Goal: Task Accomplishment & Management: Manage account settings

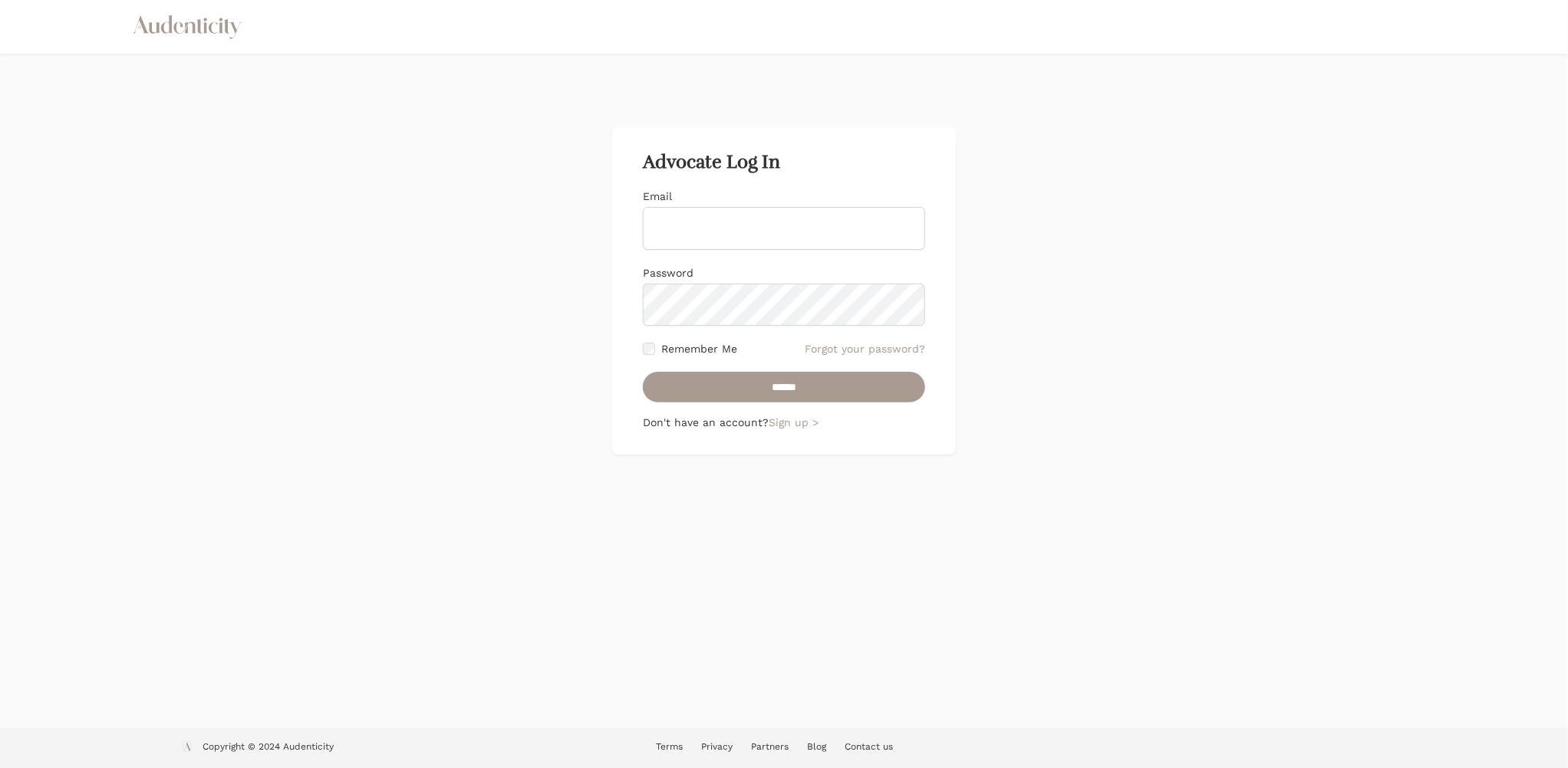
type input "**********"
click at [797, 218] on input "**********" at bounding box center [784, 228] width 282 height 43
click at [682, 378] on input "******" at bounding box center [784, 387] width 282 height 31
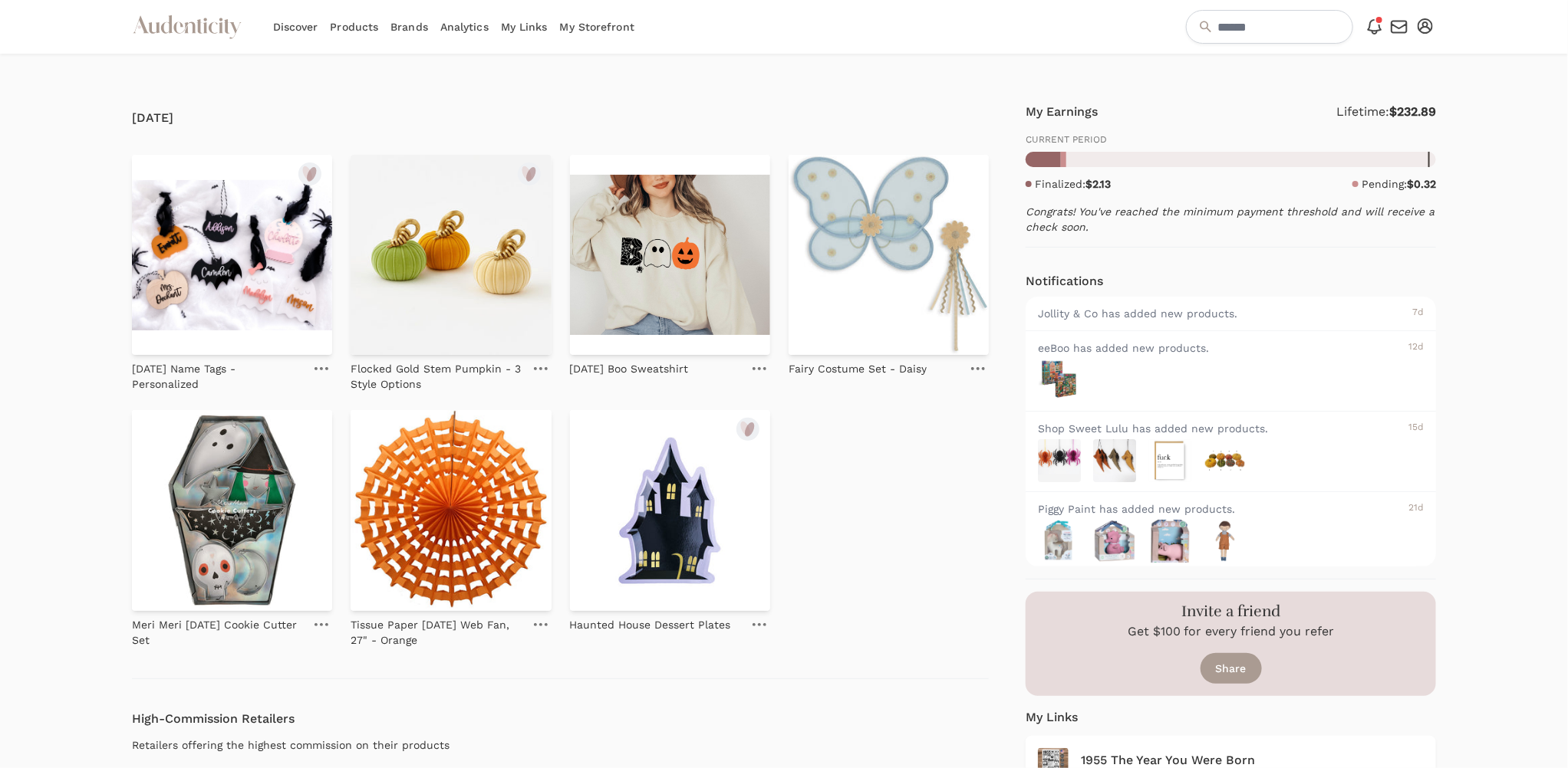
click at [612, 25] on link "My Storefront" at bounding box center [597, 26] width 74 height 54
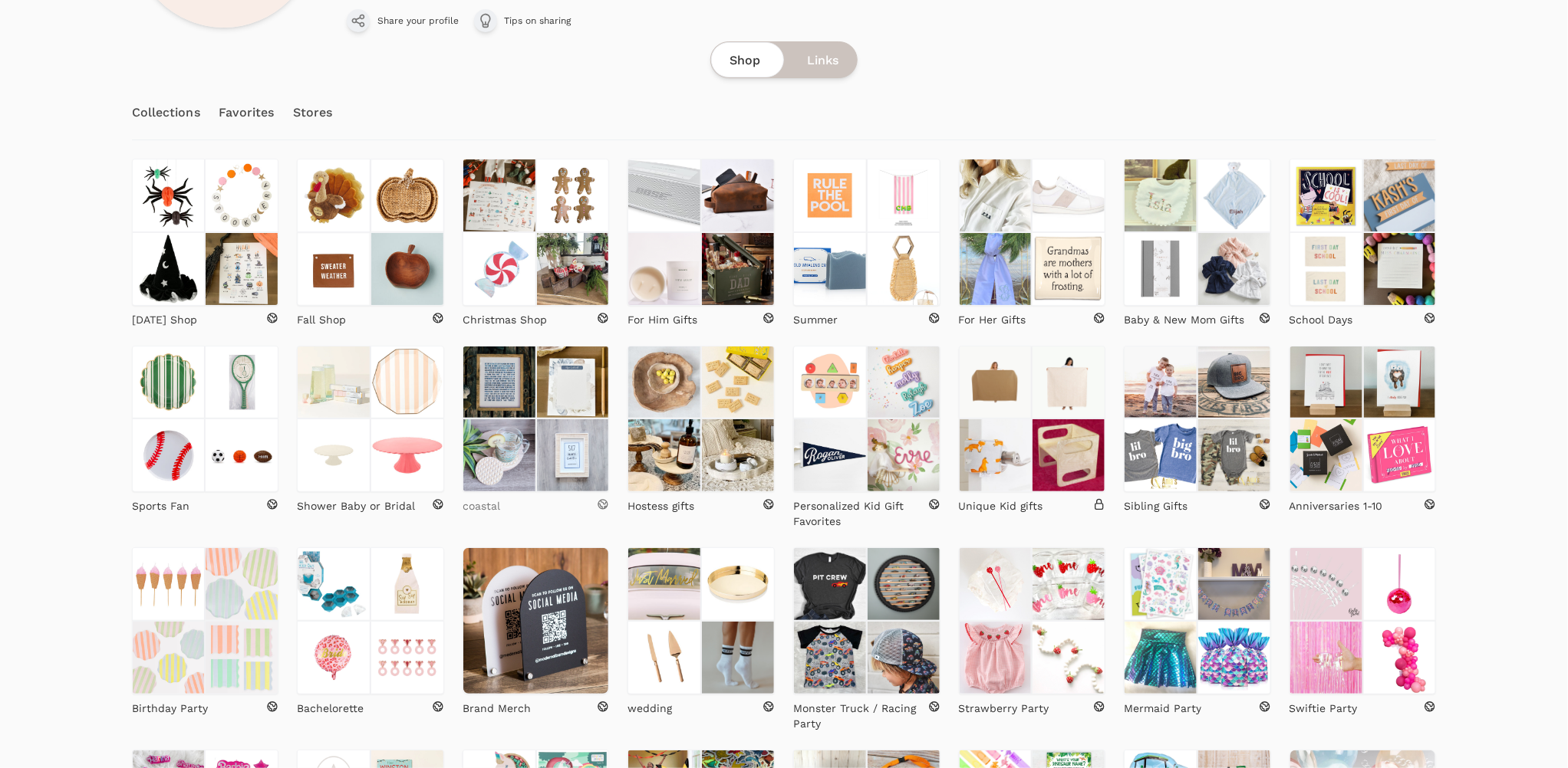
scroll to position [236, 0]
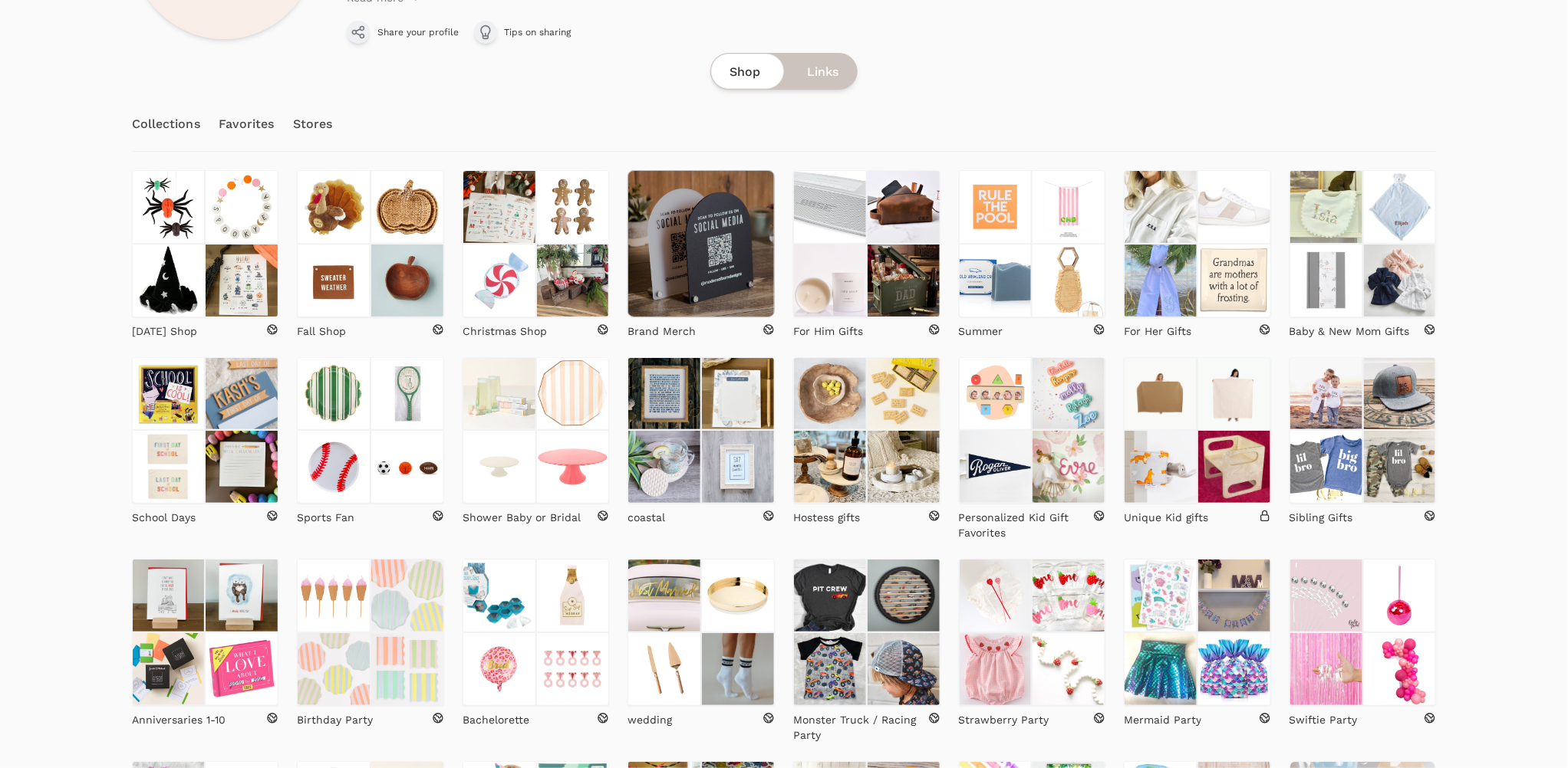
click at [687, 277] on img at bounding box center [701, 243] width 147 height 147
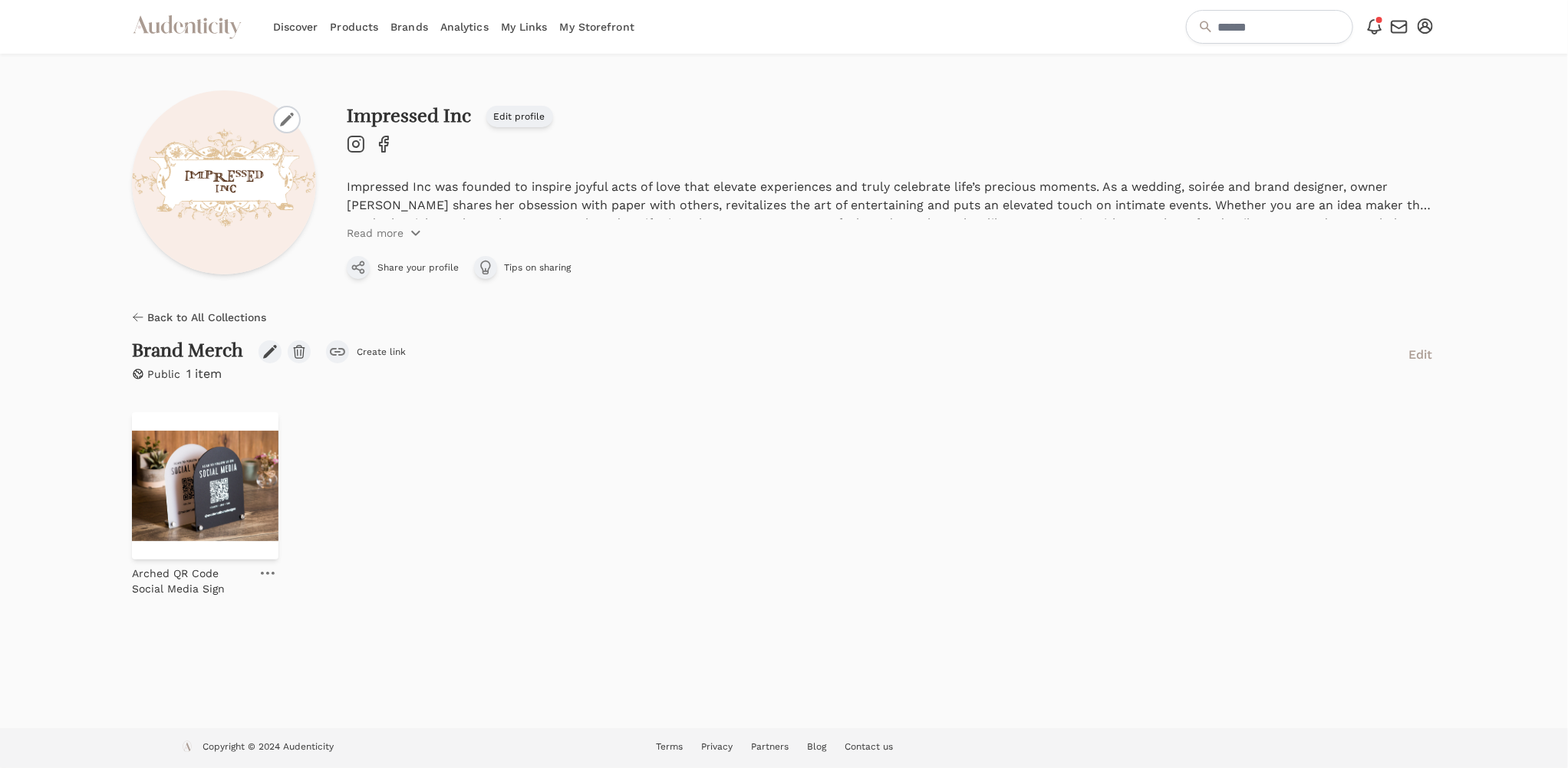
click at [195, 310] on span "Back to All Collections" at bounding box center [207, 317] width 119 height 16
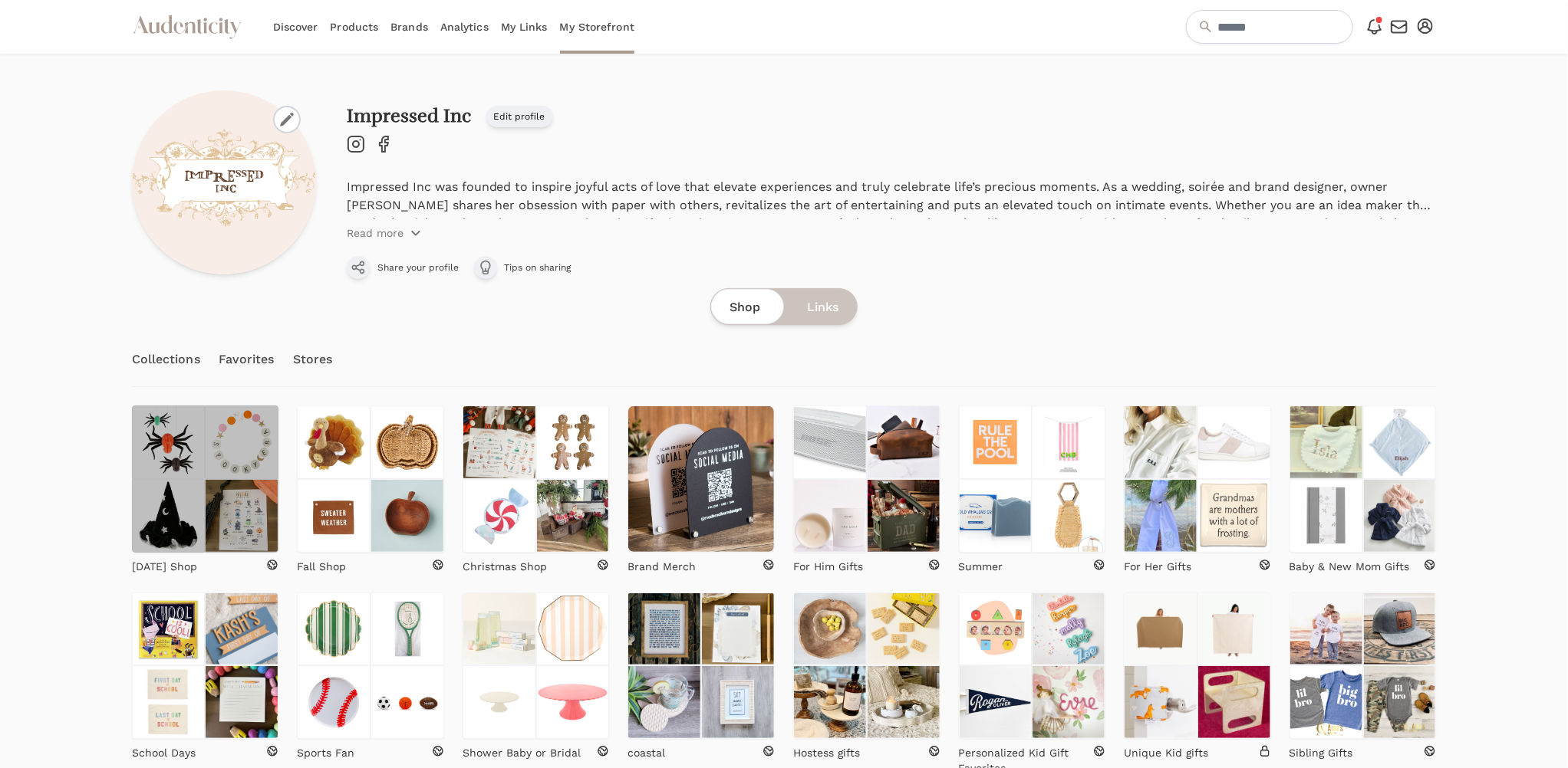
click at [211, 438] on img at bounding box center [241, 442] width 74 height 74
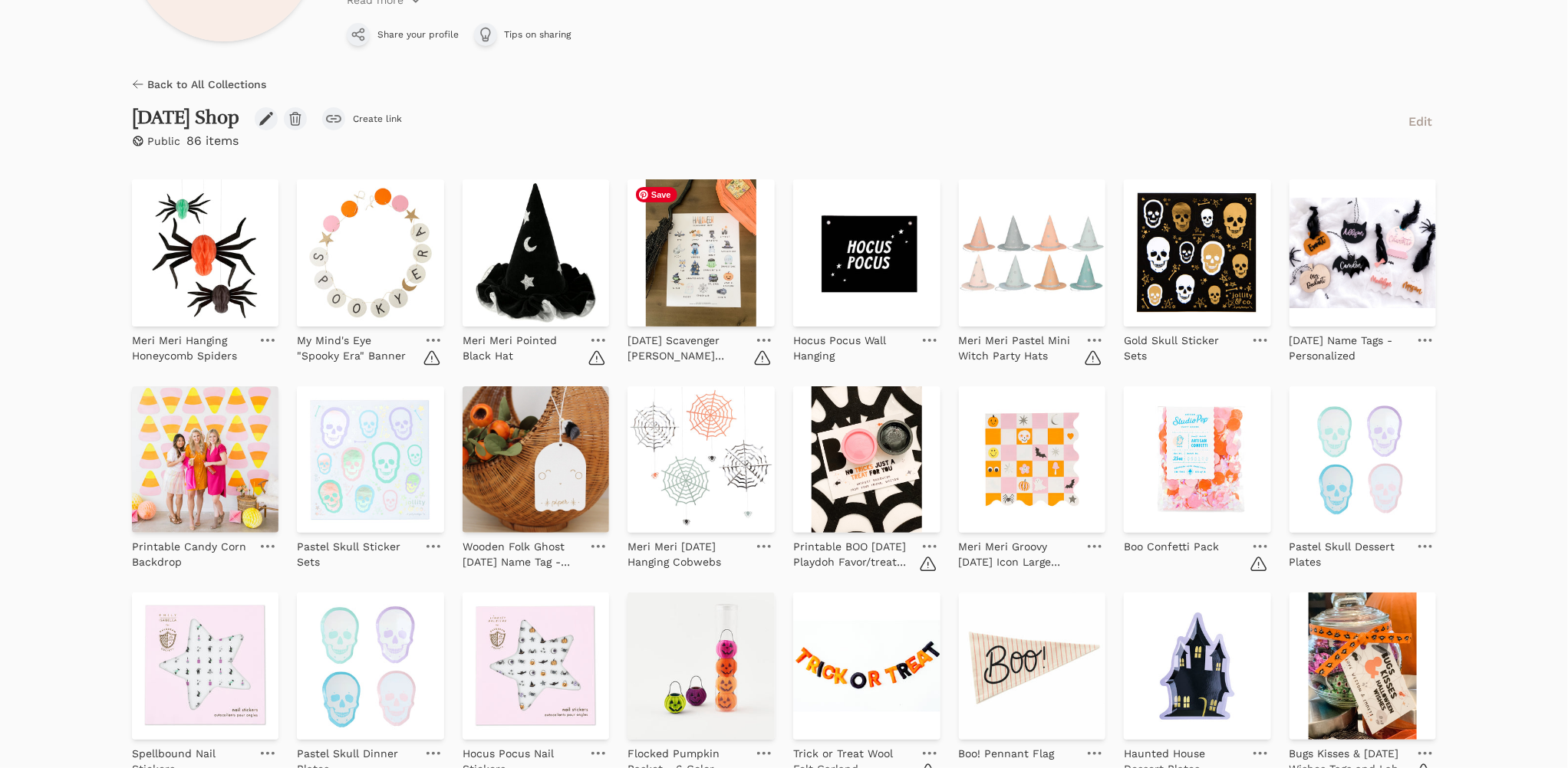
scroll to position [242, 0]
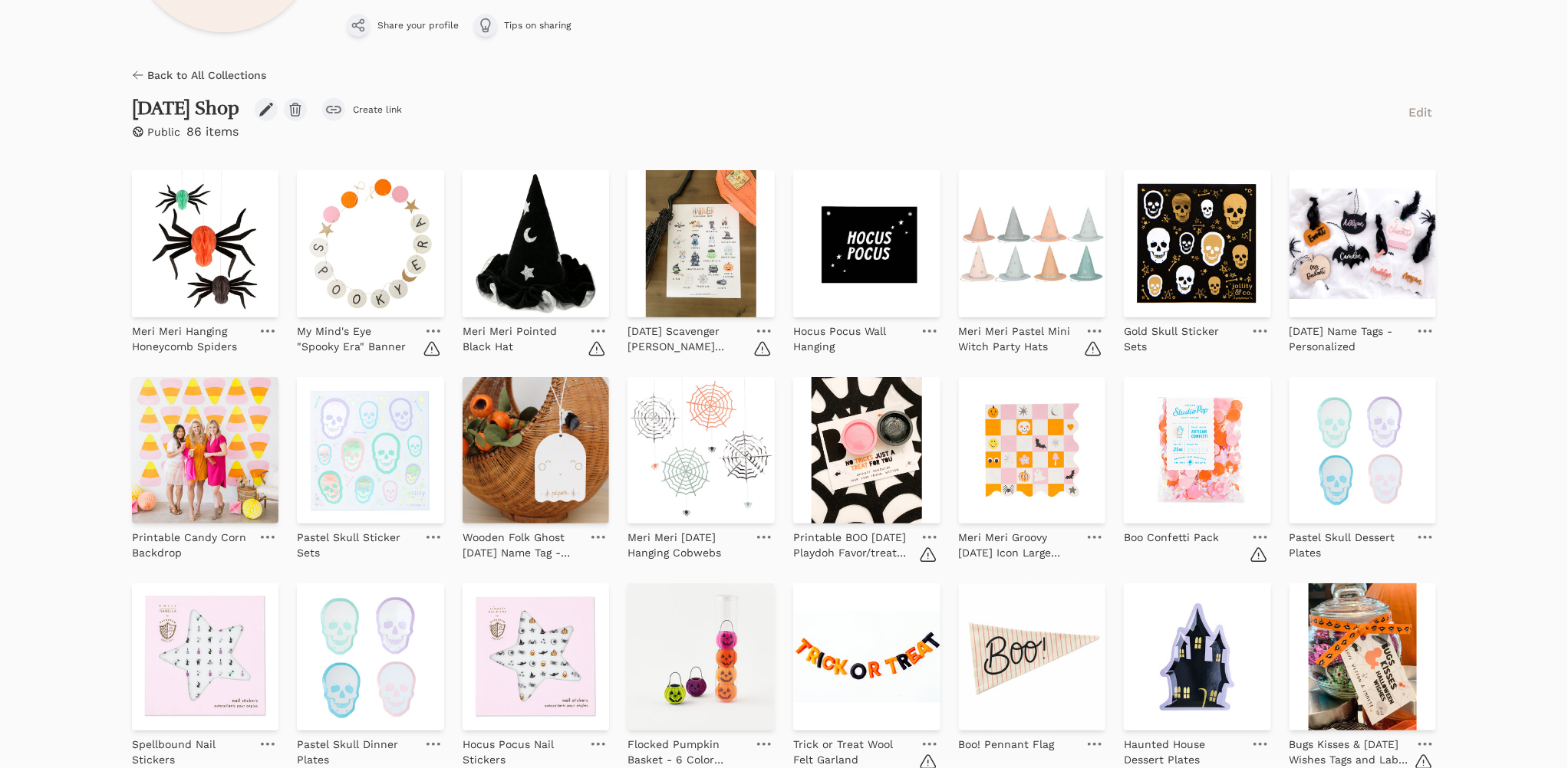
click at [429, 330] on icon at bounding box center [433, 331] width 14 height 3
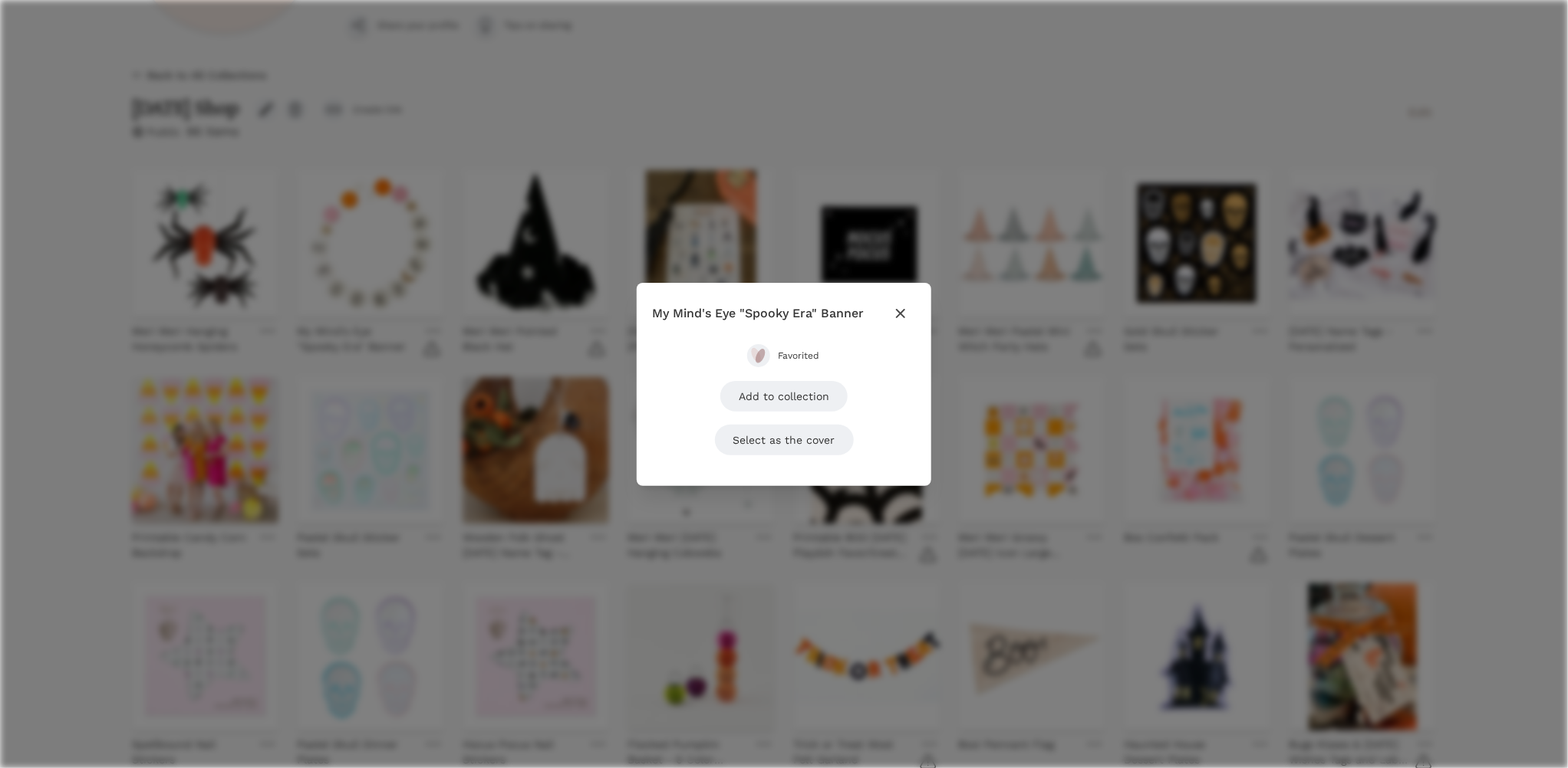
click at [800, 348] on button "Favorited" at bounding box center [784, 355] width 74 height 23
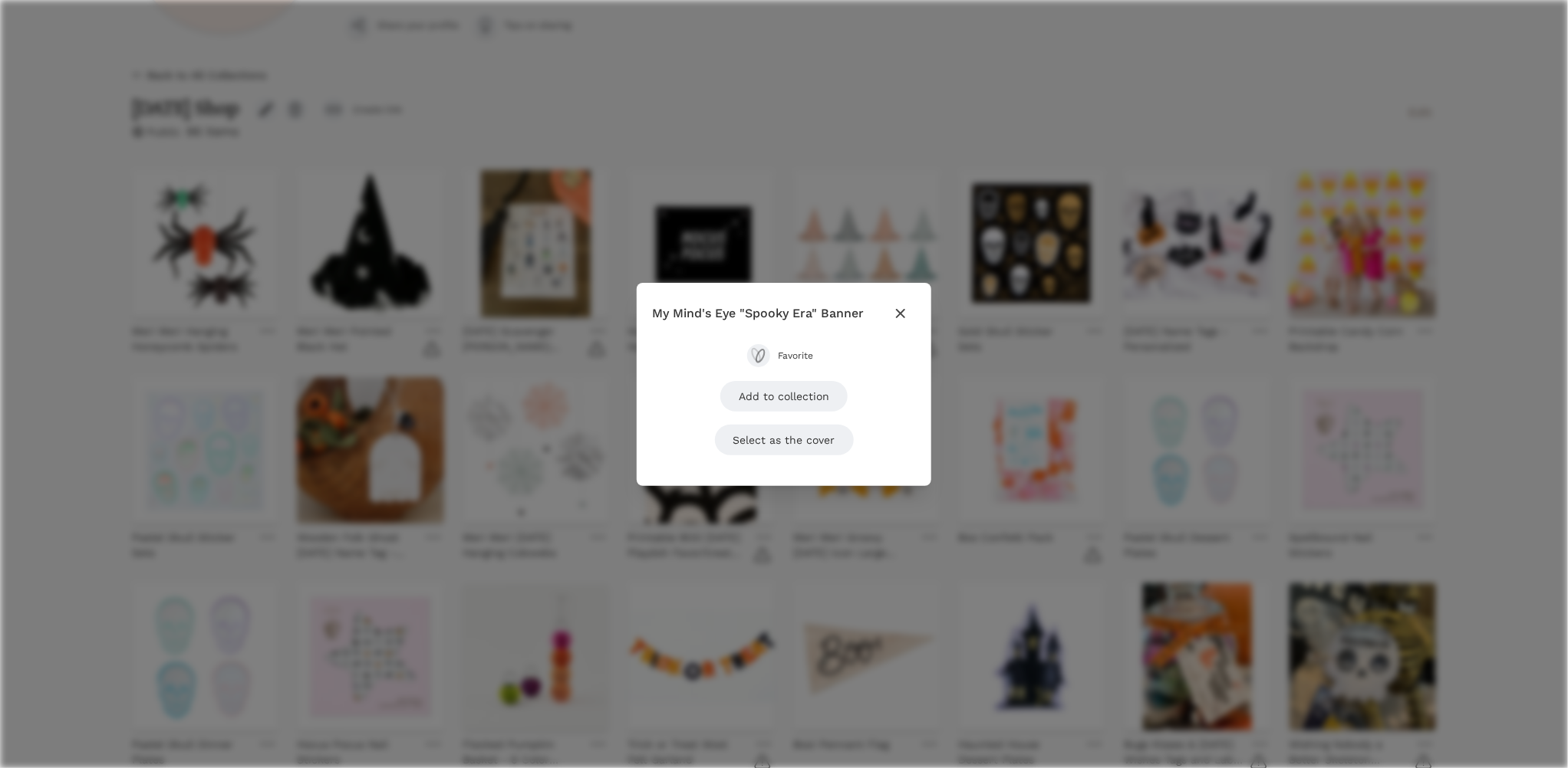
click at [900, 308] on icon "button" at bounding box center [901, 313] width 18 height 18
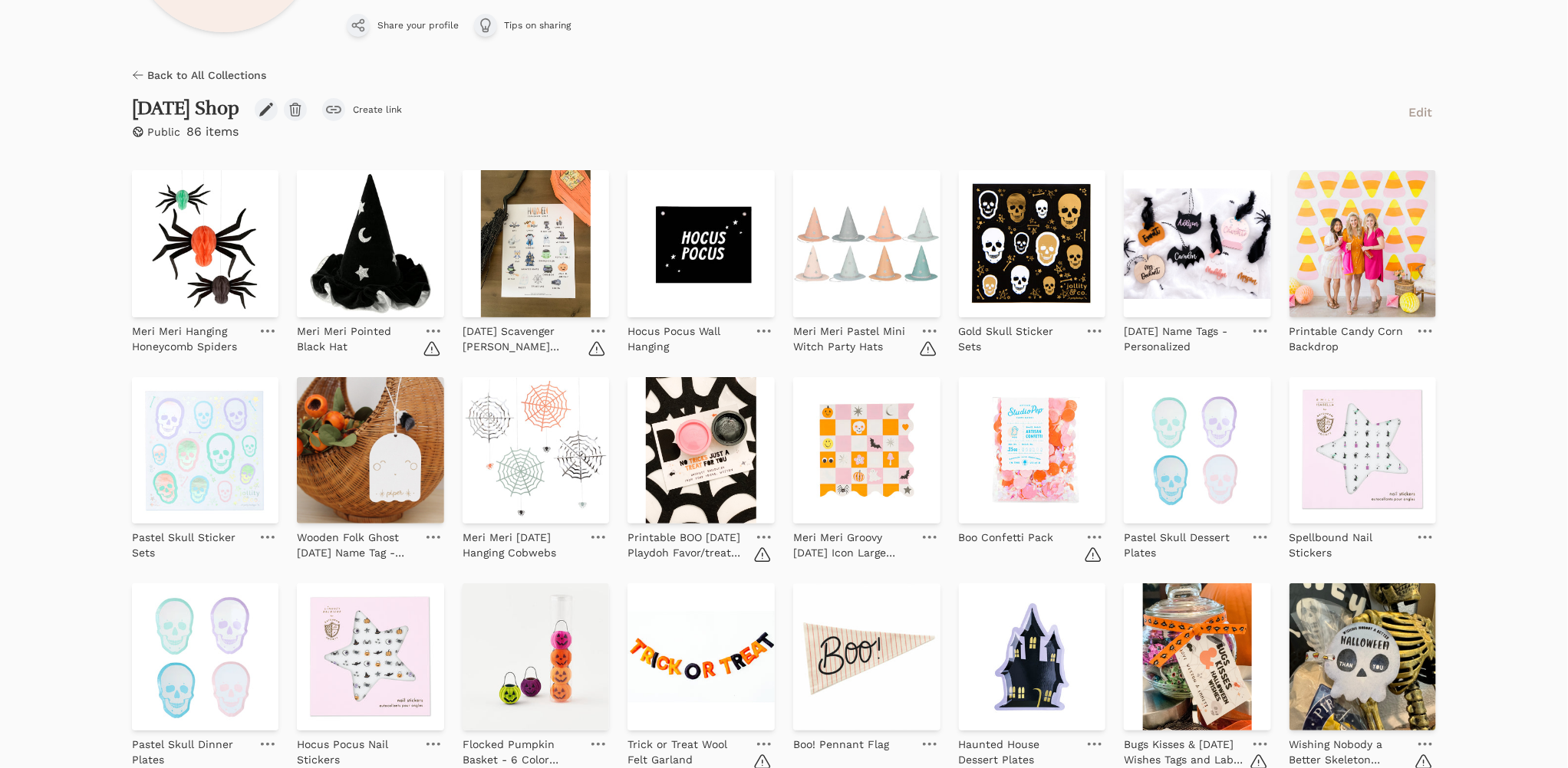
click at [433, 326] on link at bounding box center [434, 331] width 22 height 18
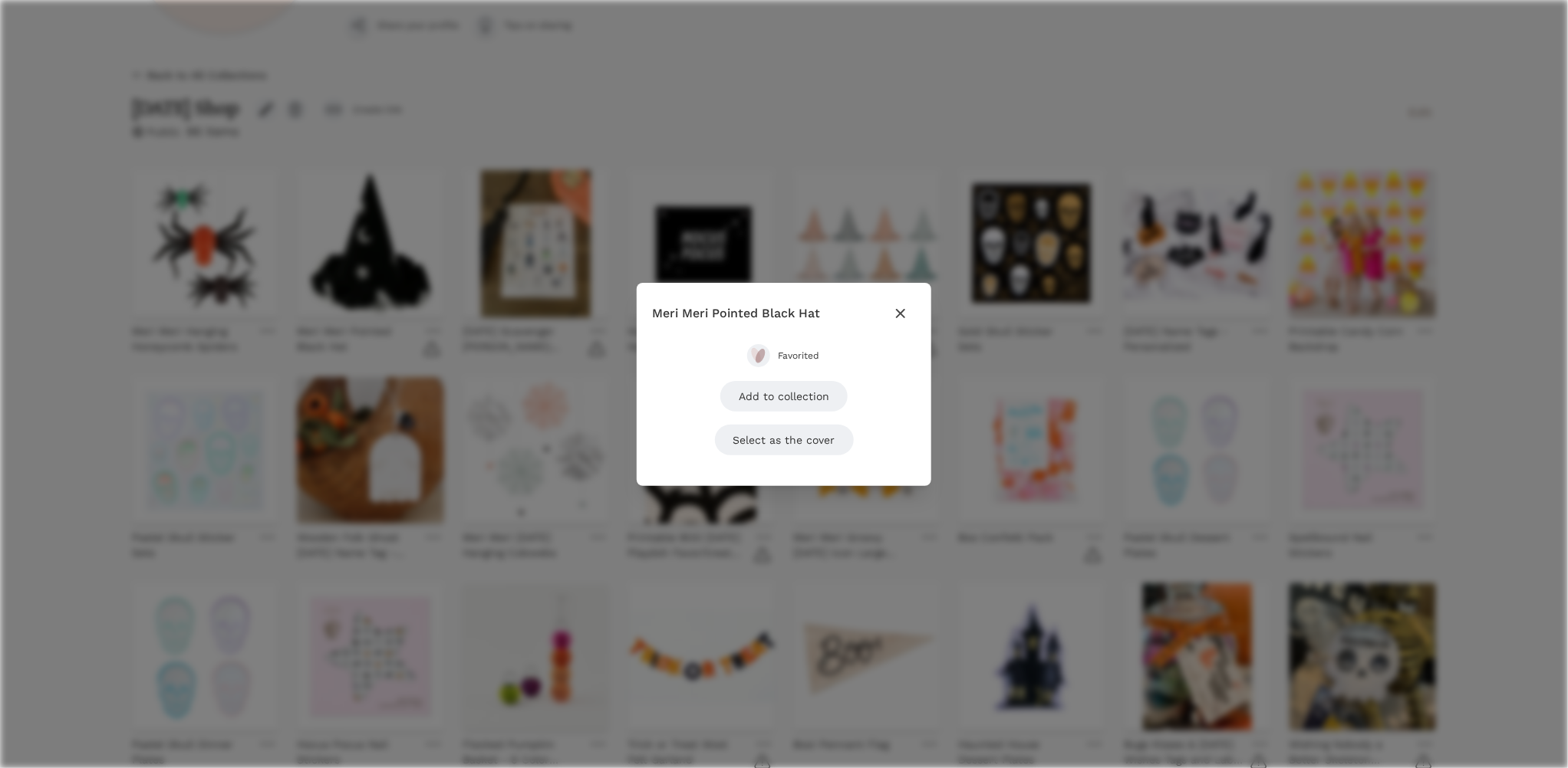
click at [784, 352] on span "Favorited" at bounding box center [799, 355] width 43 height 12
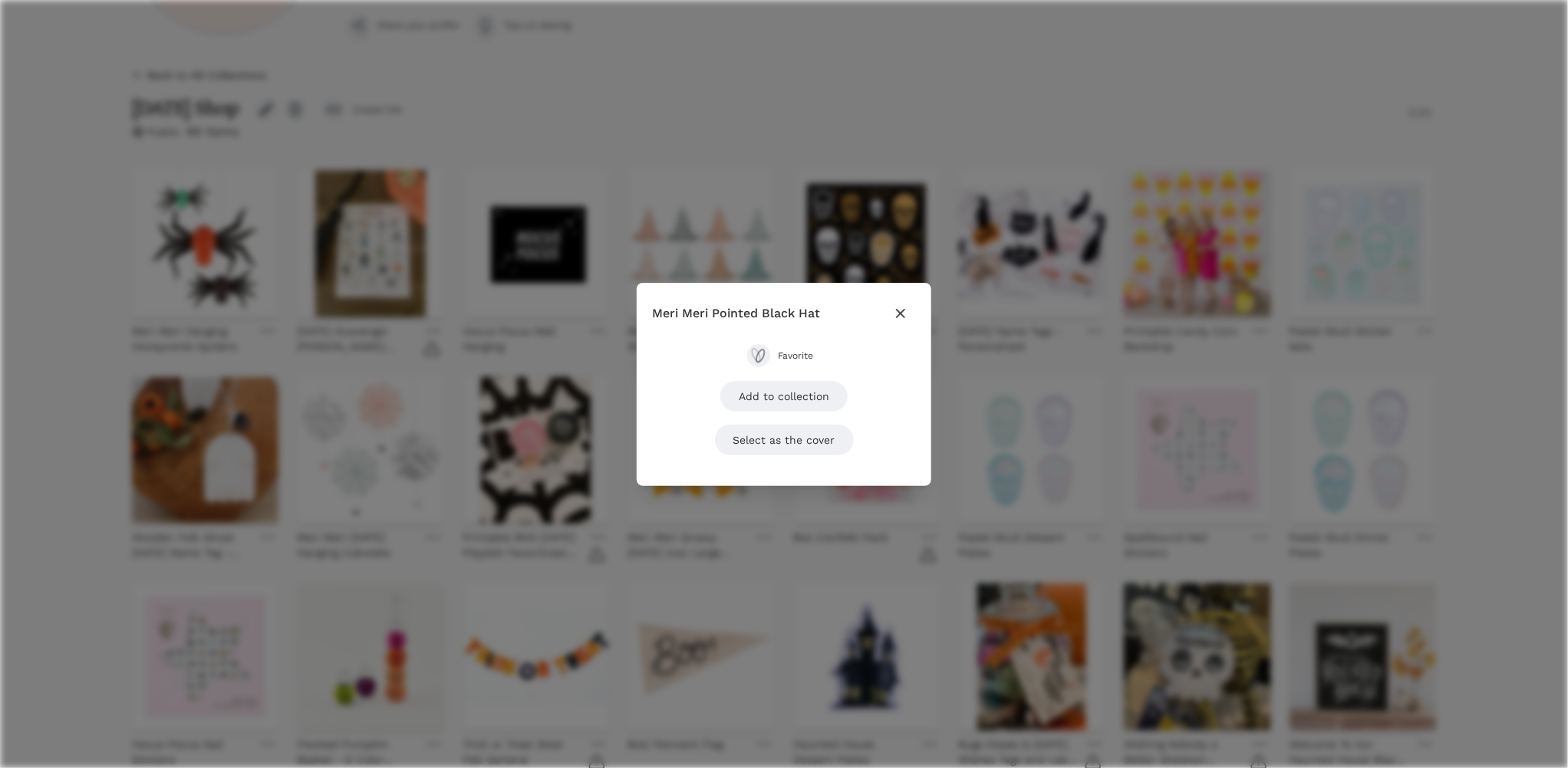
click at [899, 311] on icon "button" at bounding box center [901, 312] width 9 height 9
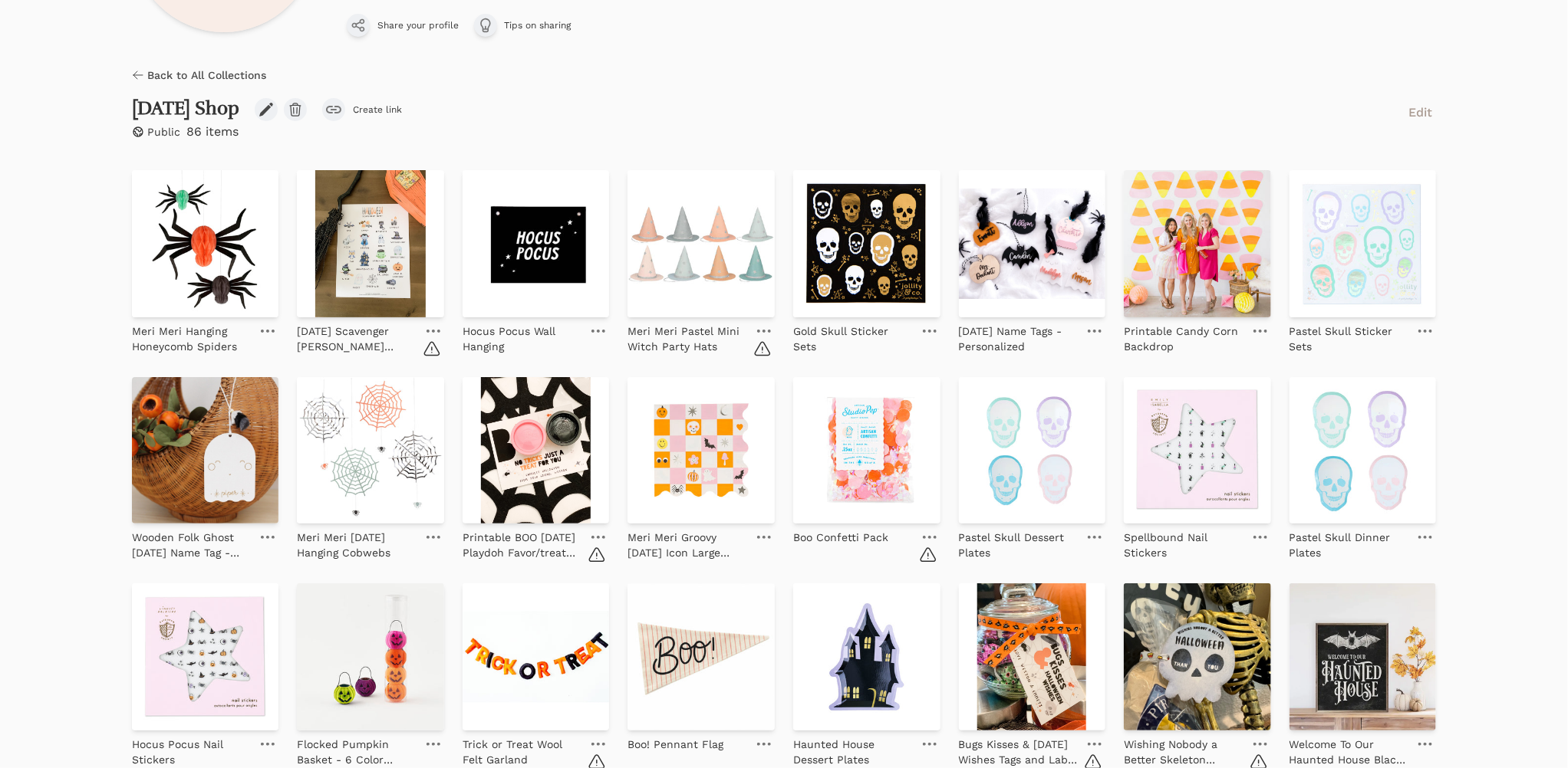
click at [429, 331] on icon at bounding box center [433, 331] width 14 height 3
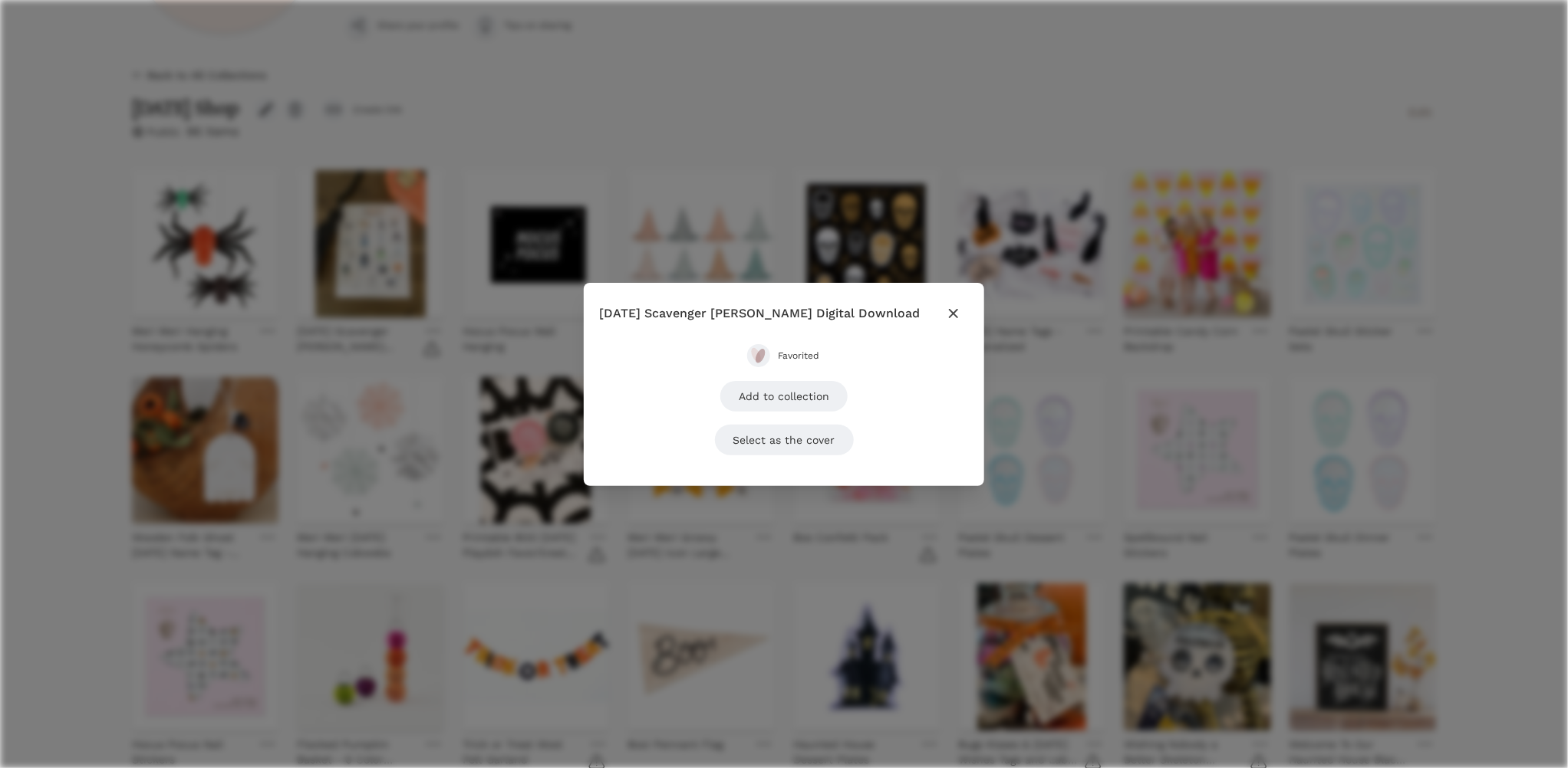
click at [944, 310] on icon "button" at bounding box center [953, 313] width 18 height 18
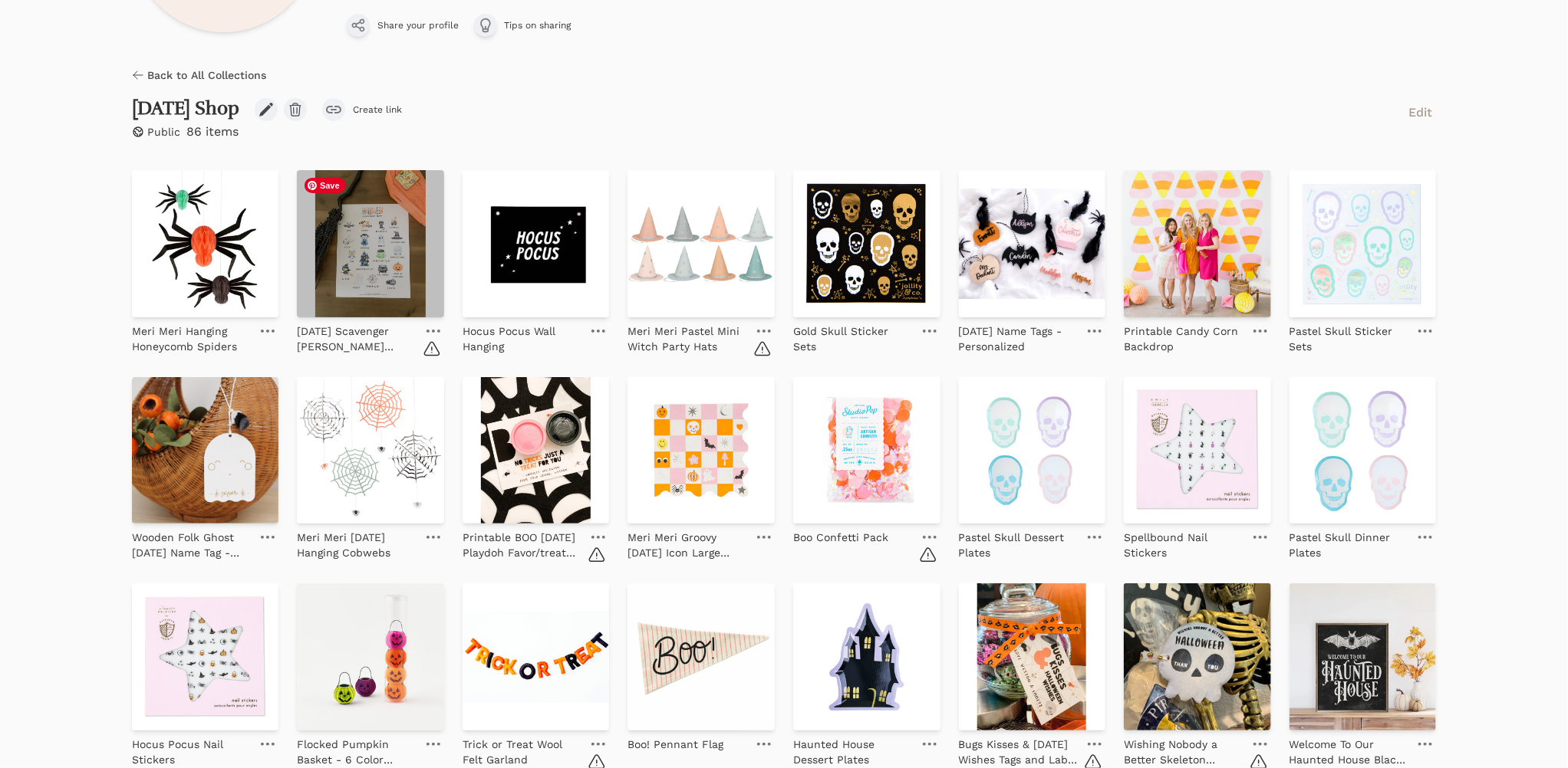
click at [380, 250] on img at bounding box center [370, 243] width 147 height 147
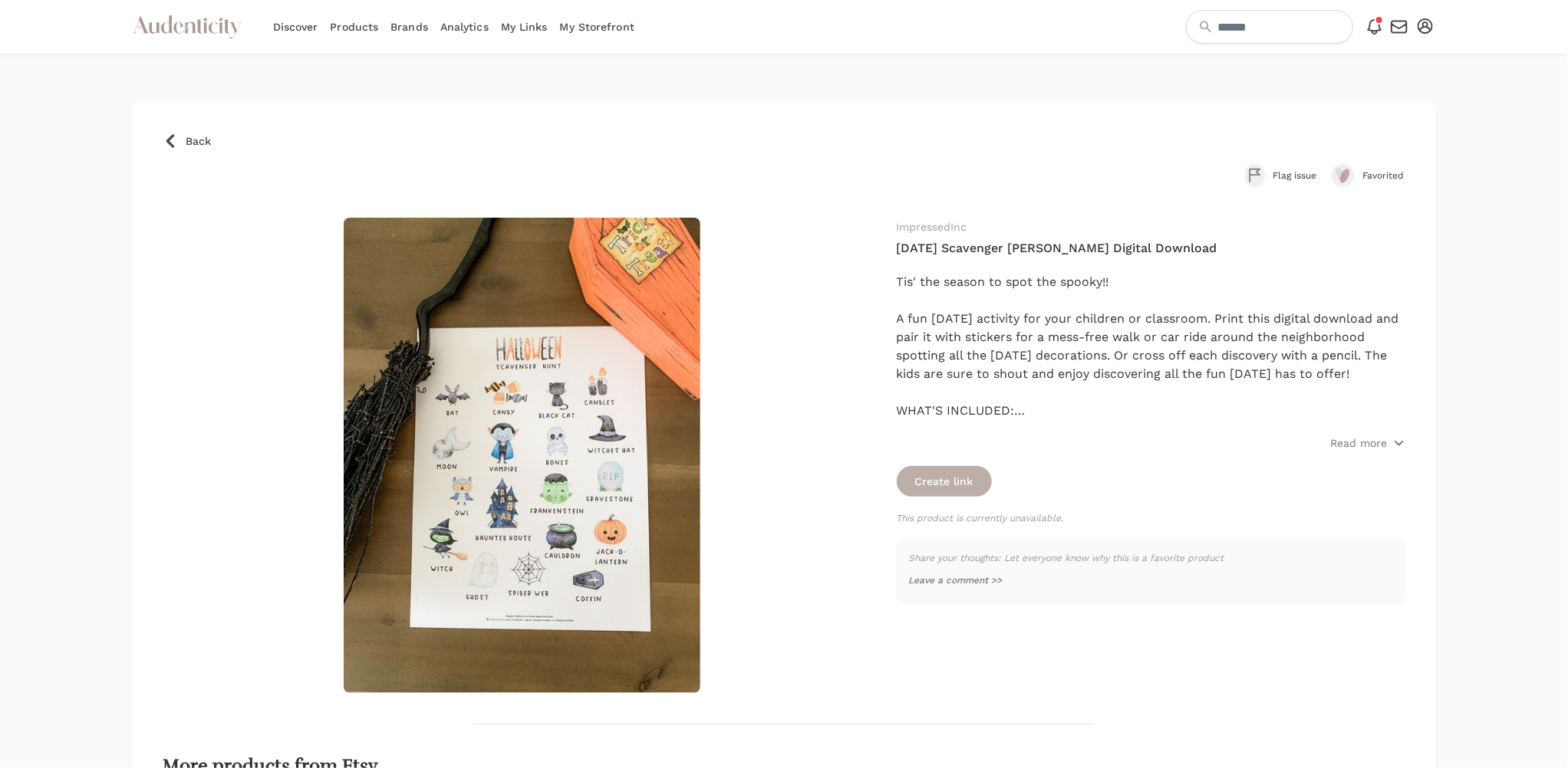
click at [950, 473] on button "Create link" at bounding box center [944, 481] width 95 height 31
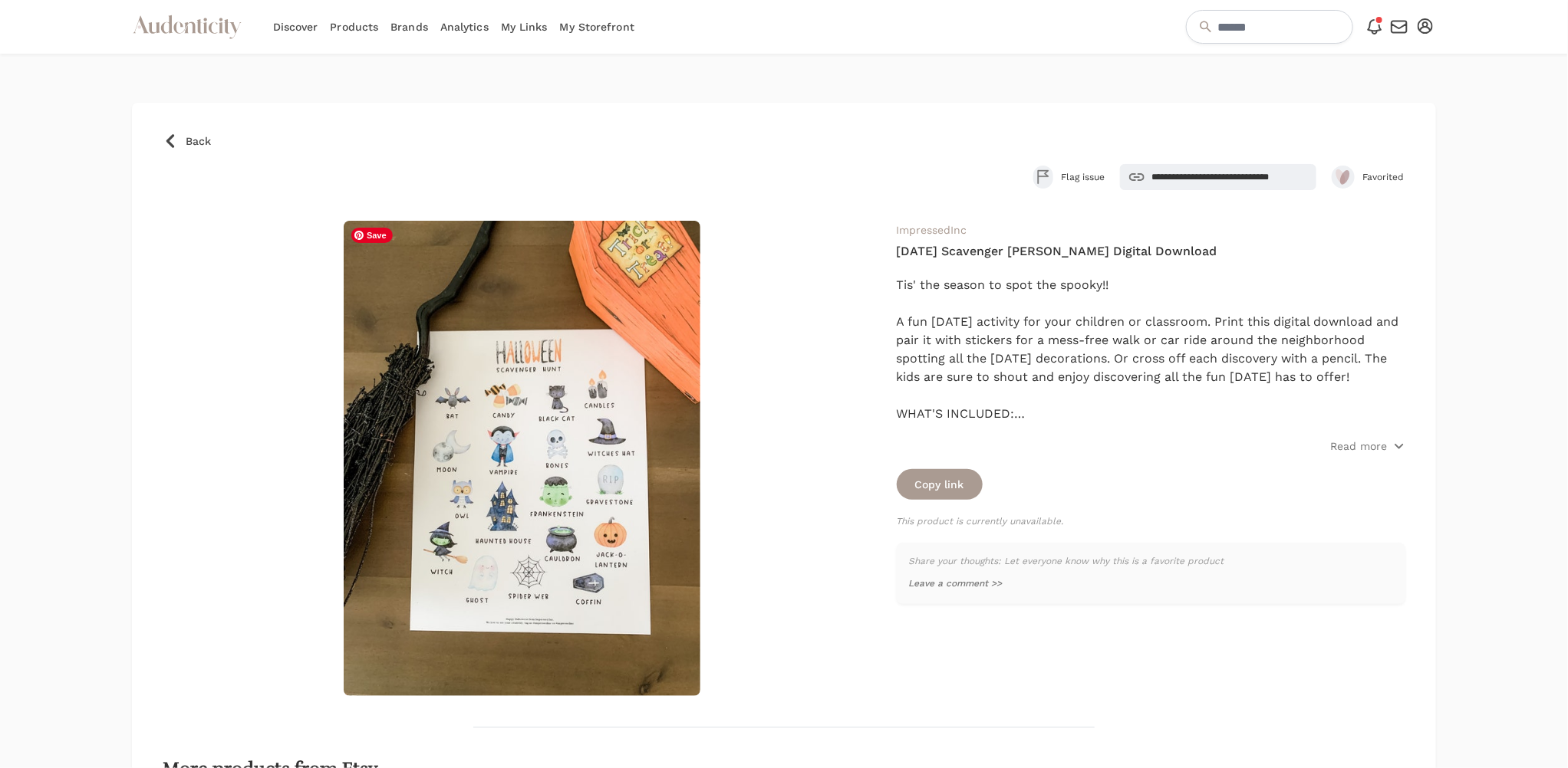
click at [574, 384] on img at bounding box center [522, 458] width 356 height 476
click at [1207, 177] on input "**********" at bounding box center [1218, 177] width 196 height 26
click at [1164, 173] on input "**********" at bounding box center [1218, 177] width 196 height 26
click at [1182, 176] on input "**********" at bounding box center [1218, 177] width 196 height 26
click at [198, 128] on div "**********" at bounding box center [784, 601] width 1305 height 998
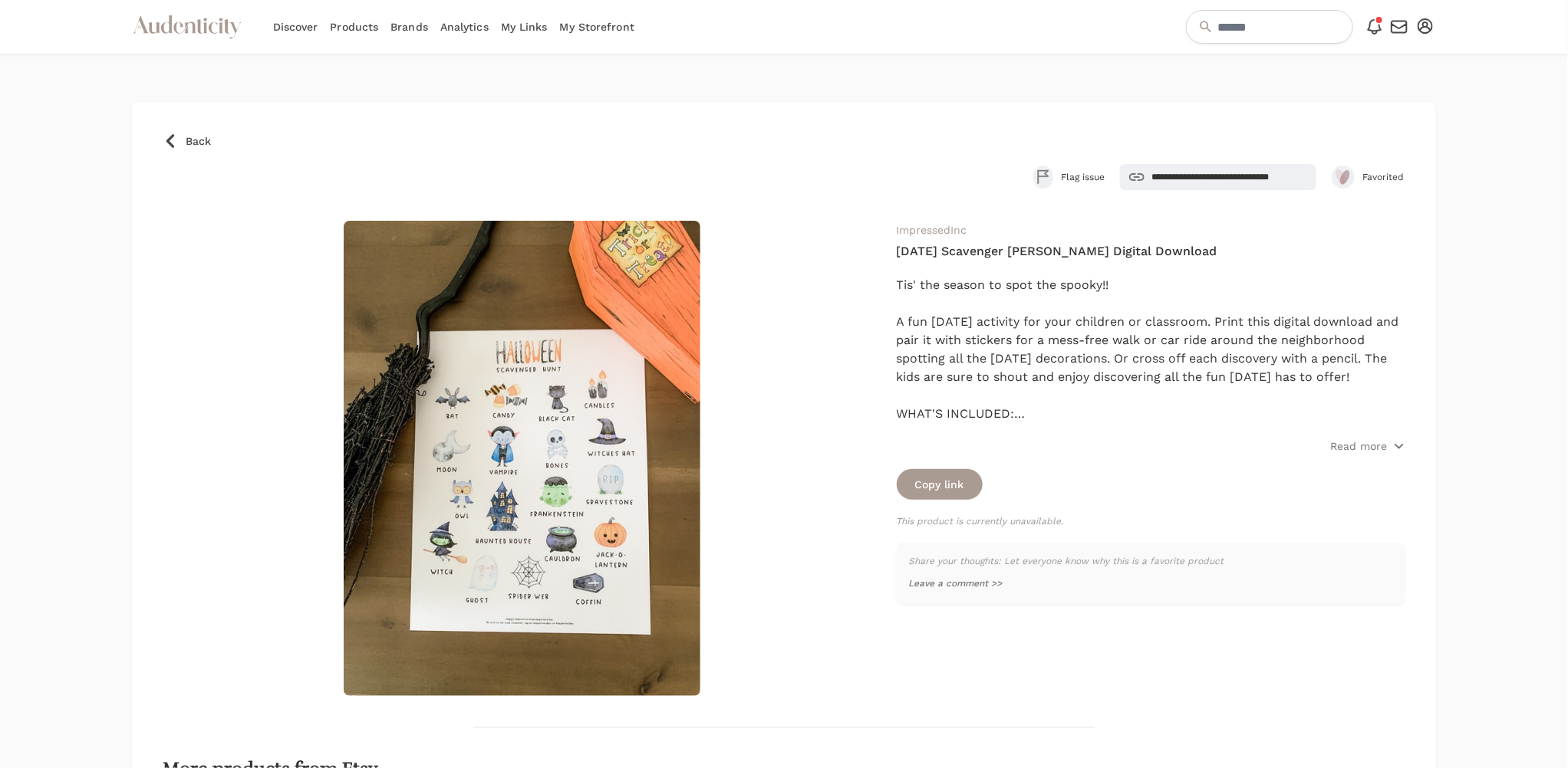
click at [192, 141] on span "Back" at bounding box center [198, 141] width 26 height 16
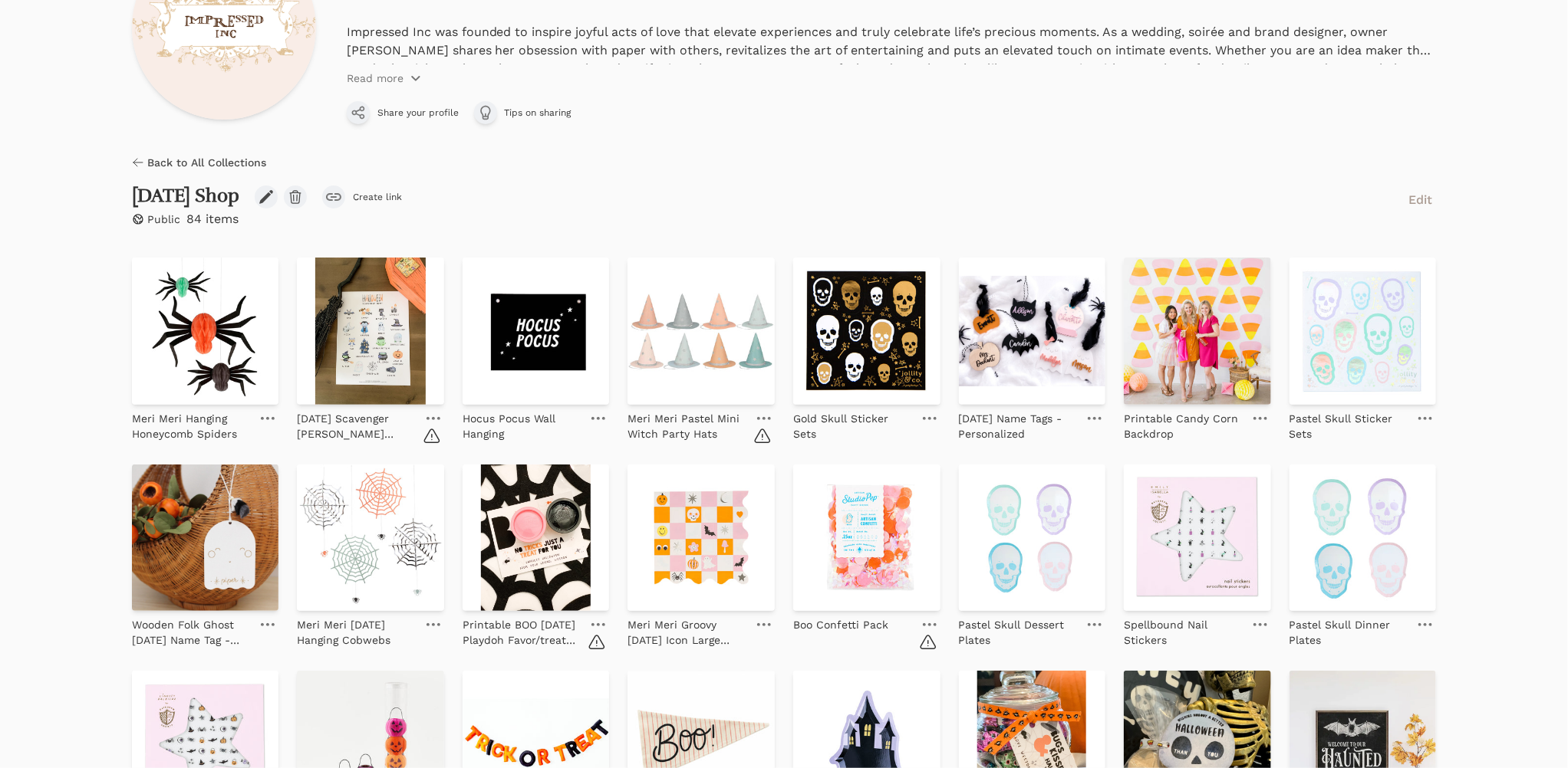
scroll to position [187, 0]
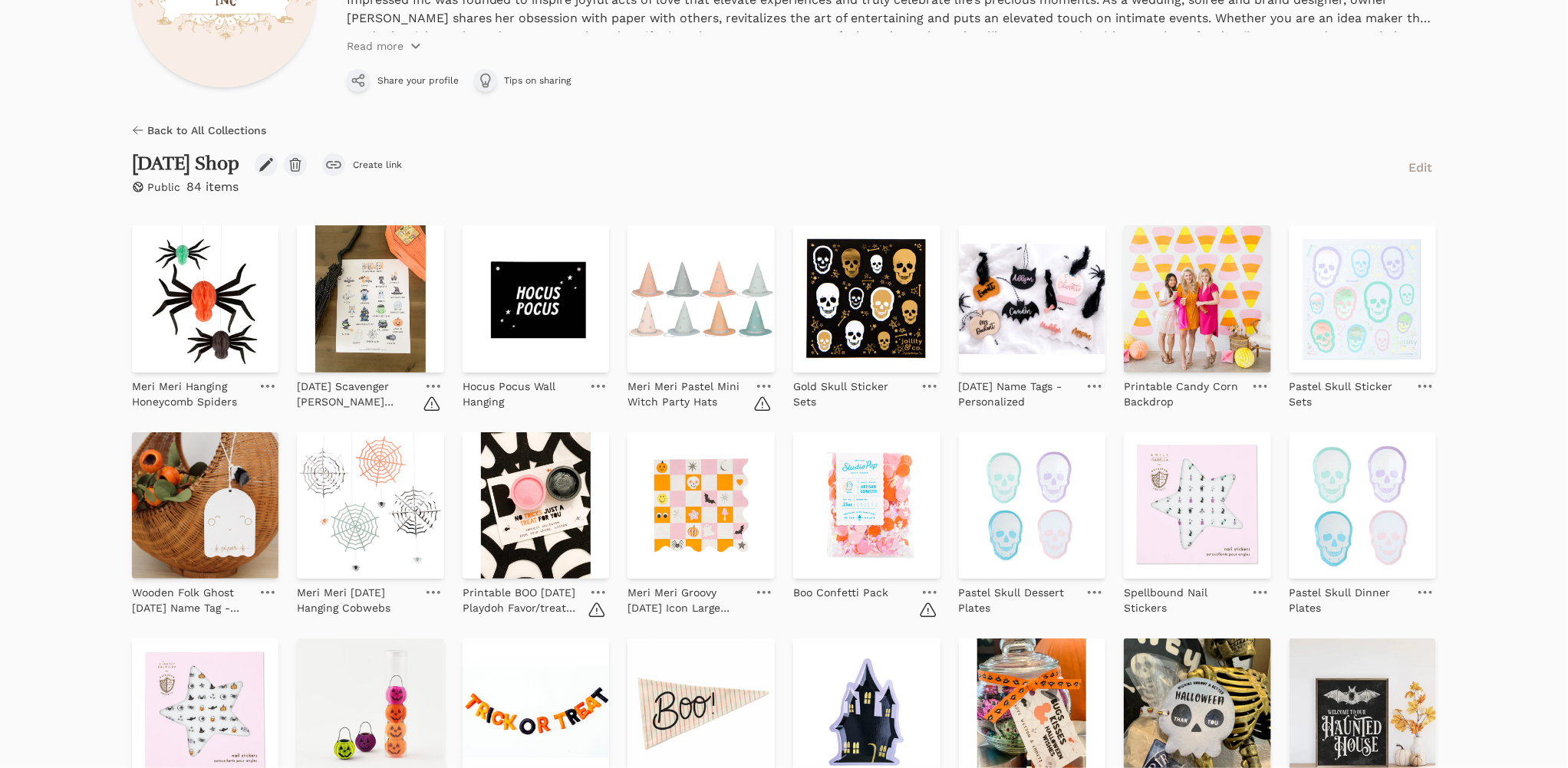
click at [761, 384] on icon at bounding box center [764, 385] width 14 height 3
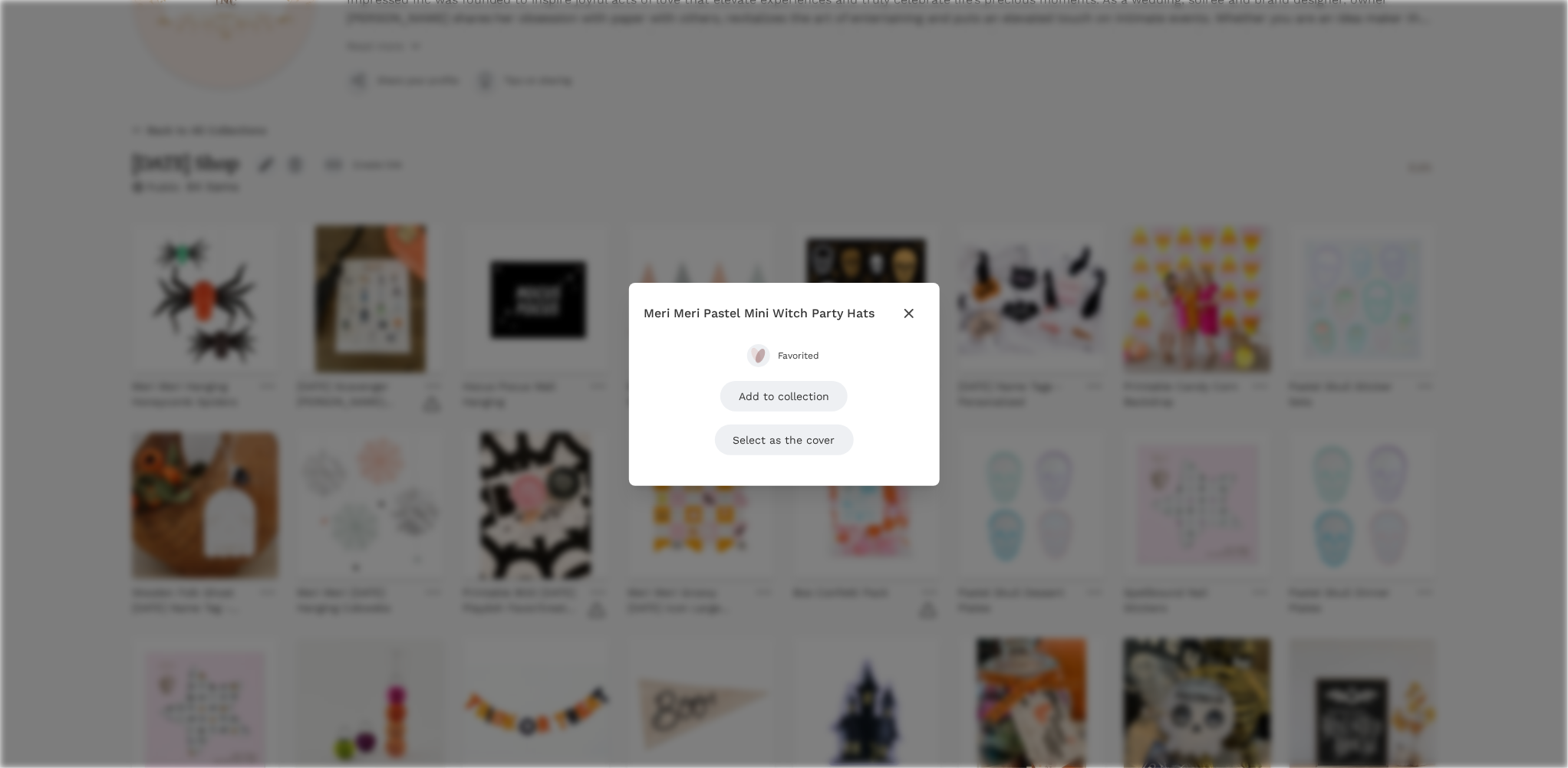
click at [797, 358] on span "Favorited" at bounding box center [799, 355] width 43 height 12
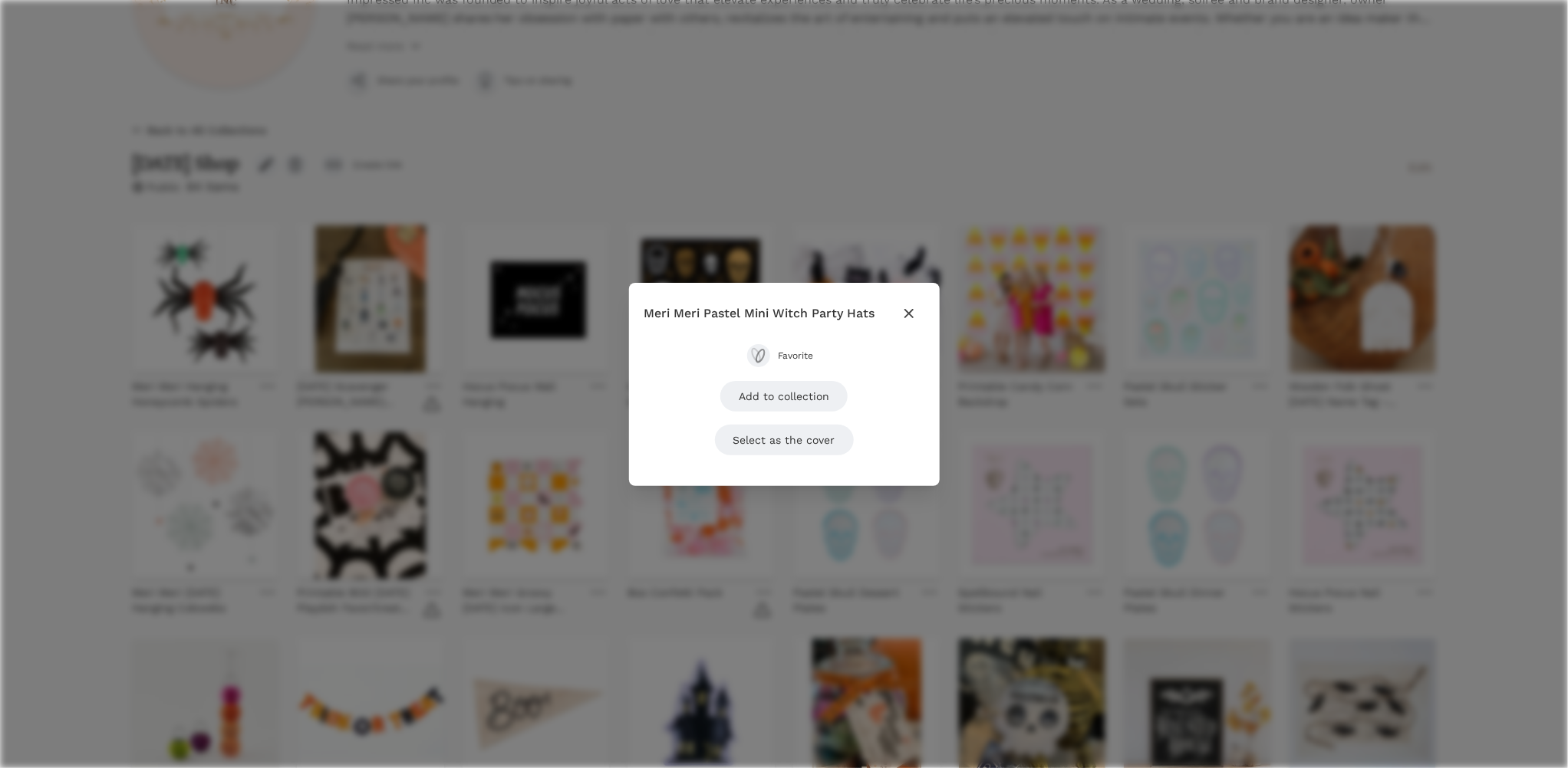
click at [907, 312] on icon "button" at bounding box center [908, 312] width 9 height 9
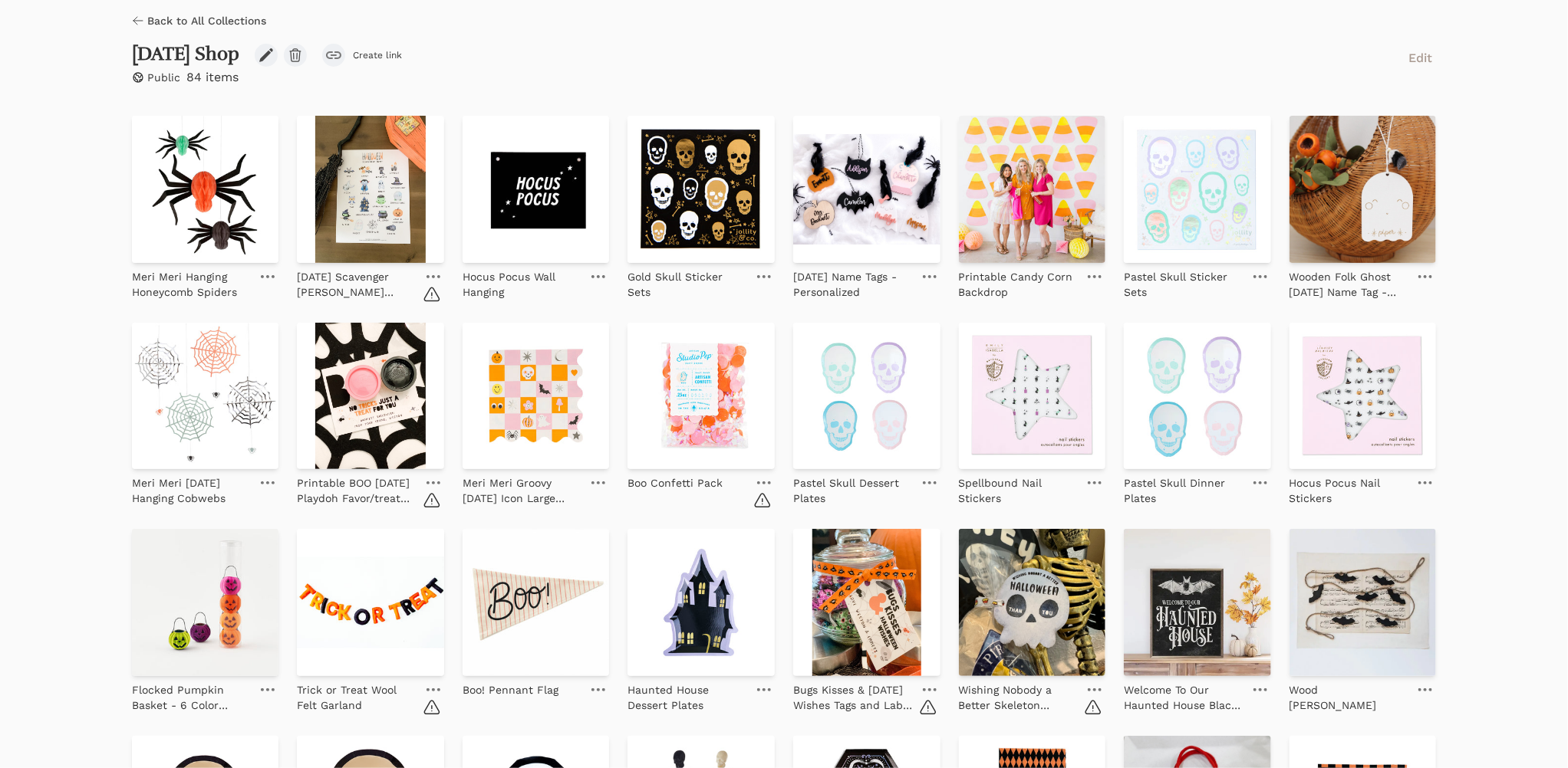
scroll to position [361, 0]
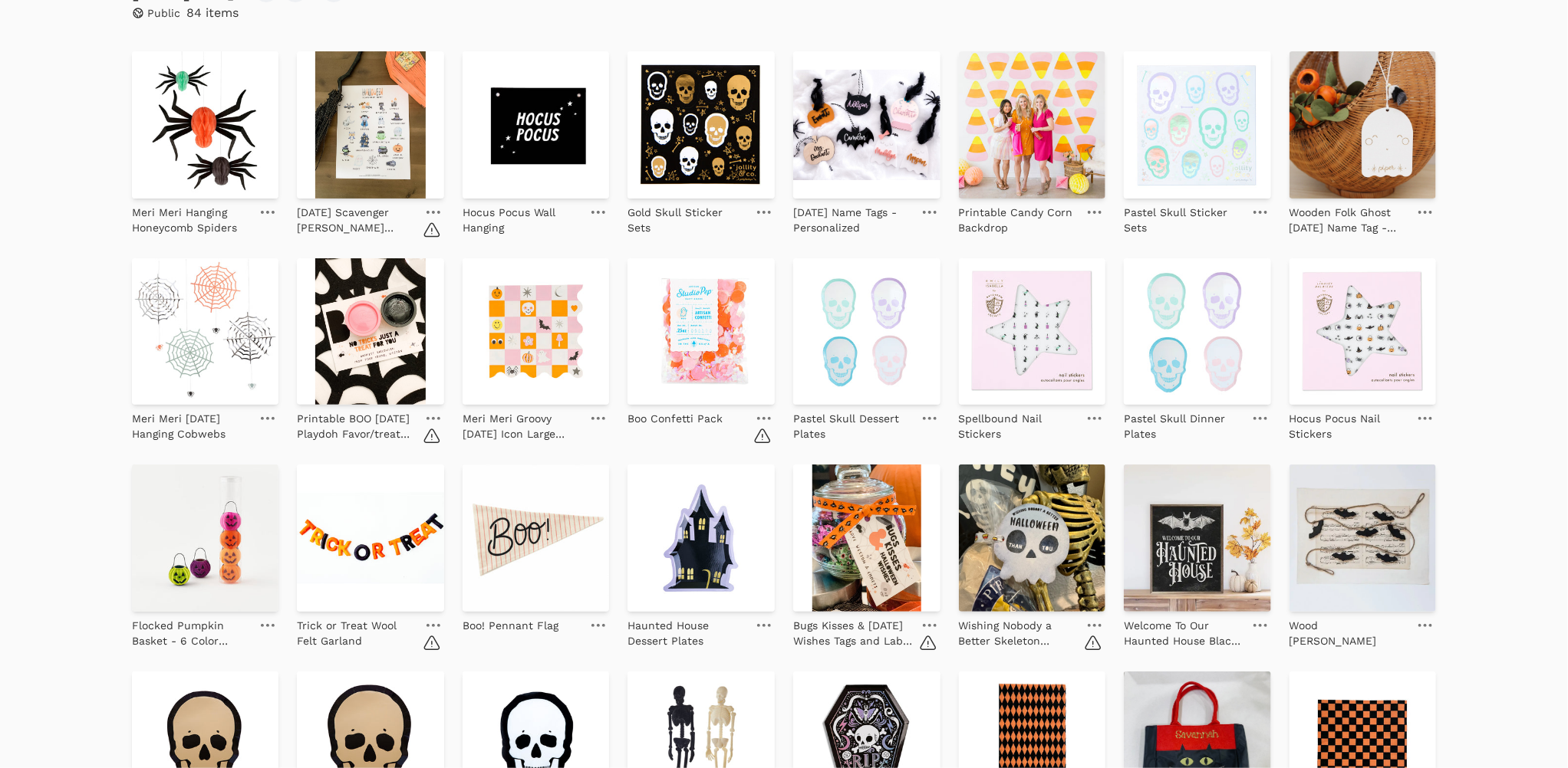
click at [761, 417] on icon at bounding box center [764, 418] width 14 height 3
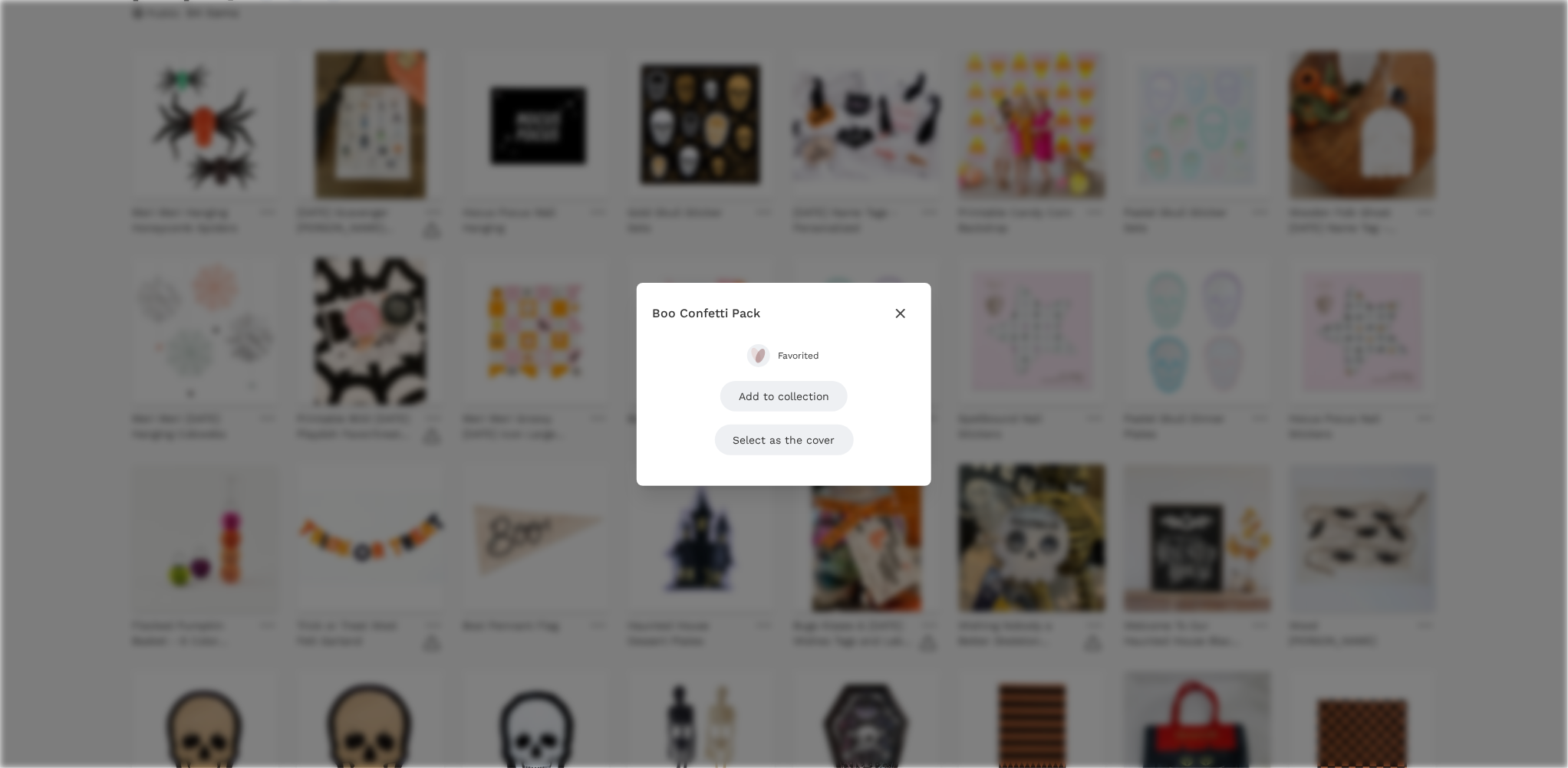
click at [799, 350] on span "Favorited" at bounding box center [799, 355] width 43 height 12
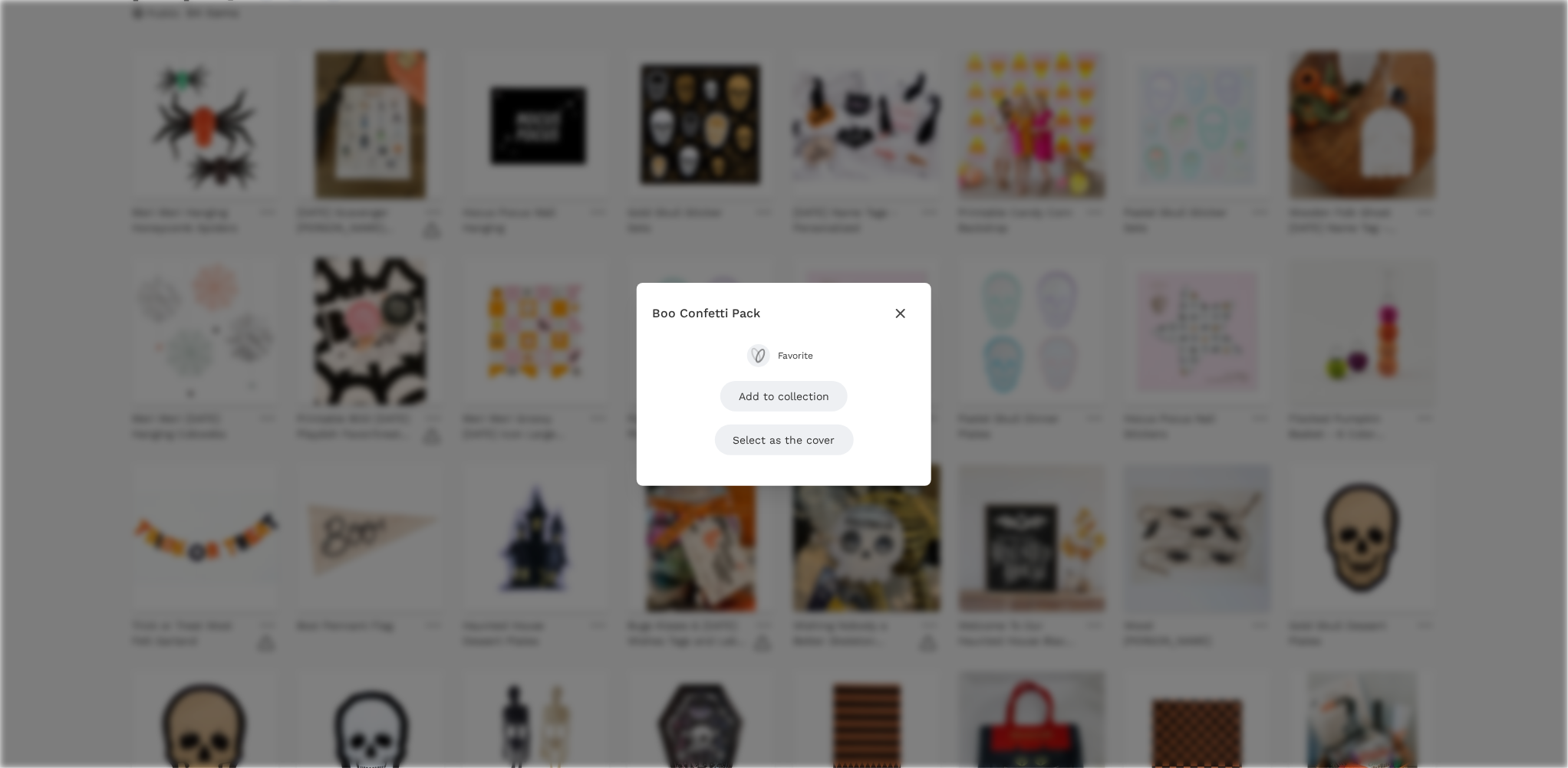
click at [896, 310] on icon "button" at bounding box center [901, 312] width 9 height 9
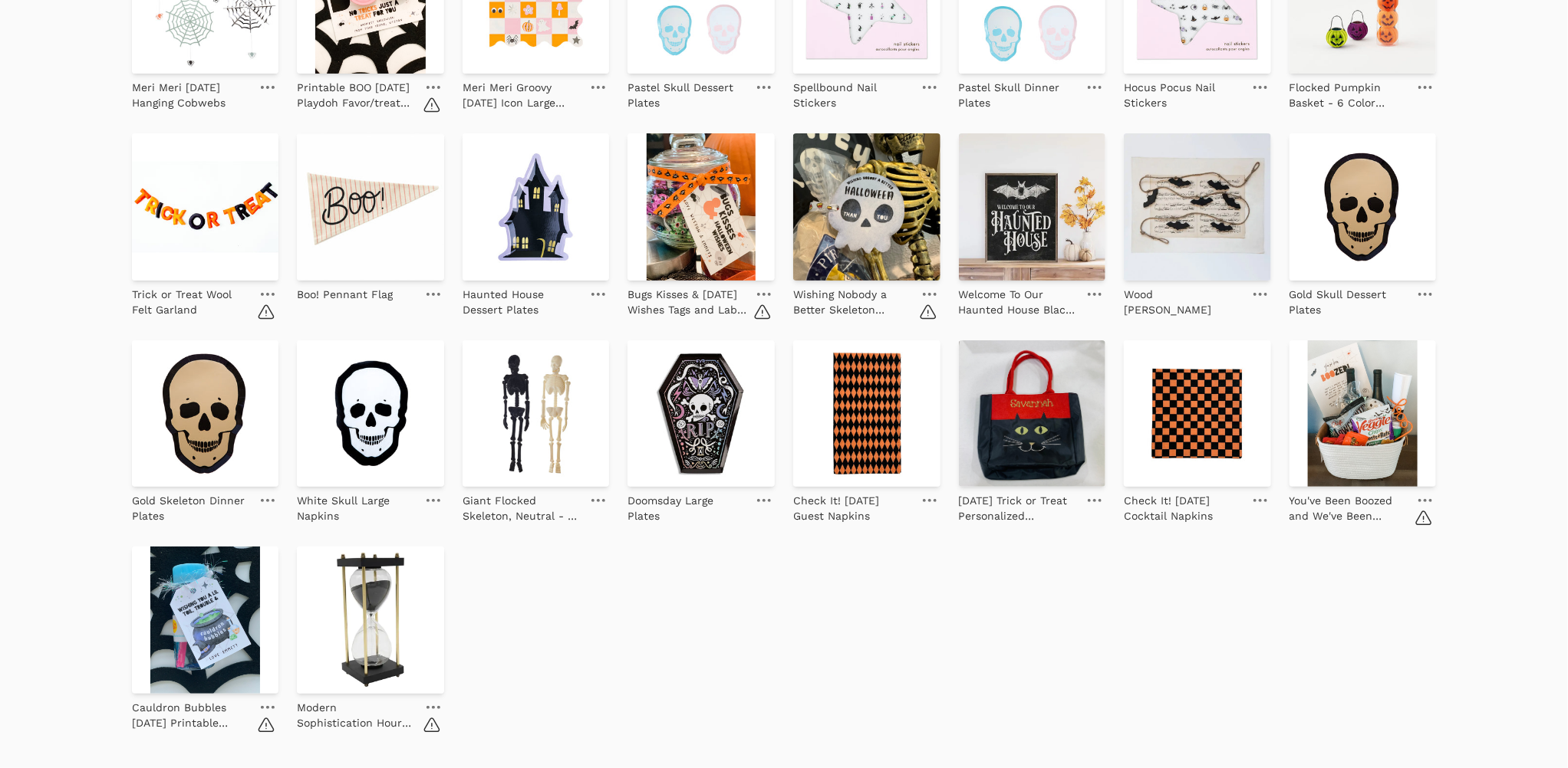
scroll to position [728, 0]
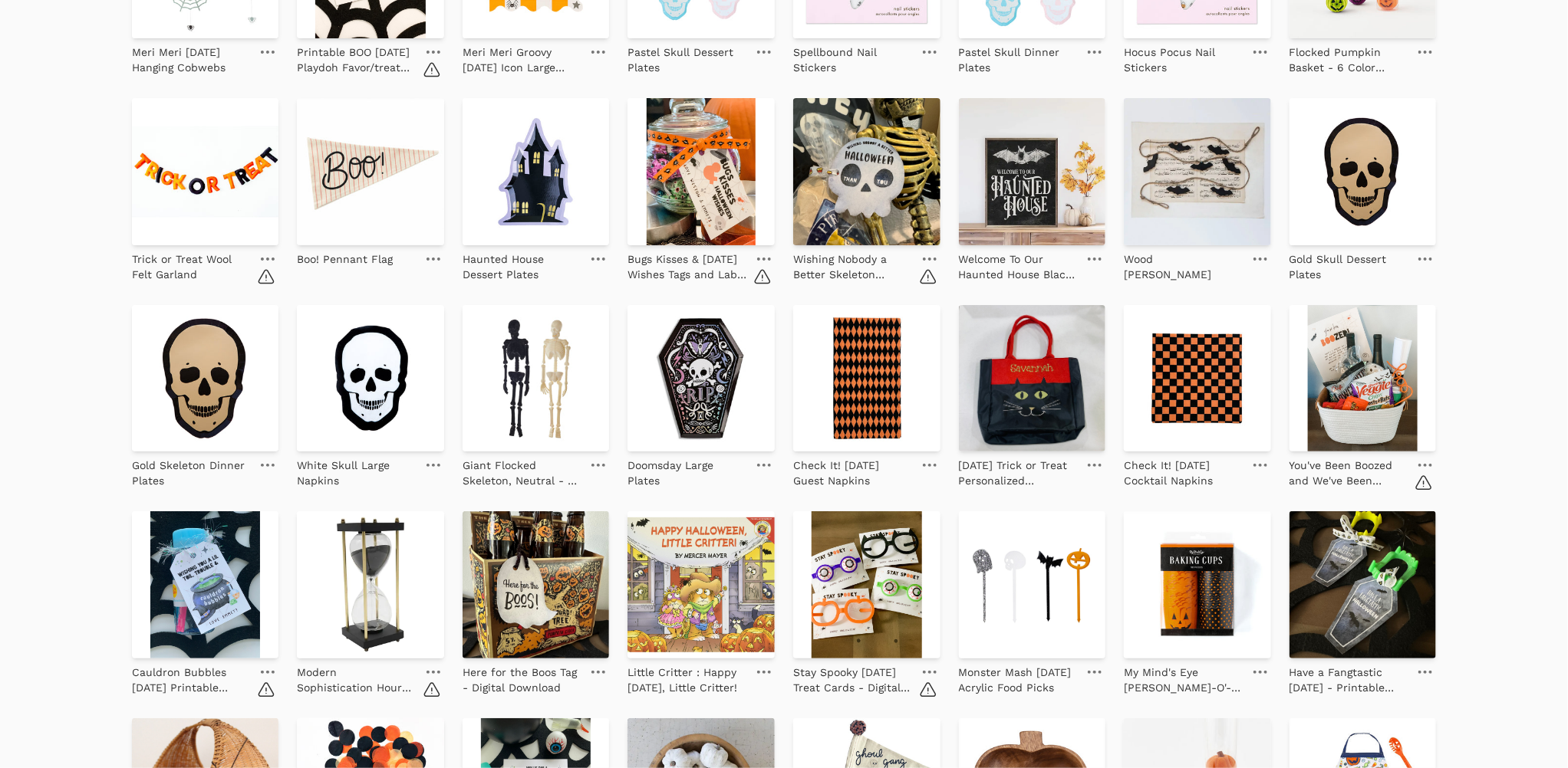
click at [267, 256] on link at bounding box center [268, 259] width 22 height 18
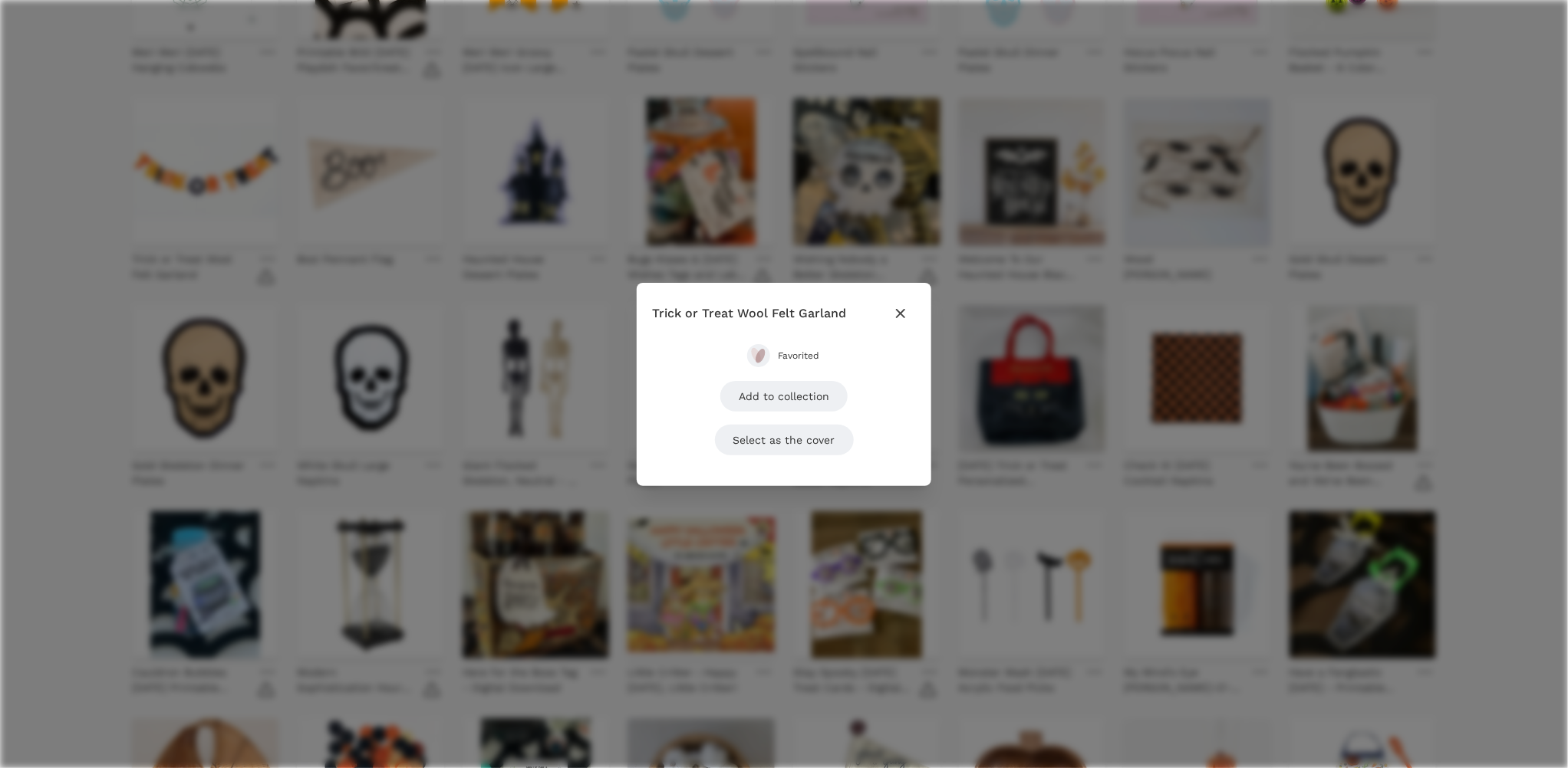
click at [789, 361] on span "Favorited" at bounding box center [799, 355] width 43 height 12
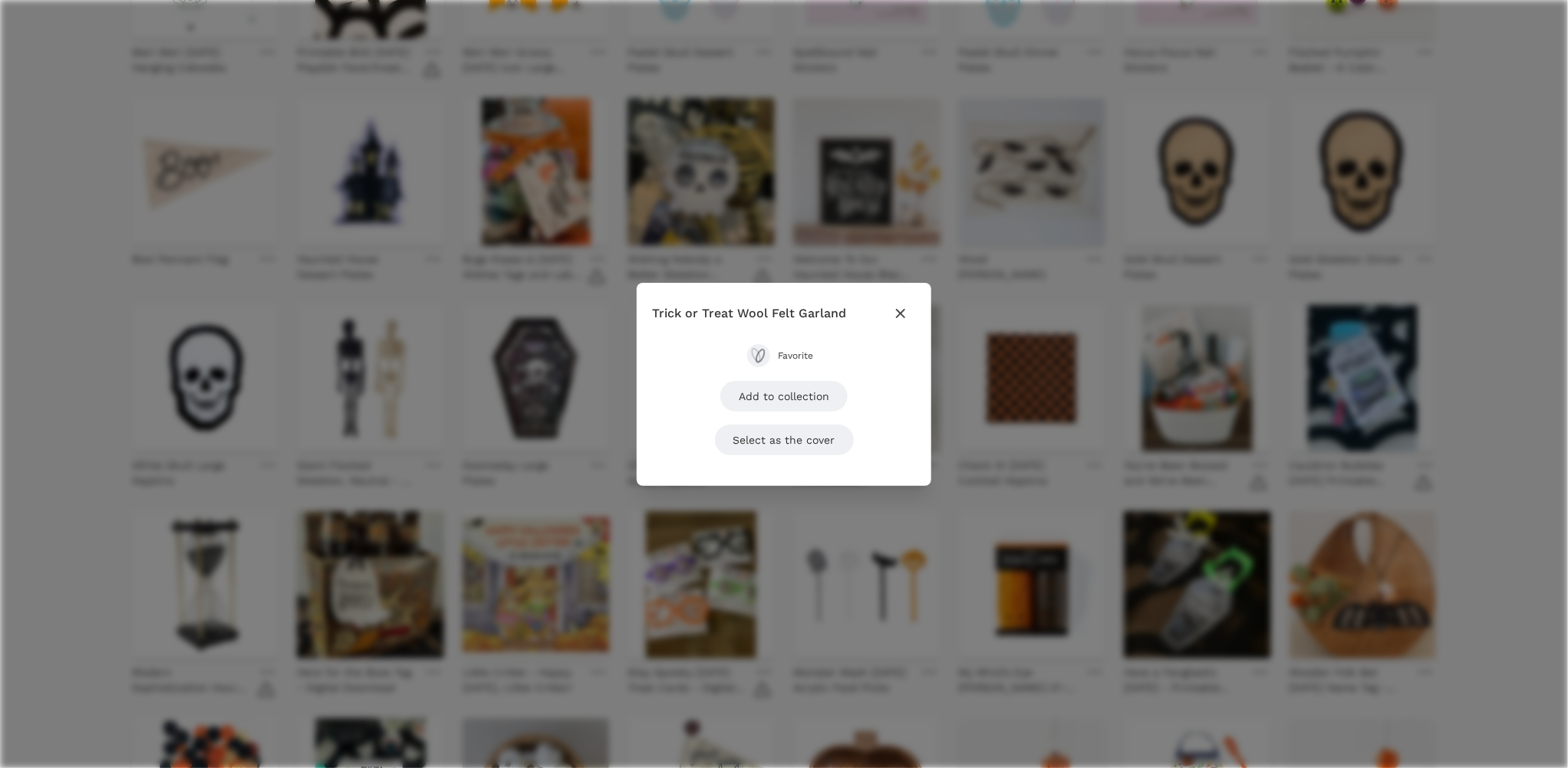
click at [903, 310] on icon "button" at bounding box center [901, 312] width 9 height 9
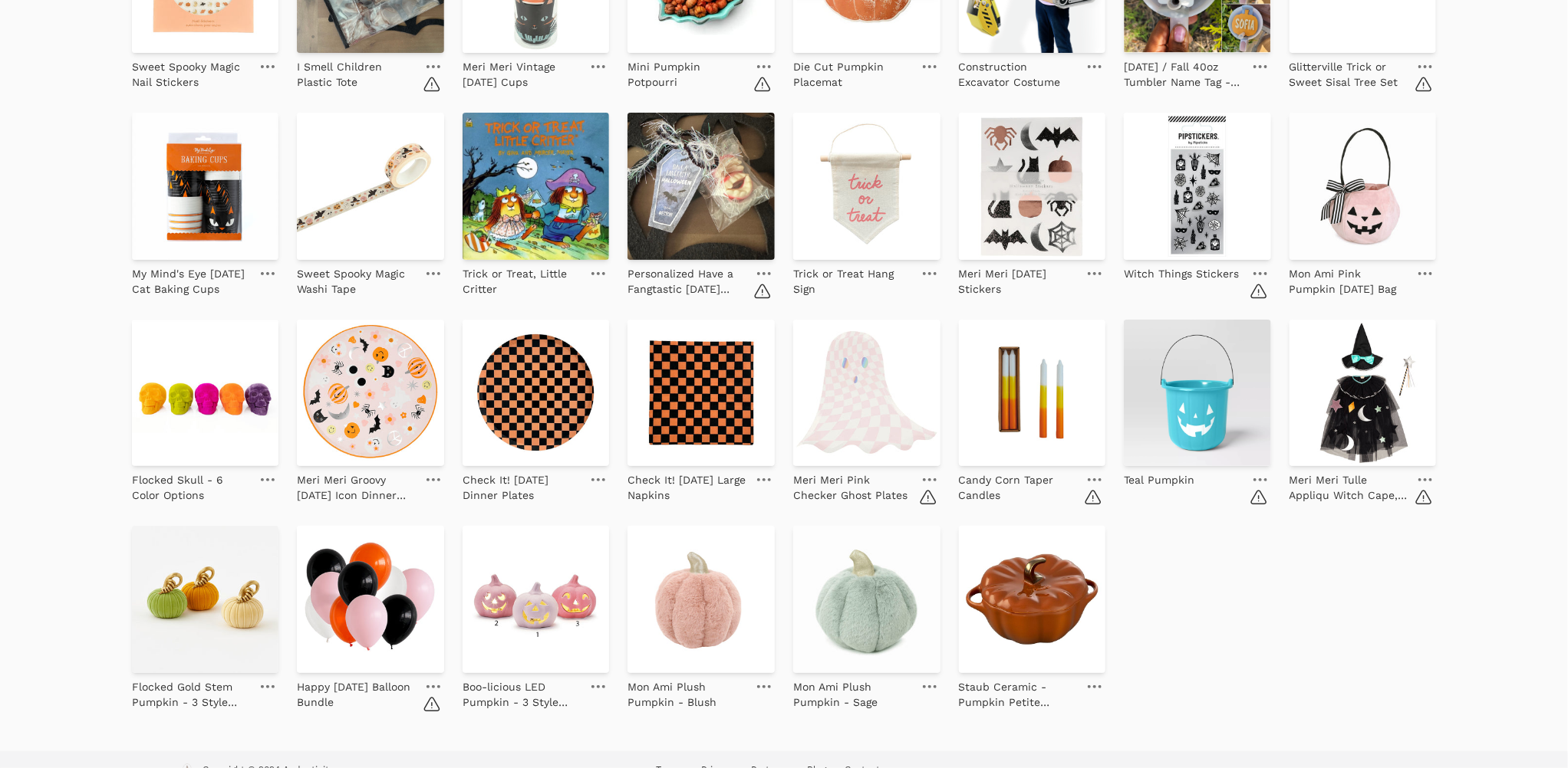
scroll to position [1770, 0]
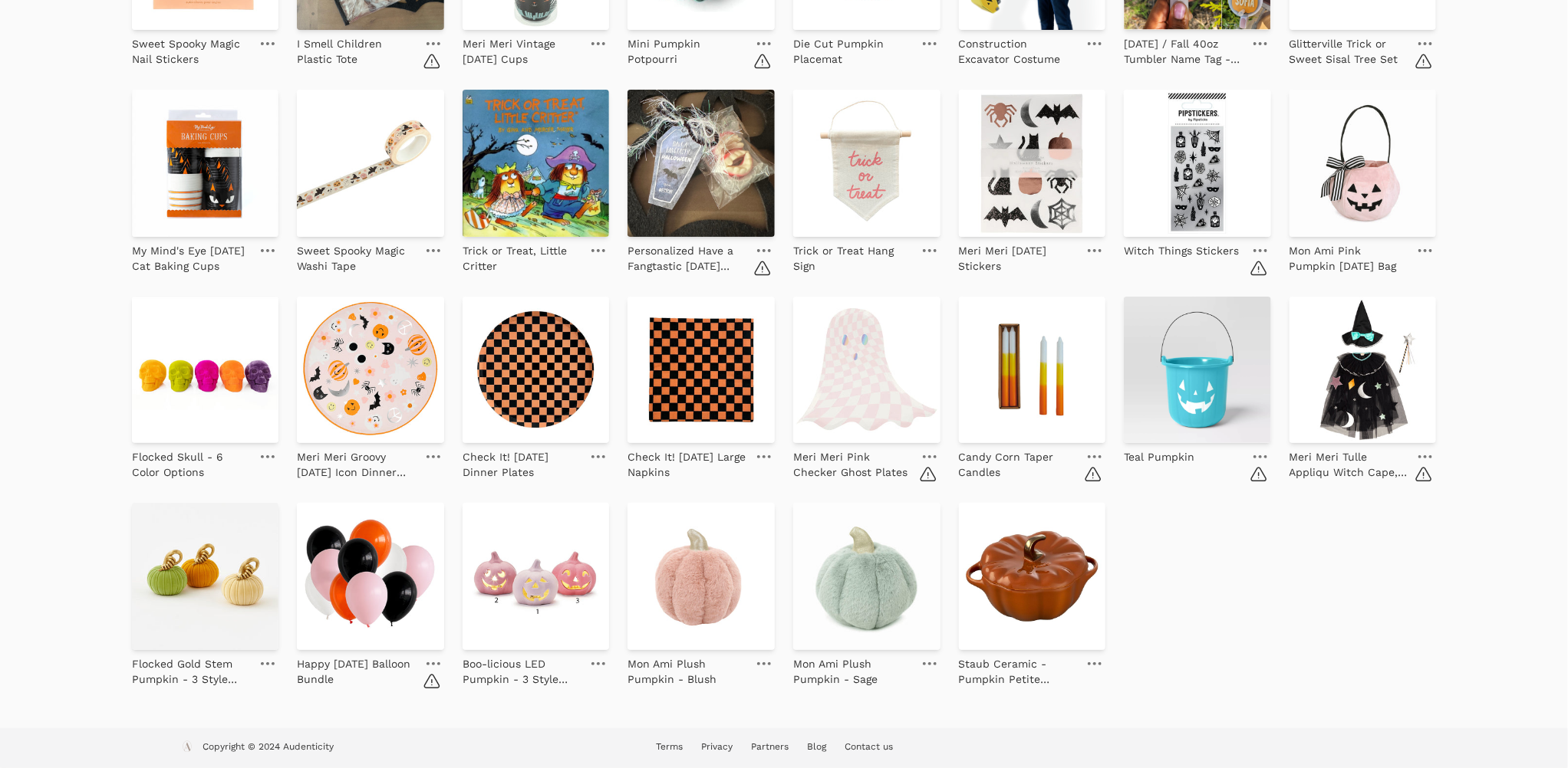
click at [434, 659] on link at bounding box center [434, 664] width 22 height 18
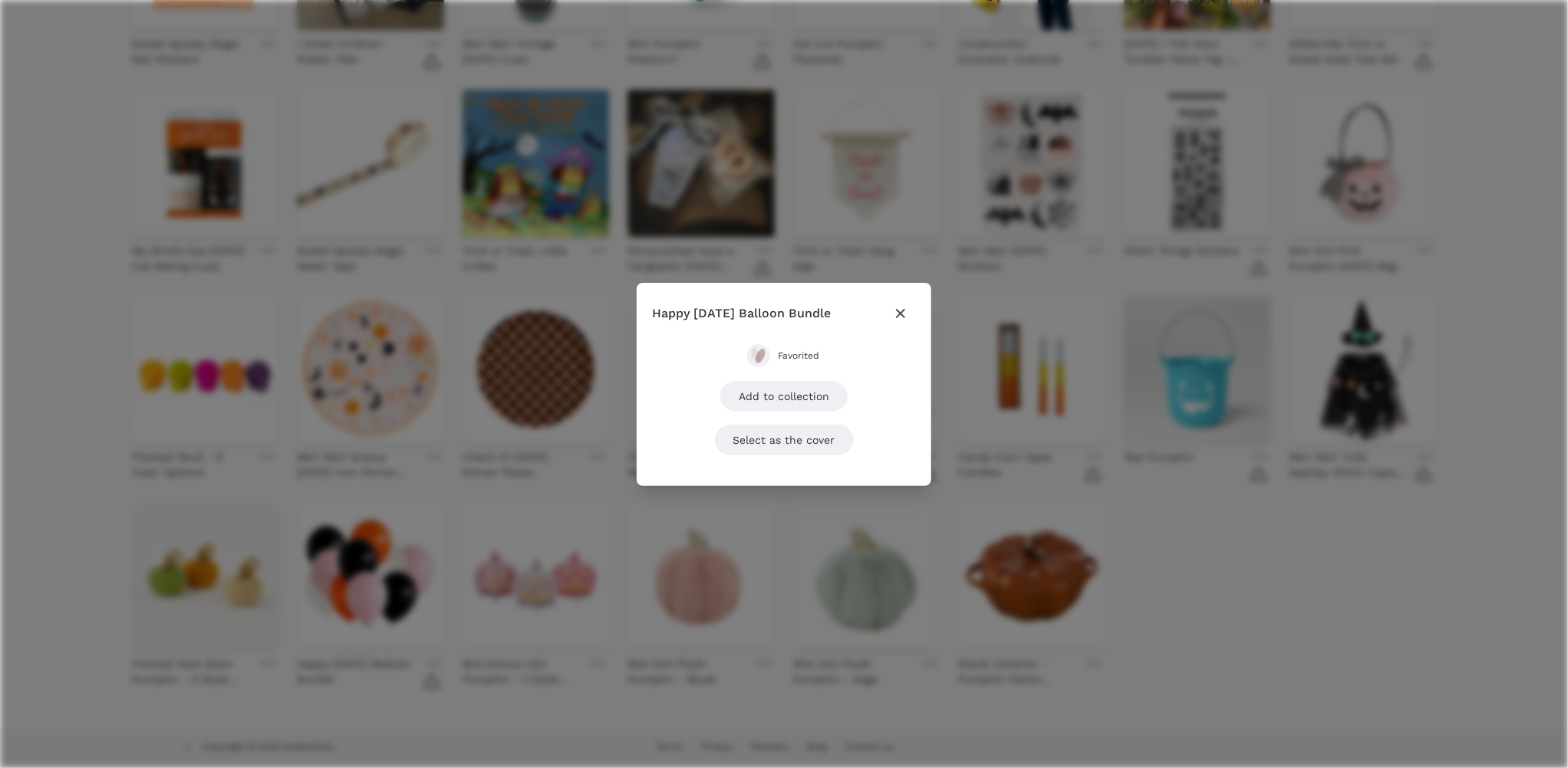
click at [788, 353] on span "Favorited" at bounding box center [799, 355] width 43 height 12
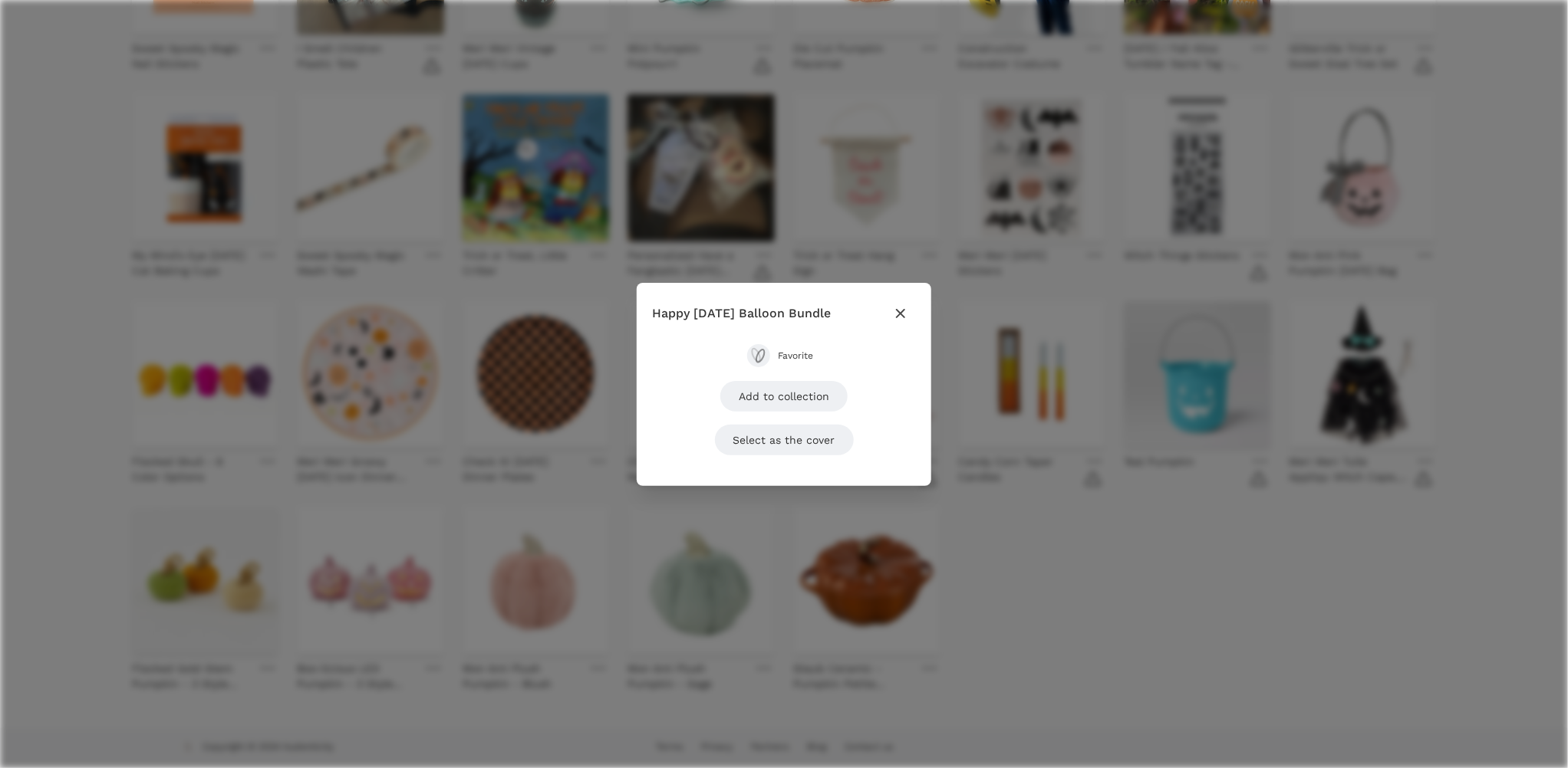
scroll to position [1764, 0]
click at [903, 310] on icon "button" at bounding box center [901, 312] width 9 height 9
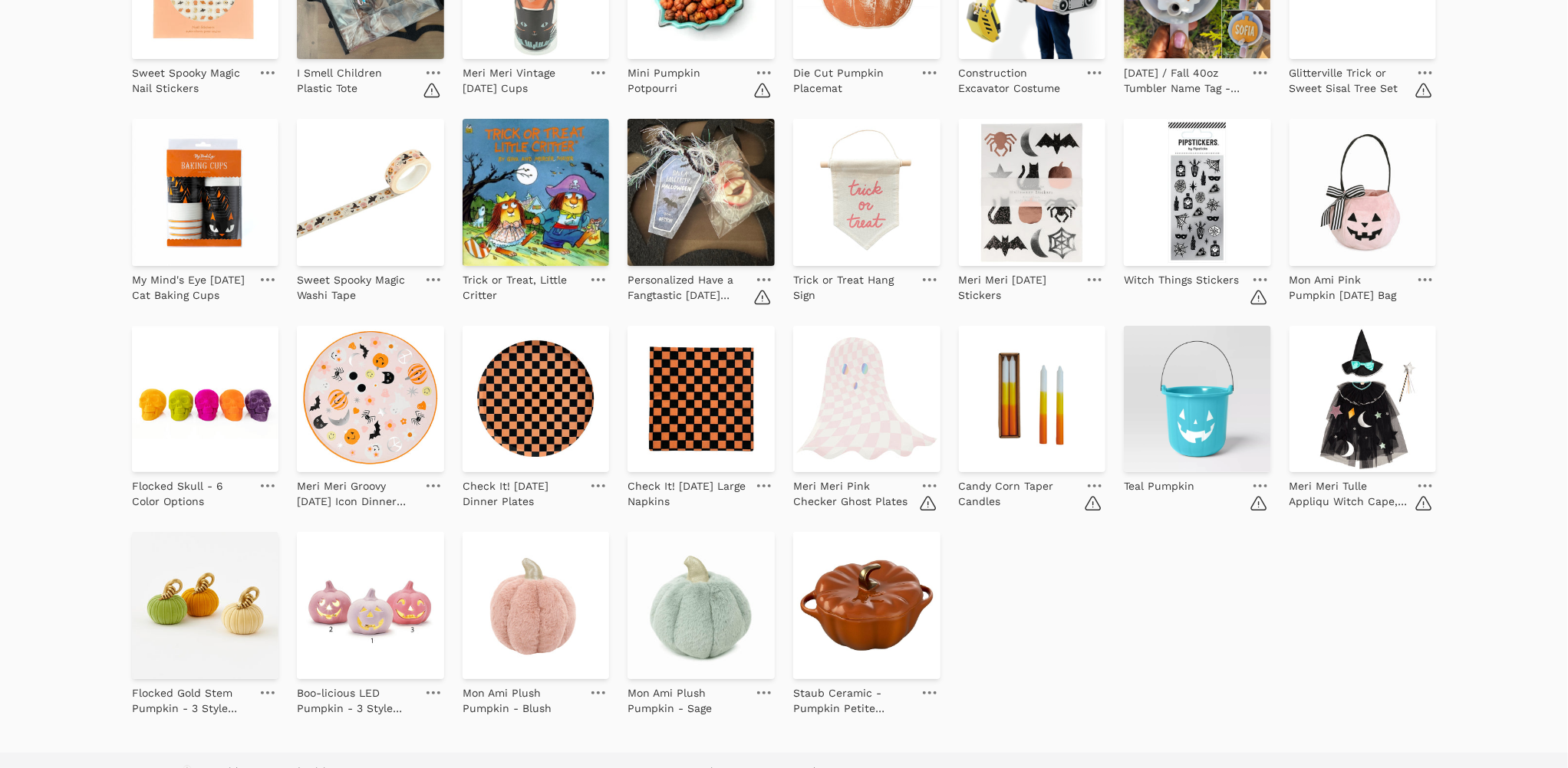
scroll to position [1737, 0]
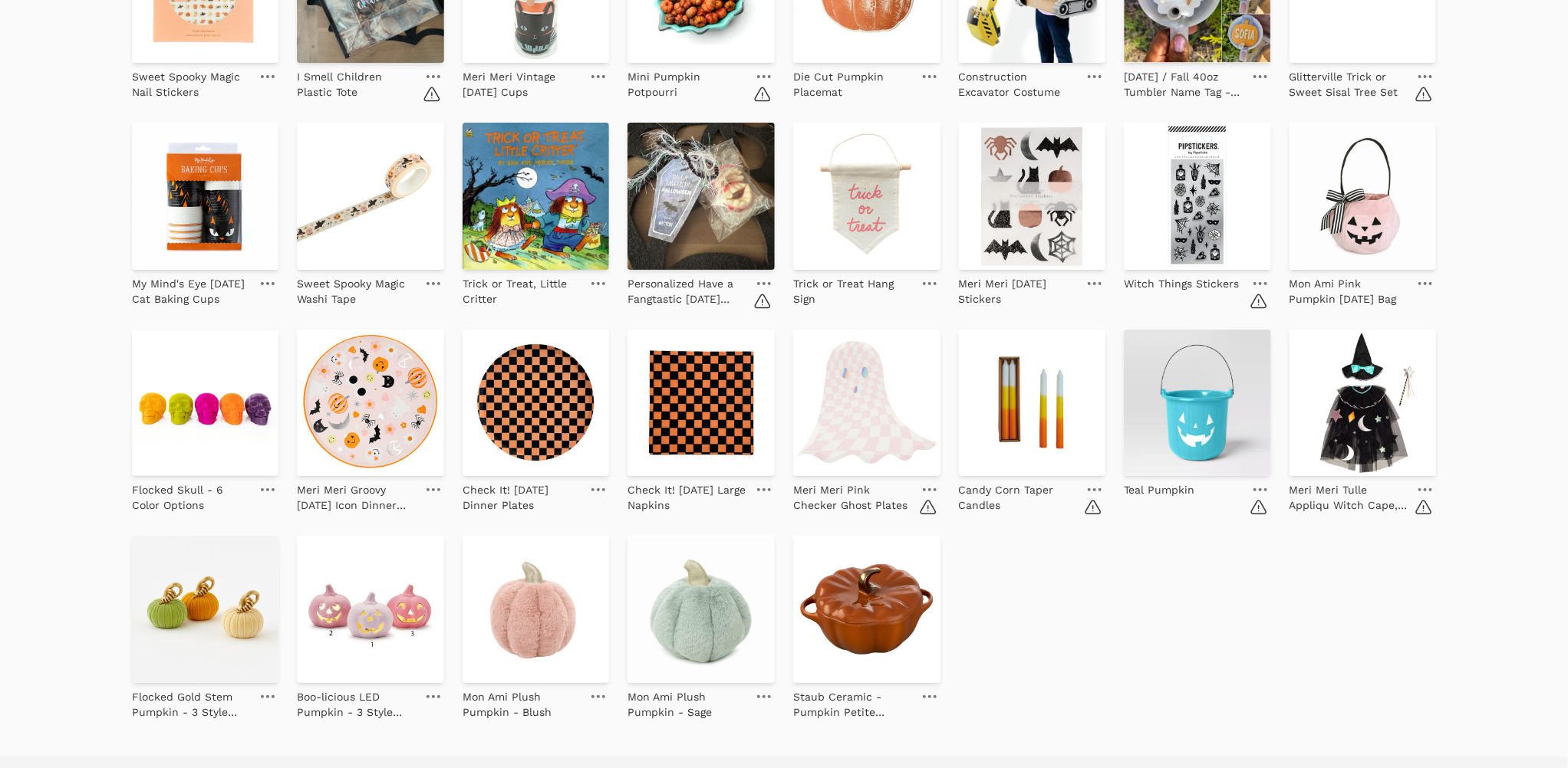
click at [1092, 486] on link at bounding box center [1095, 489] width 22 height 18
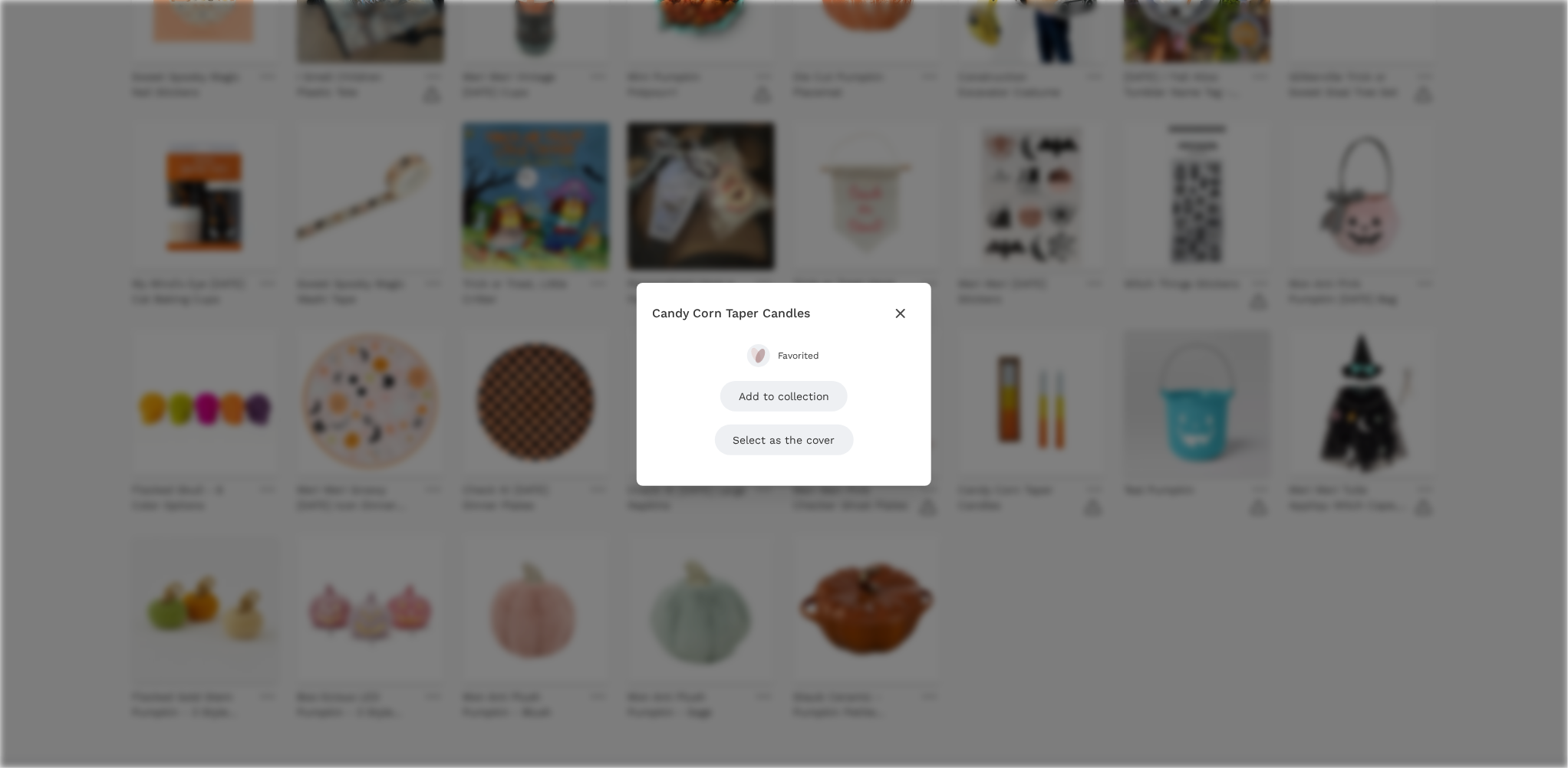
click at [806, 351] on span "Favorited" at bounding box center [799, 355] width 43 height 12
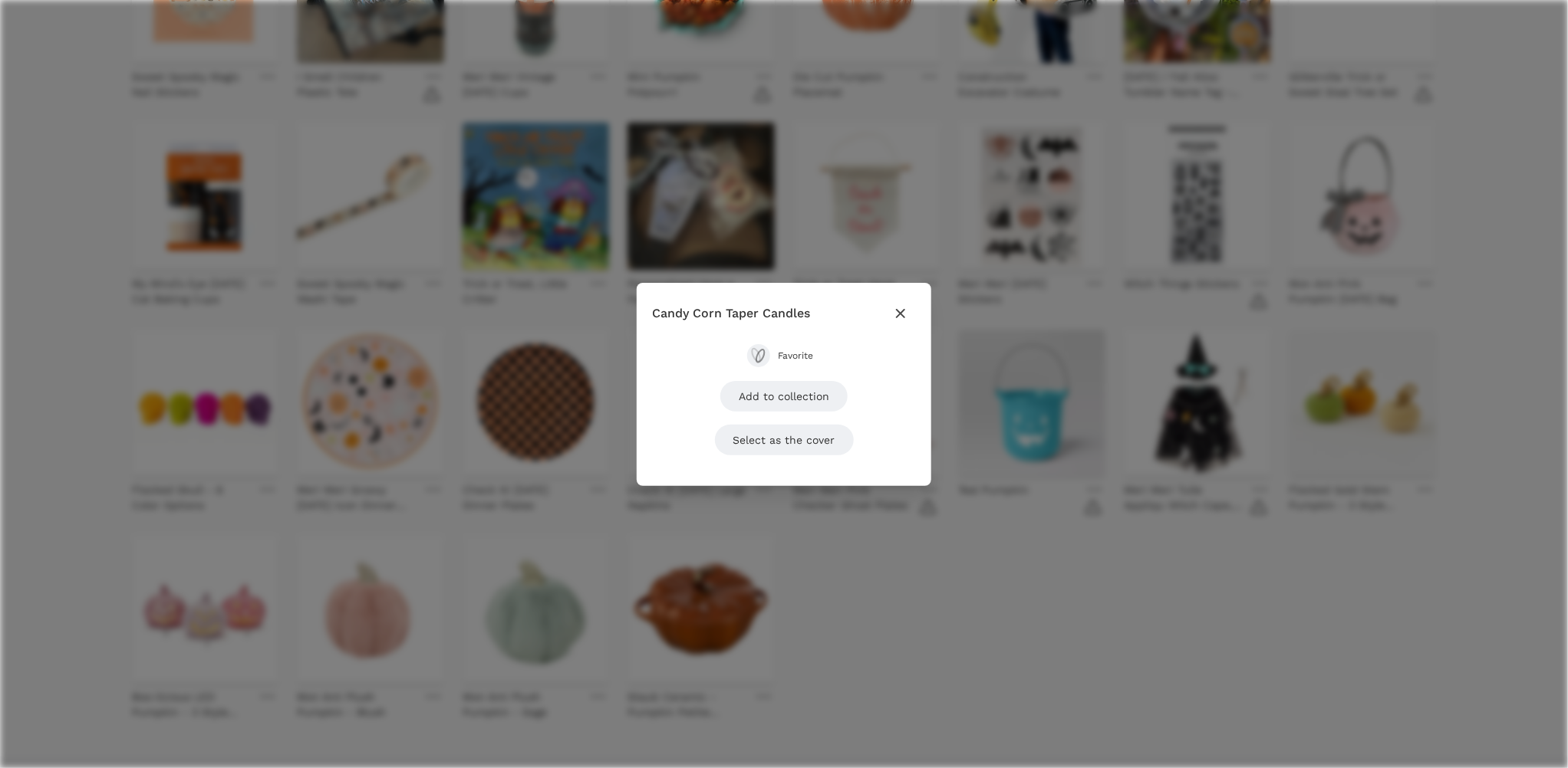
click at [905, 307] on icon "button" at bounding box center [901, 313] width 18 height 18
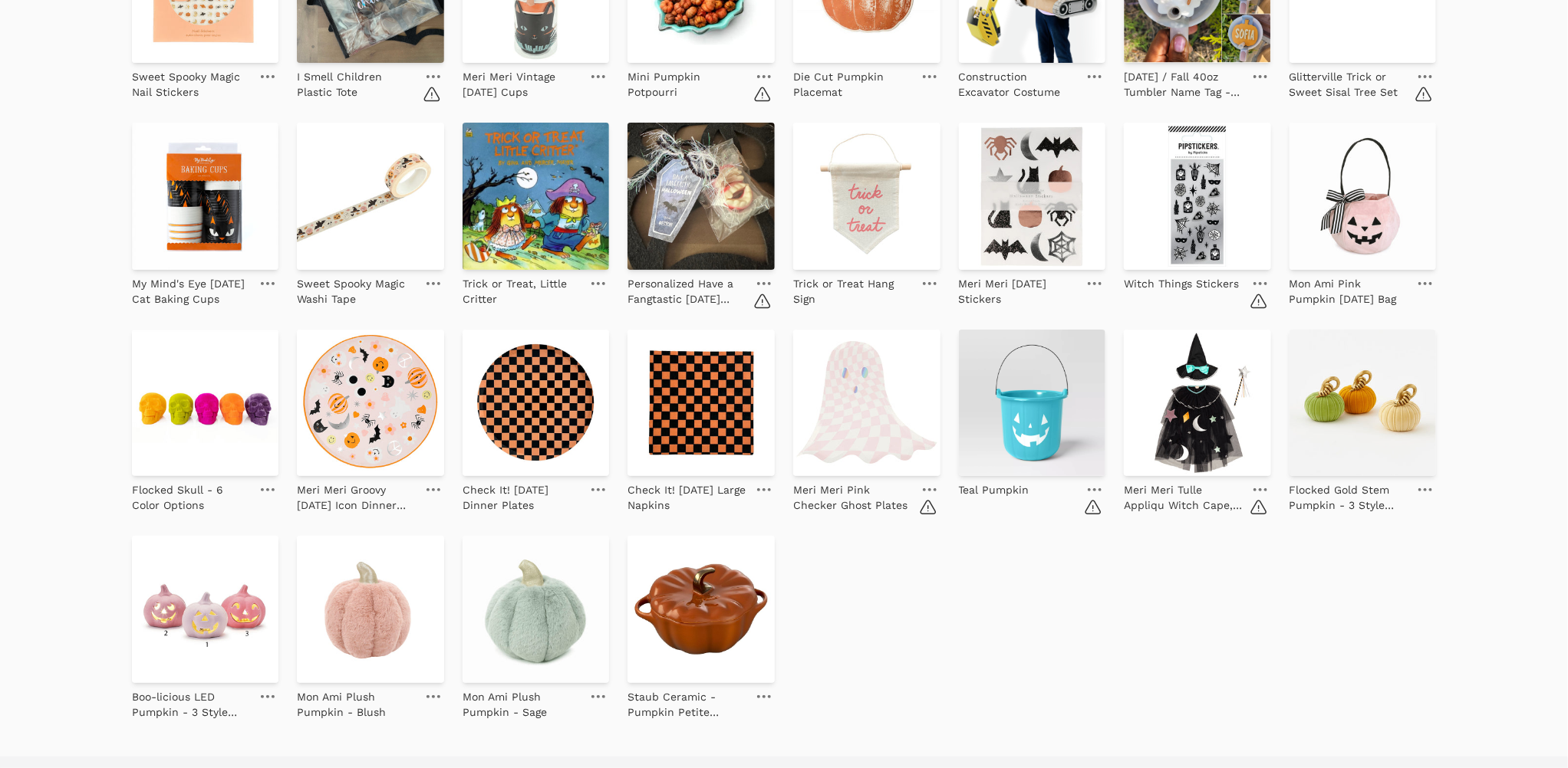
click at [928, 487] on link at bounding box center [930, 489] width 22 height 18
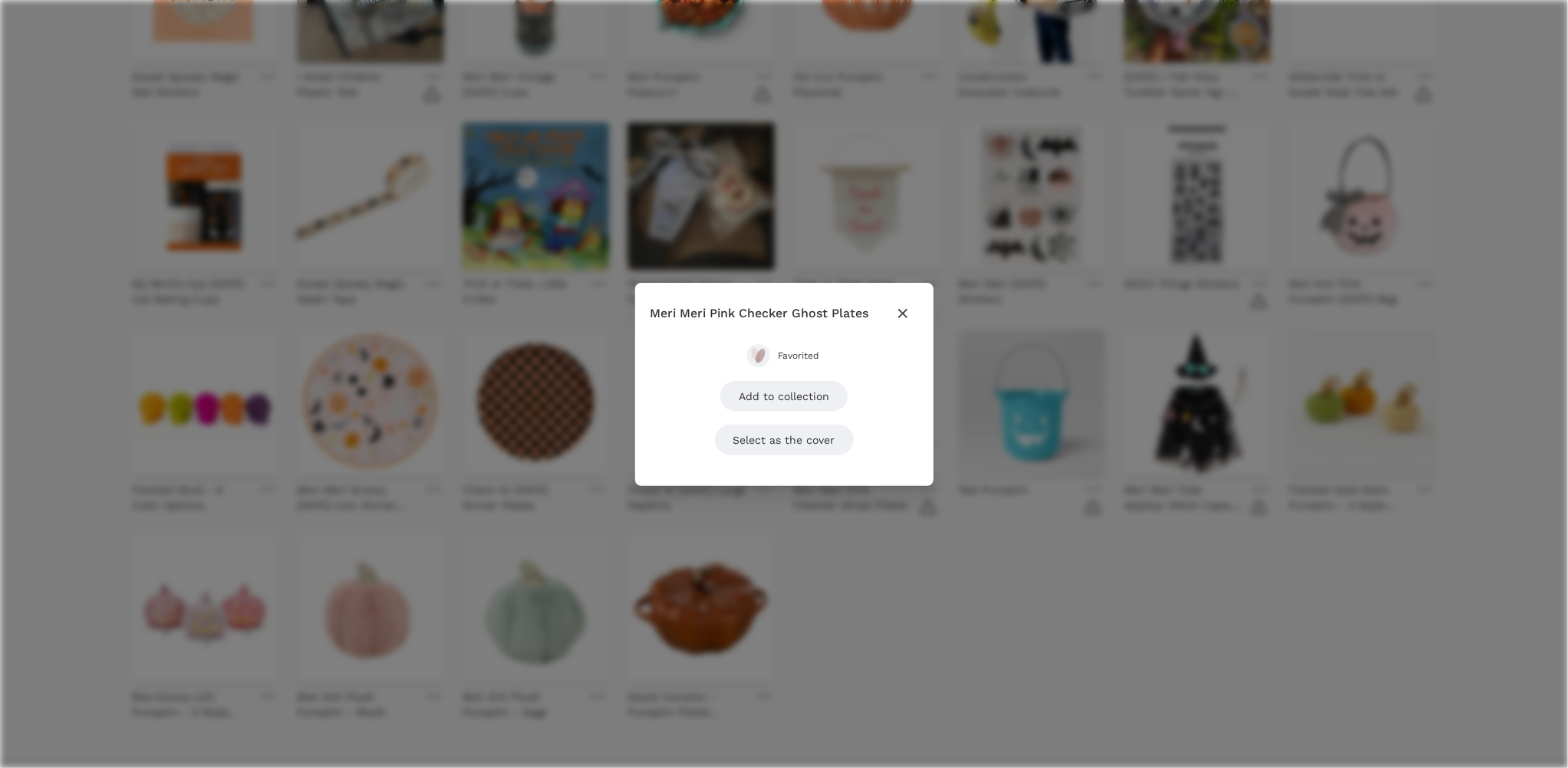
click at [778, 350] on span "Favorited" at bounding box center [799, 355] width 43 height 12
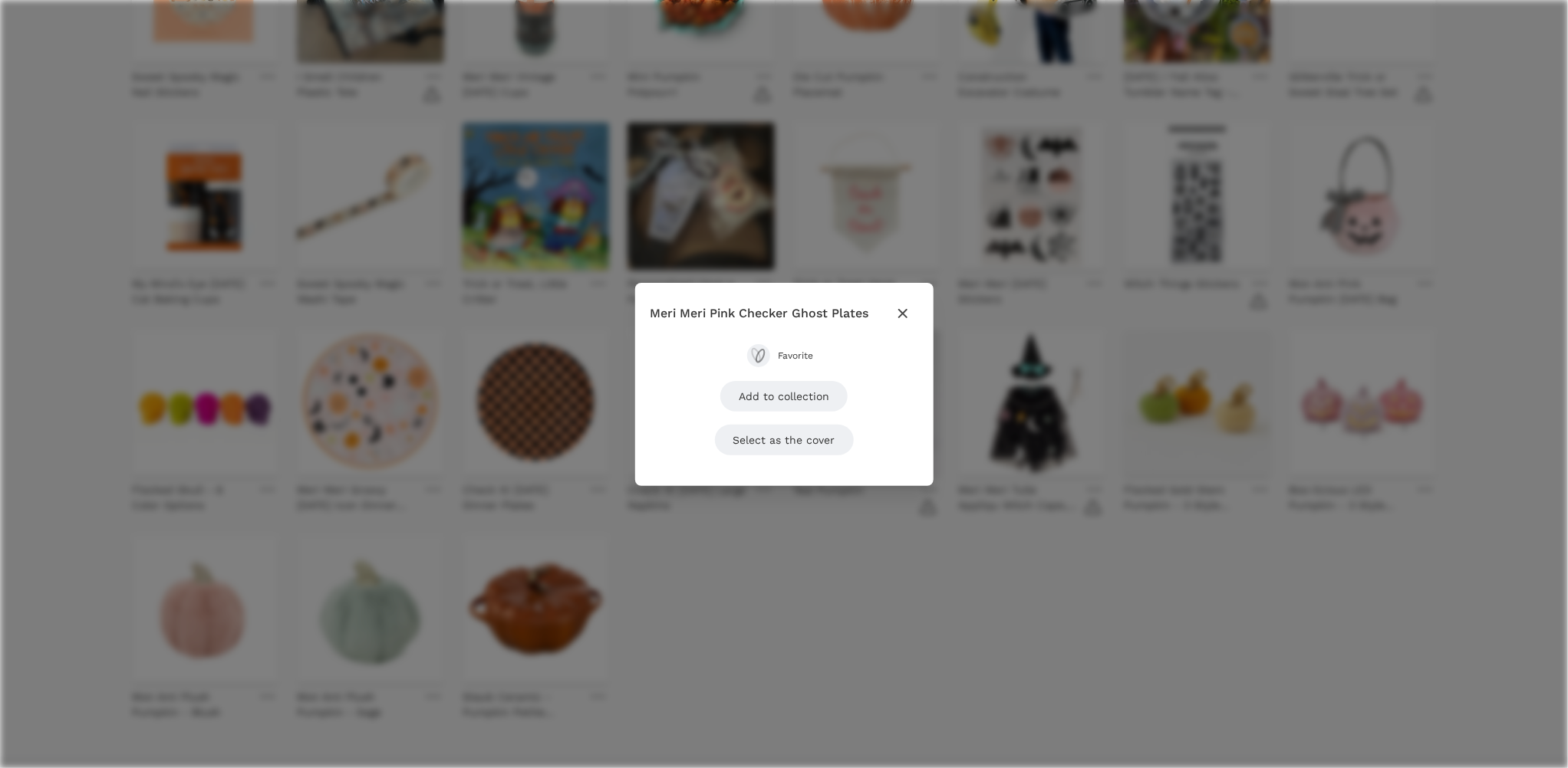
click at [895, 310] on icon "button" at bounding box center [903, 313] width 18 height 18
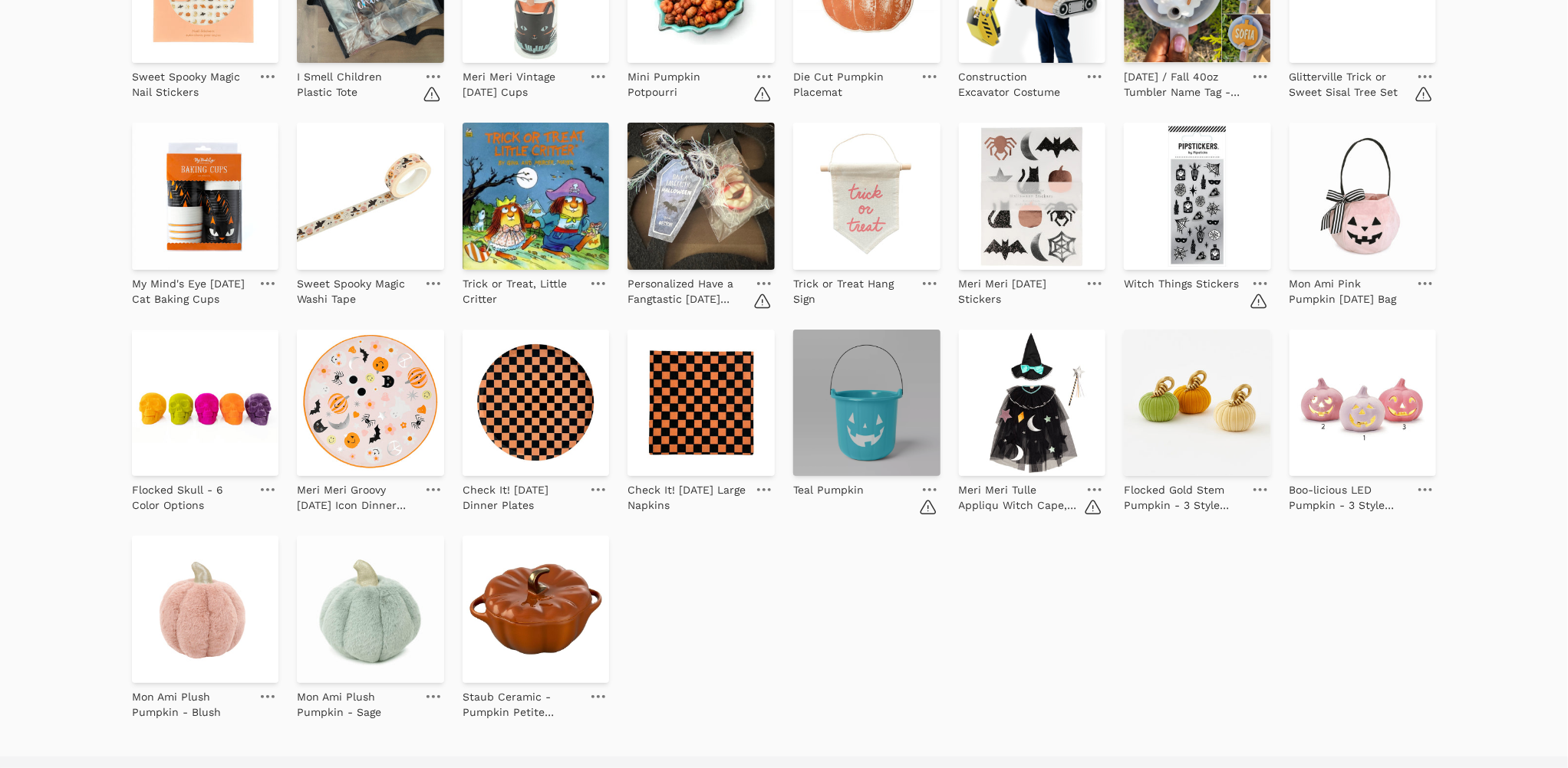
click at [885, 410] on img at bounding box center [866, 403] width 147 height 147
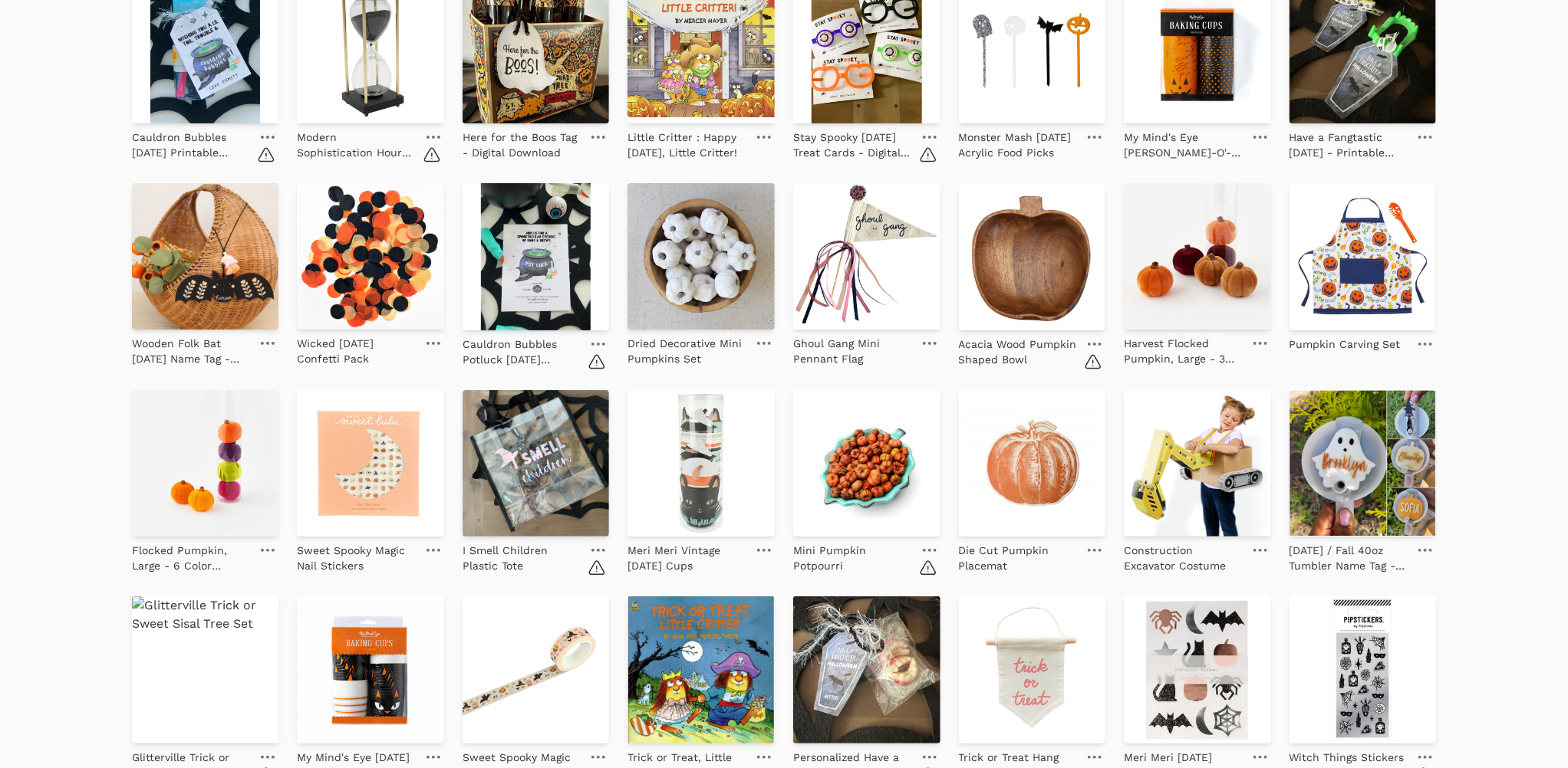
scroll to position [1265, 0]
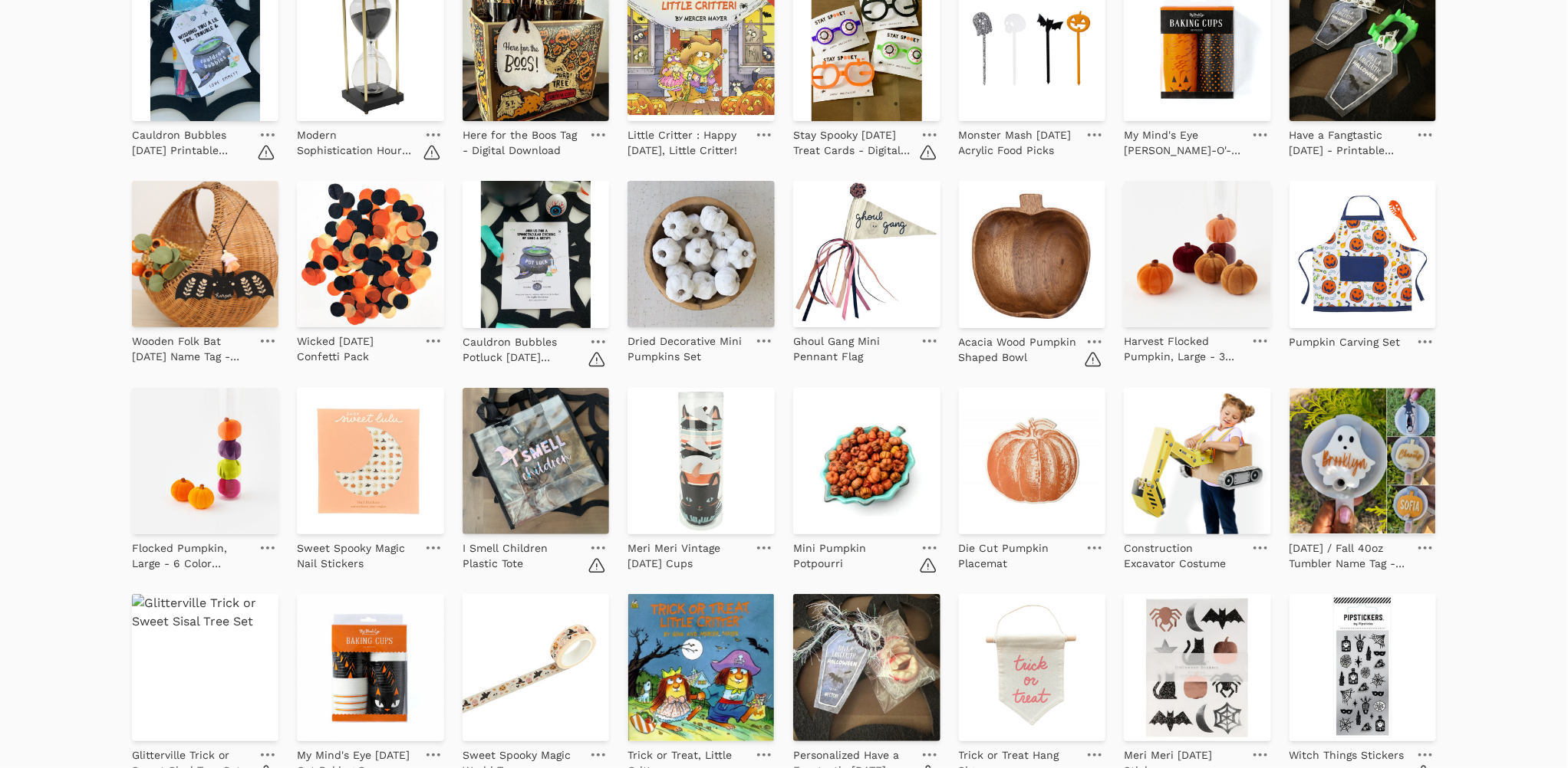
click at [1092, 339] on link at bounding box center [1095, 342] width 22 height 18
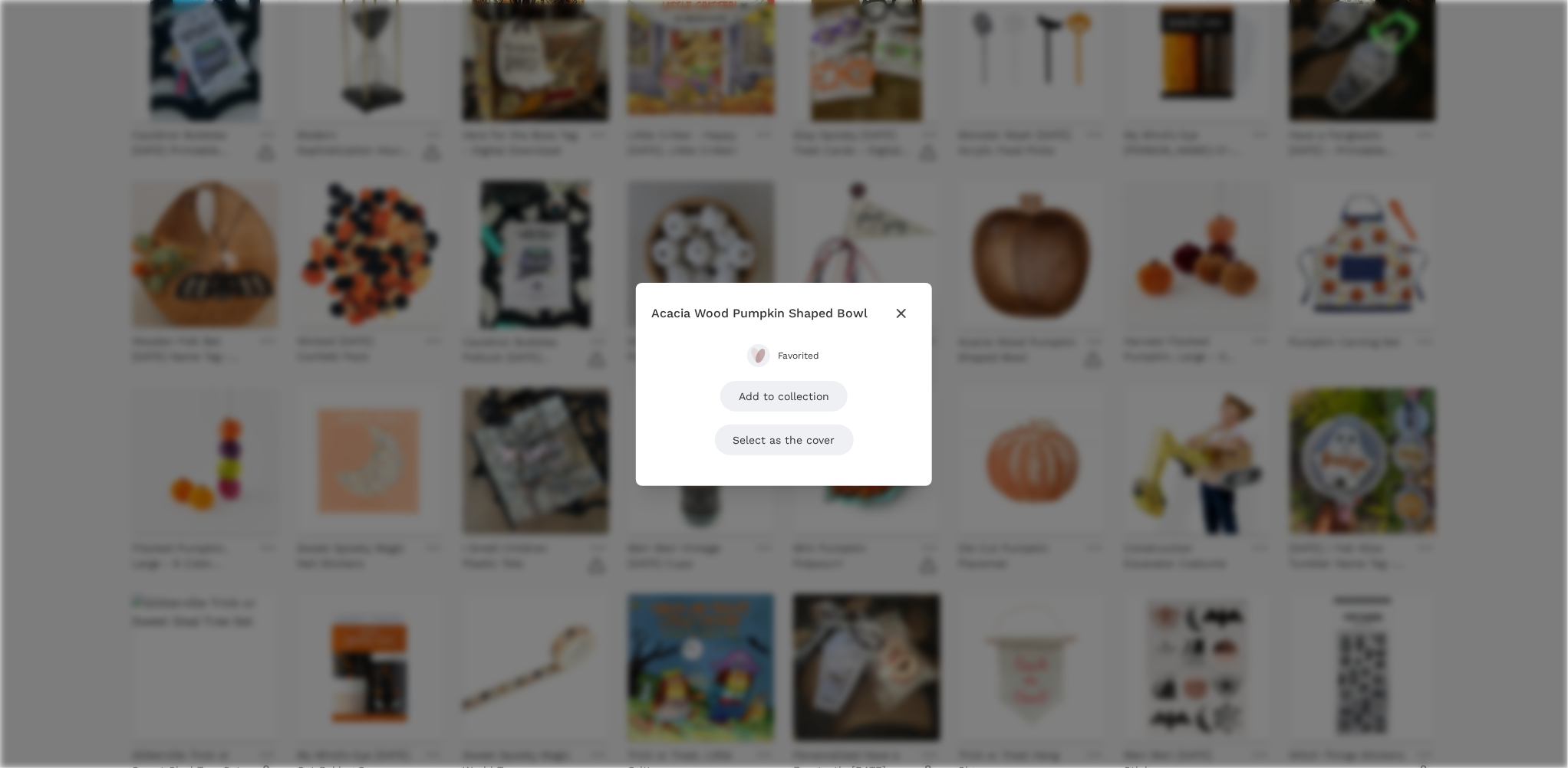
click at [807, 346] on button "Favorited" at bounding box center [784, 355] width 74 height 23
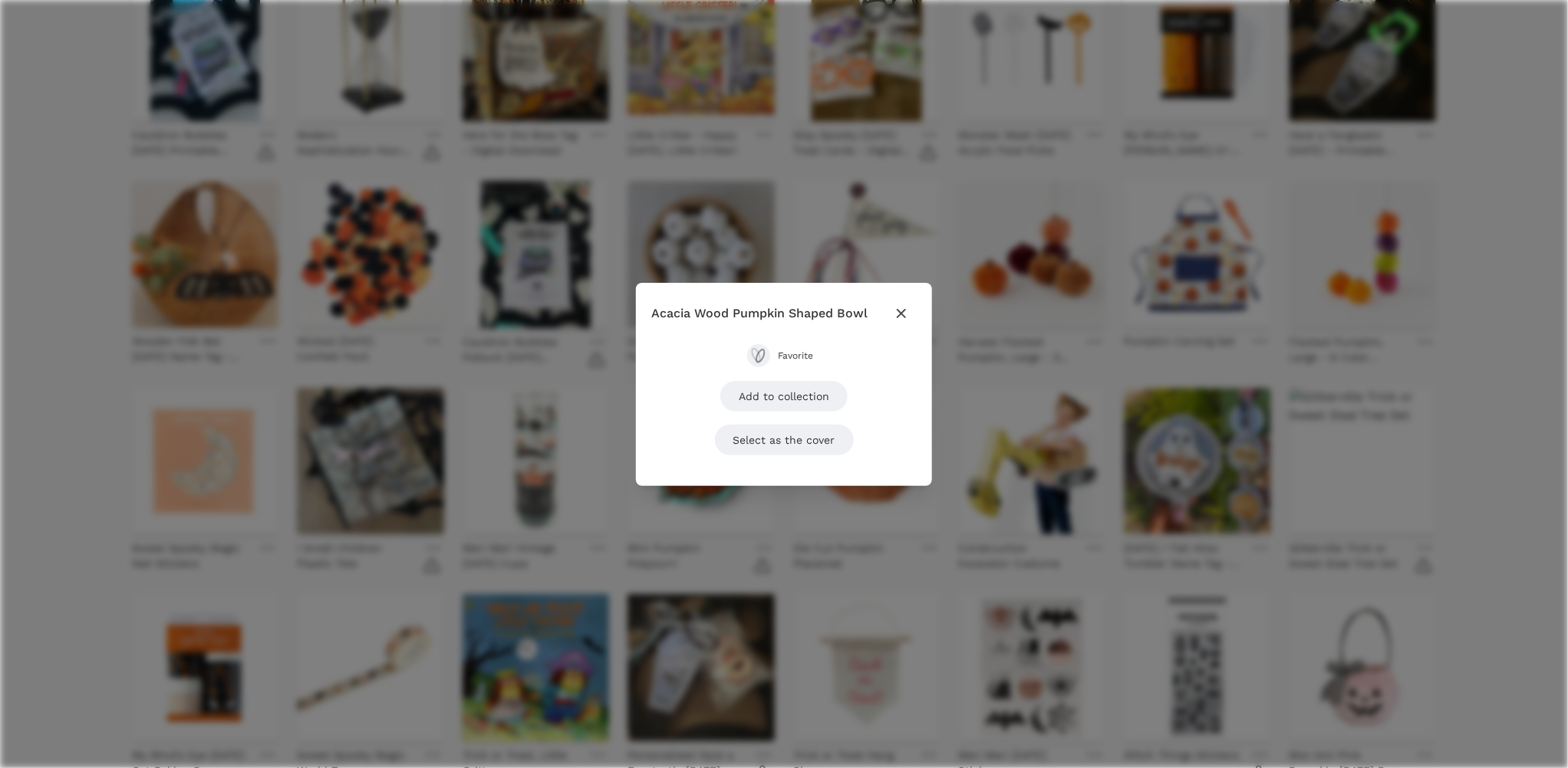
click at [765, 560] on div "Close modal Acacia Wood Pumpkin Shaped Bowl Favorite Add to collection Select a…" at bounding box center [784, 384] width 1568 height 768
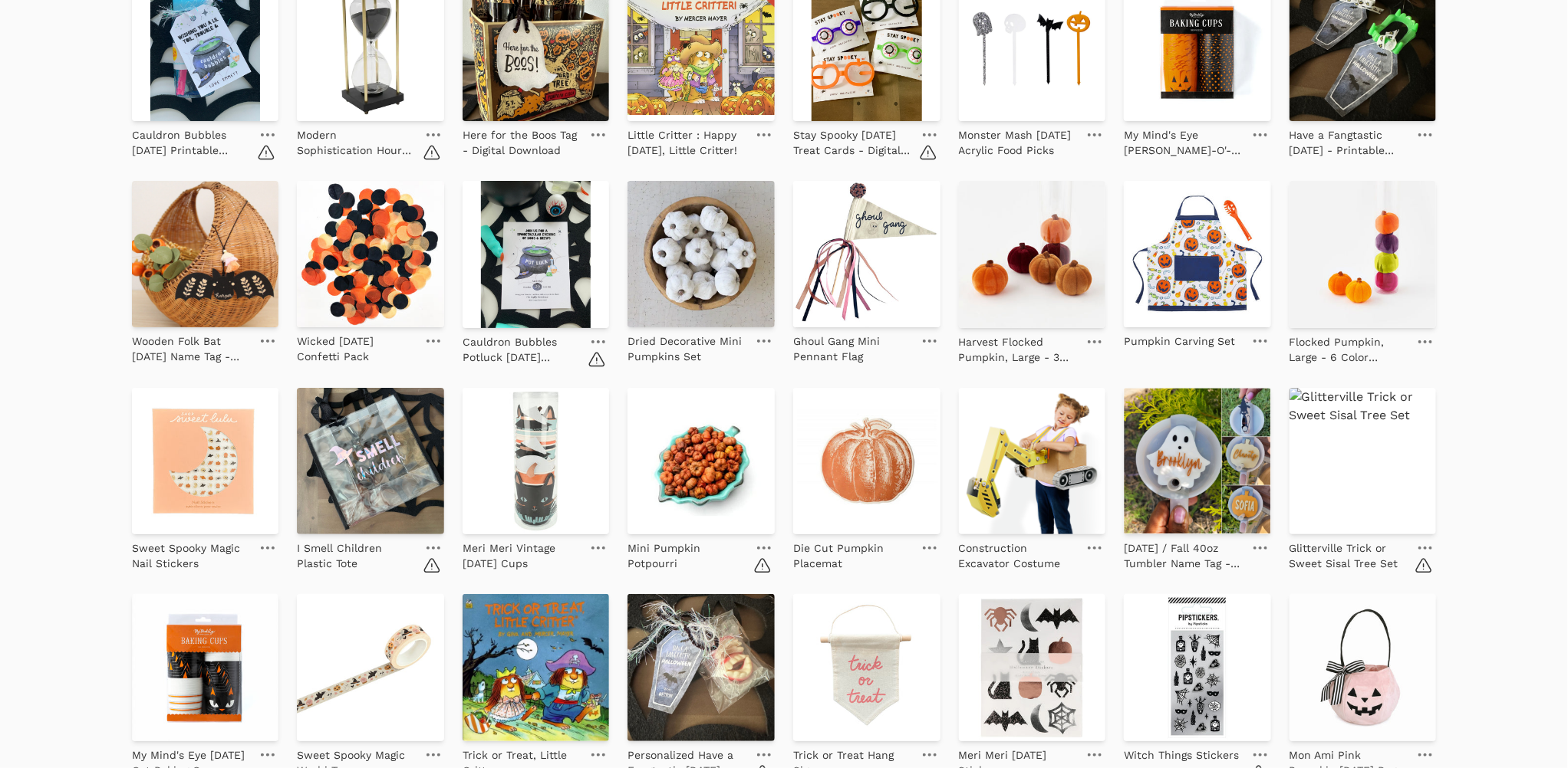
click at [760, 548] on icon at bounding box center [764, 548] width 14 height 3
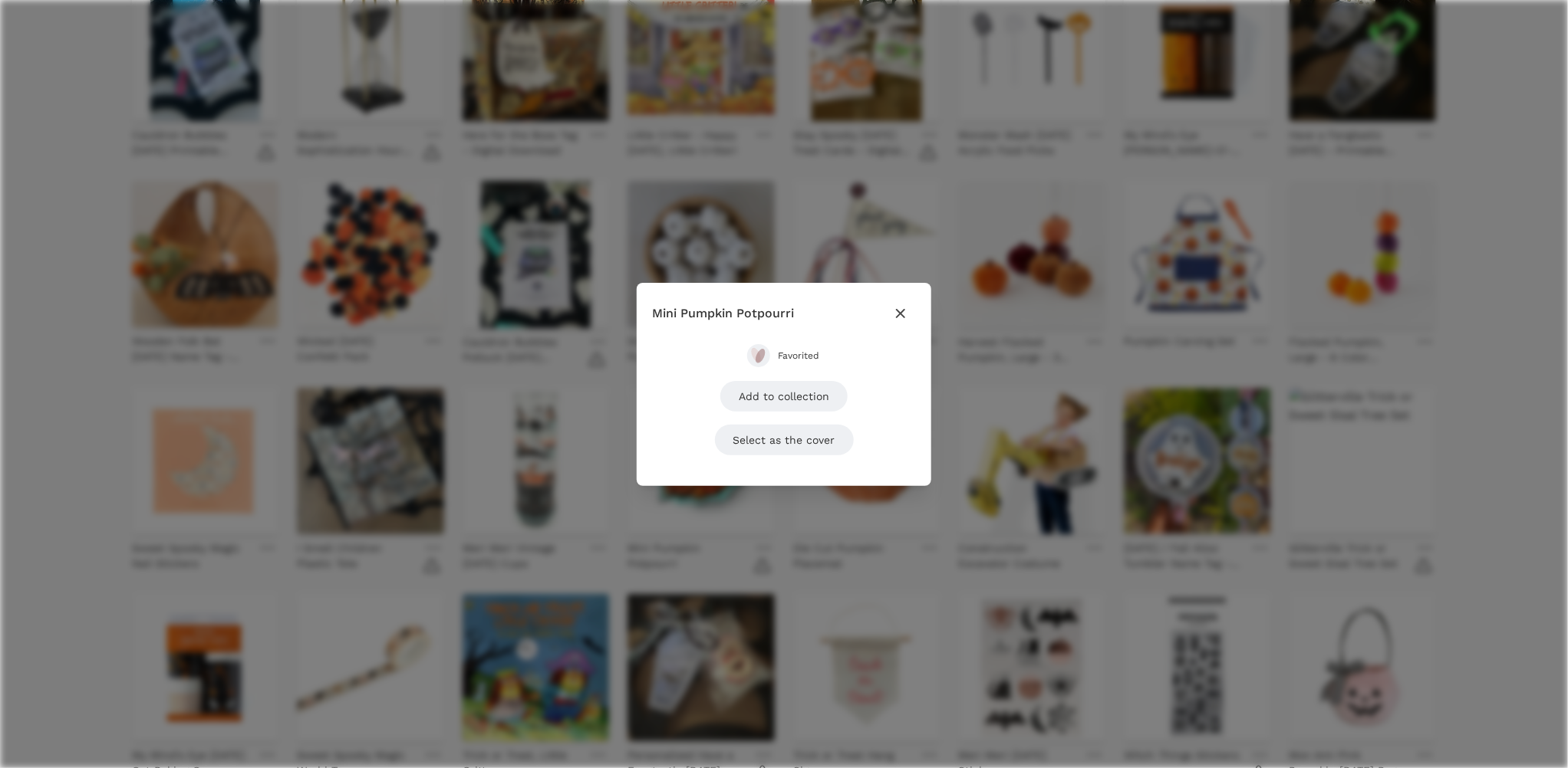
click at [790, 353] on span "Favorited" at bounding box center [799, 355] width 43 height 12
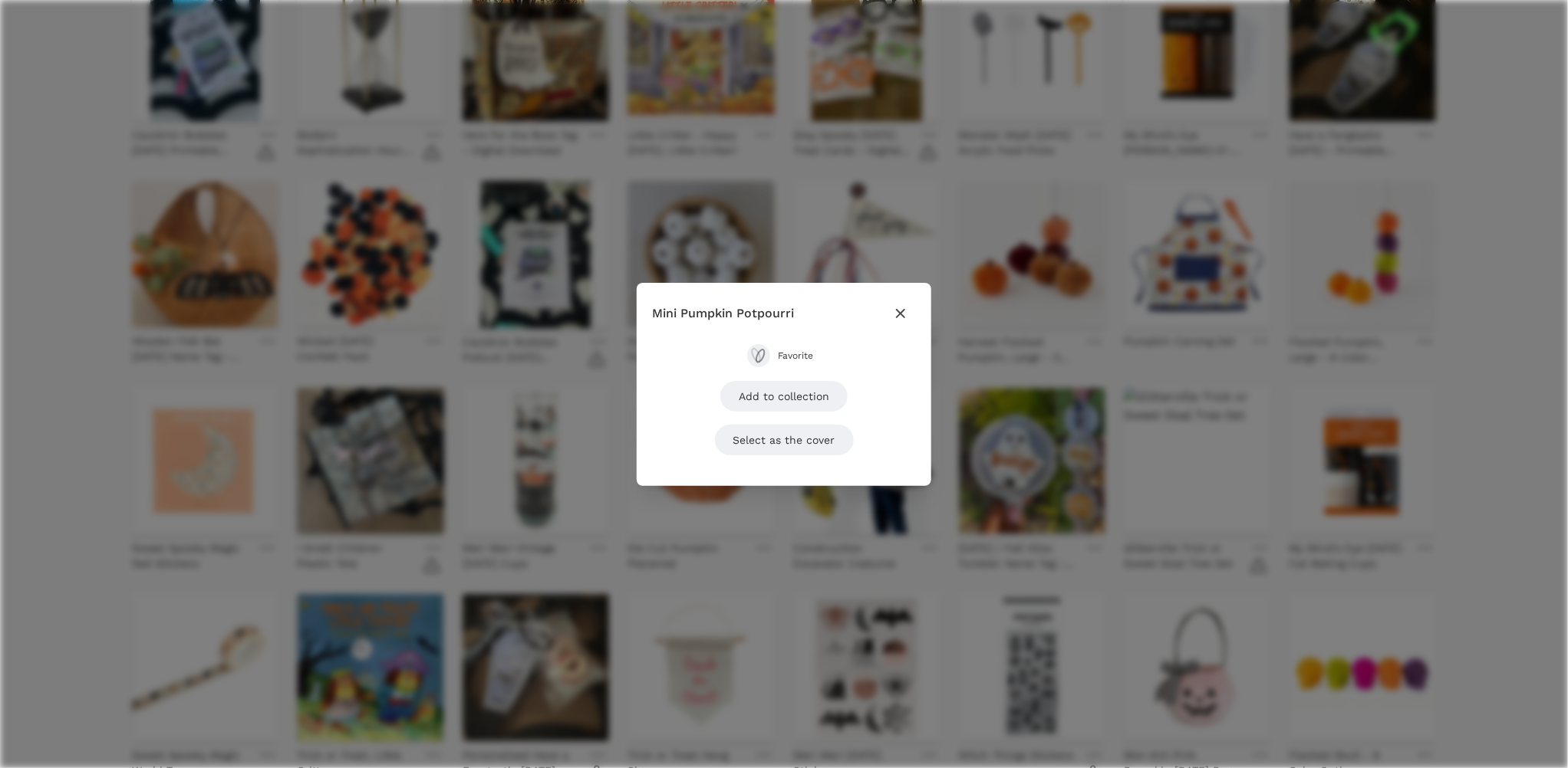
click at [420, 553] on div "Close modal Mini Pumpkin Potpourri Favorite Add to collection Select as the cov…" at bounding box center [784, 384] width 1568 height 768
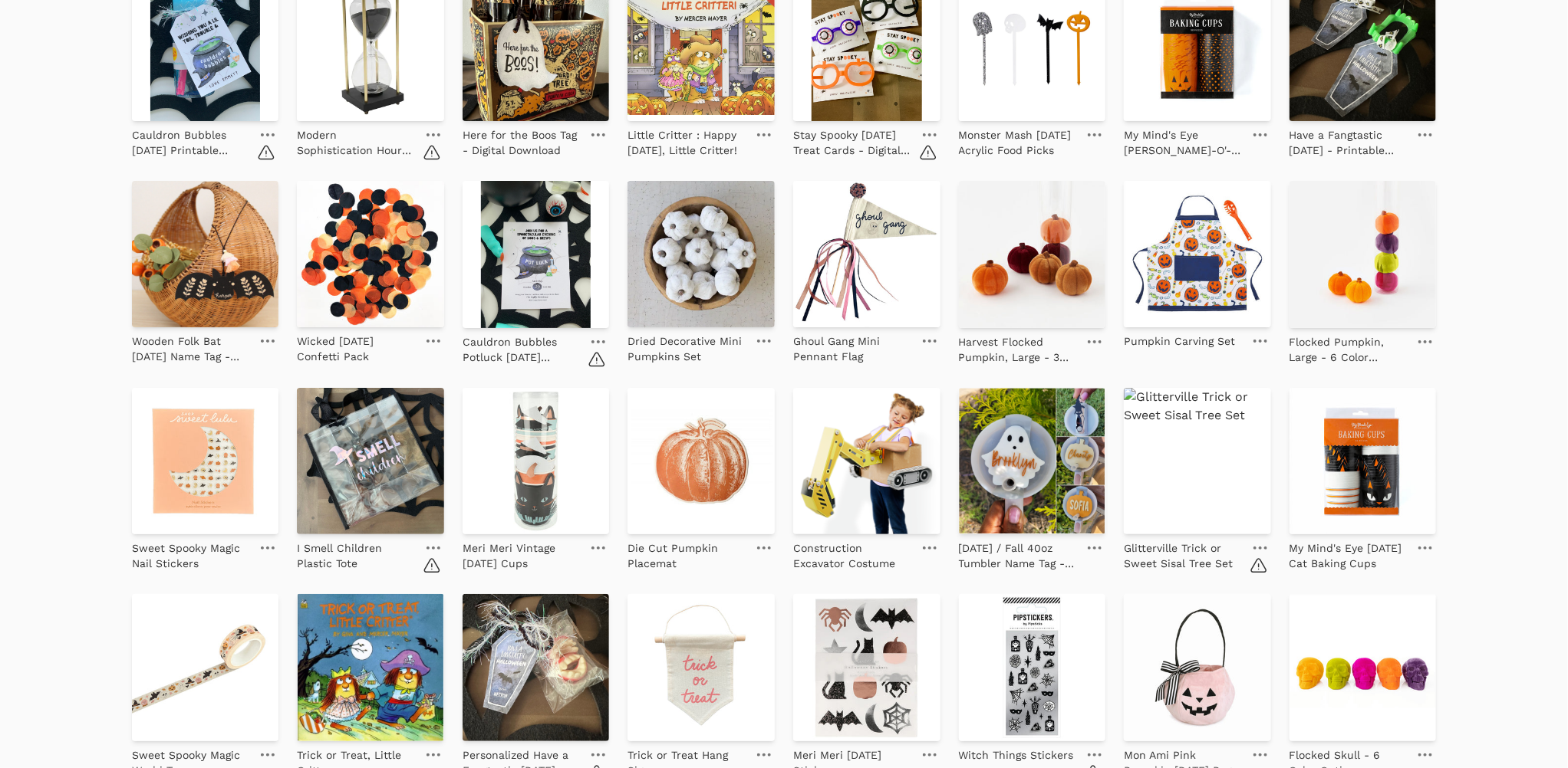
click at [432, 548] on icon at bounding box center [433, 548] width 14 height 3
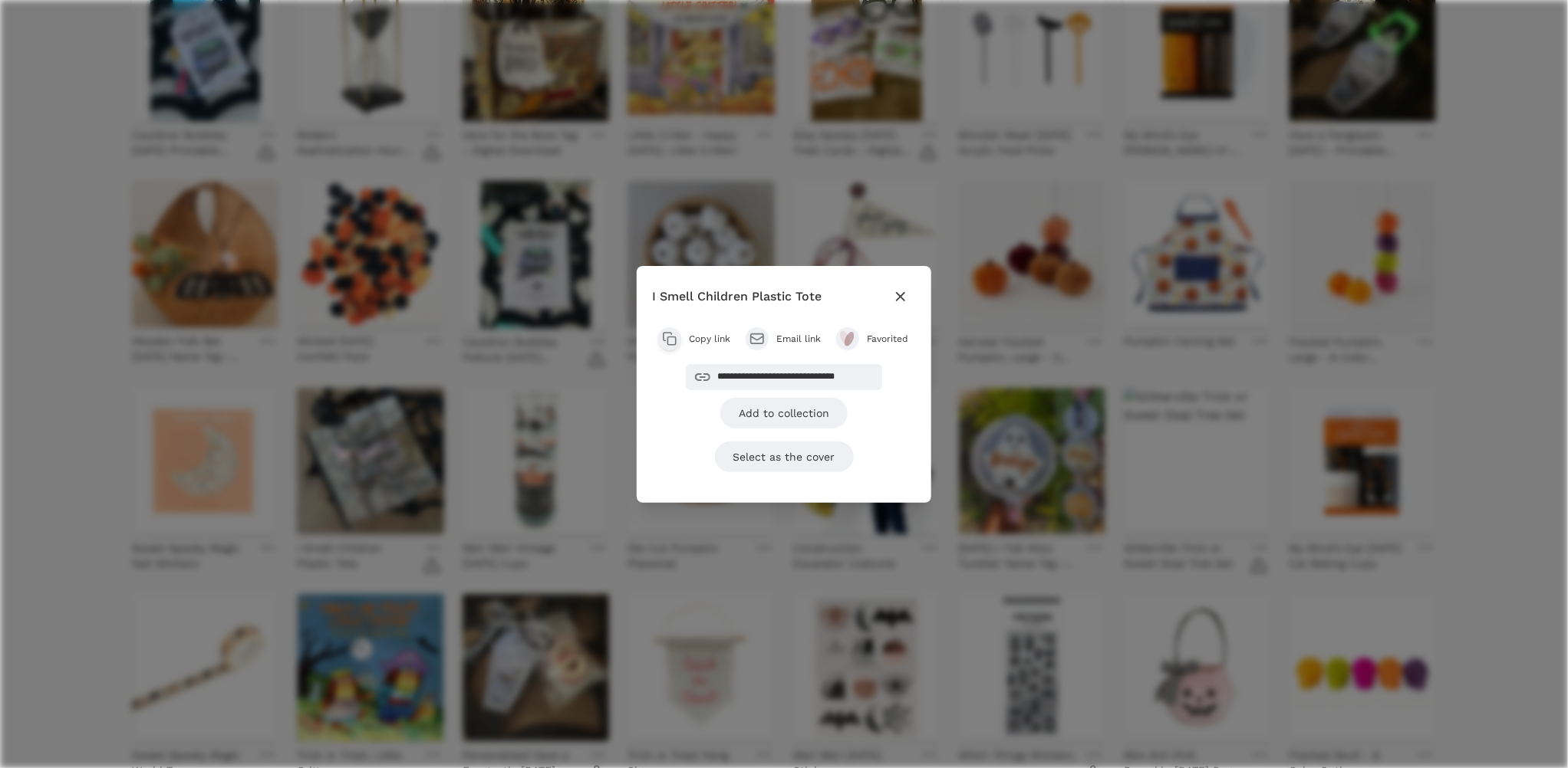
click at [868, 343] on span "Favorited" at bounding box center [888, 338] width 43 height 12
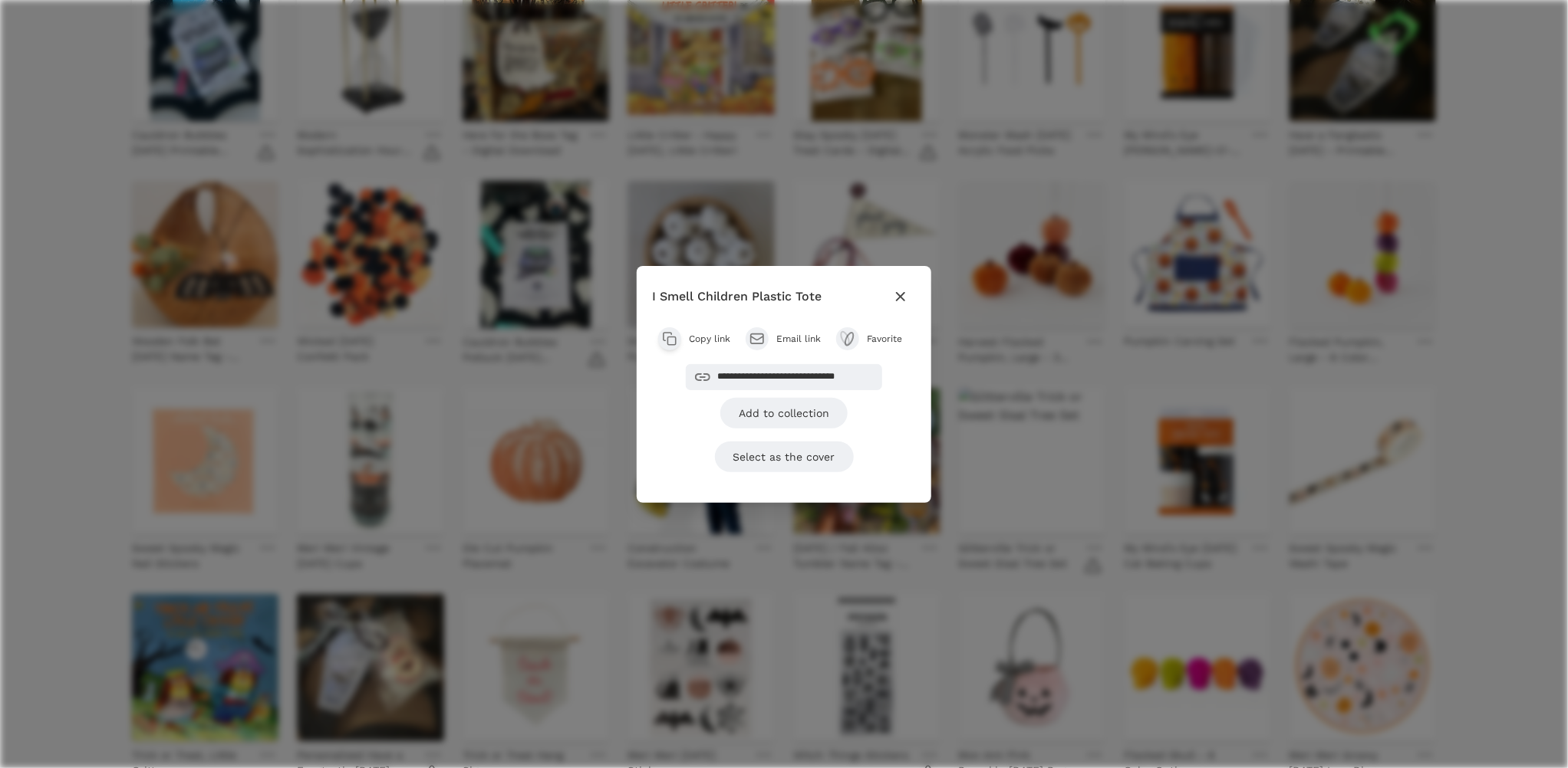
click at [1126, 594] on div "**********" at bounding box center [784, 384] width 1568 height 768
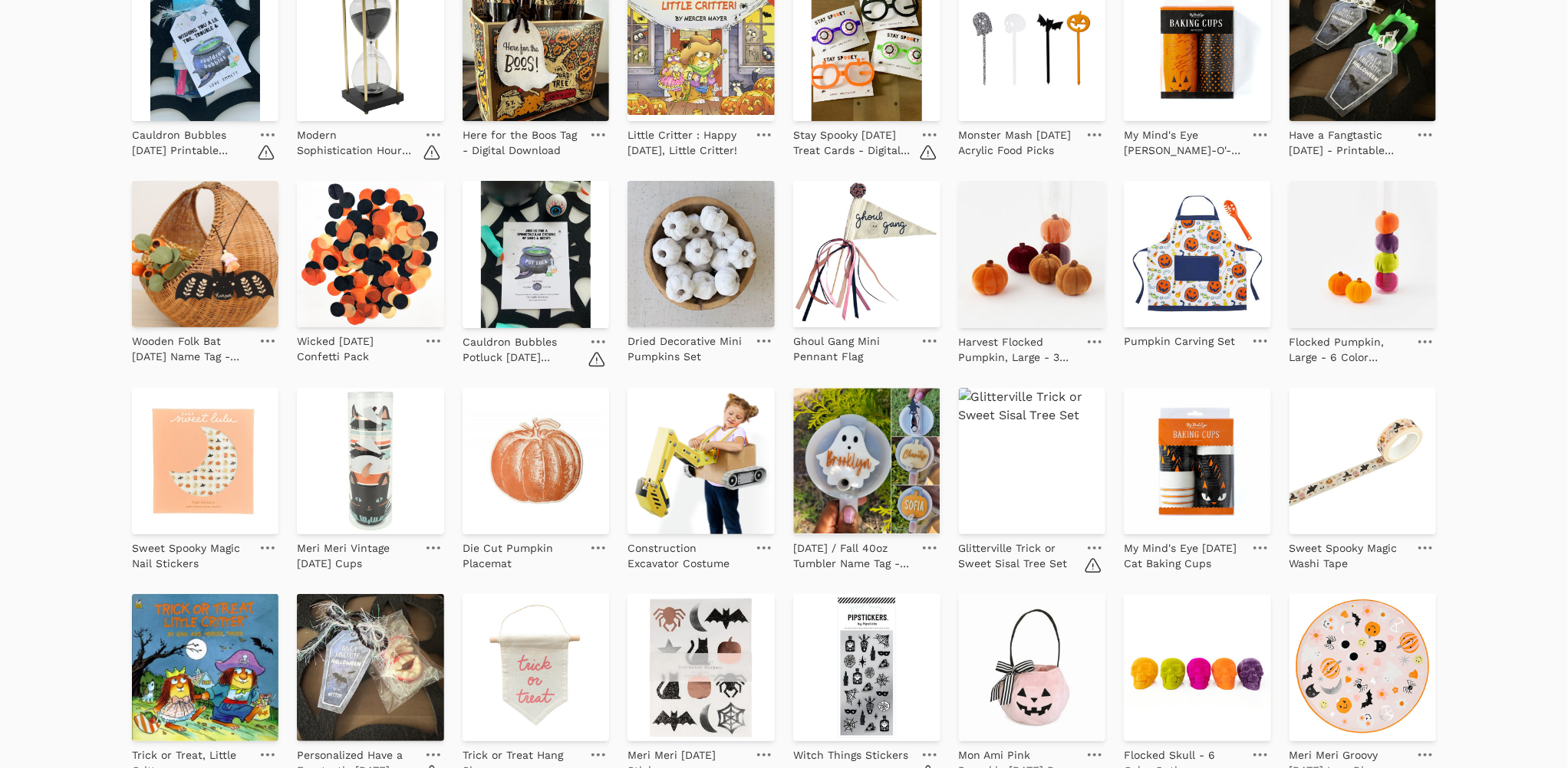
click at [1094, 547] on icon at bounding box center [1094, 548] width 14 height 3
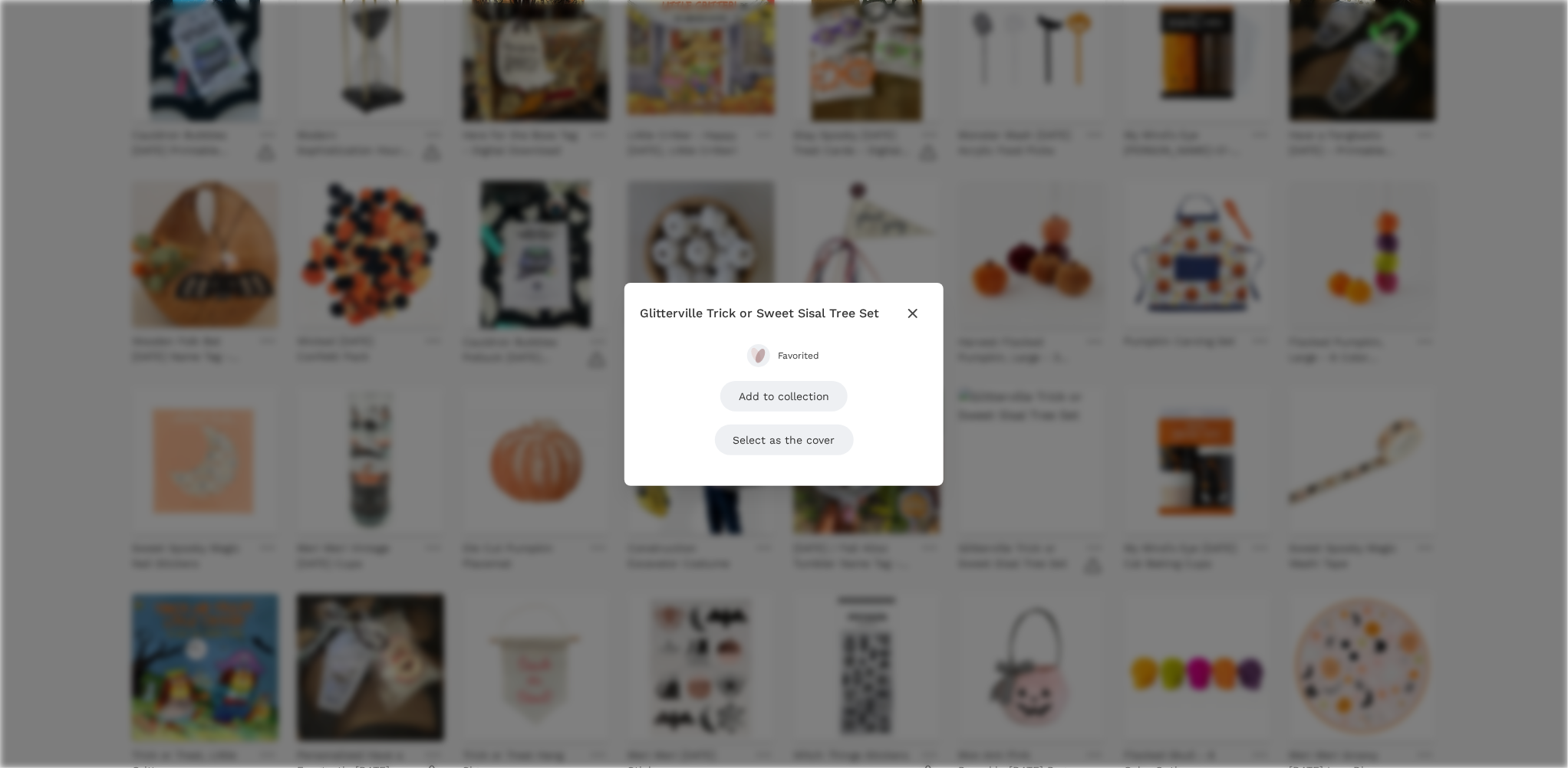
click at [789, 357] on span "Favorited" at bounding box center [799, 355] width 43 height 12
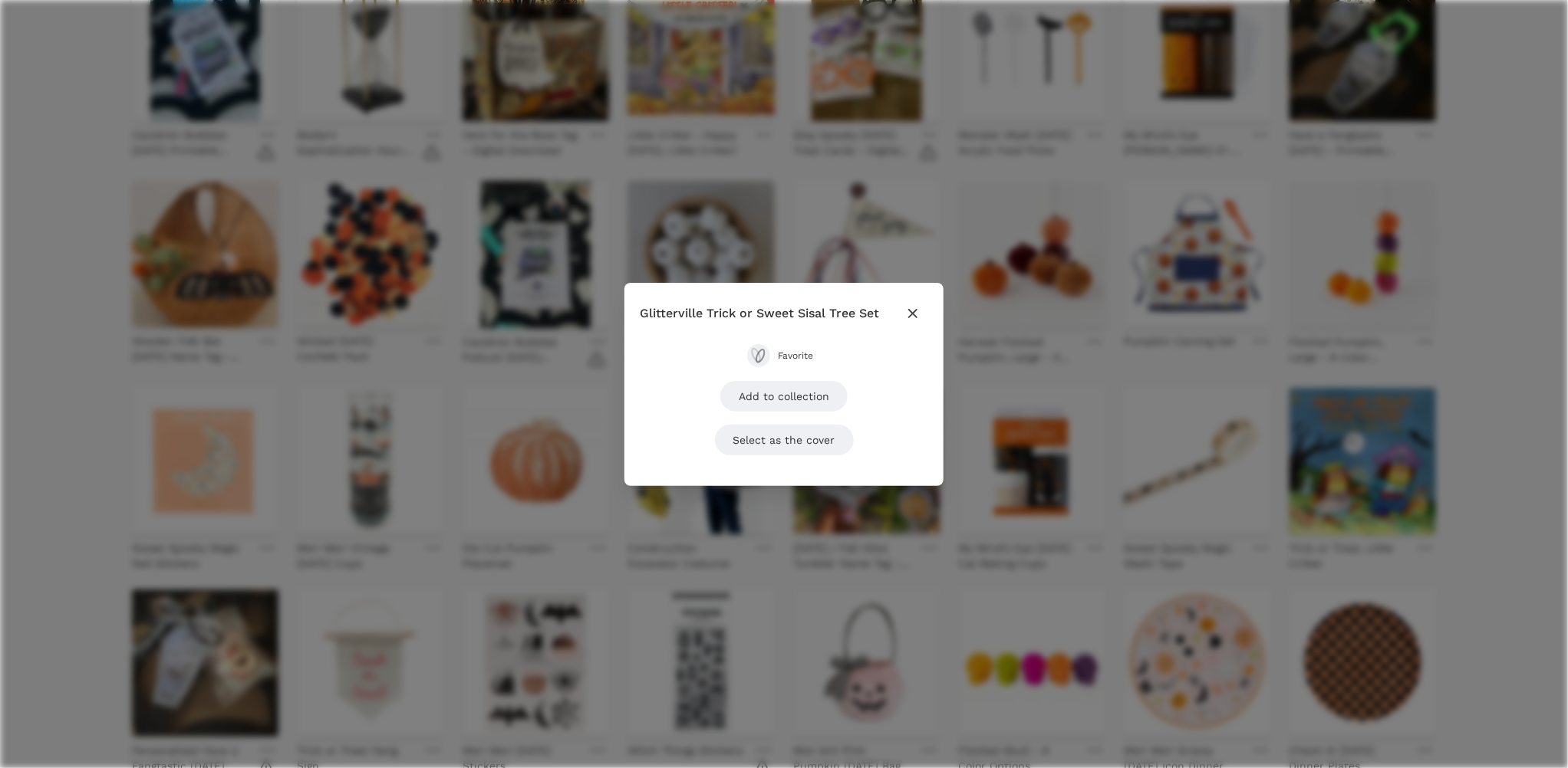
click at [1103, 594] on div "Close modal Glitterville Trick or Sweet Sisal Tree Set Favorite Add to collecti…" at bounding box center [784, 384] width 1568 height 768
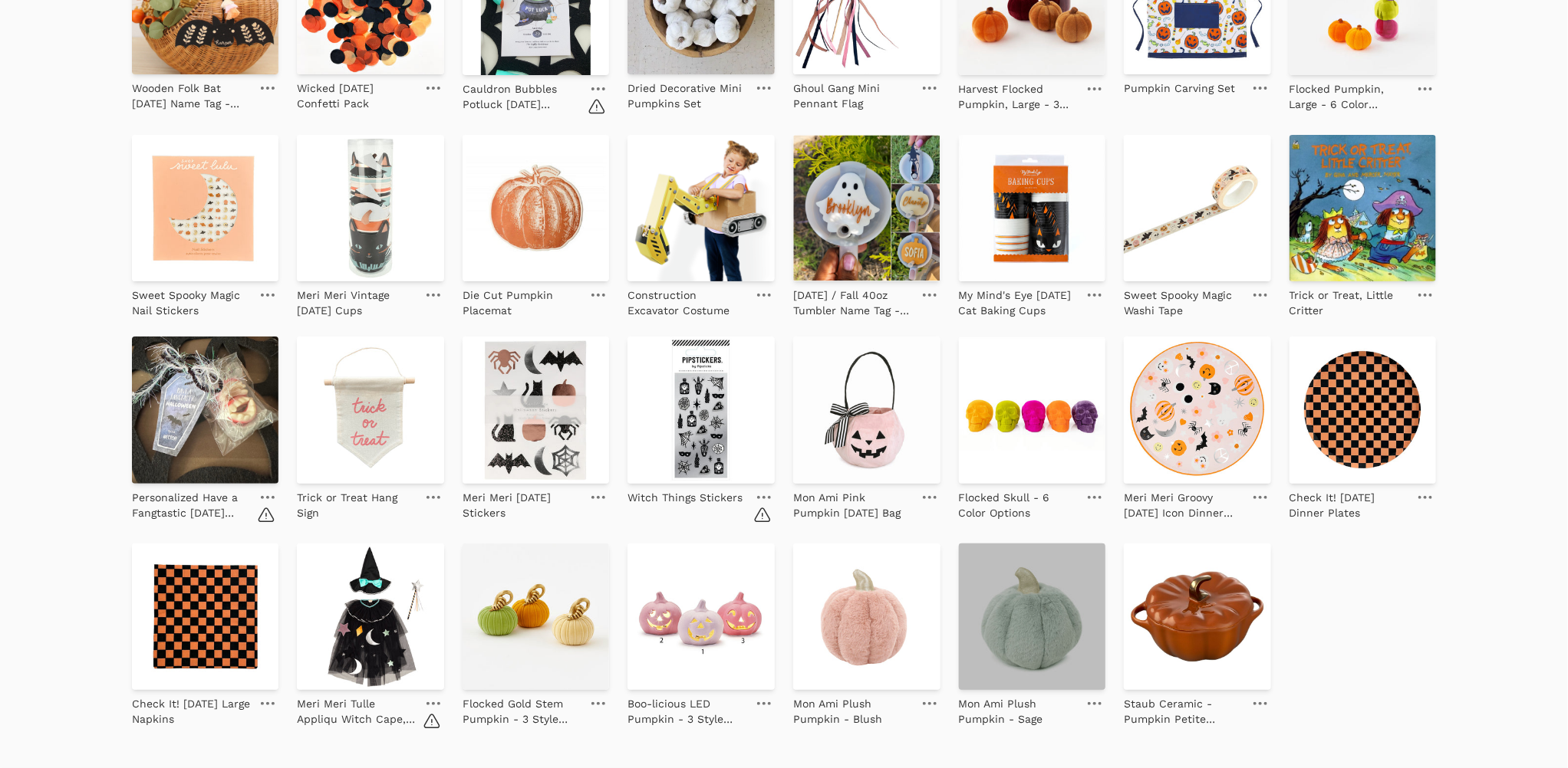
scroll to position [1558, 0]
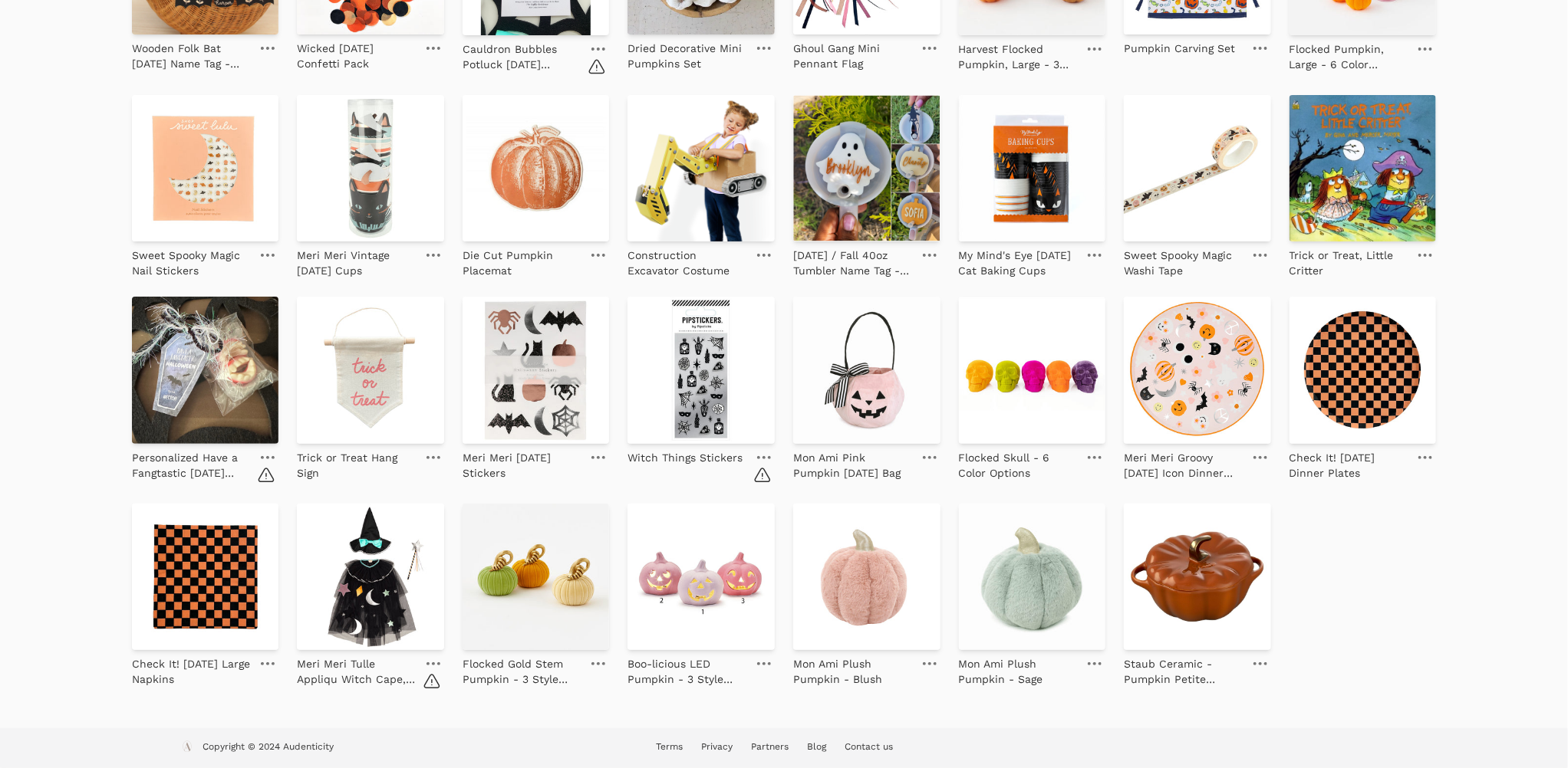
click at [758, 452] on link at bounding box center [764, 458] width 22 height 18
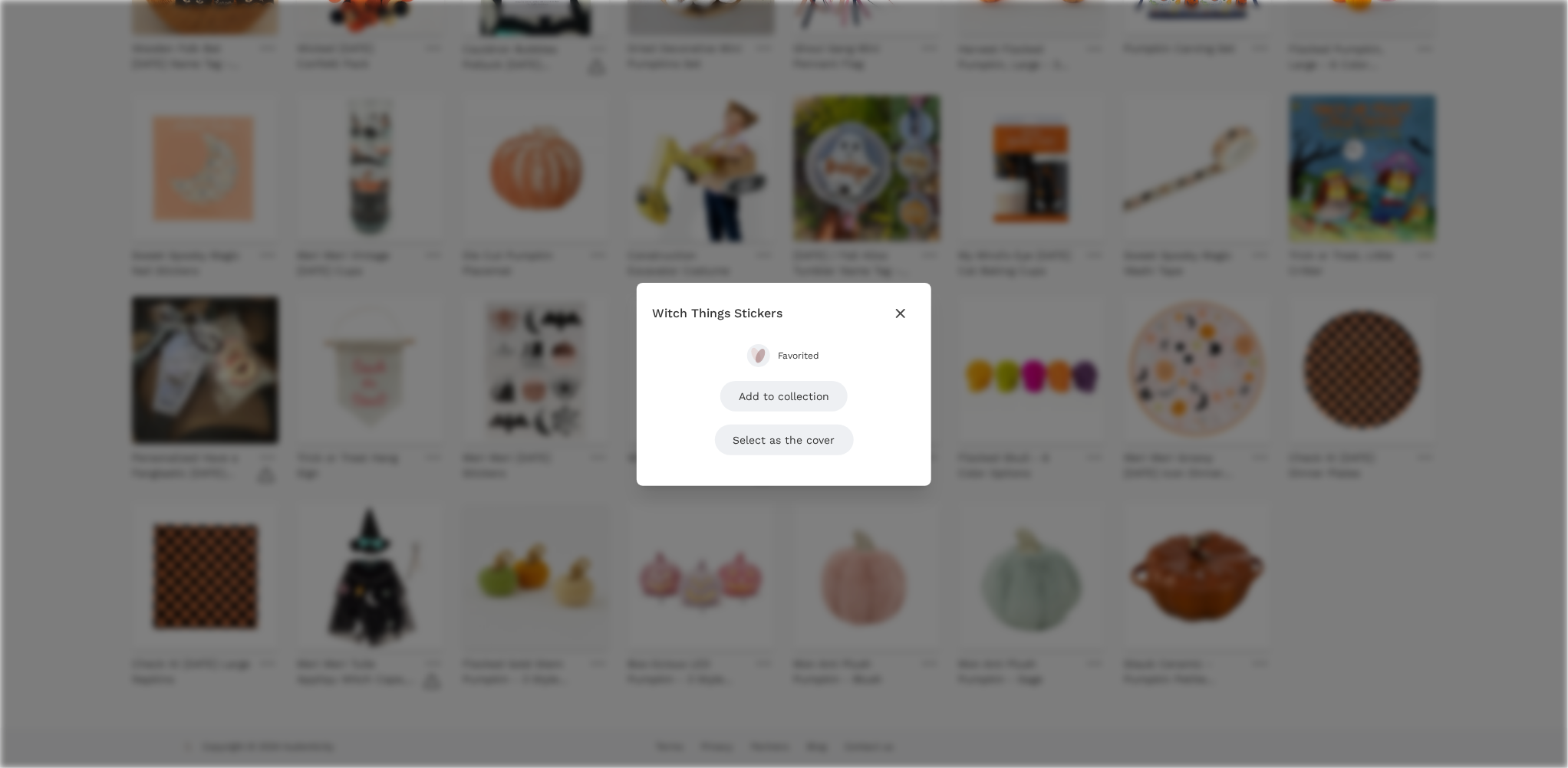
click at [793, 354] on span "Favorited" at bounding box center [799, 355] width 43 height 12
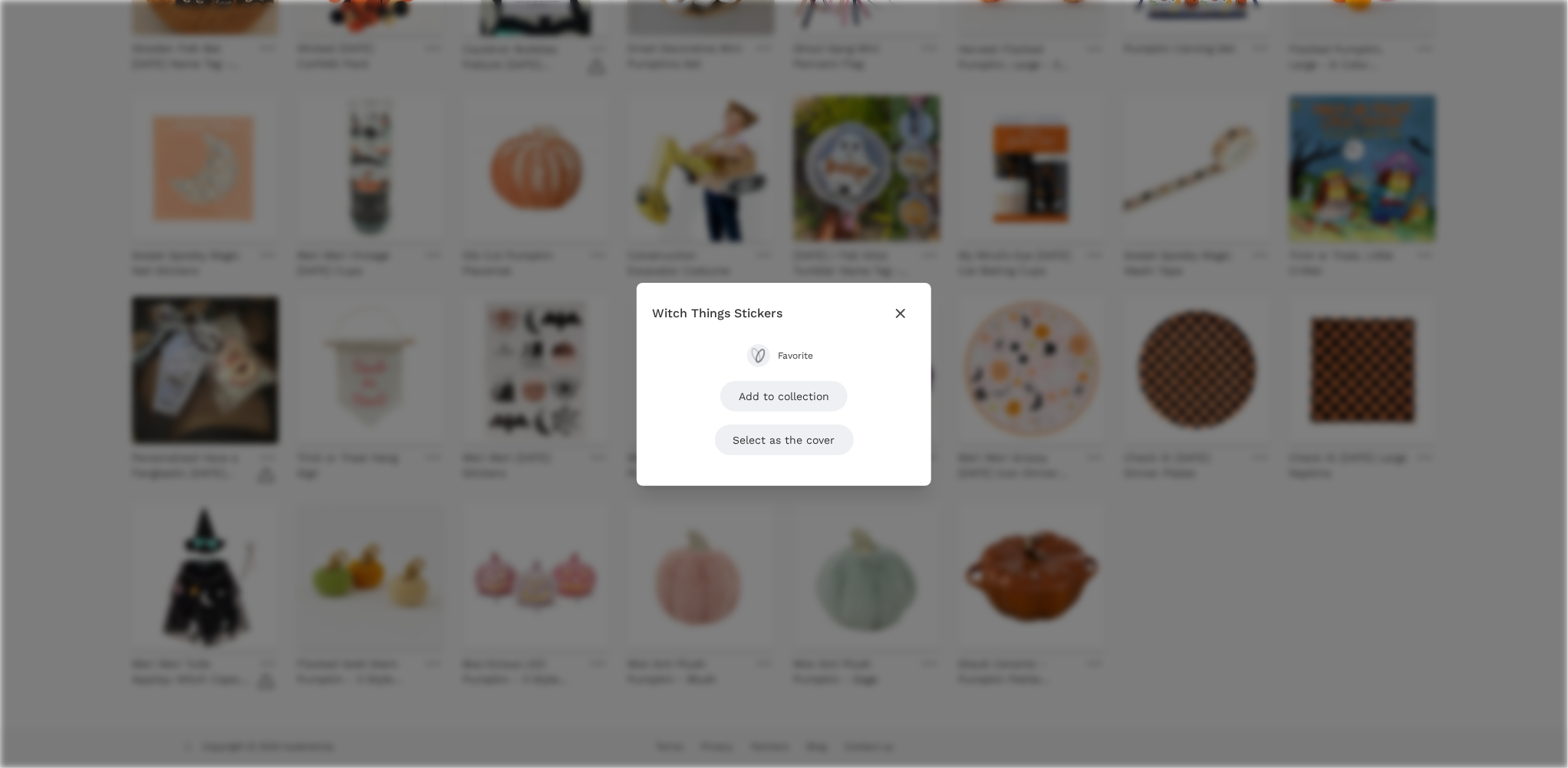
click at [1183, 542] on div "Close modal Witch Things Stickers Favorite Add to collection Select as the cover" at bounding box center [784, 384] width 1568 height 768
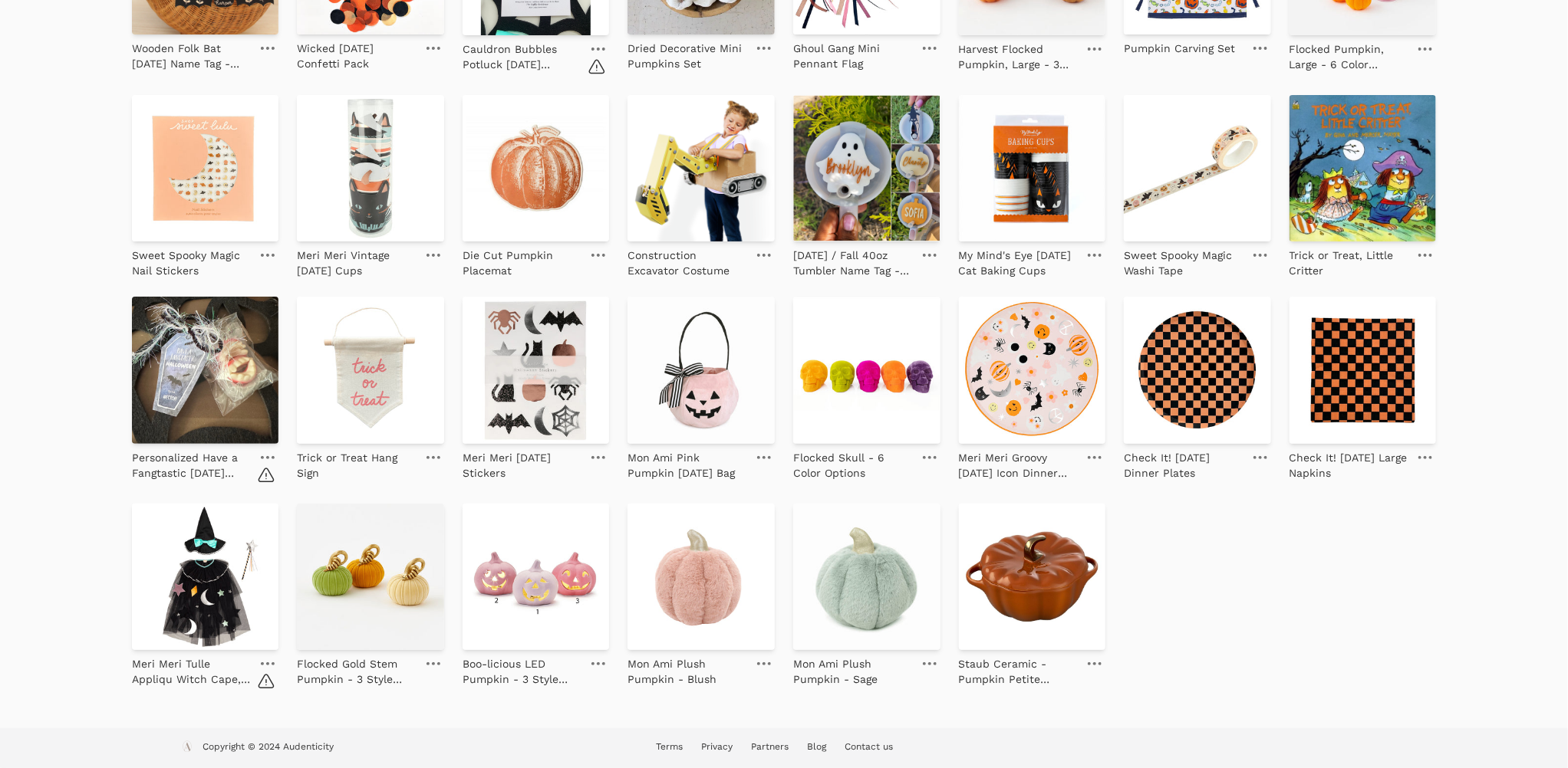
click at [268, 665] on icon at bounding box center [267, 663] width 14 height 3
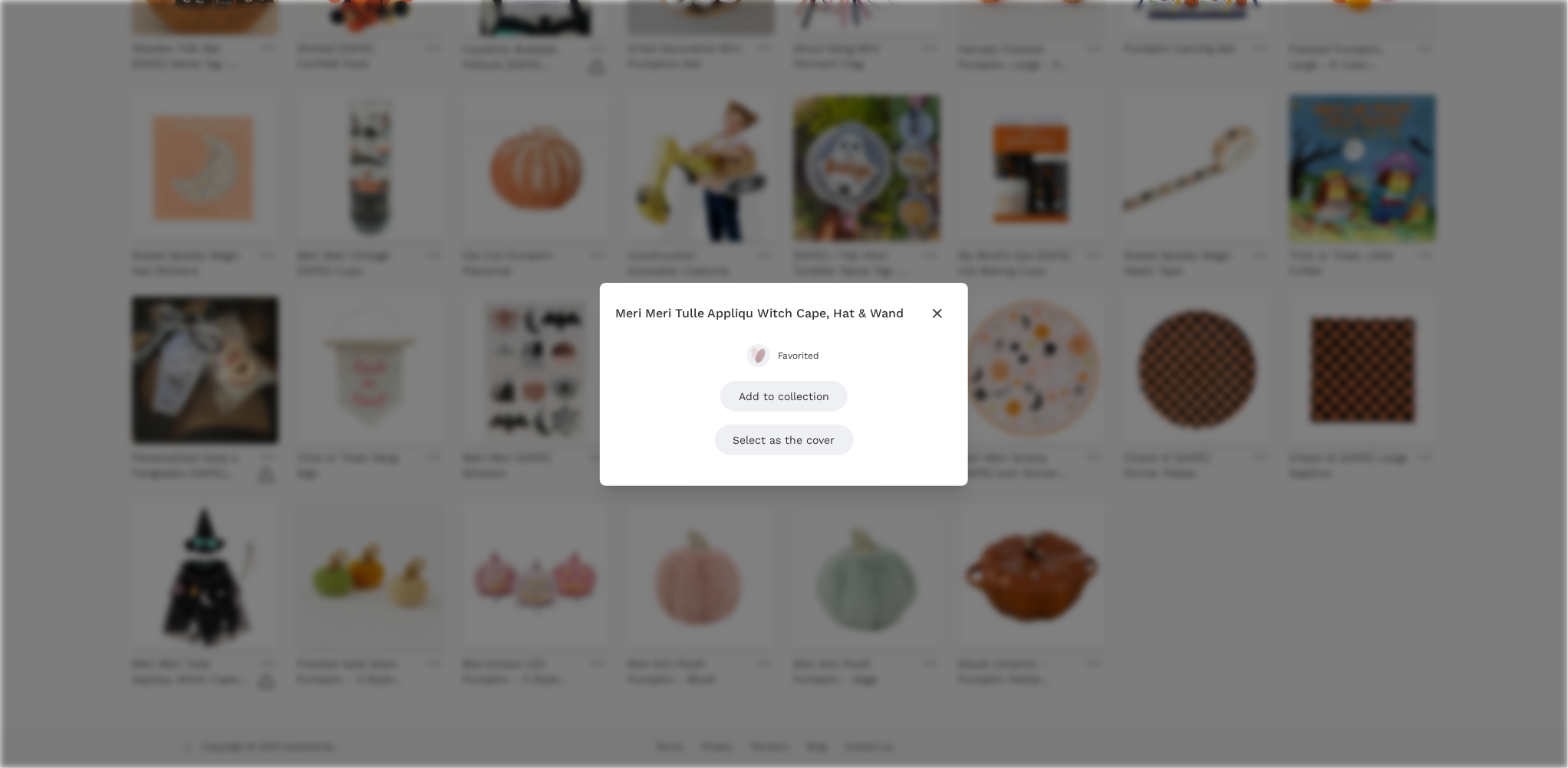
click at [775, 360] on button "Favorited" at bounding box center [784, 355] width 74 height 23
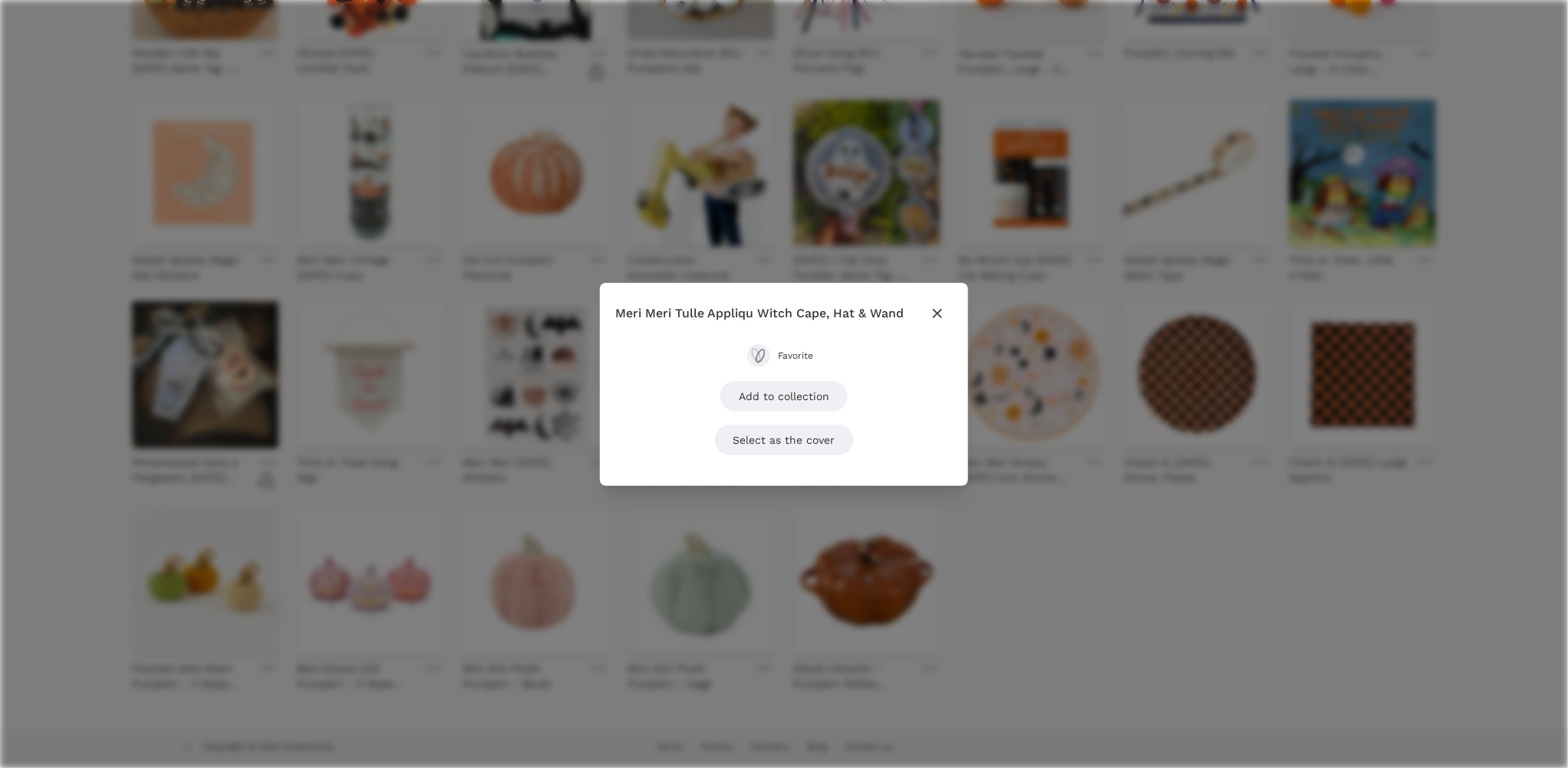
click at [1117, 595] on div "Close modal Meri Meri Tulle Appliqu Witch Cape, Hat & Wand Favorite Add to coll…" at bounding box center [784, 384] width 1568 height 768
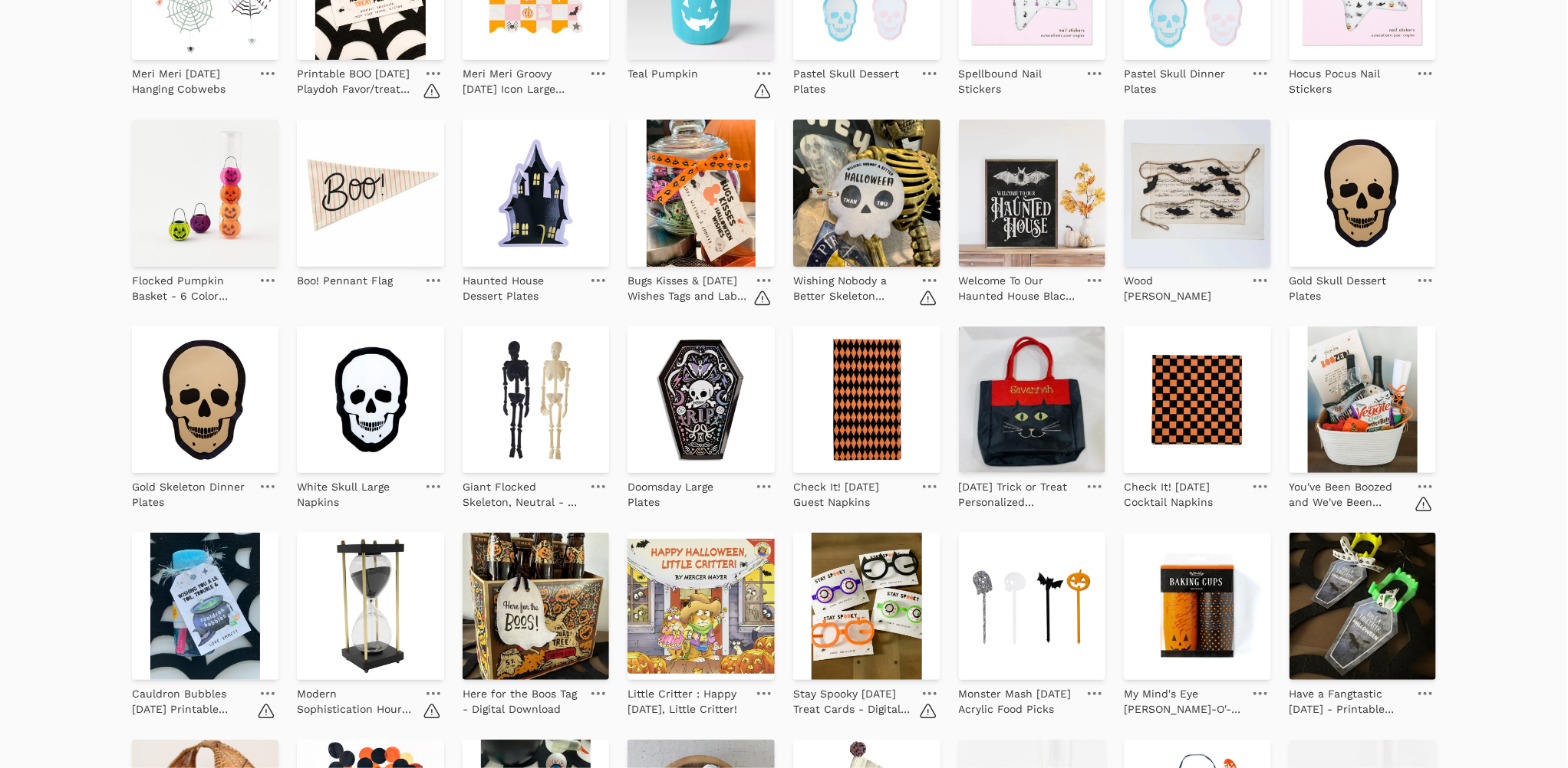
scroll to position [688, 0]
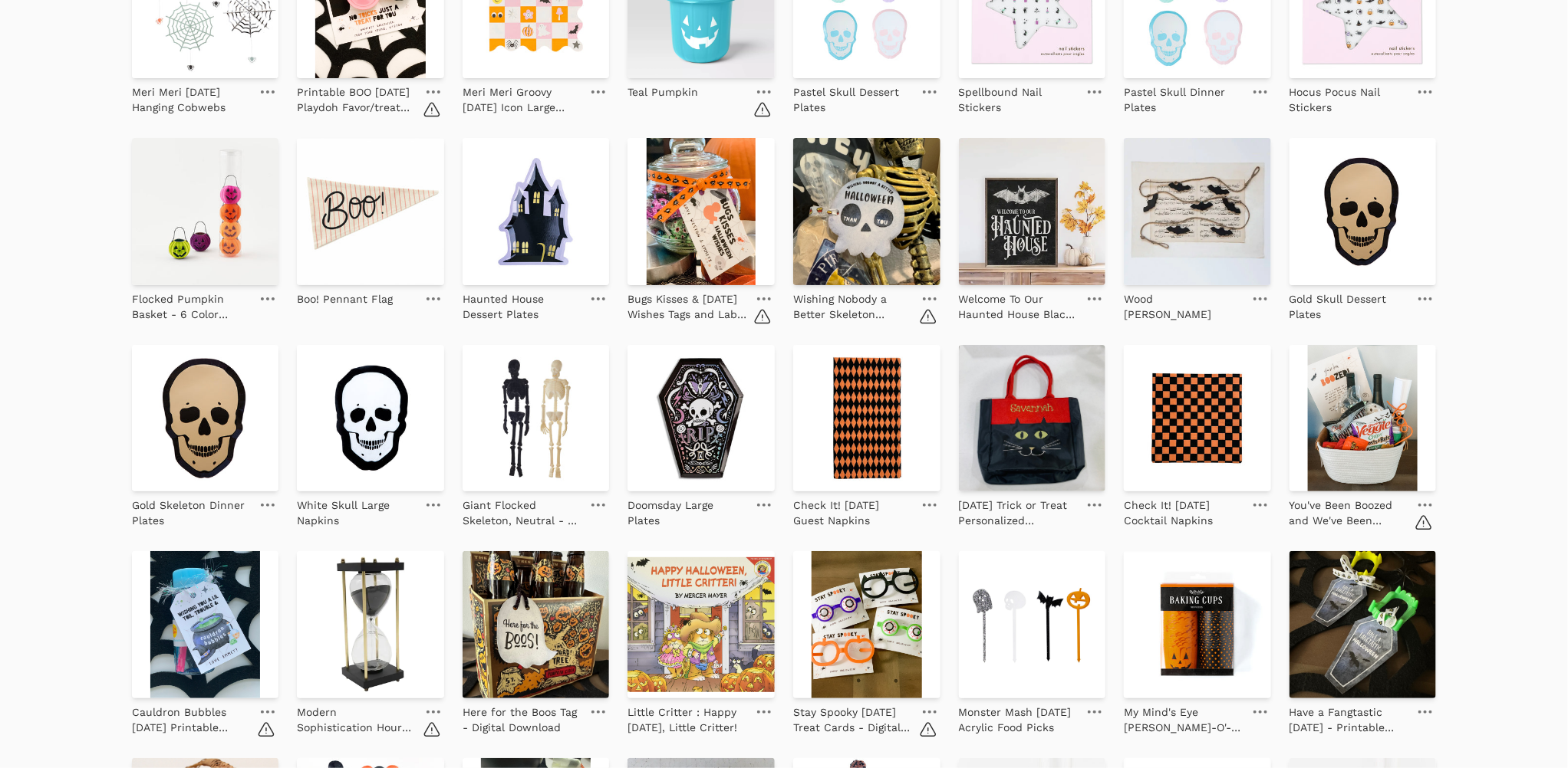
click at [1422, 503] on link at bounding box center [1425, 505] width 22 height 18
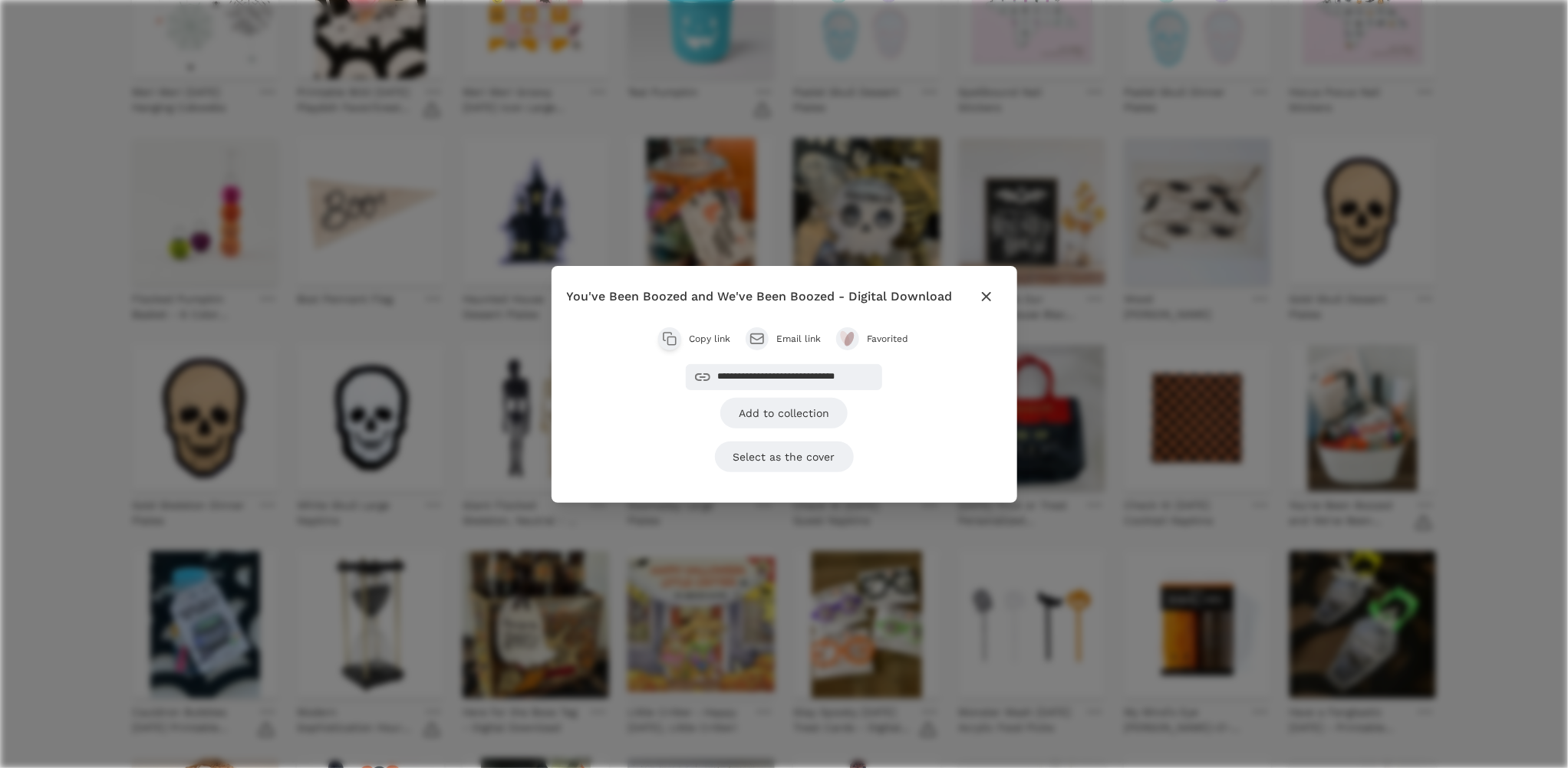
click at [877, 340] on span "Favorited" at bounding box center [888, 338] width 43 height 12
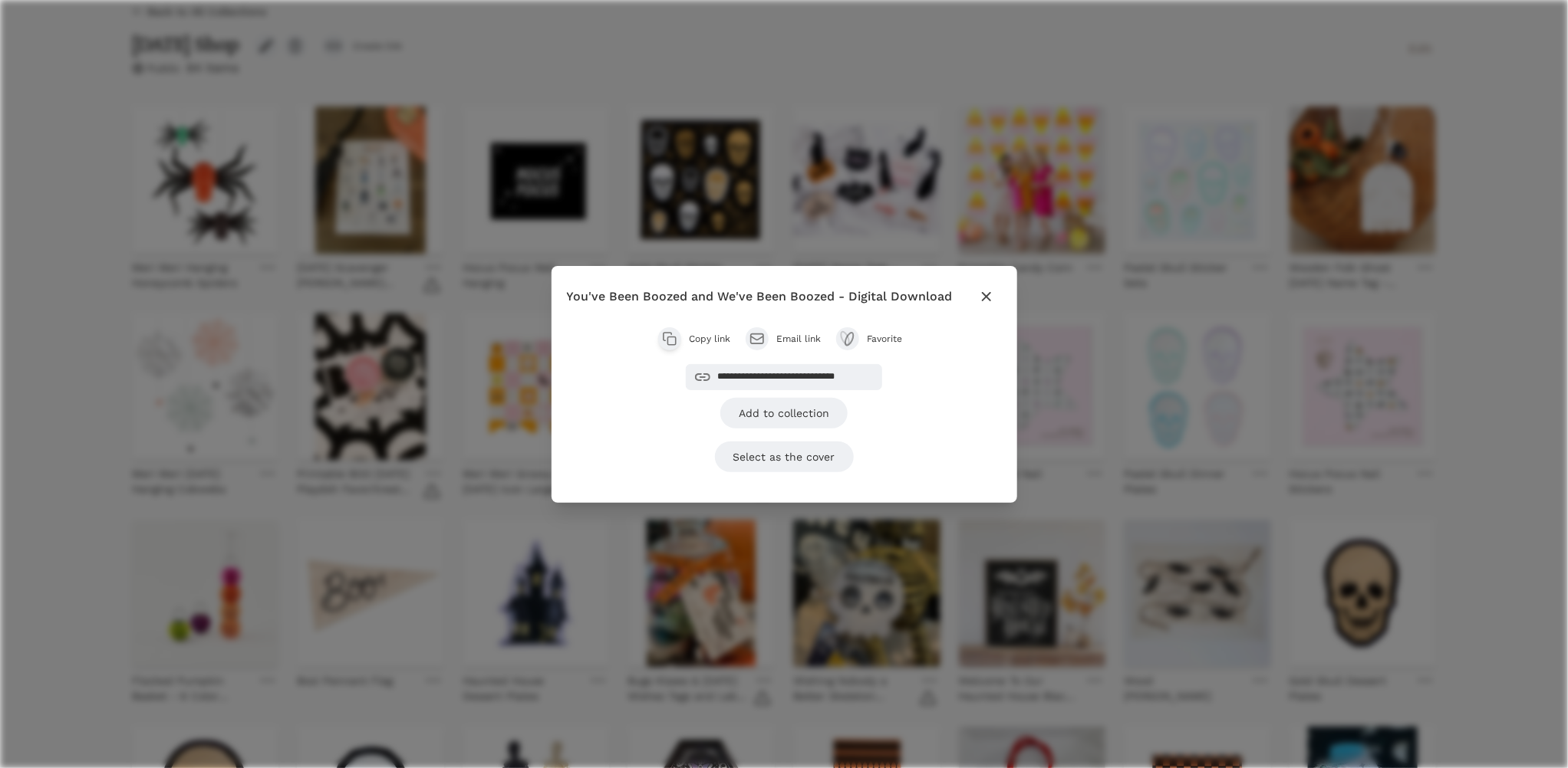
scroll to position [0, 0]
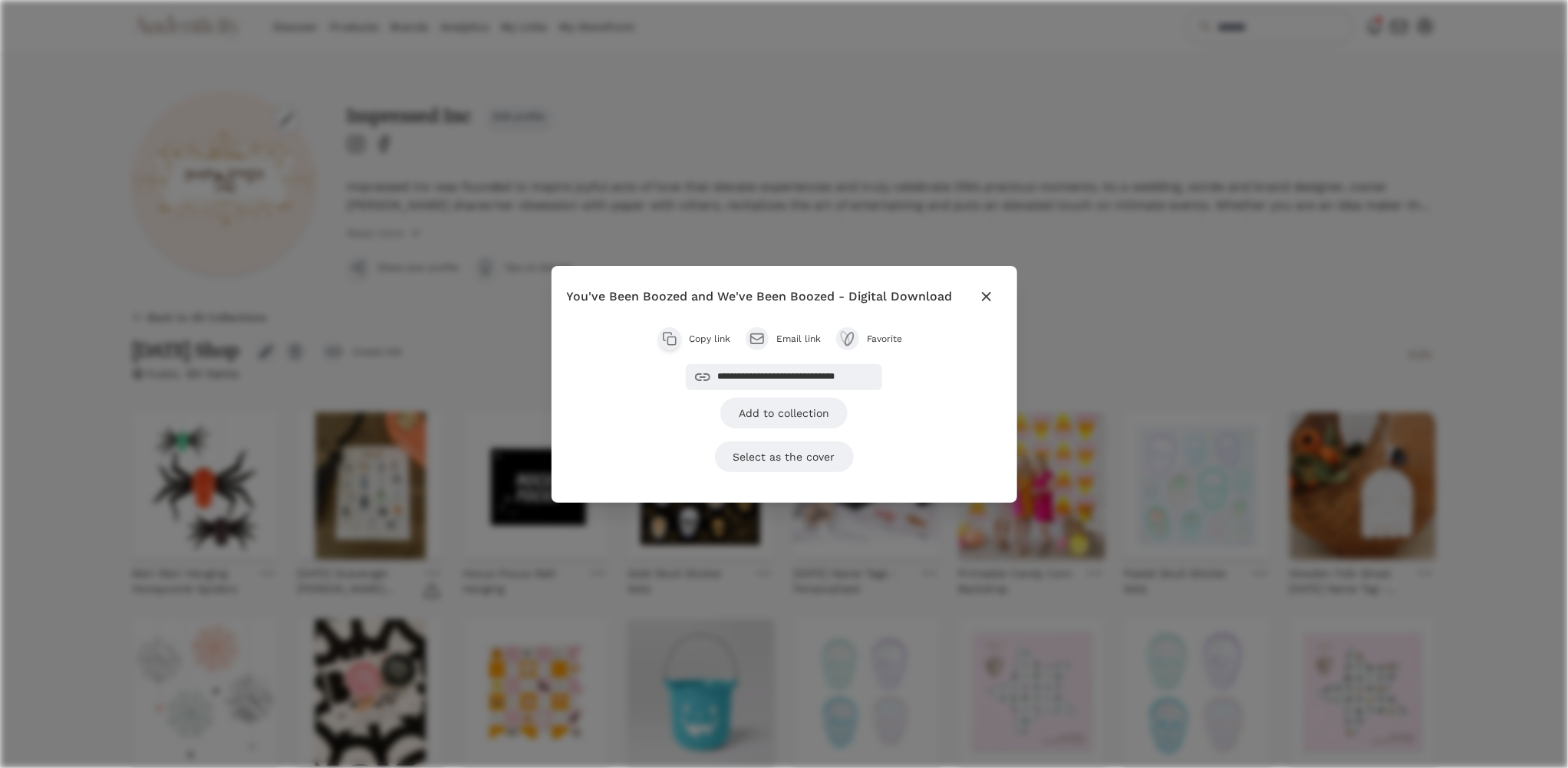
click at [1179, 336] on div "**********" at bounding box center [784, 384] width 1568 height 768
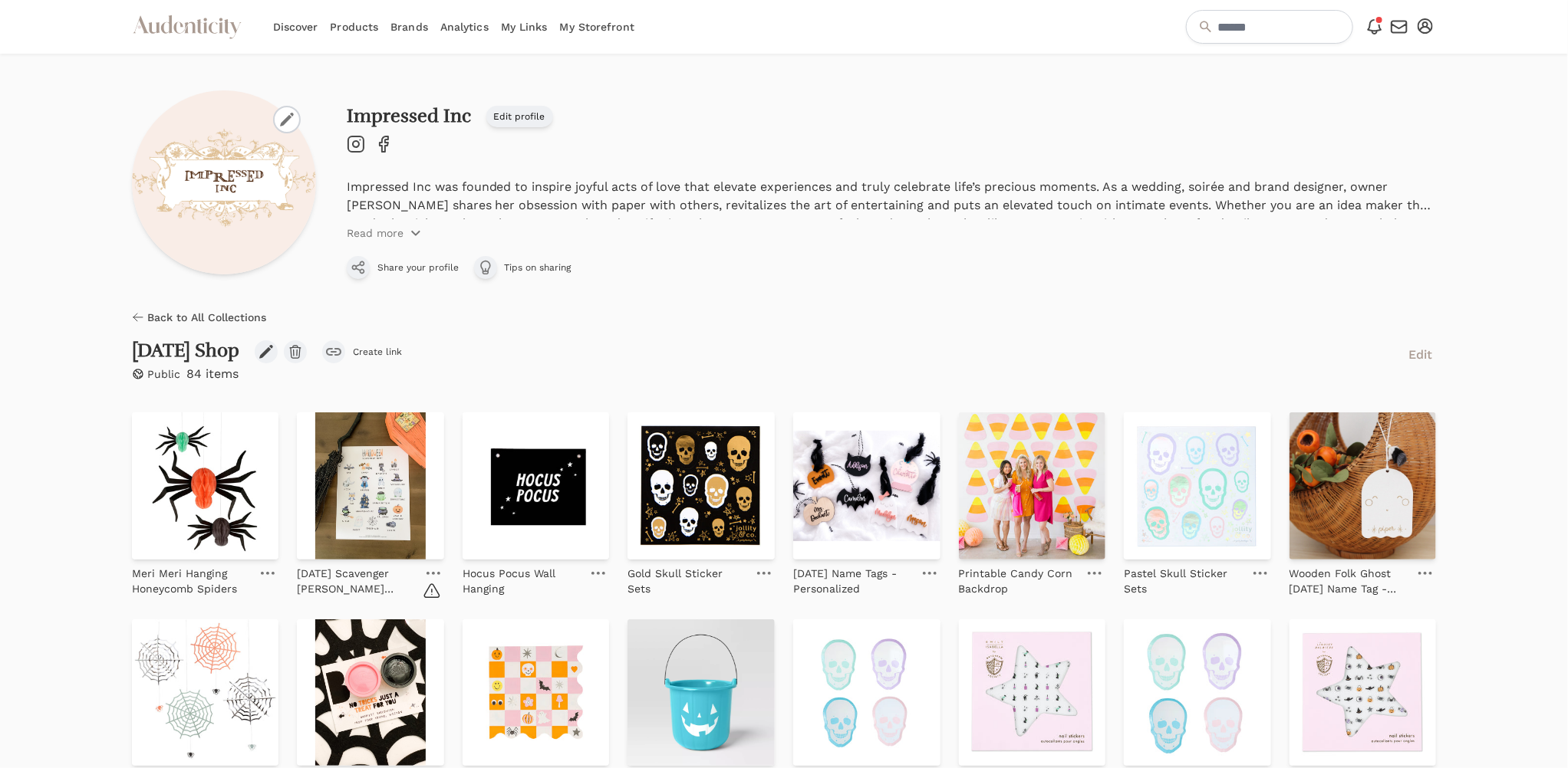
click at [341, 30] on link "Products" at bounding box center [354, 26] width 48 height 54
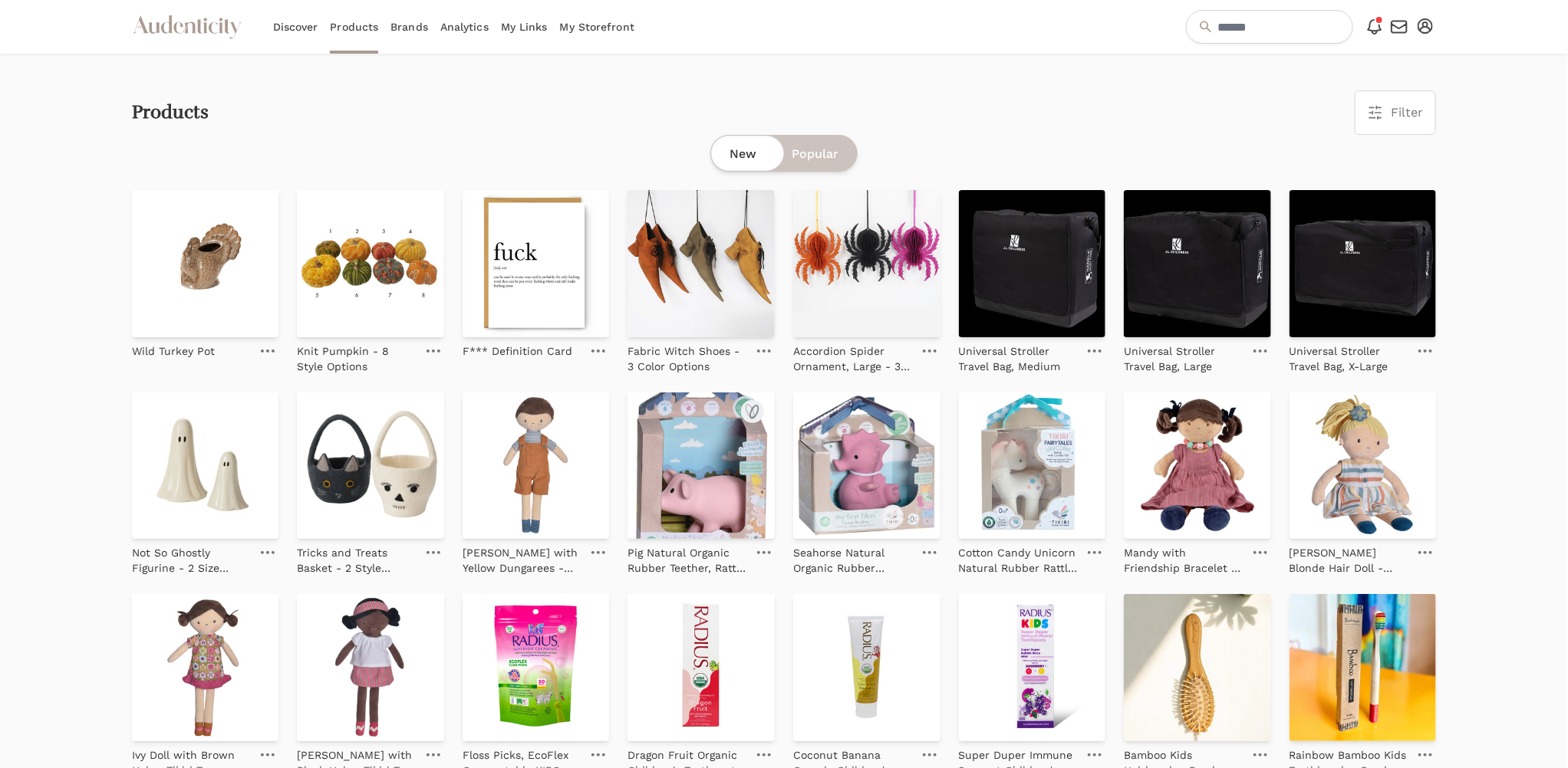
scroll to position [1152, 0]
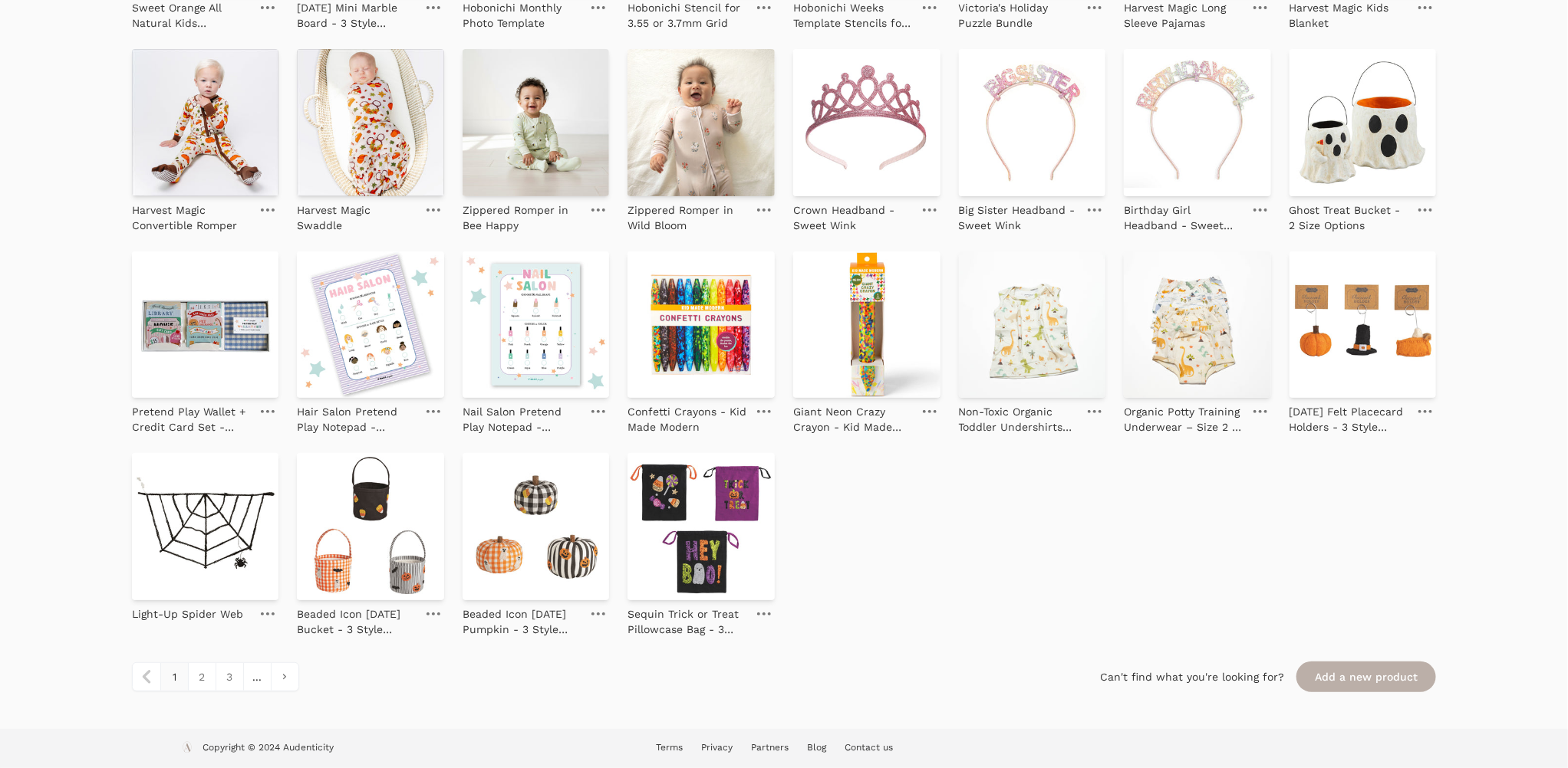
click at [1355, 680] on link "Add a new product" at bounding box center [1366, 678] width 140 height 31
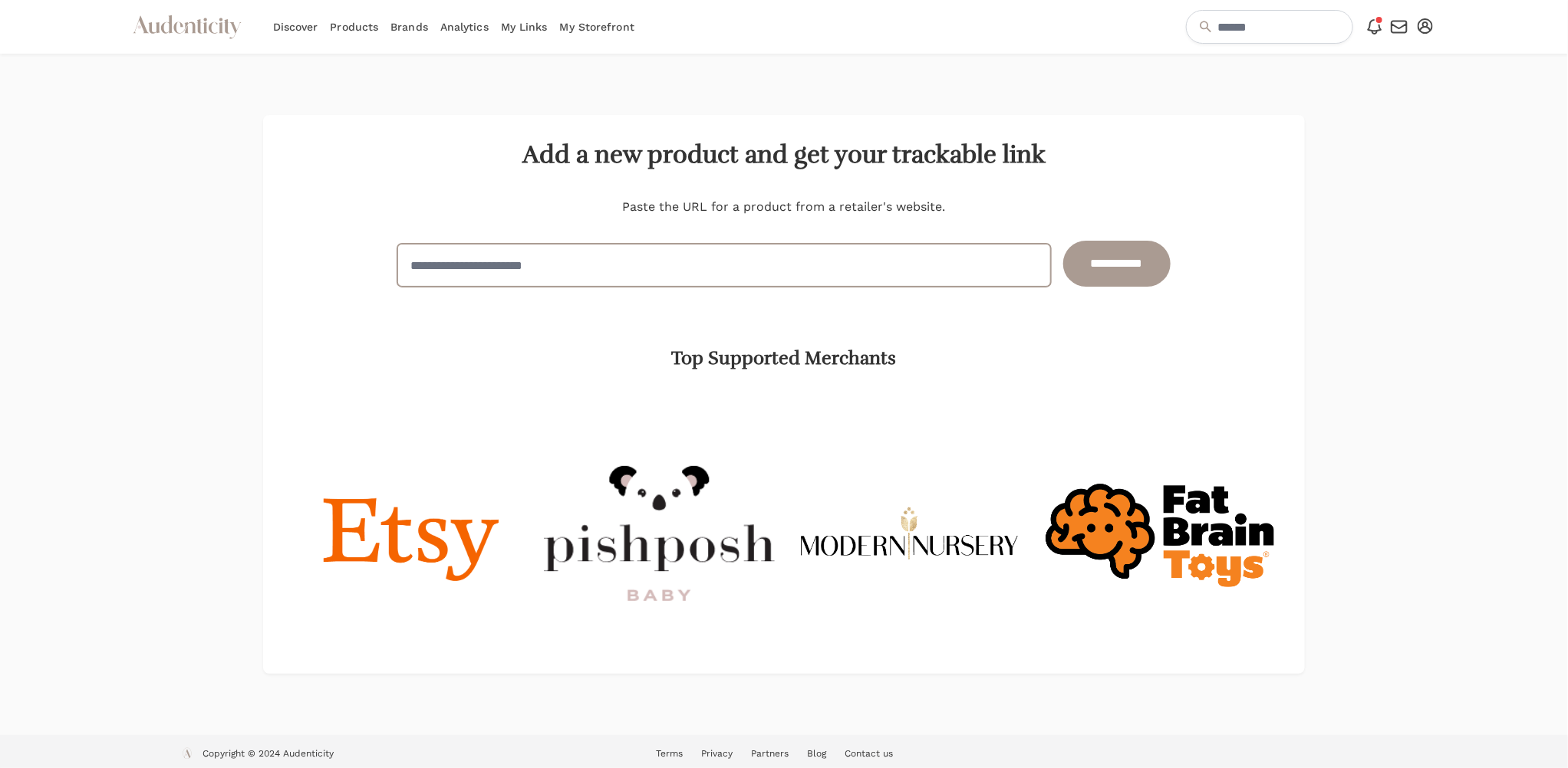
click at [666, 254] on input "url" at bounding box center [724, 265] width 653 height 43
paste input "**********"
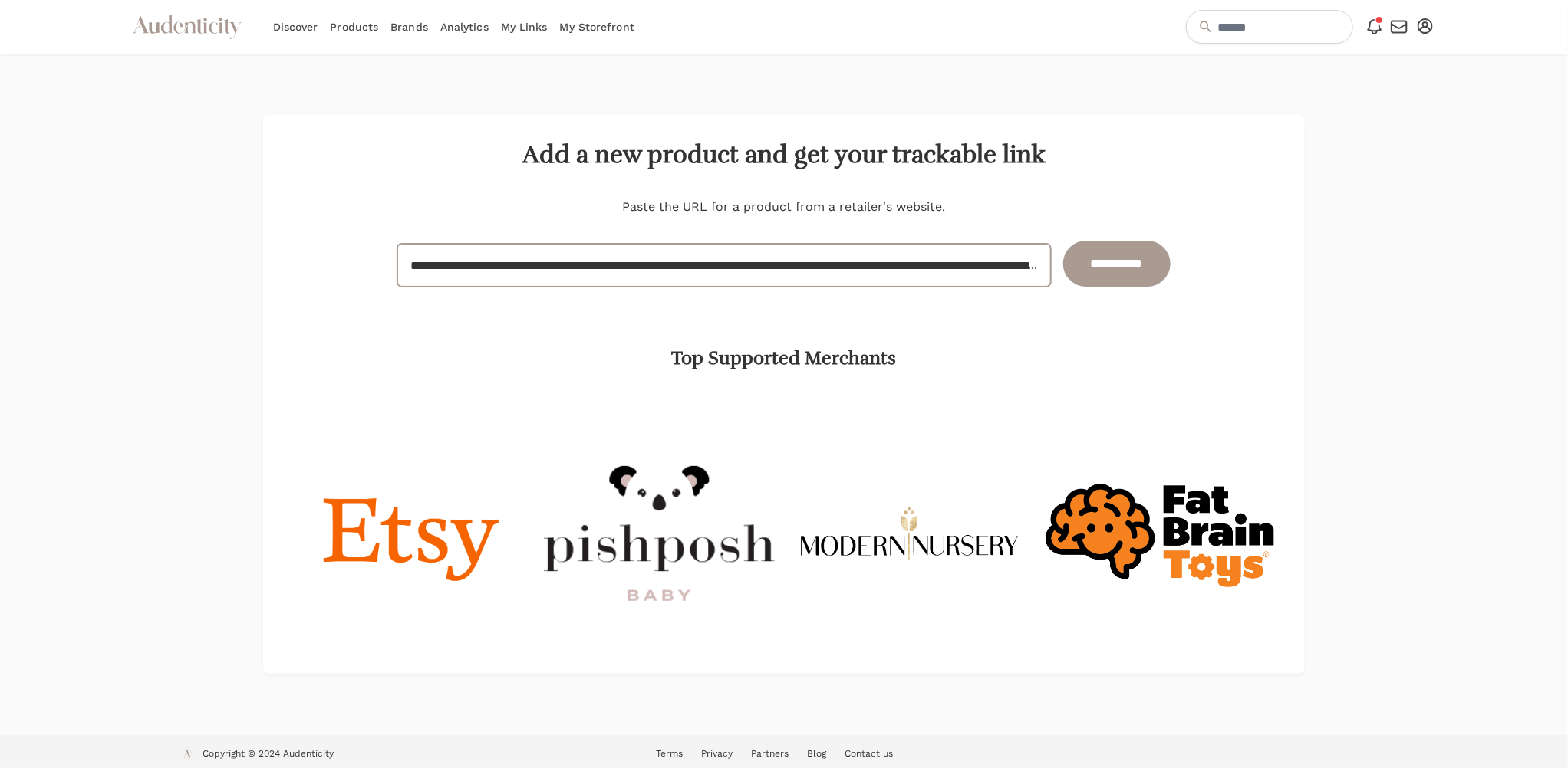
scroll to position [0, 511]
type input "**********"
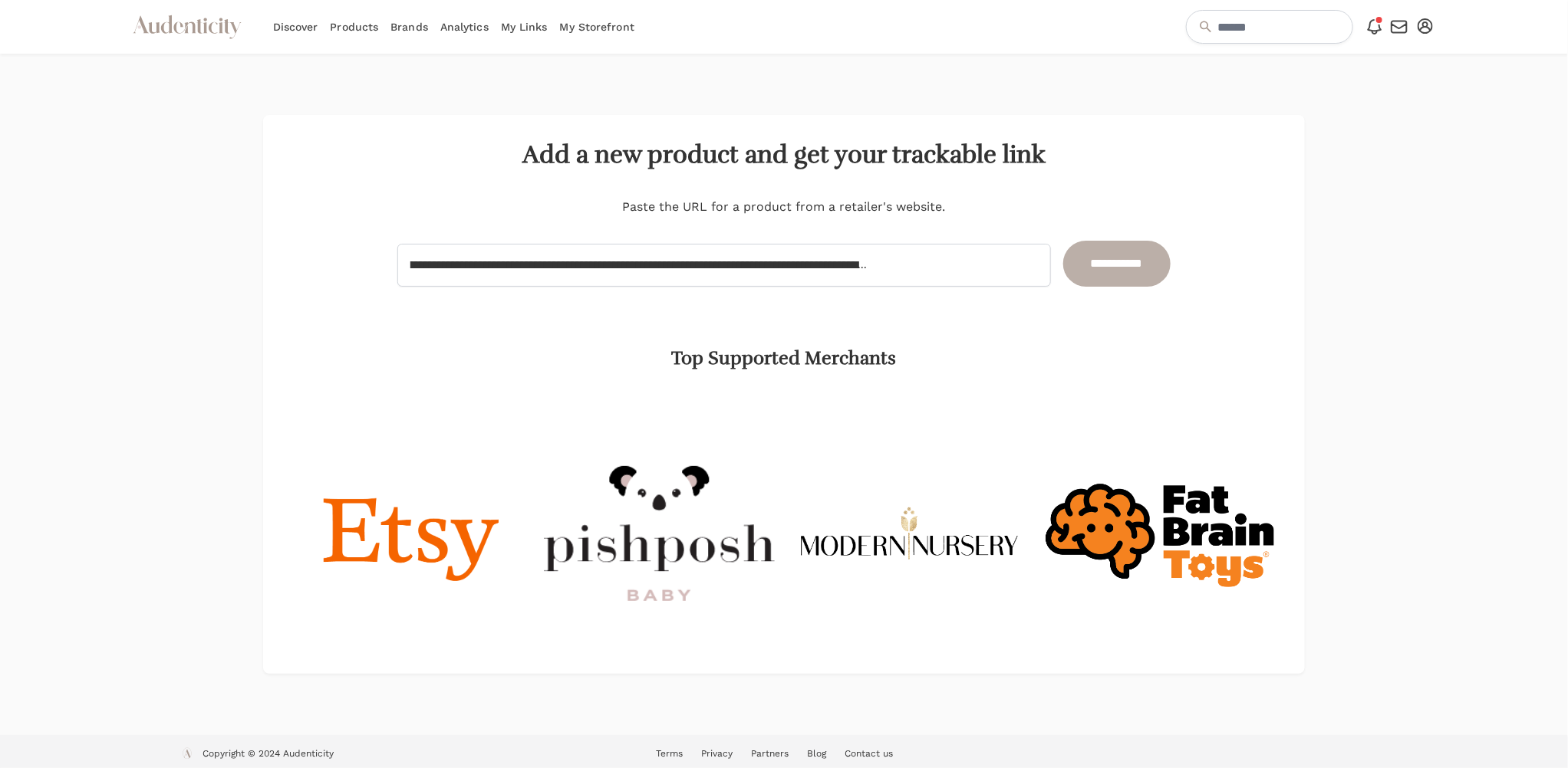
scroll to position [0, 0]
click at [1130, 260] on input "**********" at bounding box center [1118, 264] width 108 height 46
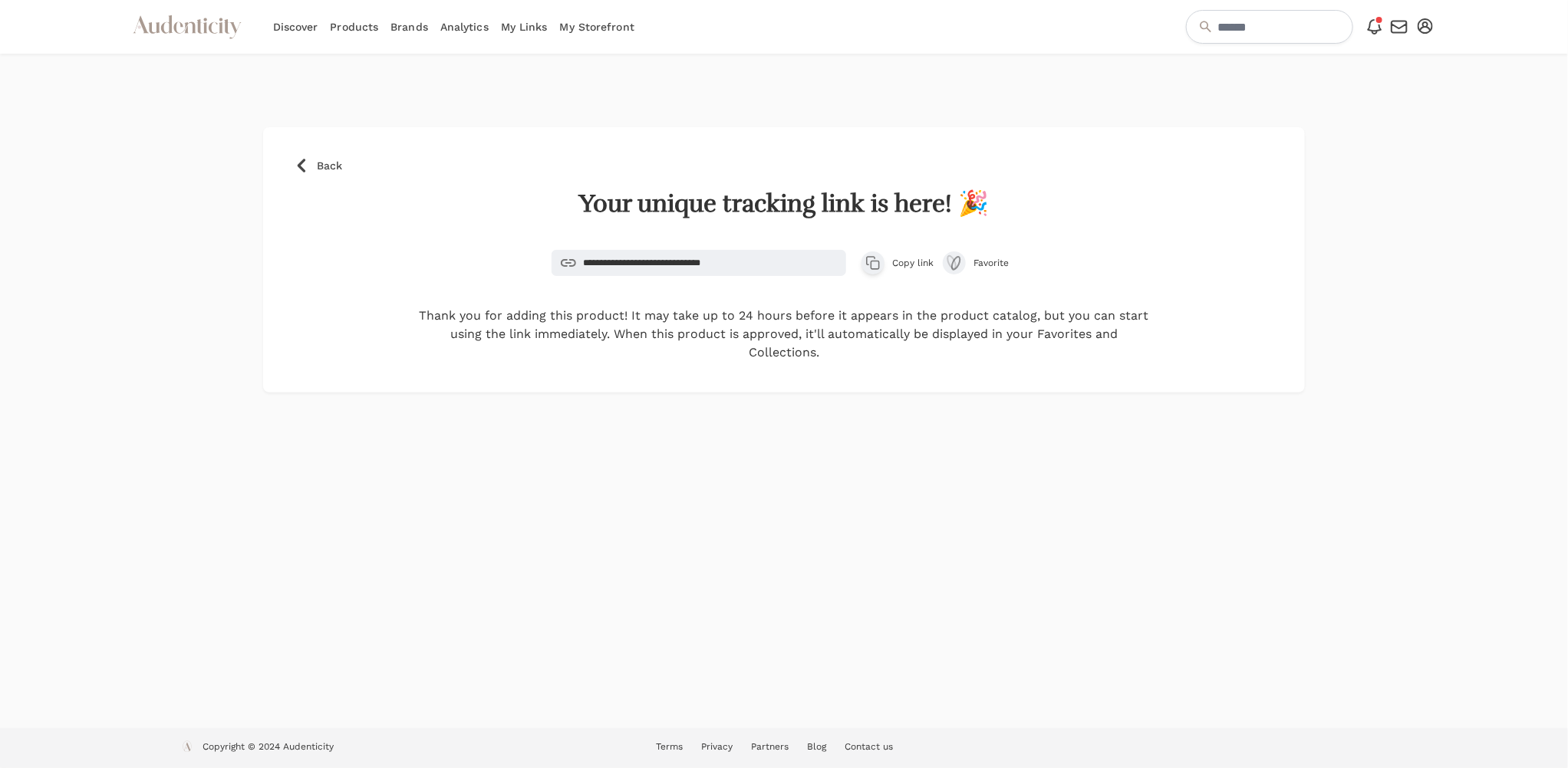
click at [886, 260] on button "Copy product link Copy link" at bounding box center [897, 263] width 72 height 26
click at [327, 165] on span "Back" at bounding box center [330, 165] width 26 height 16
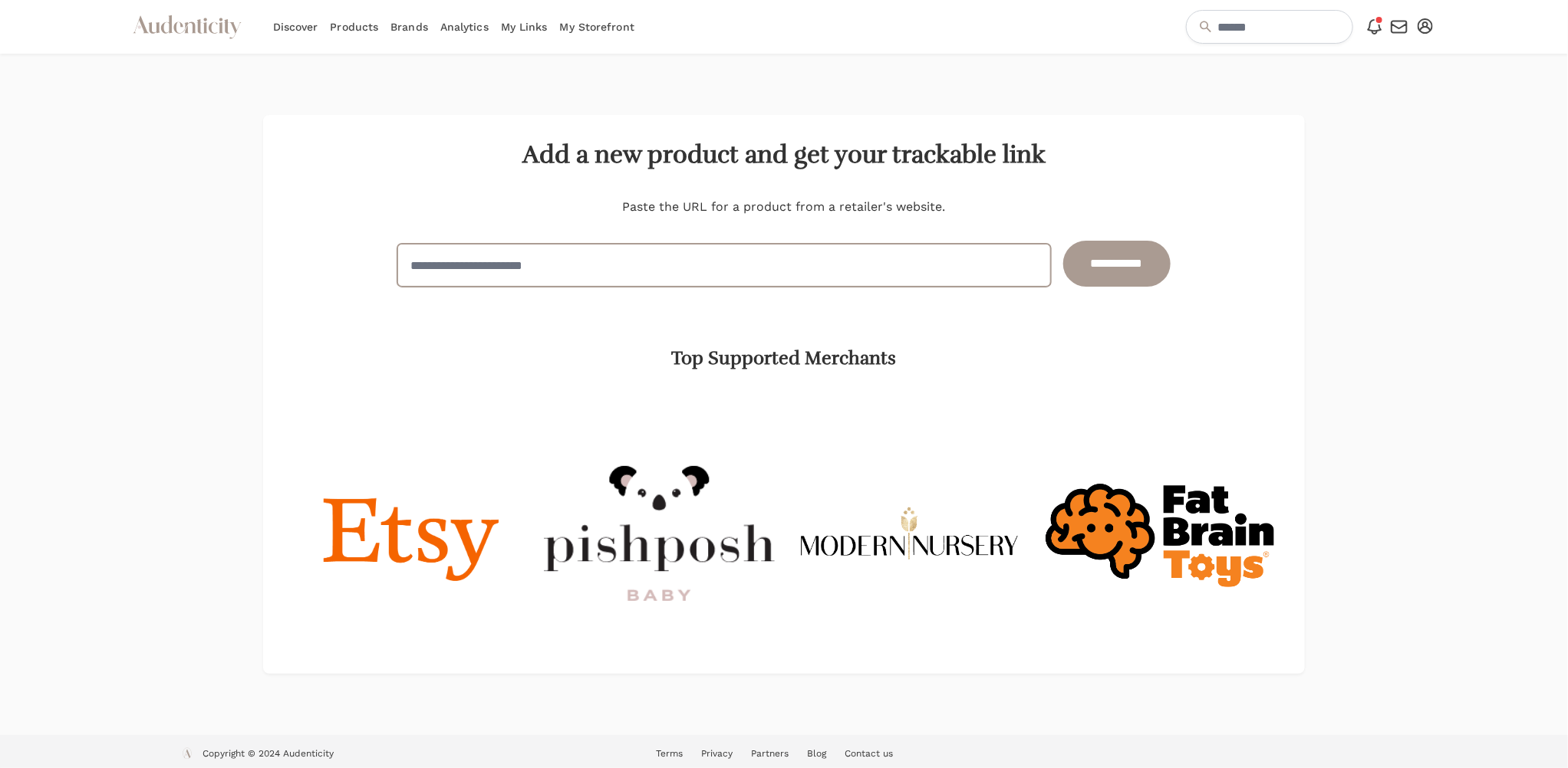
click at [619, 265] on input "url" at bounding box center [724, 265] width 653 height 43
paste input "**********"
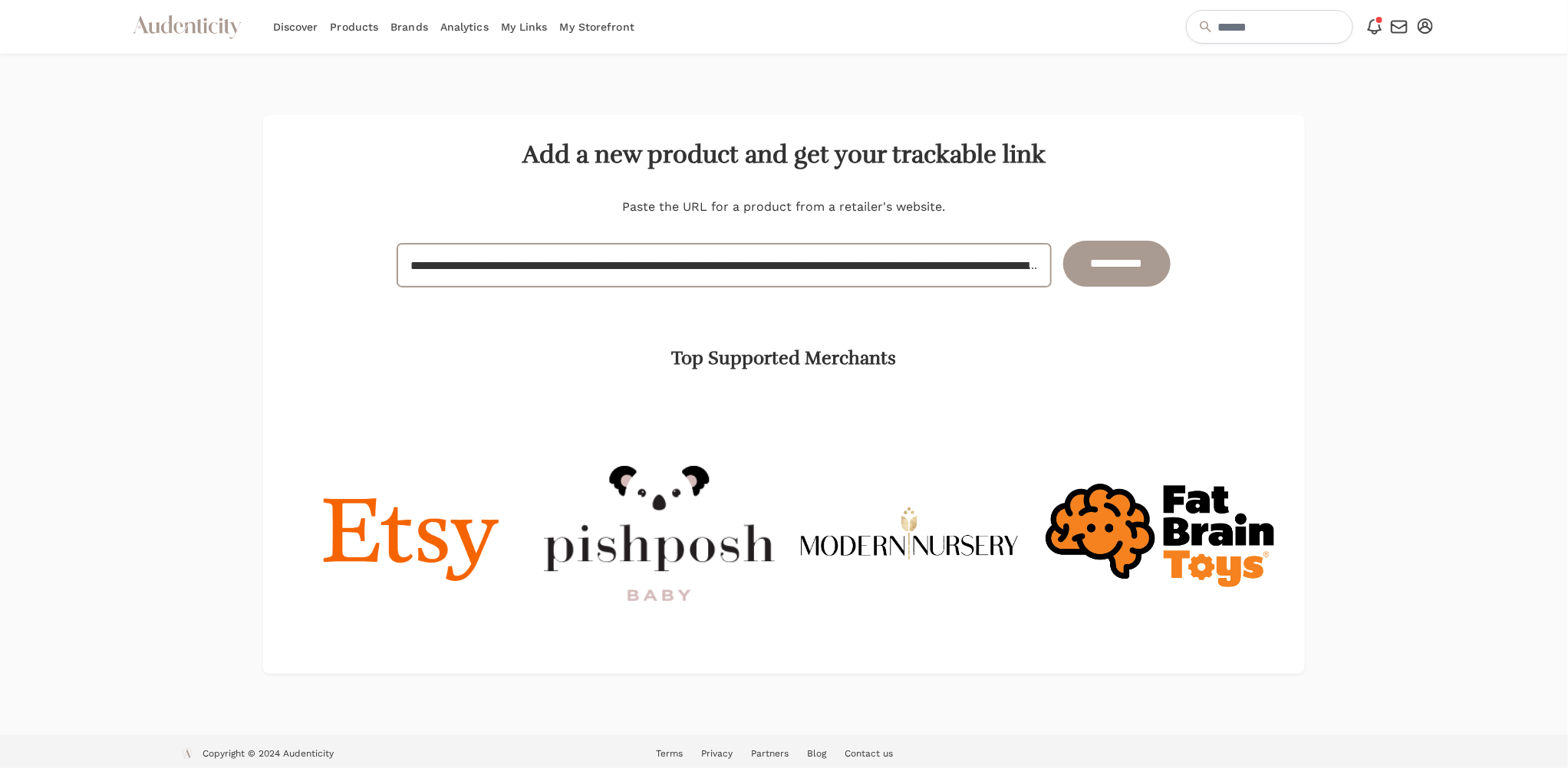
scroll to position [0, 485]
type input "**********"
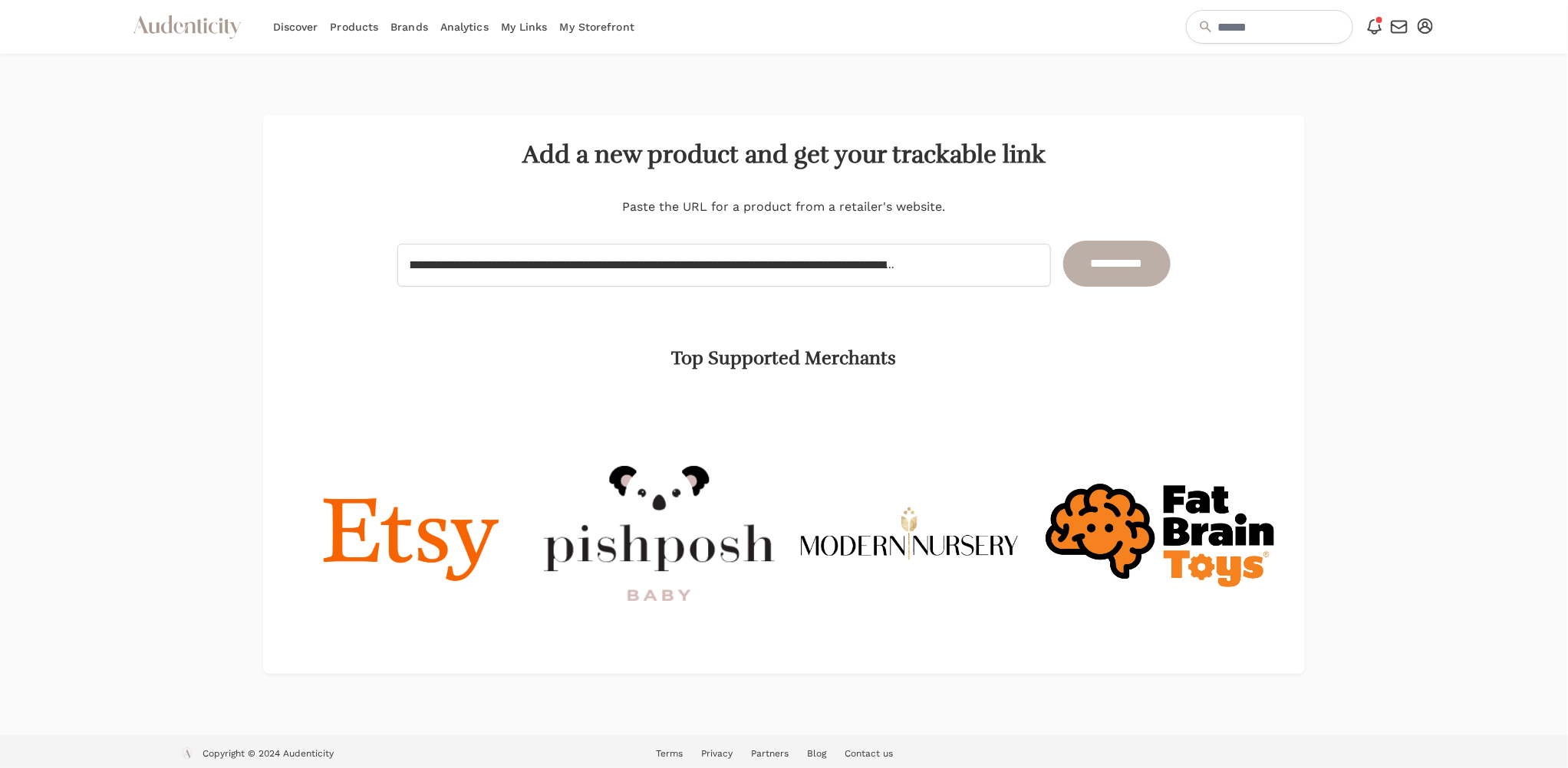
scroll to position [0, 0]
click at [1088, 262] on input "**********" at bounding box center [1118, 264] width 108 height 46
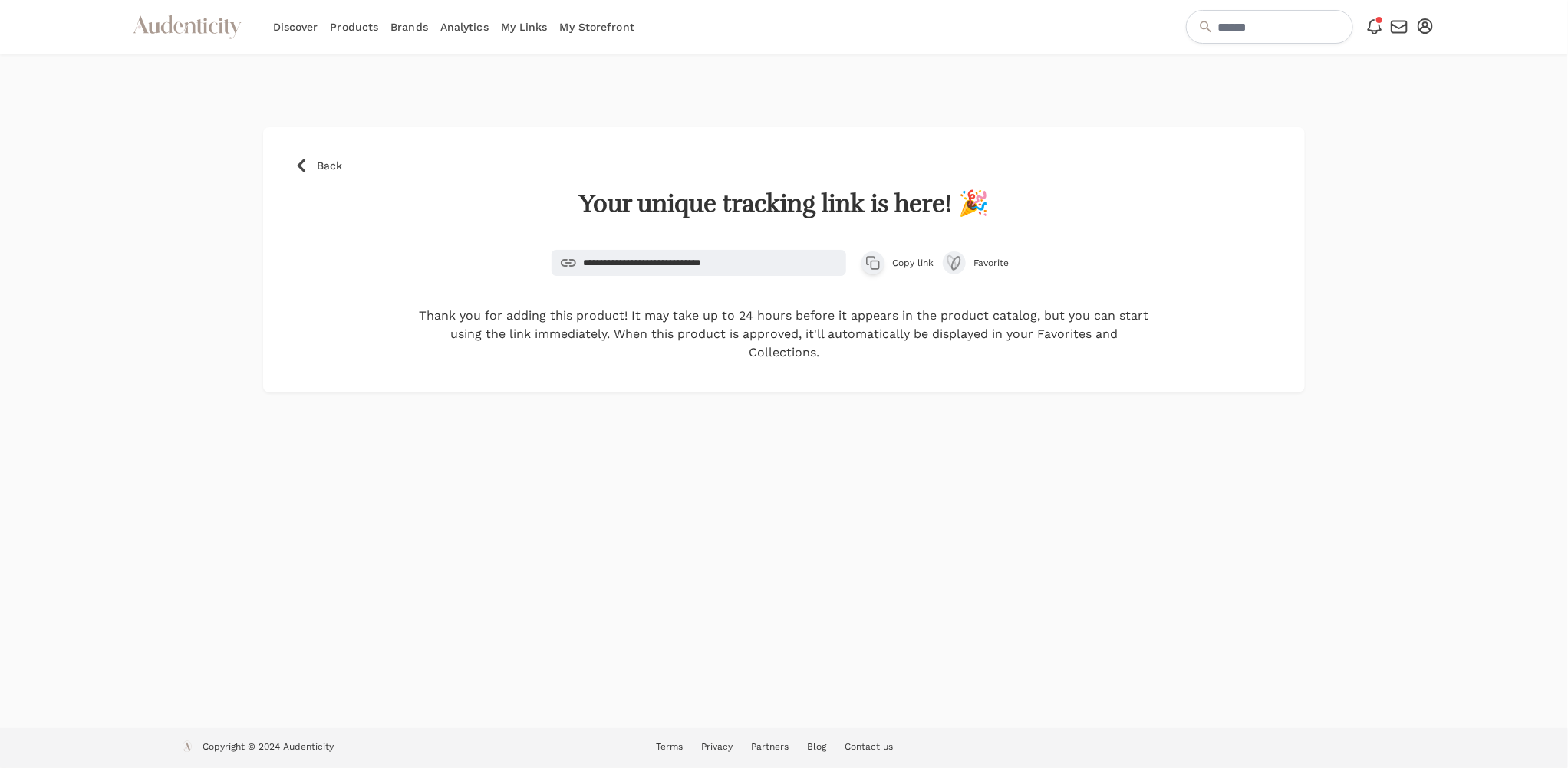
click at [896, 270] on button "Copy product link Copy link" at bounding box center [897, 263] width 72 height 26
click at [990, 257] on span "Favorite" at bounding box center [994, 262] width 43 height 12
click at [1445, 125] on link "Add to collection" at bounding box center [1436, 124] width 127 height 31
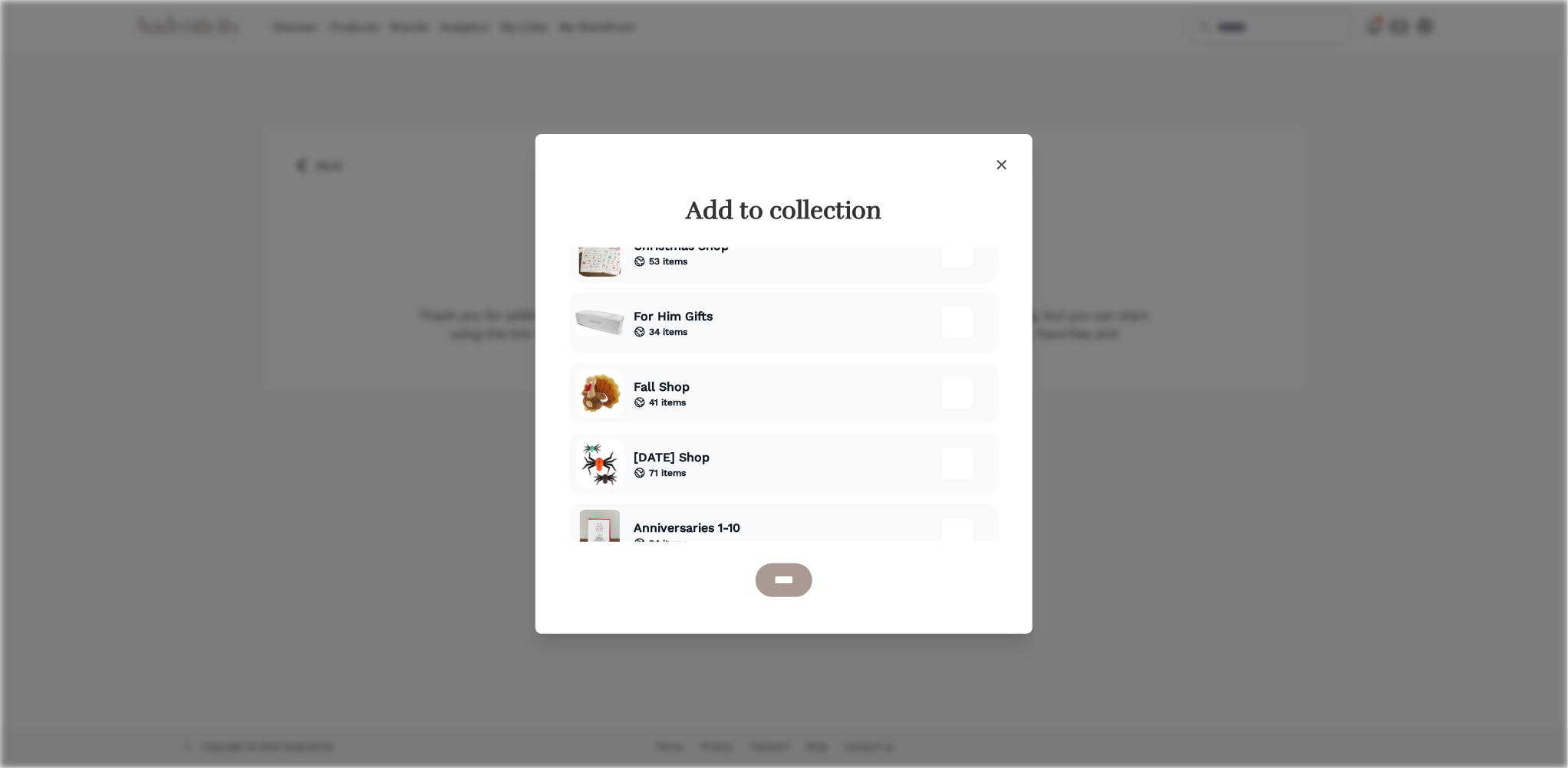
scroll to position [1134, 0]
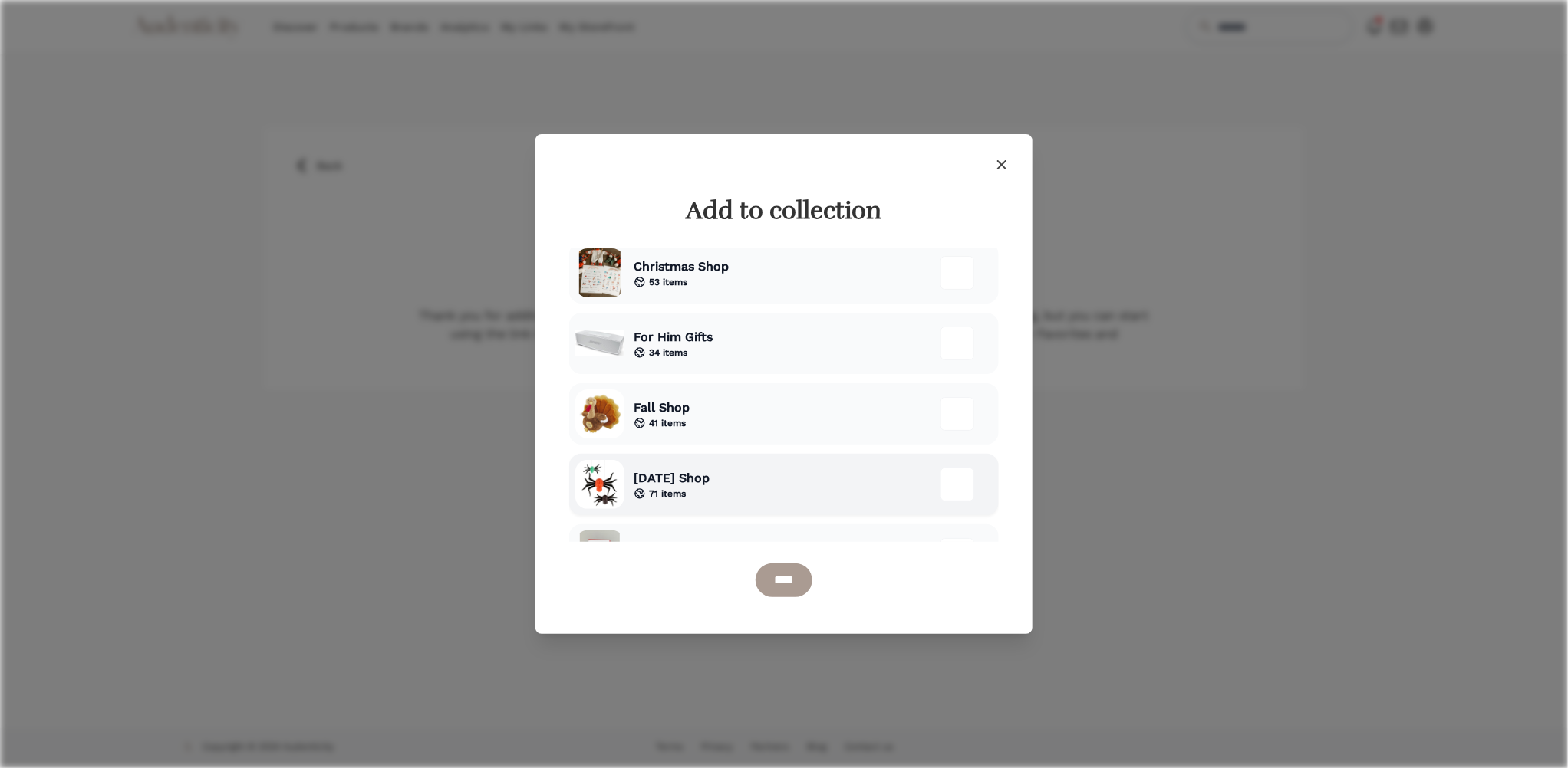
click at [705, 479] on span "[DATE] Shop" at bounding box center [671, 479] width 76 height 18
click at [788, 581] on input "****" at bounding box center [784, 580] width 57 height 34
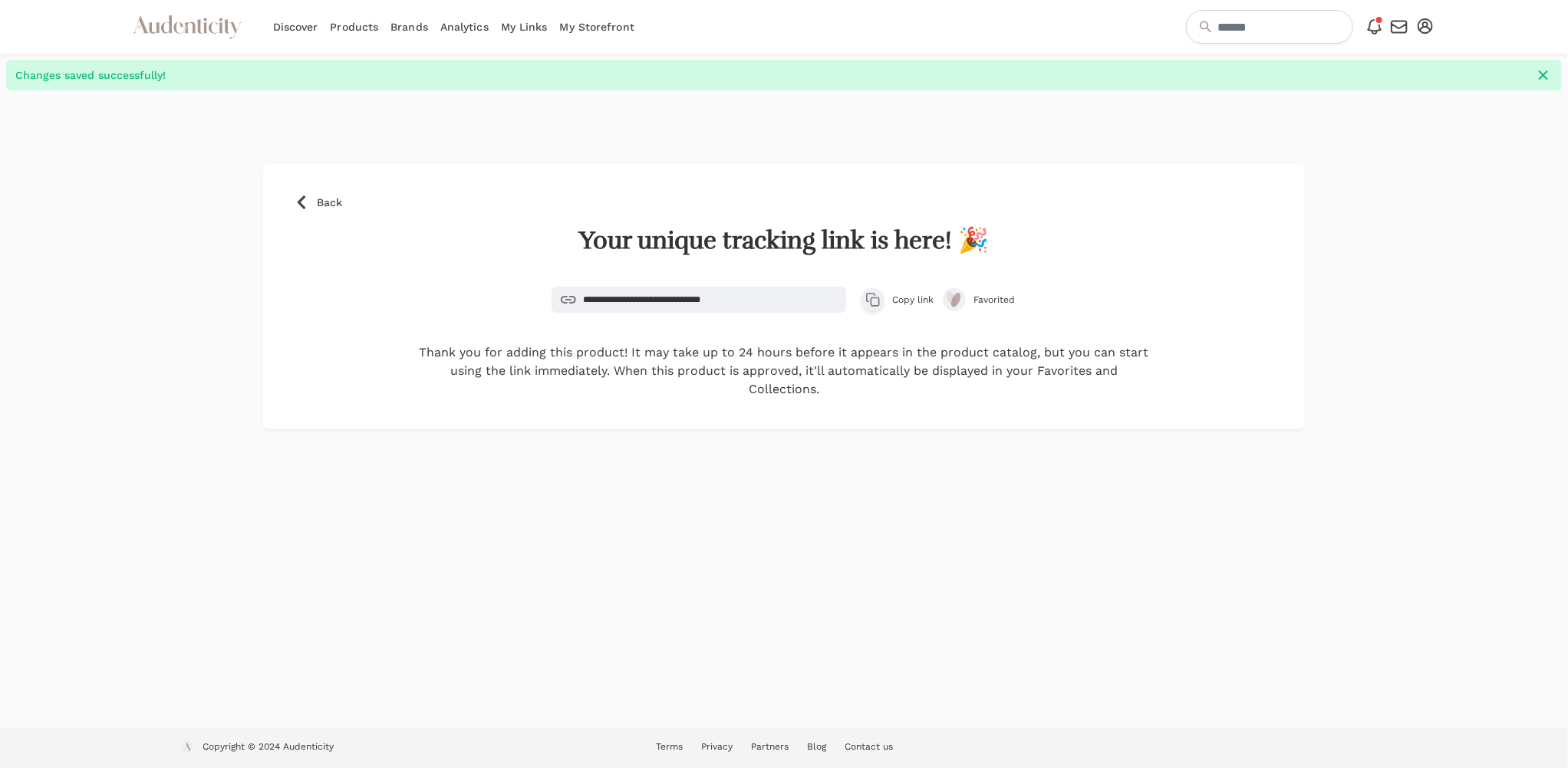
click at [1432, 21] on icon "button" at bounding box center [1425, 26] width 16 height 16
click at [515, 26] on link "My Links" at bounding box center [524, 26] width 47 height 54
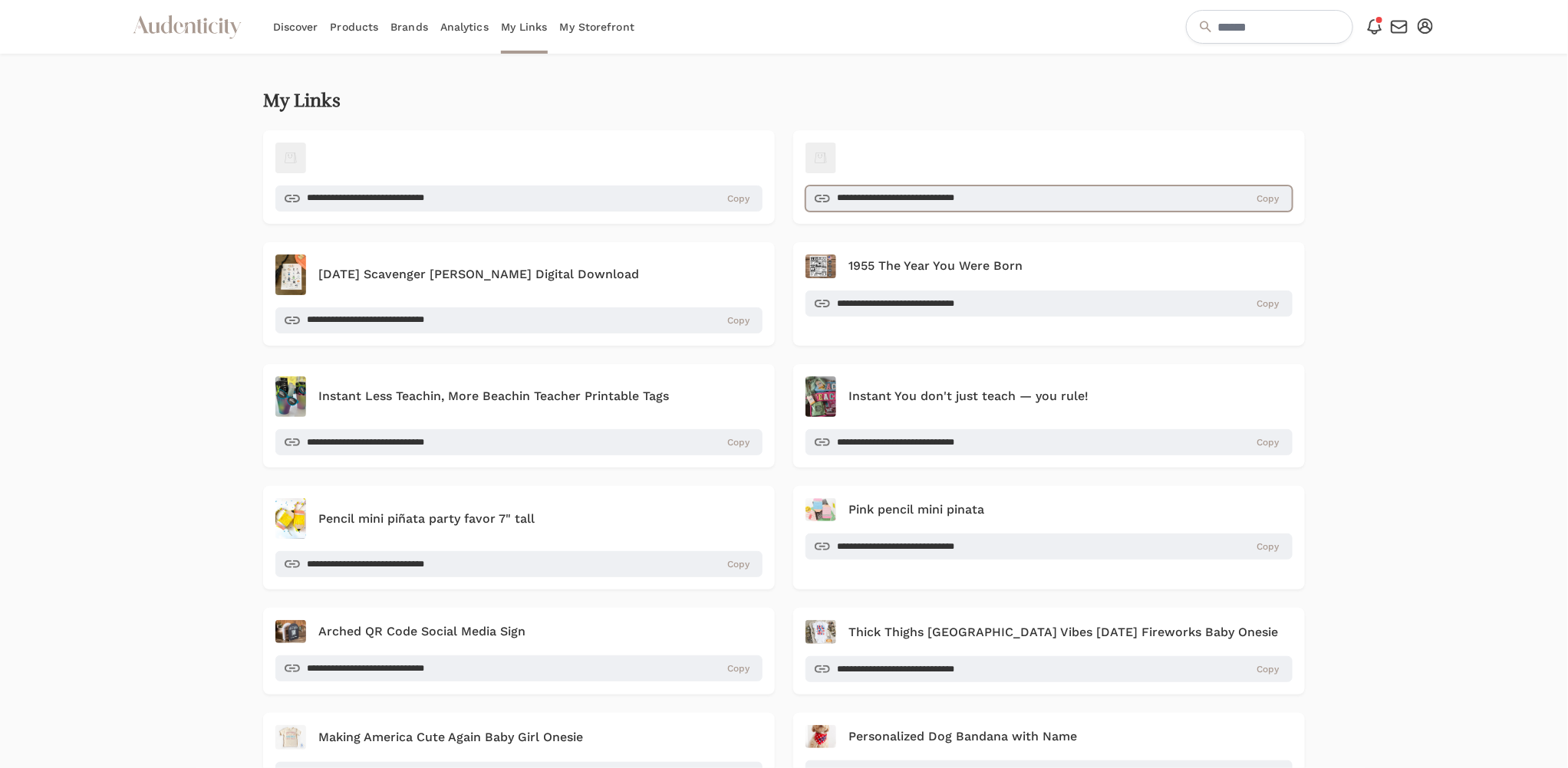
click at [1021, 195] on input "**********" at bounding box center [1049, 198] width 487 height 26
click at [865, 158] on div at bounding box center [1049, 158] width 487 height 31
click at [523, 284] on div "[DATE] Scavenger [PERSON_NAME] Digital Download" at bounding box center [518, 275] width 487 height 40
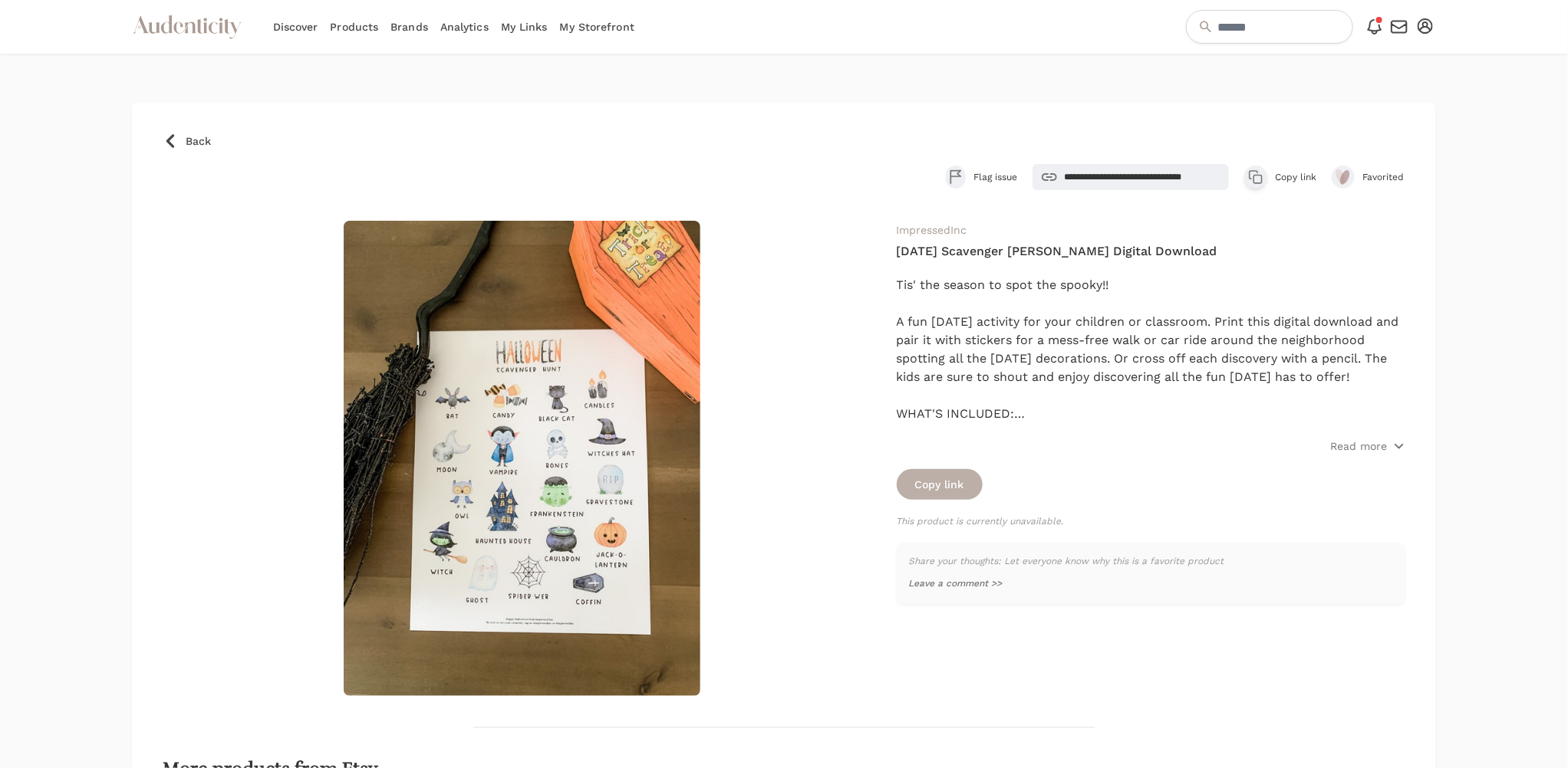
click at [944, 476] on button "Copy link" at bounding box center [939, 485] width 86 height 31
click at [1156, 179] on input "**********" at bounding box center [1130, 177] width 196 height 26
click at [951, 179] on icon "button" at bounding box center [955, 177] width 12 height 16
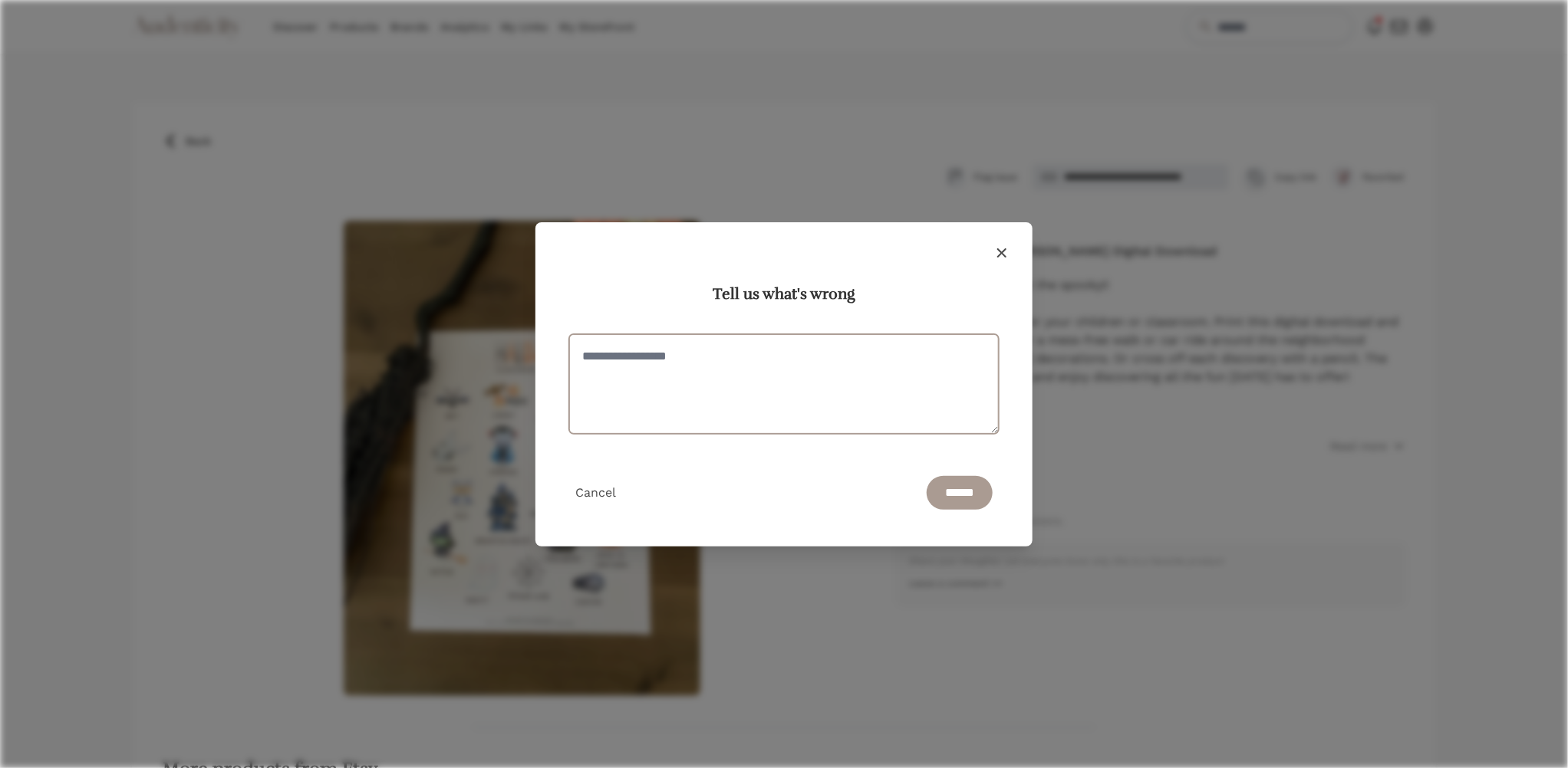
click at [783, 367] on textarea at bounding box center [784, 384] width 429 height 100
type textarea "**********"
click at [944, 495] on input "******" at bounding box center [959, 492] width 66 height 34
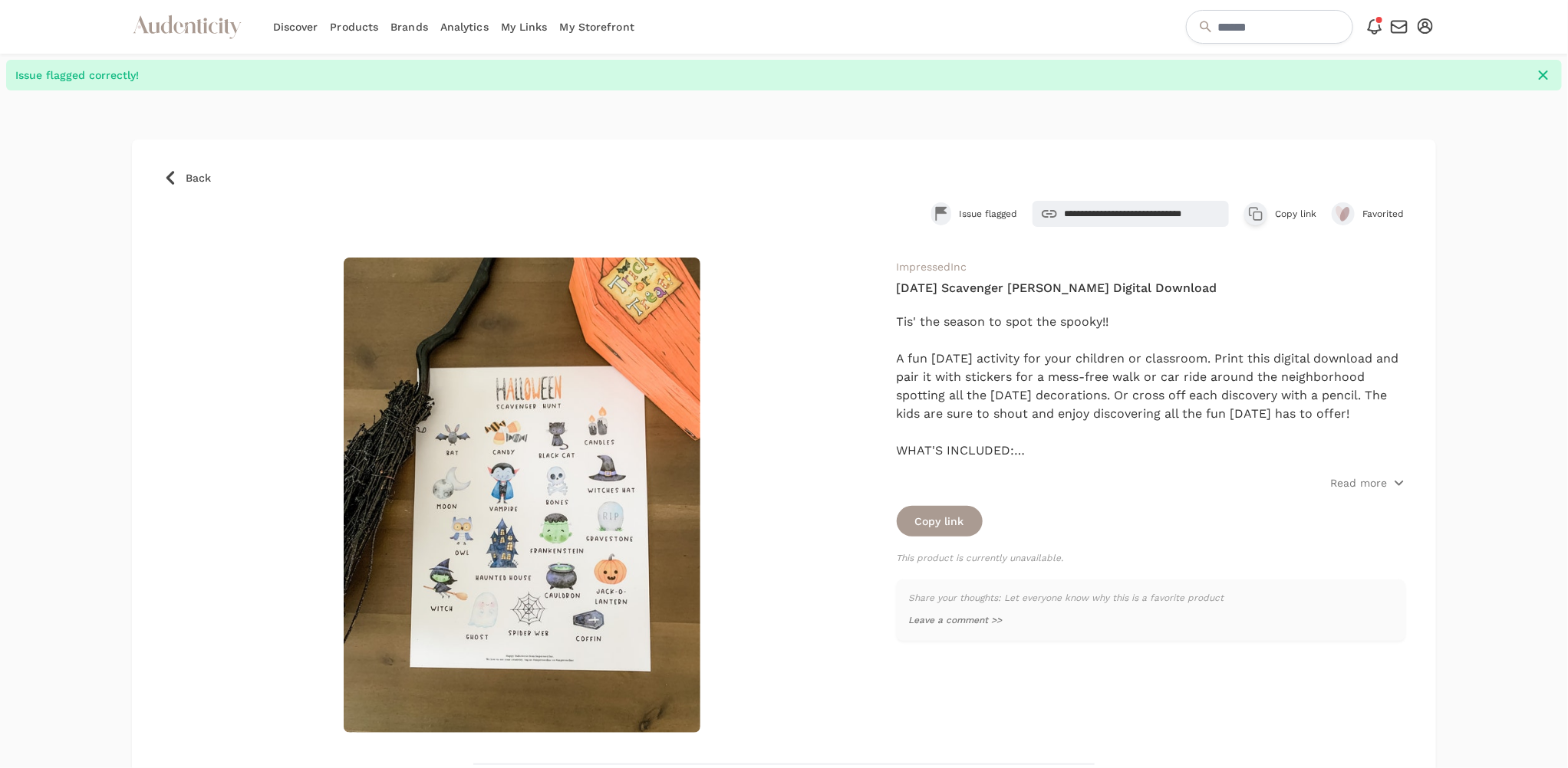
click at [205, 170] on span "Back" at bounding box center [198, 177] width 26 height 16
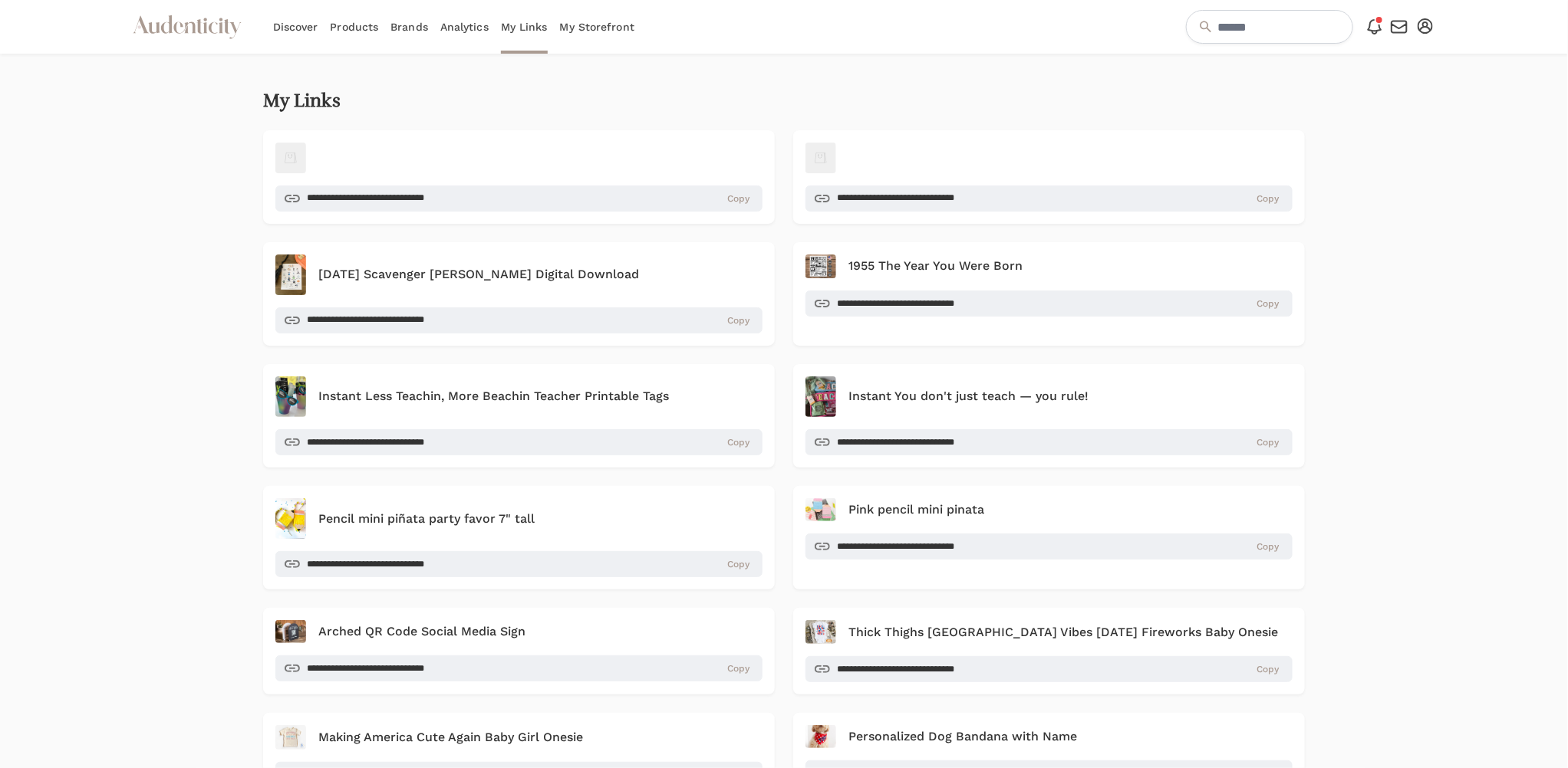
click at [350, 29] on link "Products" at bounding box center [354, 26] width 48 height 54
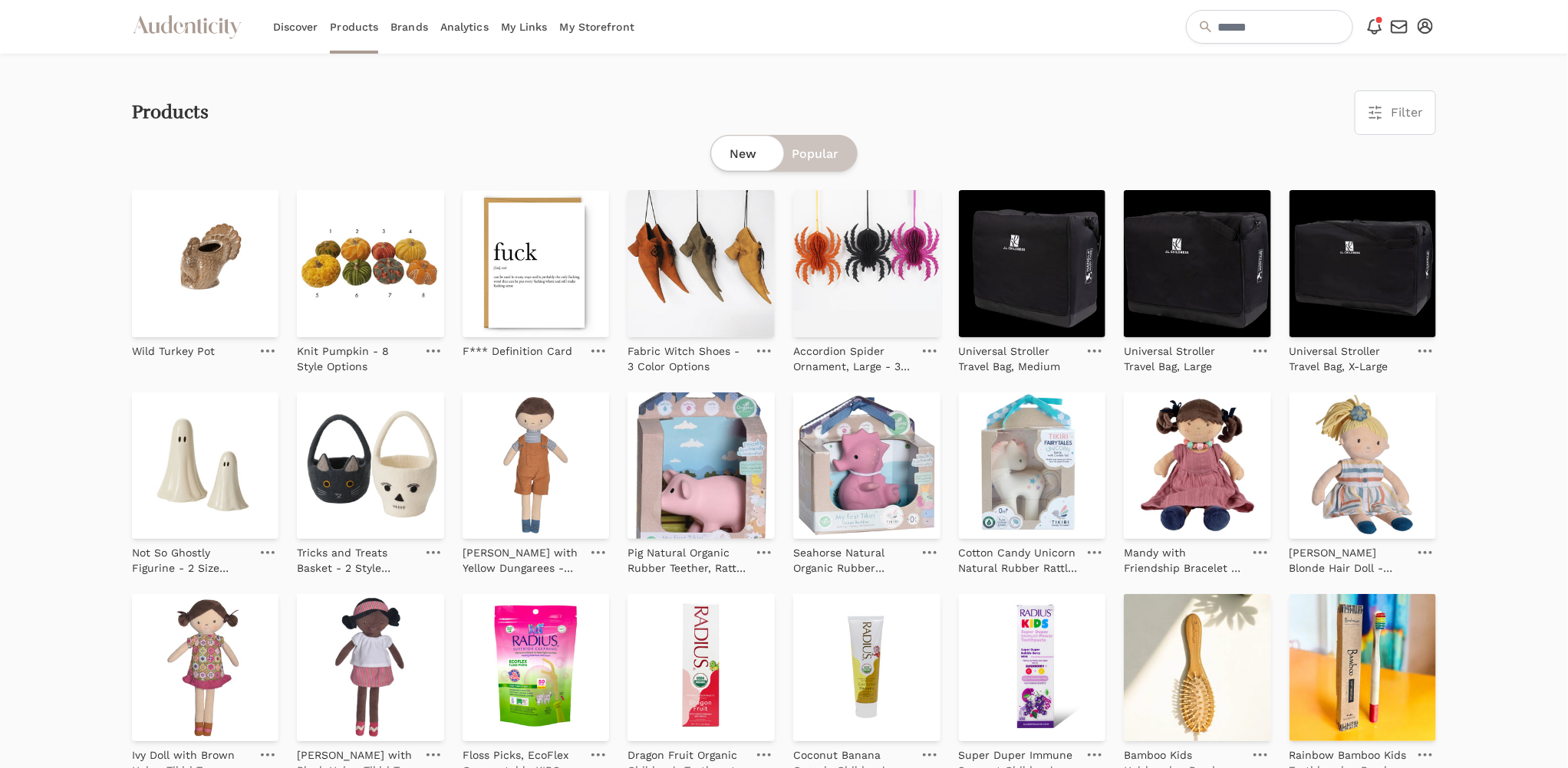
click at [1401, 107] on span "Filter" at bounding box center [1406, 112] width 32 height 18
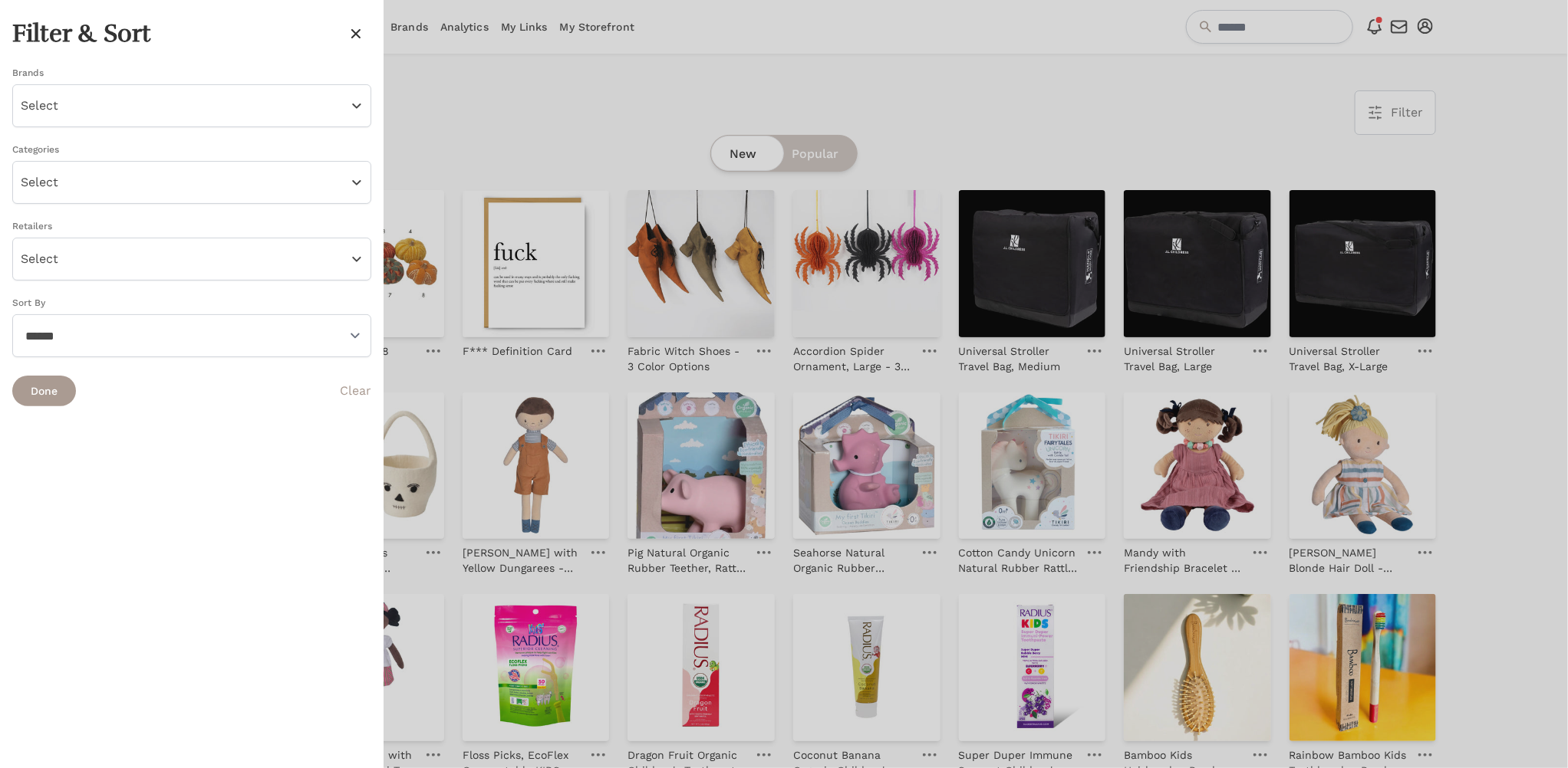
click at [530, 143] on div at bounding box center [784, 384] width 1568 height 768
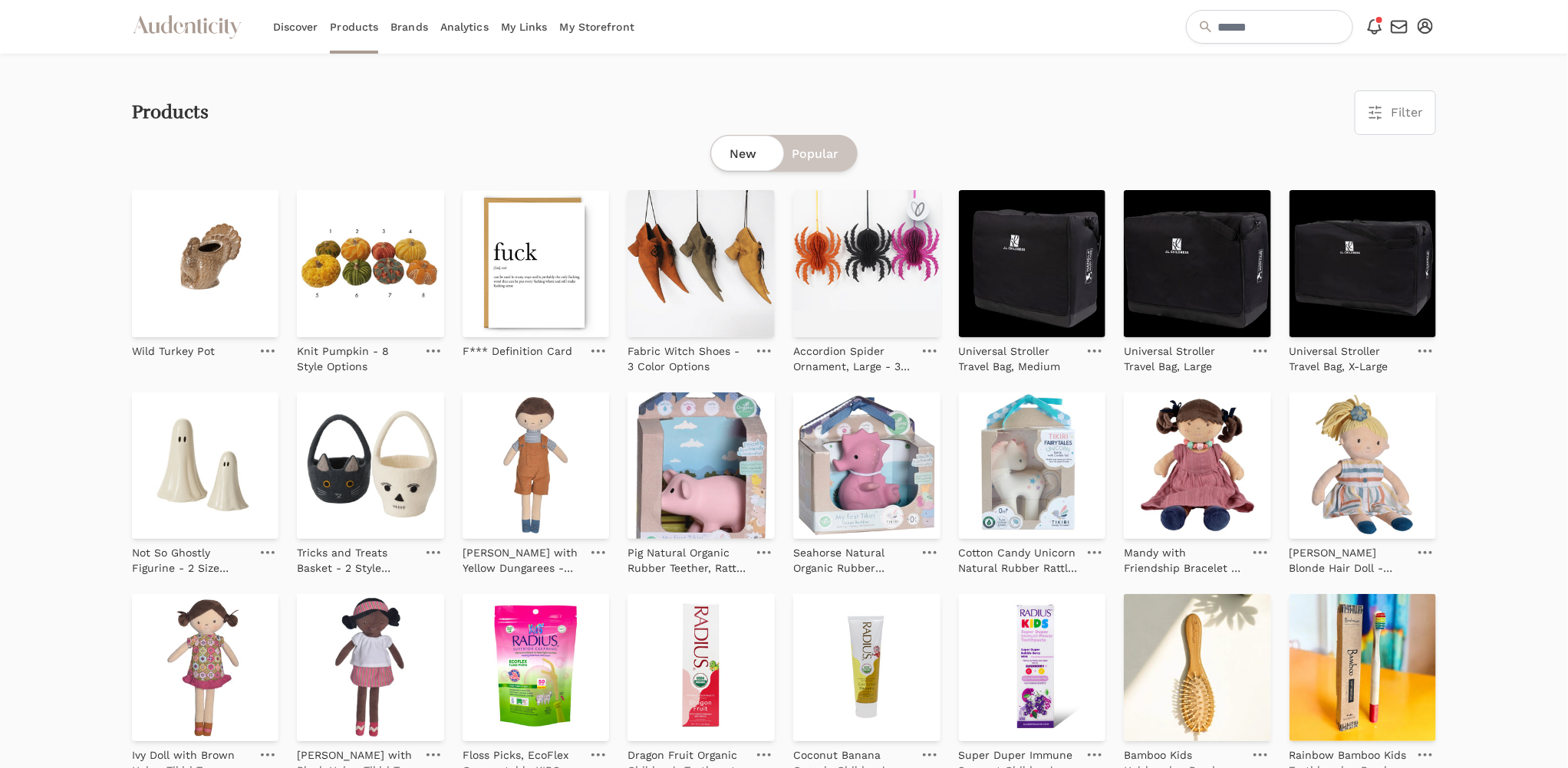
click at [917, 204] on icon "submit" at bounding box center [918, 209] width 18 height 18
click at [1419, 127] on link "Add to collection" at bounding box center [1436, 124] width 127 height 31
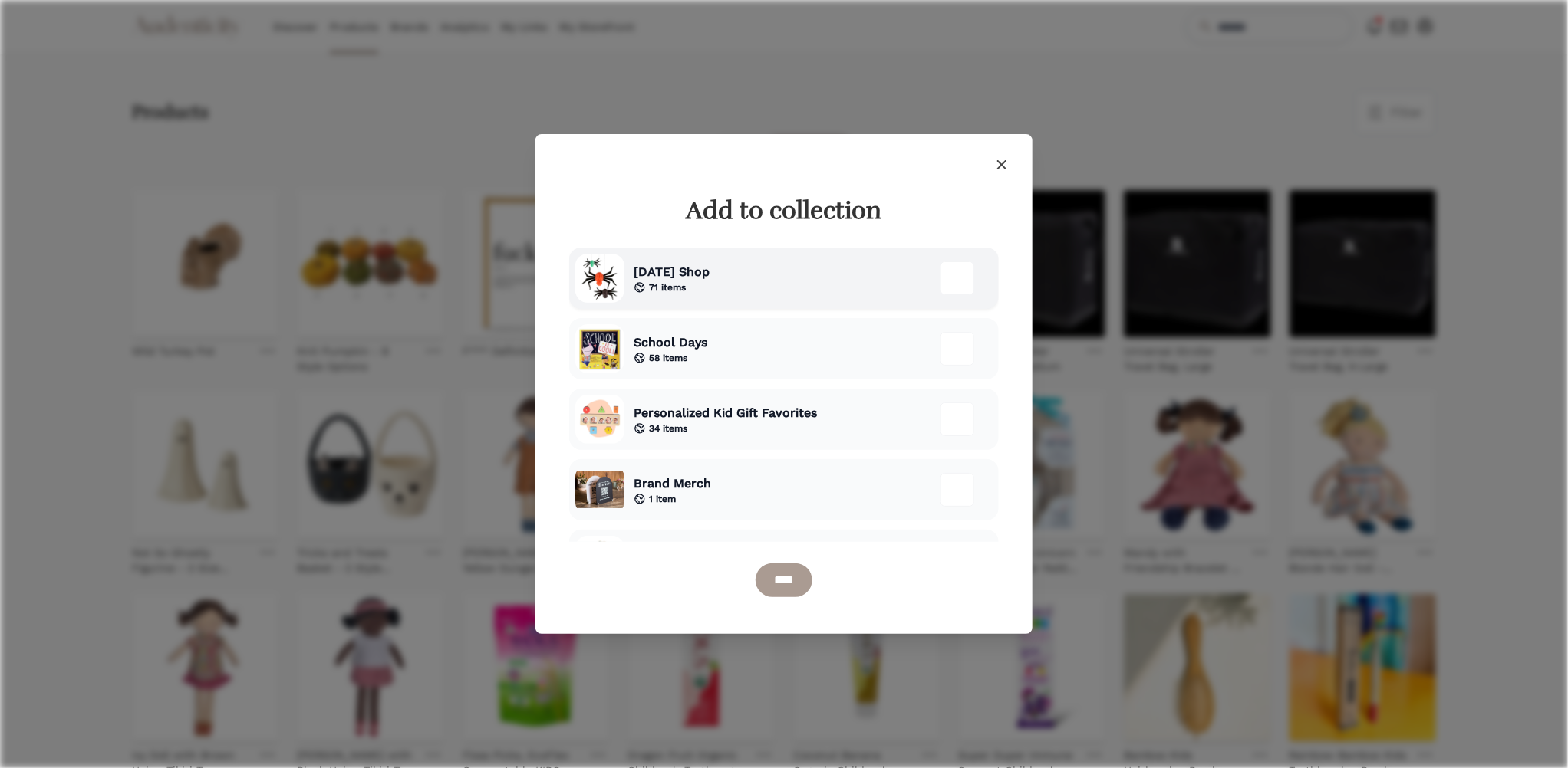
click at [775, 279] on div "Halloween Shop 71 items" at bounding box center [784, 278] width 429 height 61
click at [789, 589] on input "****" at bounding box center [784, 580] width 57 height 34
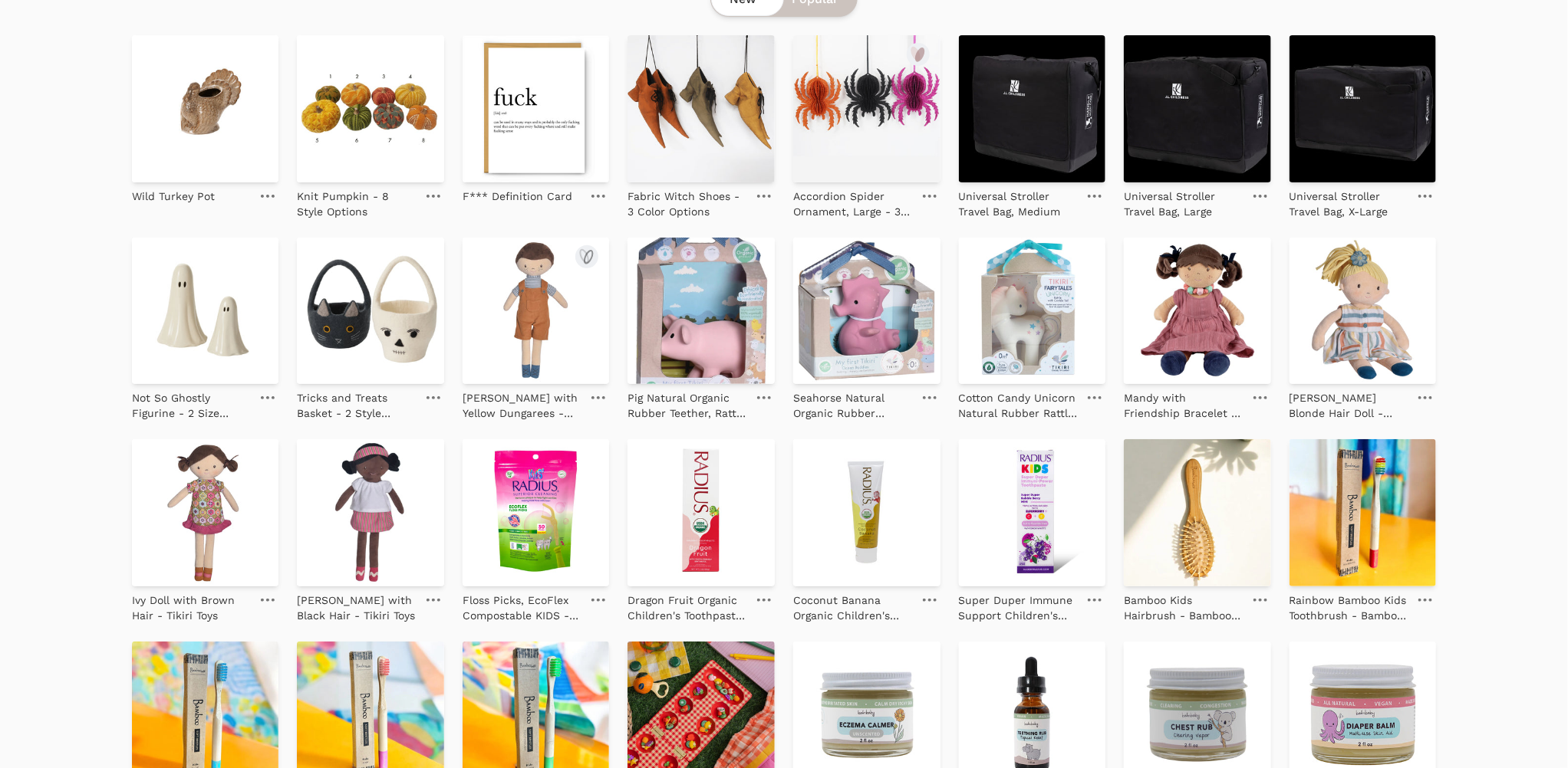
scroll to position [215, 0]
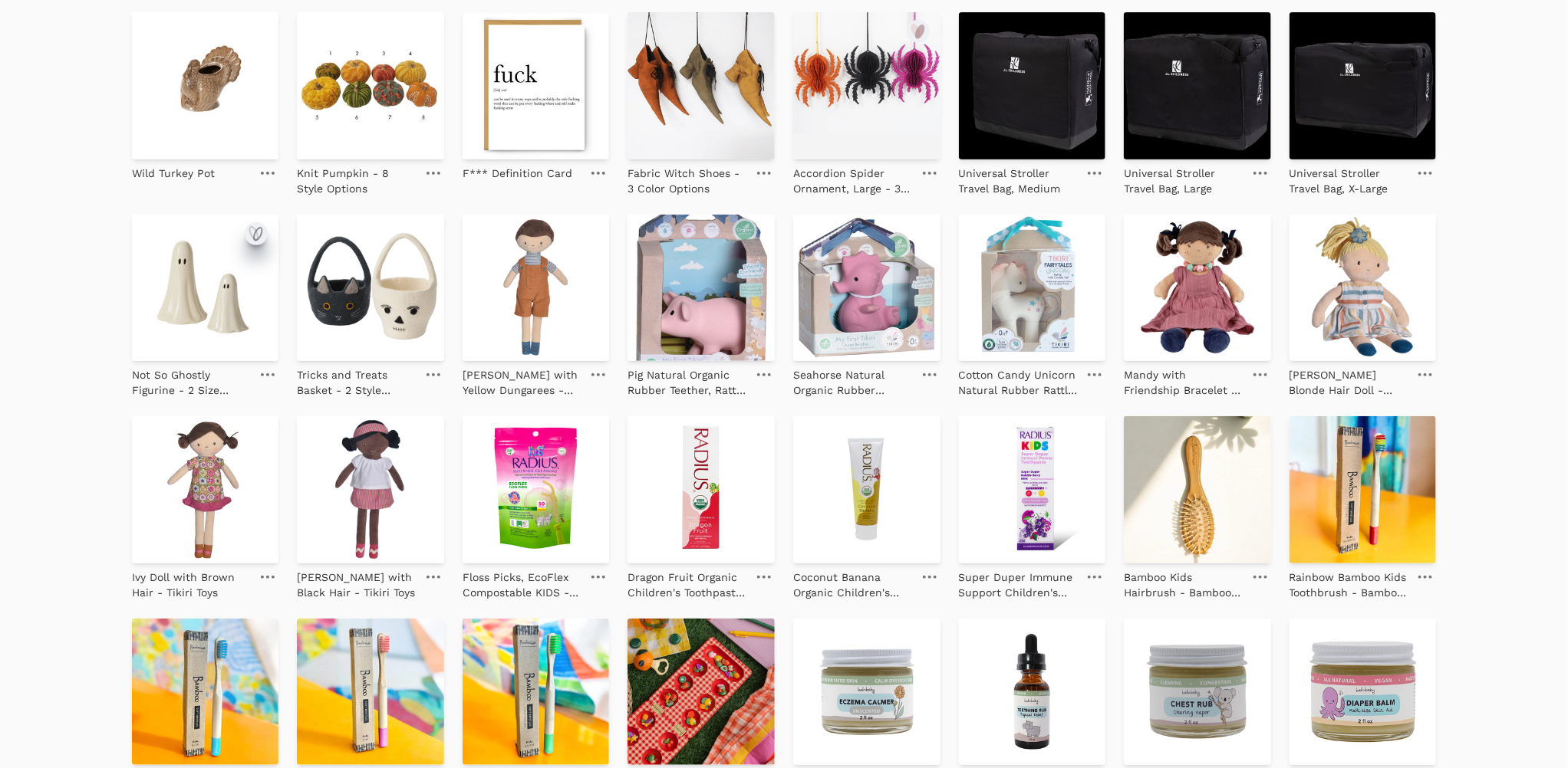
click at [253, 232] on icon "submit" at bounding box center [256, 234] width 18 height 18
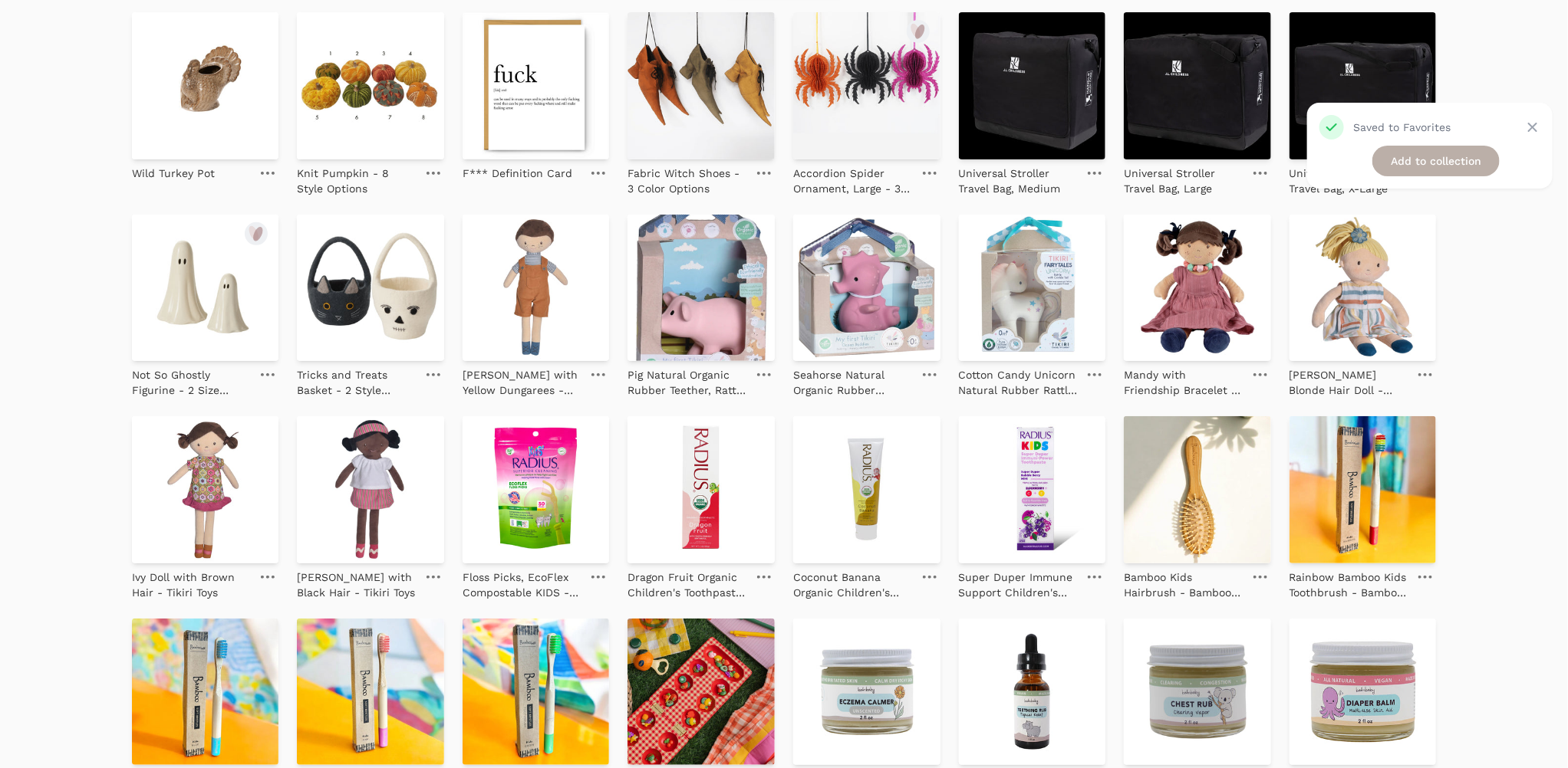
click at [1443, 158] on link "Add to collection" at bounding box center [1436, 162] width 127 height 31
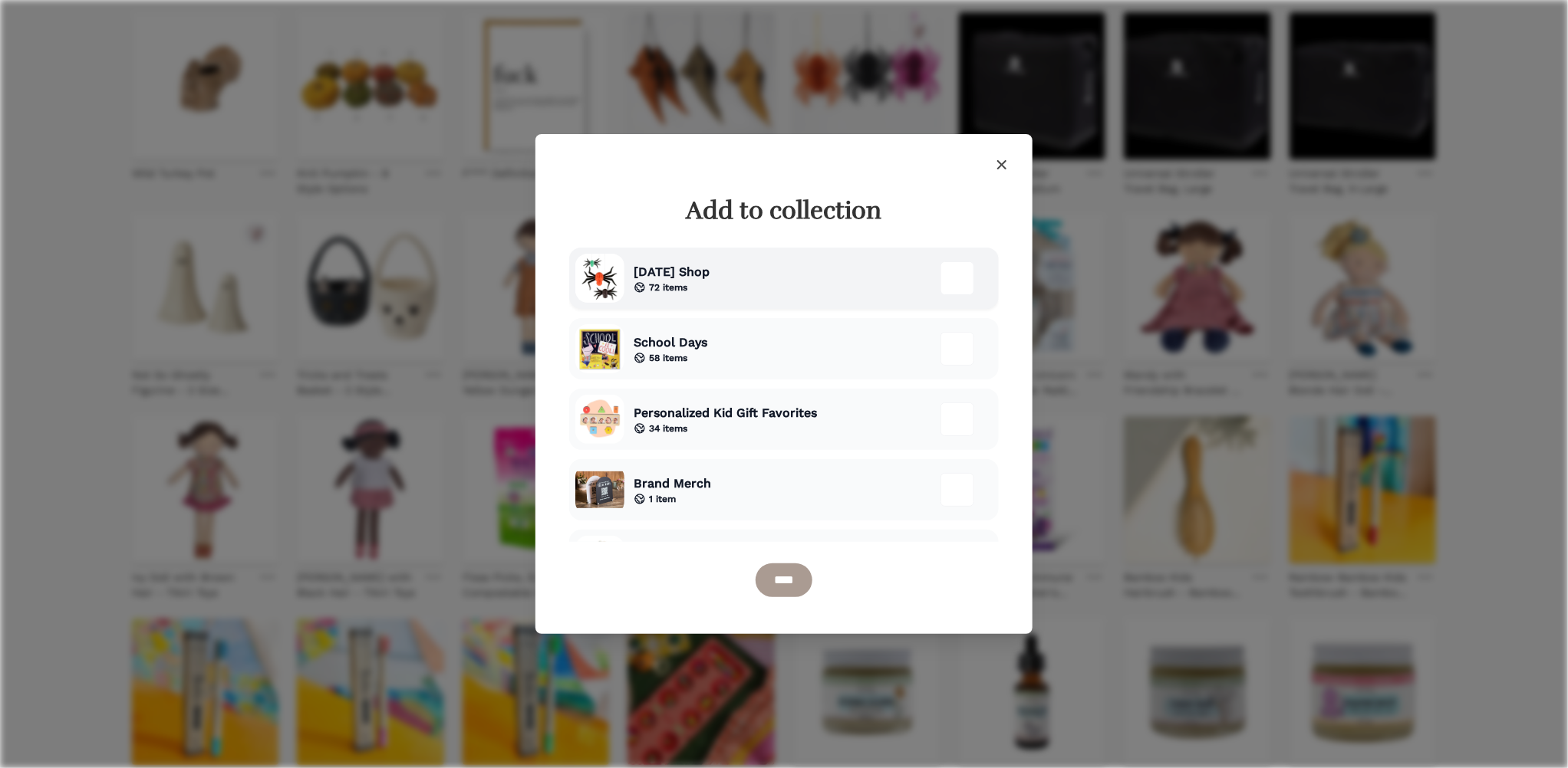
click at [739, 272] on div "Halloween Shop 72 items" at bounding box center [784, 278] width 429 height 61
click at [789, 578] on input "****" at bounding box center [784, 580] width 57 height 34
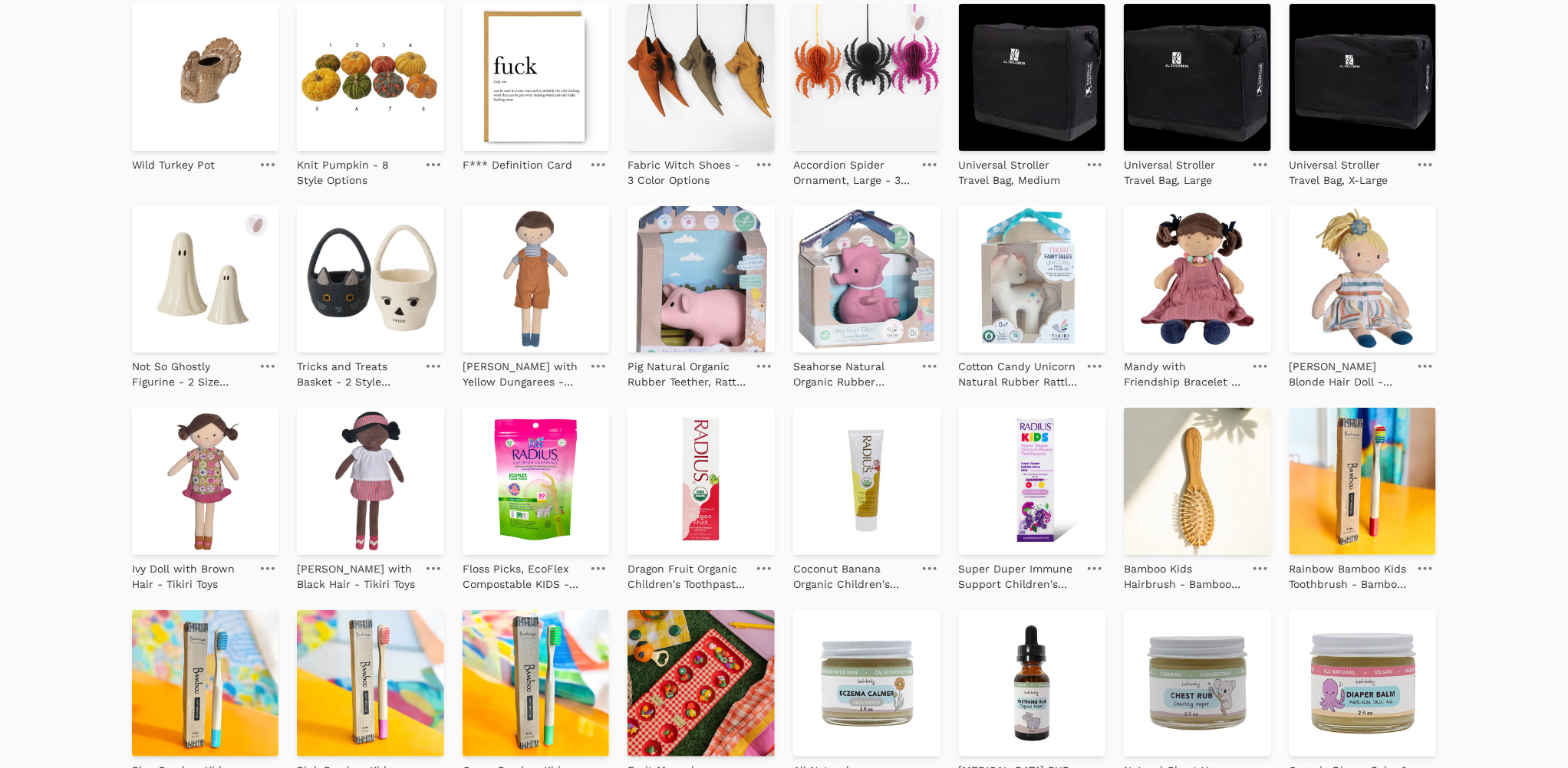
scroll to position [0, 0]
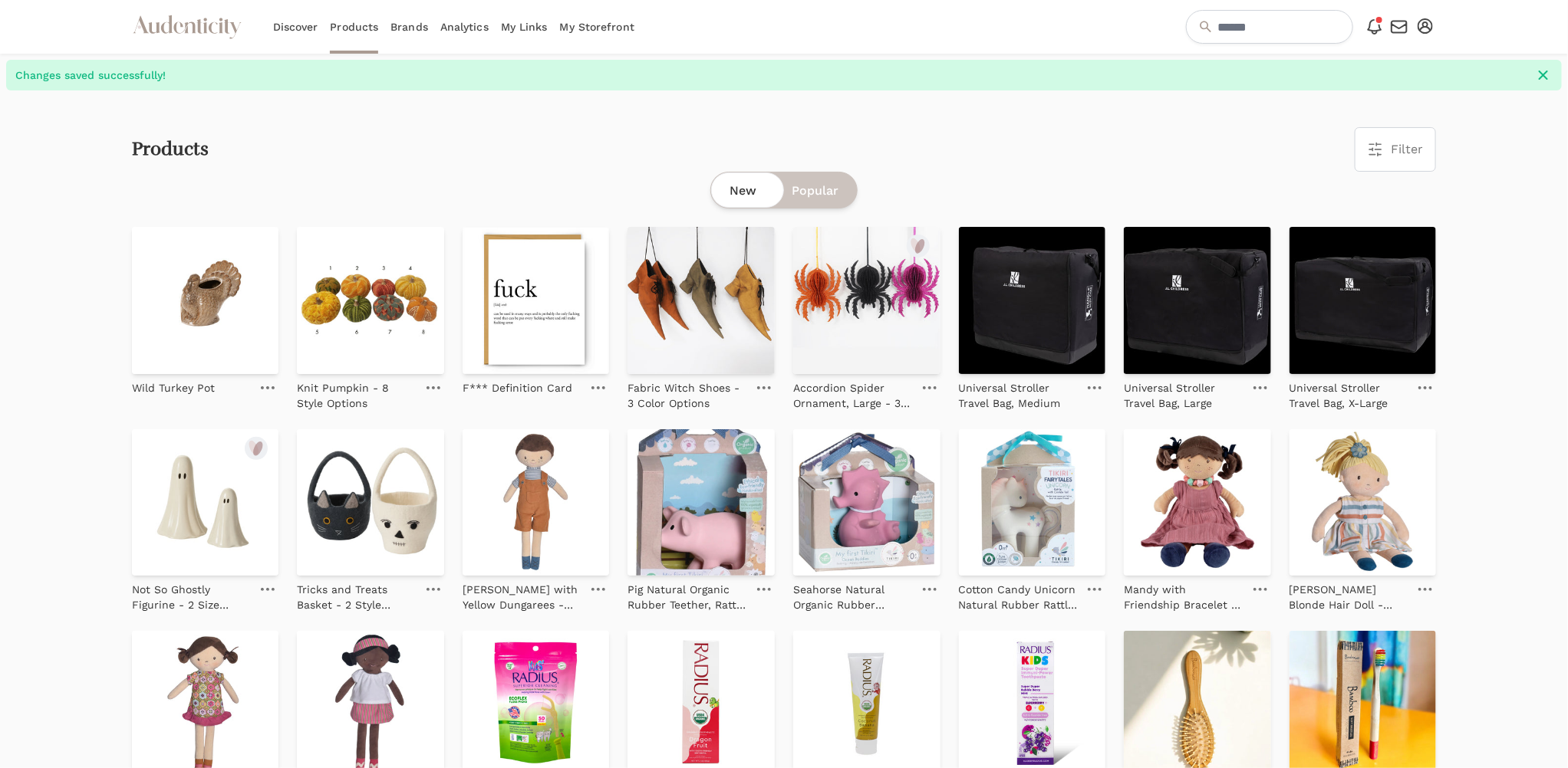
click at [582, 22] on link "My Storefront" at bounding box center [597, 26] width 74 height 54
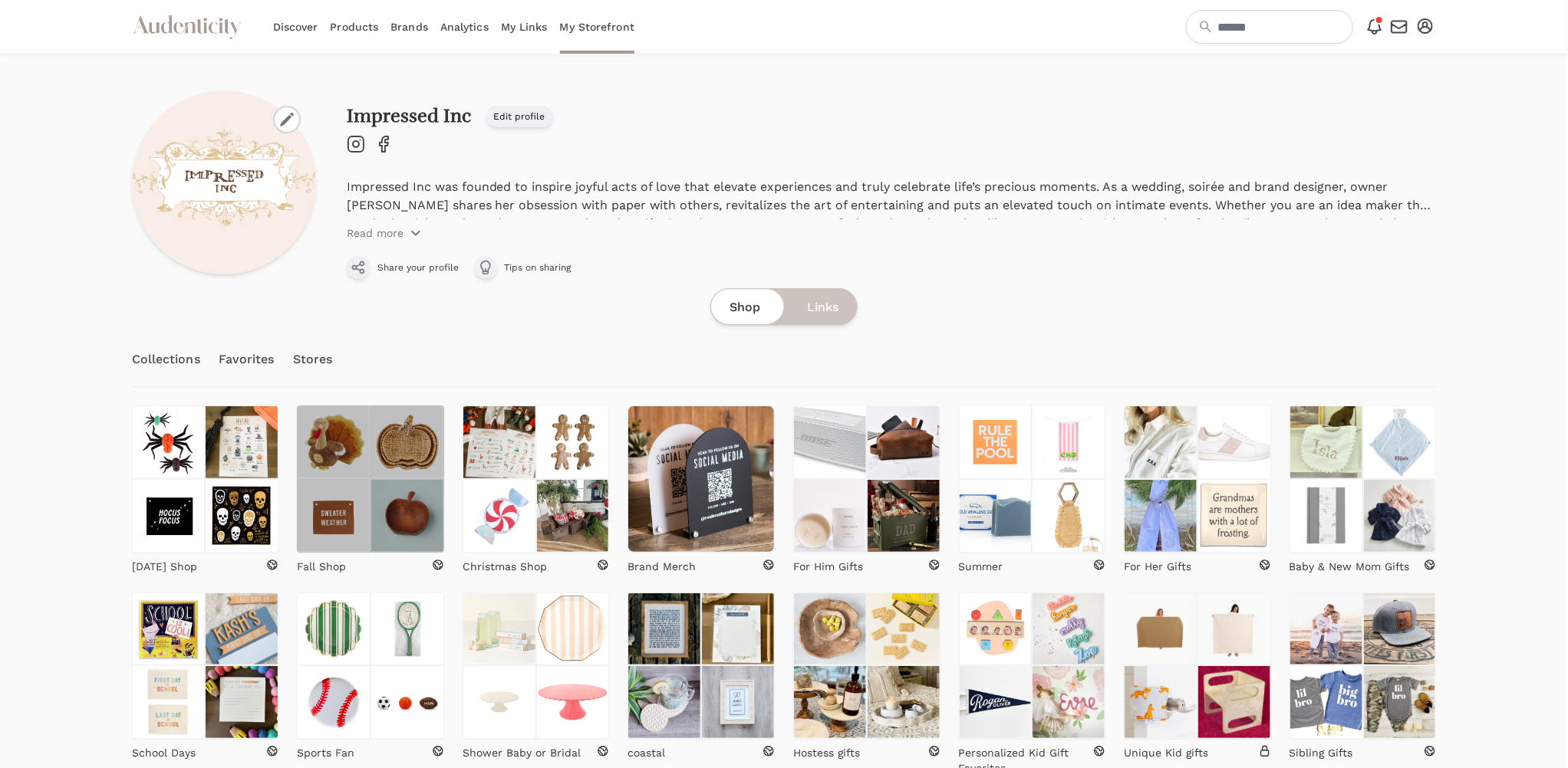
click at [361, 468] on img at bounding box center [334, 442] width 74 height 74
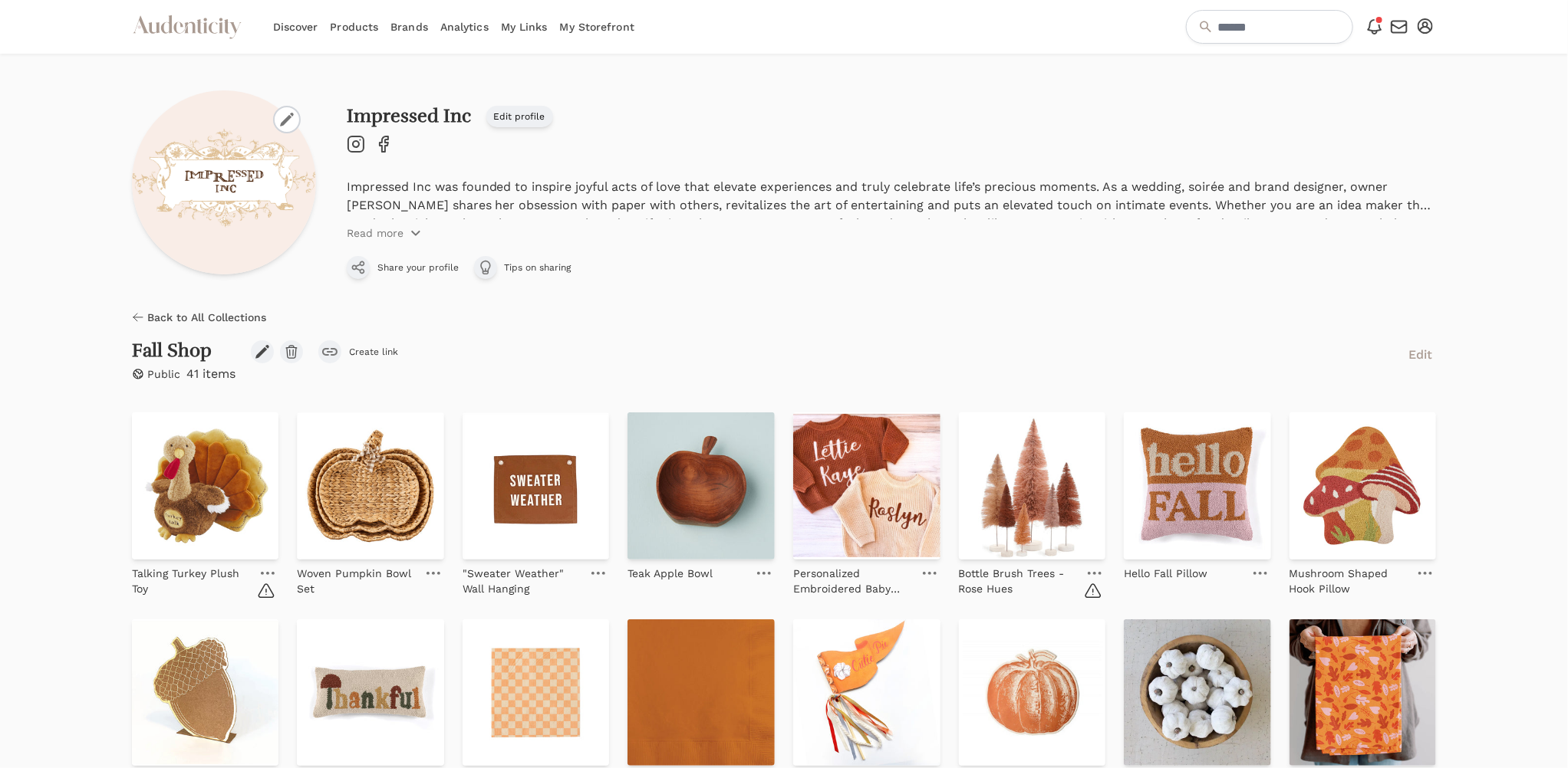
click at [270, 570] on link at bounding box center [268, 573] width 22 height 18
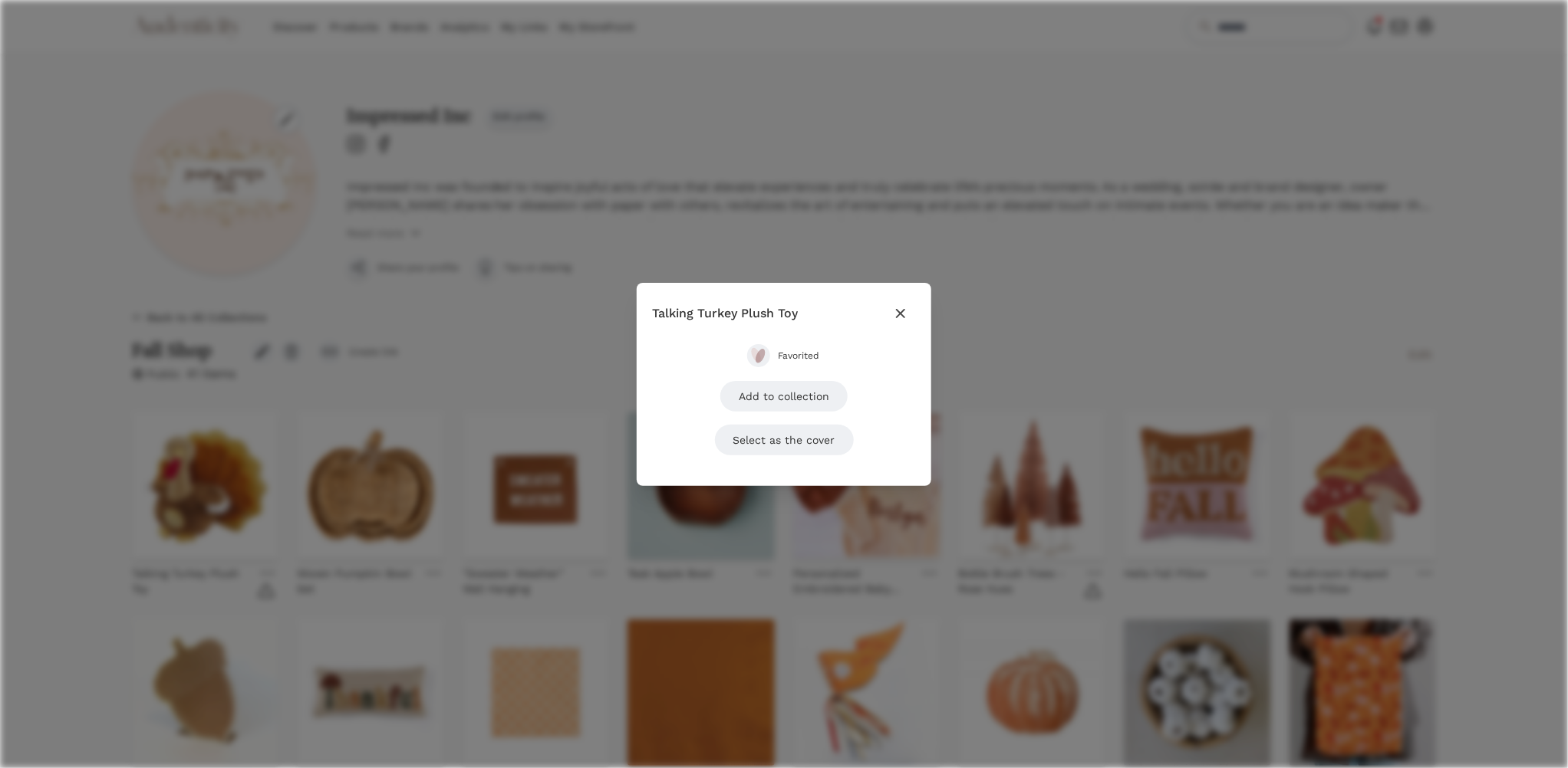
click at [797, 348] on button "Favorited" at bounding box center [784, 355] width 74 height 23
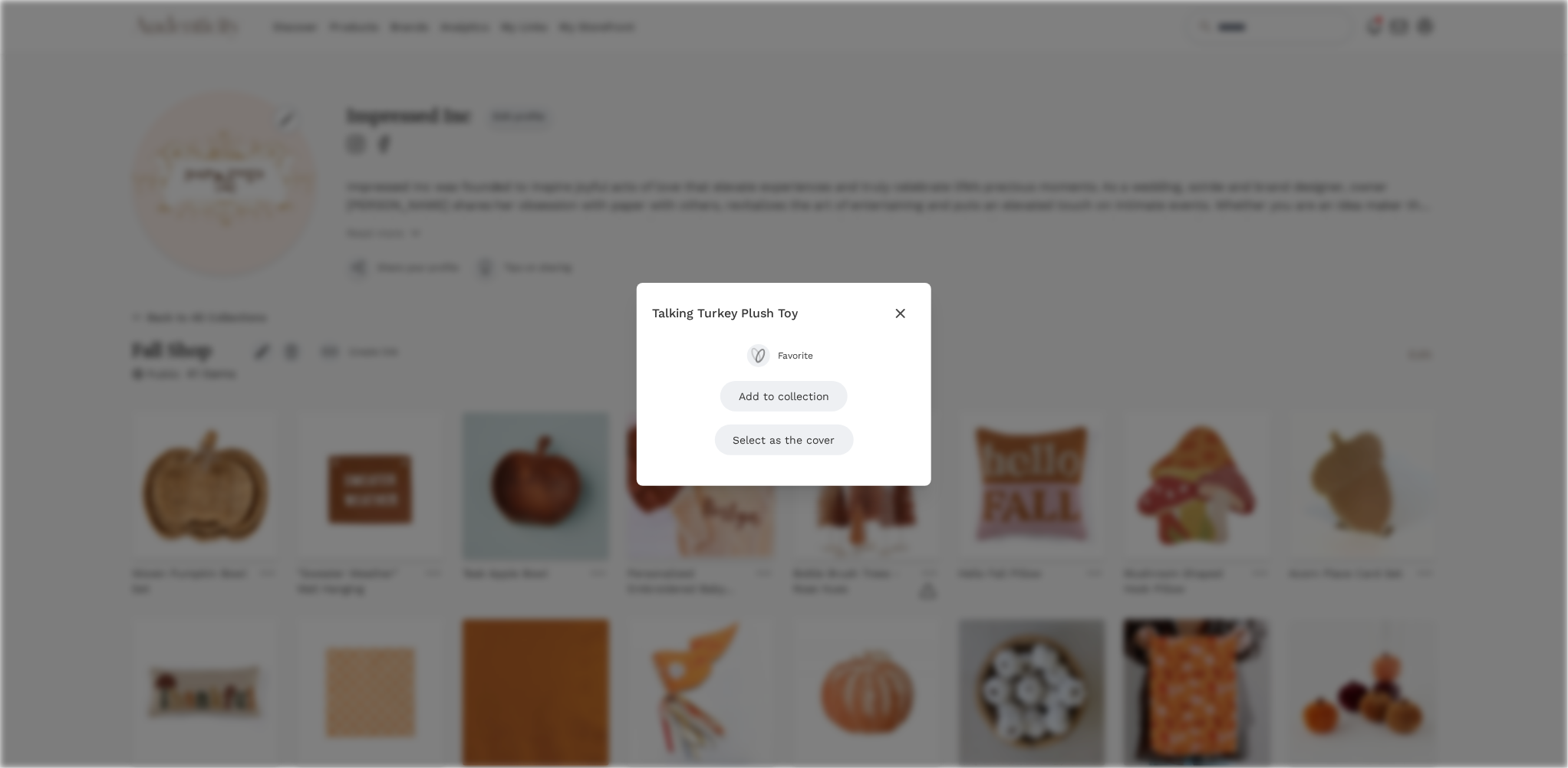
click at [895, 310] on icon "button" at bounding box center [901, 313] width 18 height 18
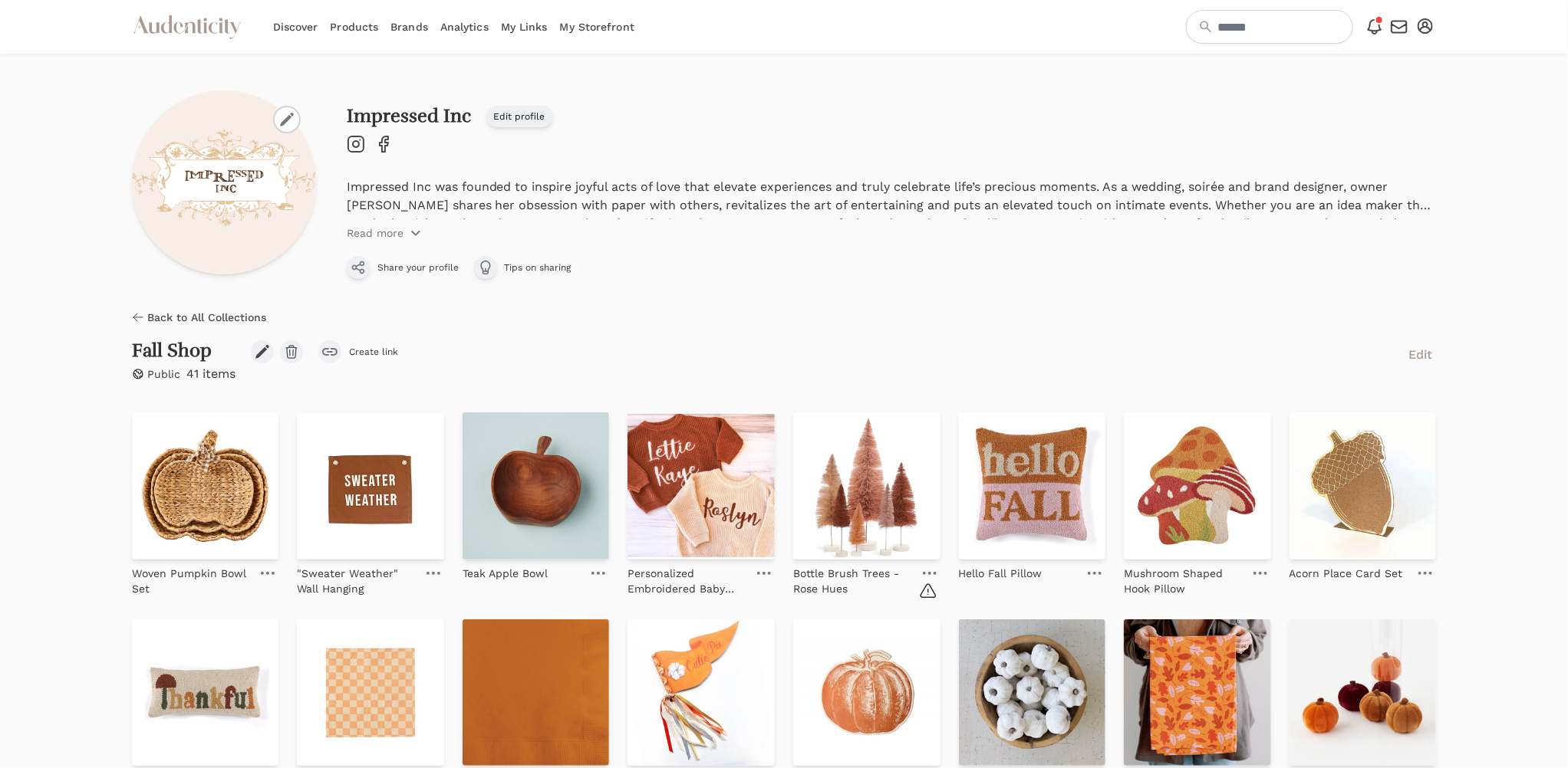
click at [930, 570] on link at bounding box center [930, 573] width 22 height 18
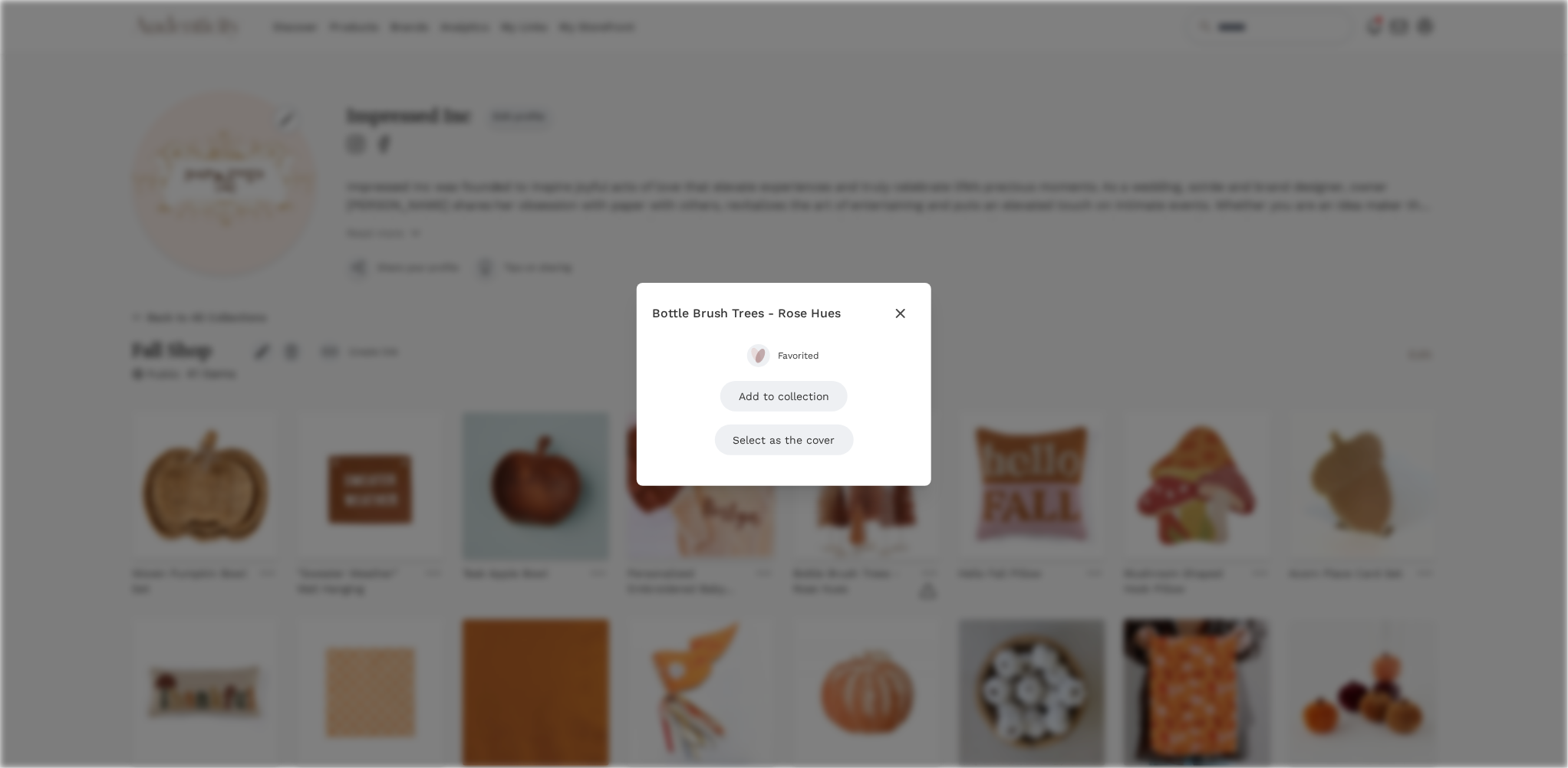
click at [797, 350] on span "Favorited" at bounding box center [799, 355] width 43 height 12
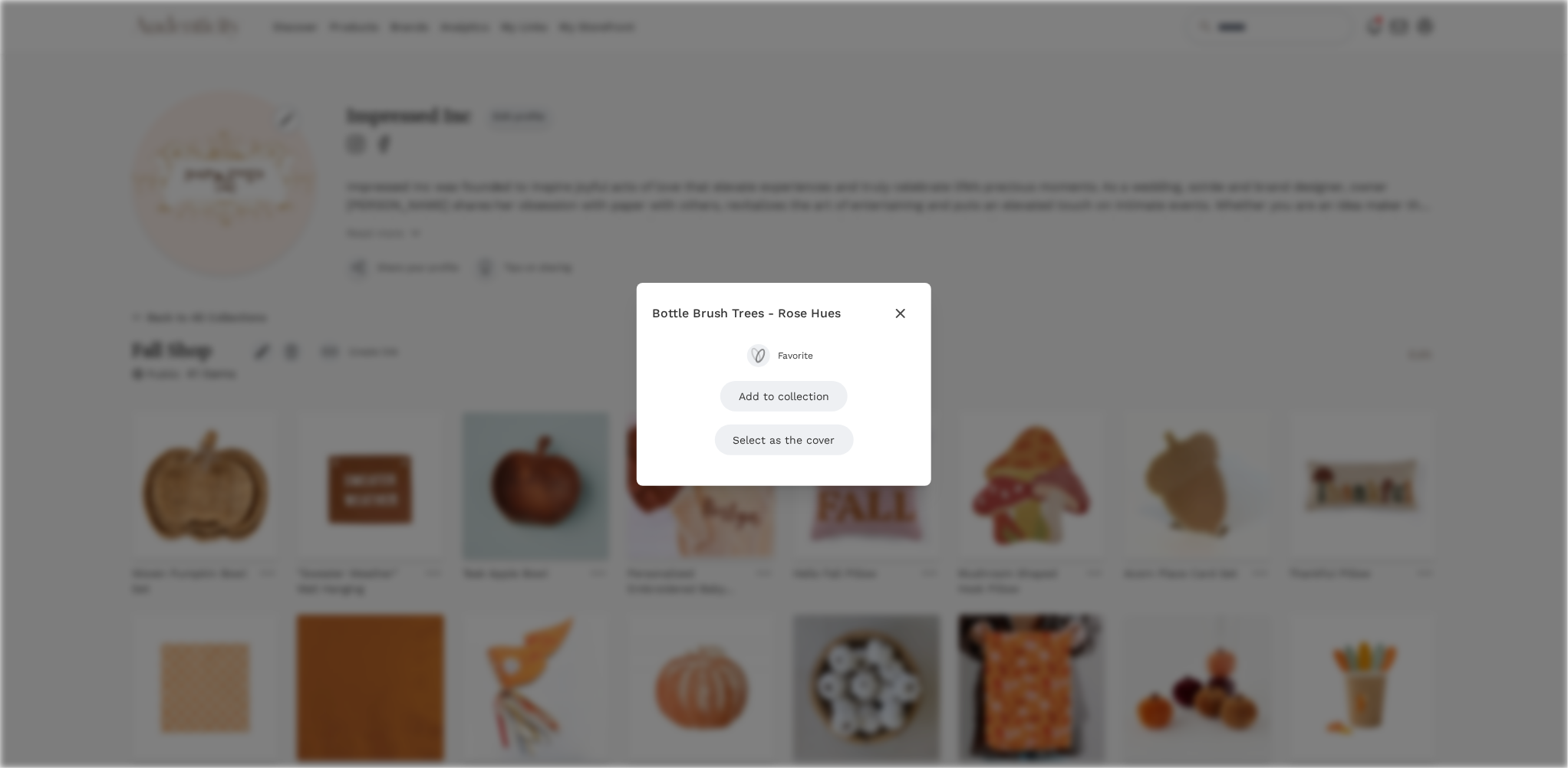
click at [894, 313] on icon "button" at bounding box center [901, 313] width 18 height 18
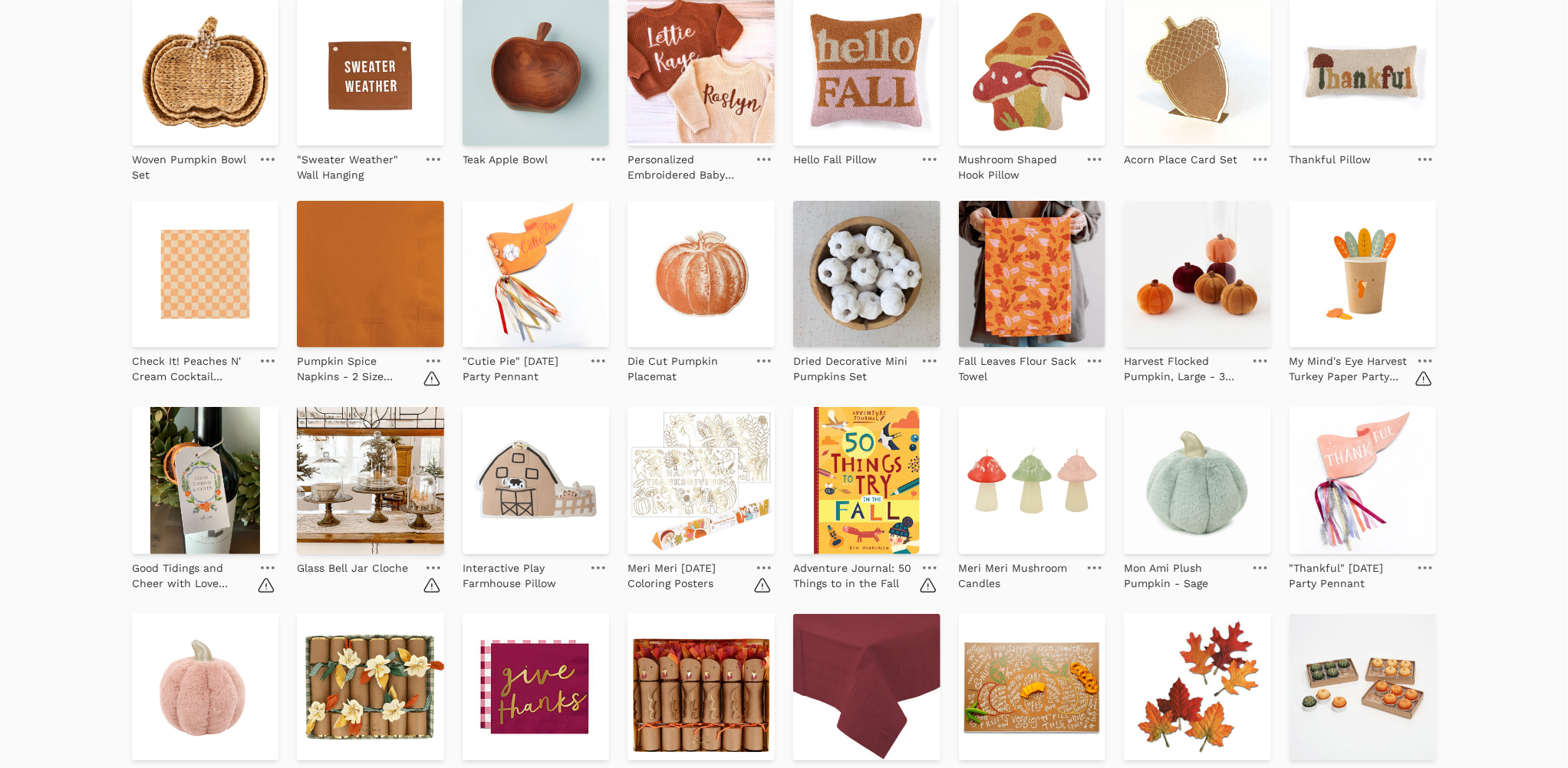
scroll to position [417, 0]
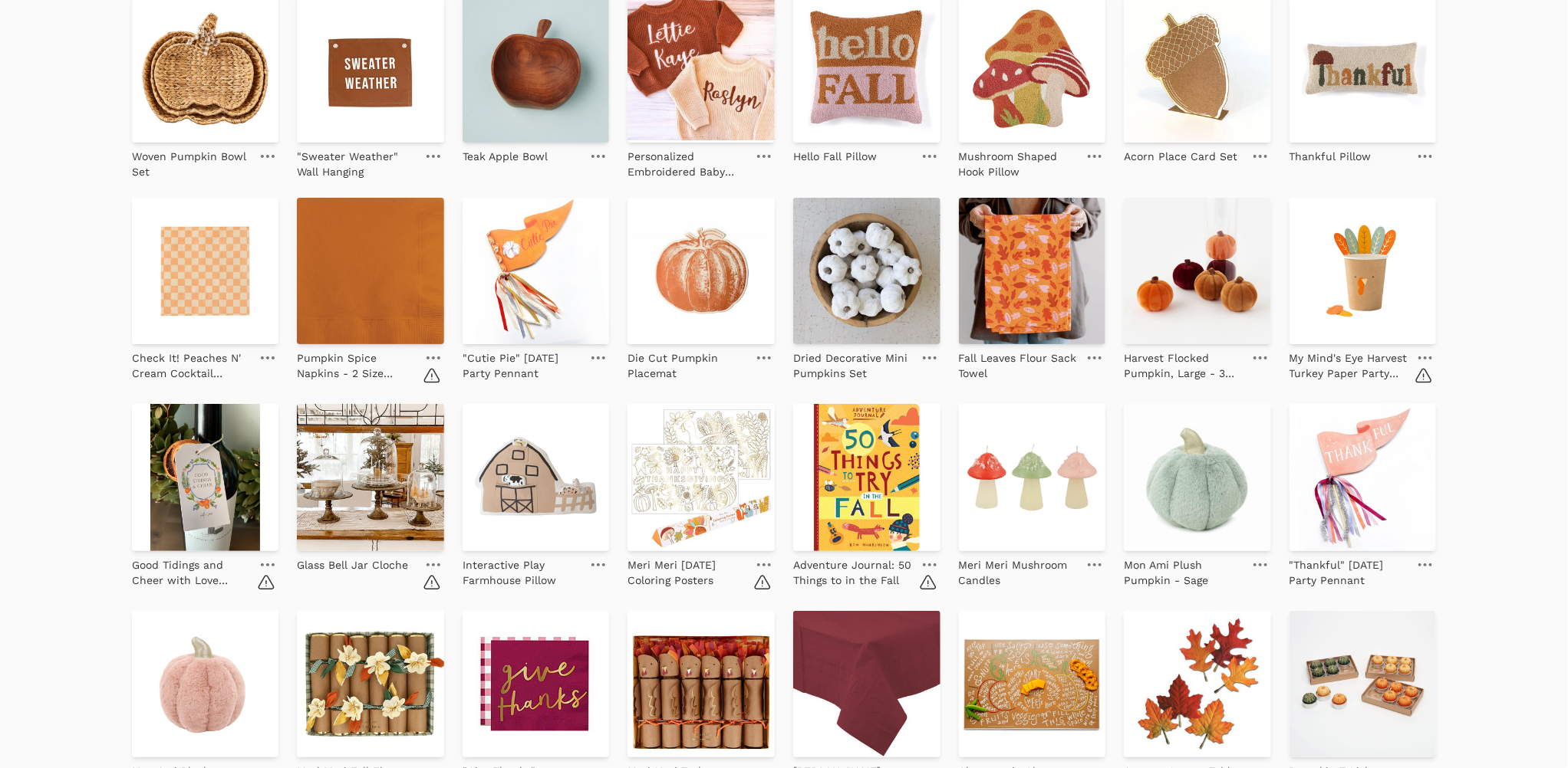
click at [1427, 357] on icon at bounding box center [1425, 357] width 14 height 3
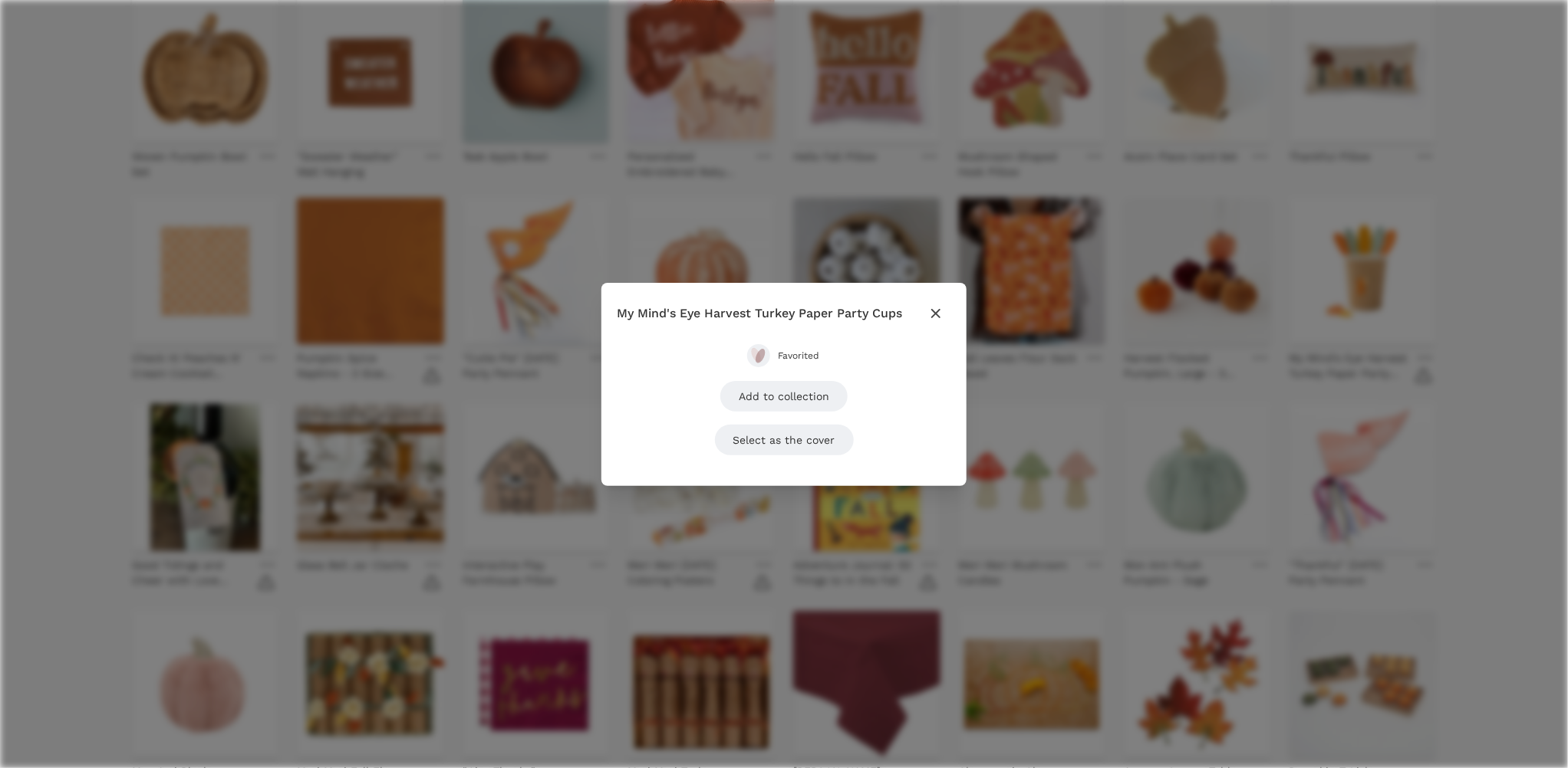
click at [801, 348] on button "Favorited" at bounding box center [784, 355] width 74 height 23
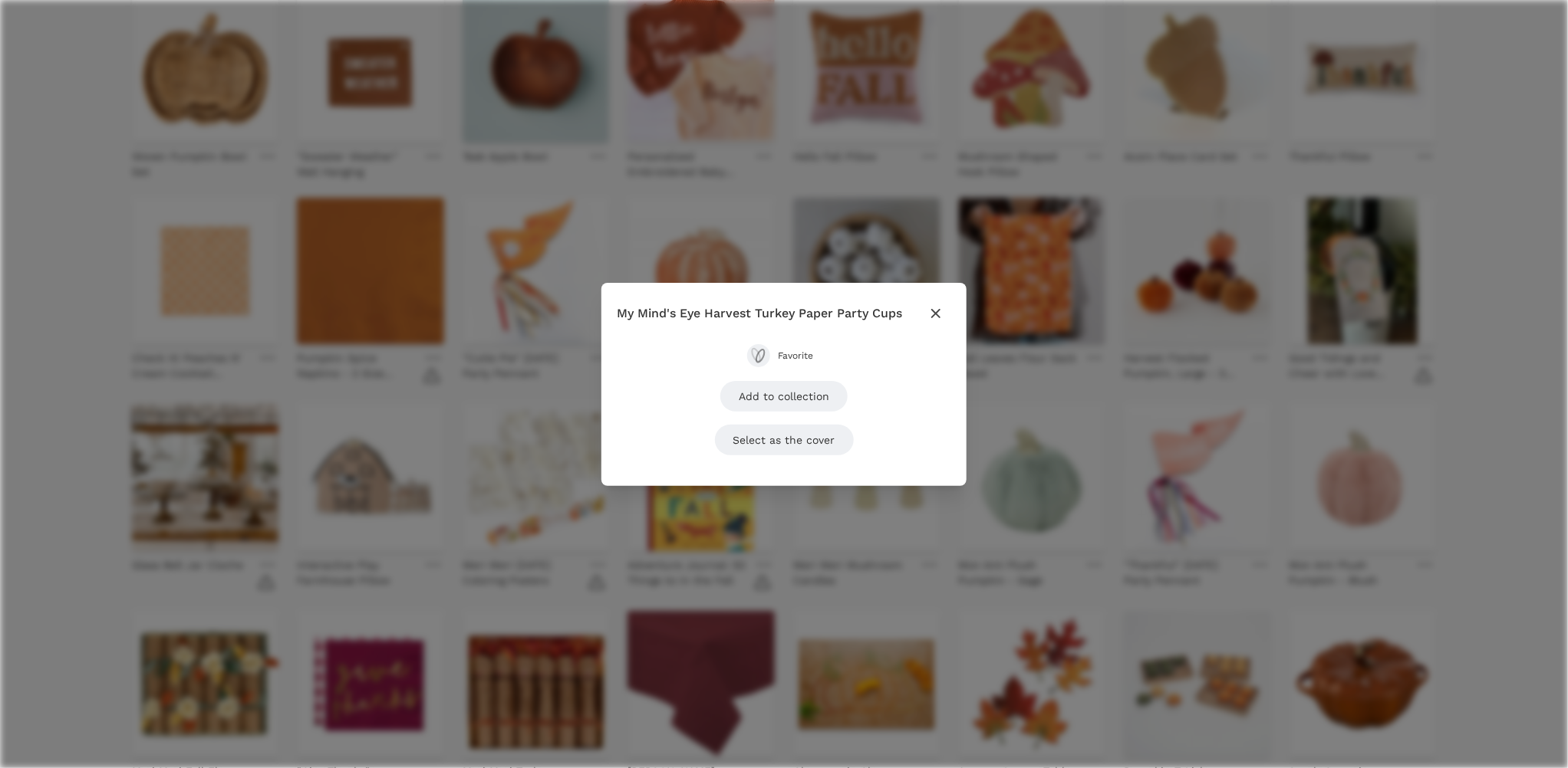
click at [935, 304] on icon "button" at bounding box center [936, 313] width 18 height 18
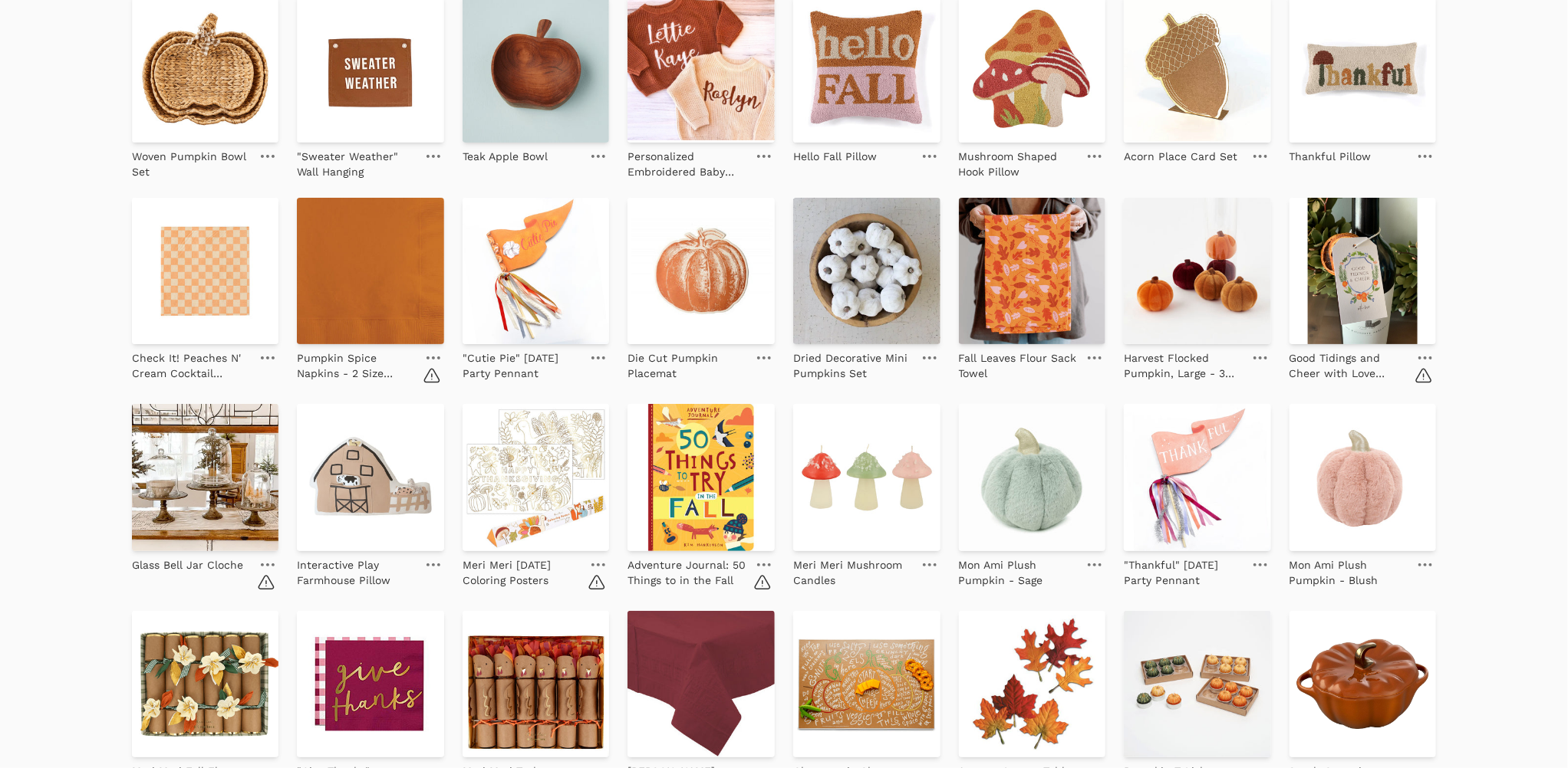
click at [265, 563] on icon at bounding box center [267, 564] width 14 height 3
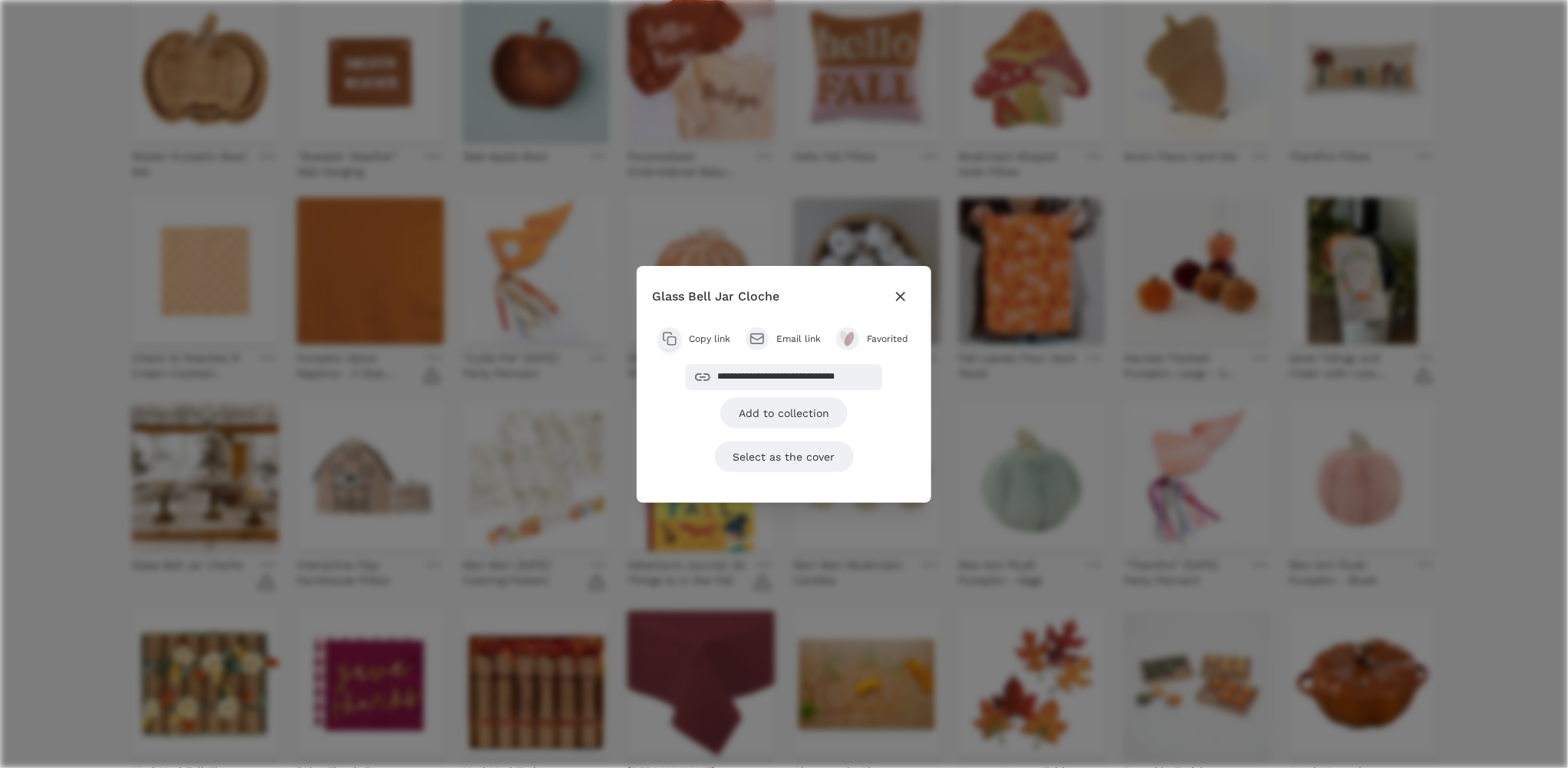
click at [872, 338] on span "Favorited" at bounding box center [888, 338] width 43 height 12
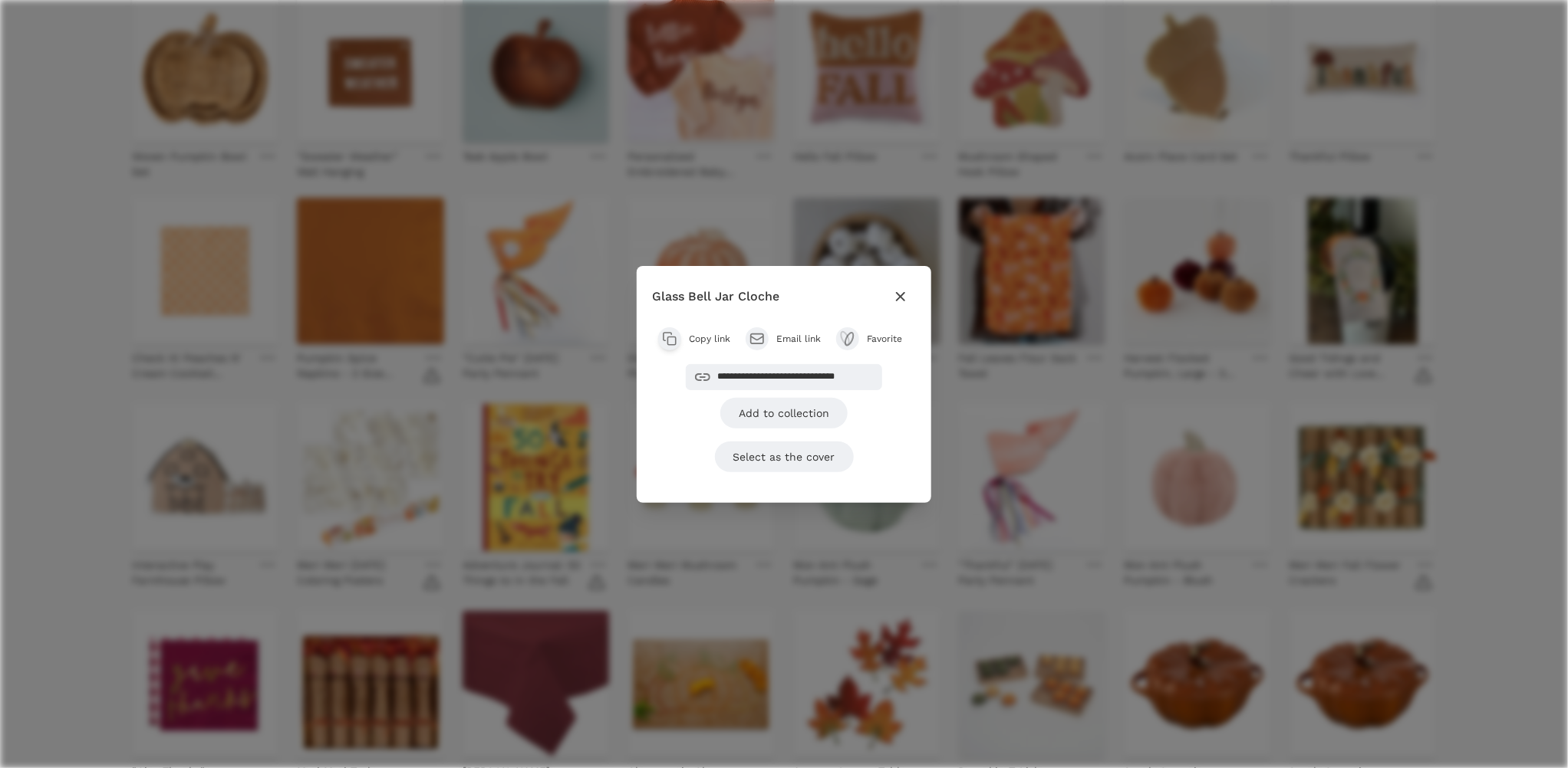
click at [901, 292] on icon "button" at bounding box center [901, 297] width 18 height 18
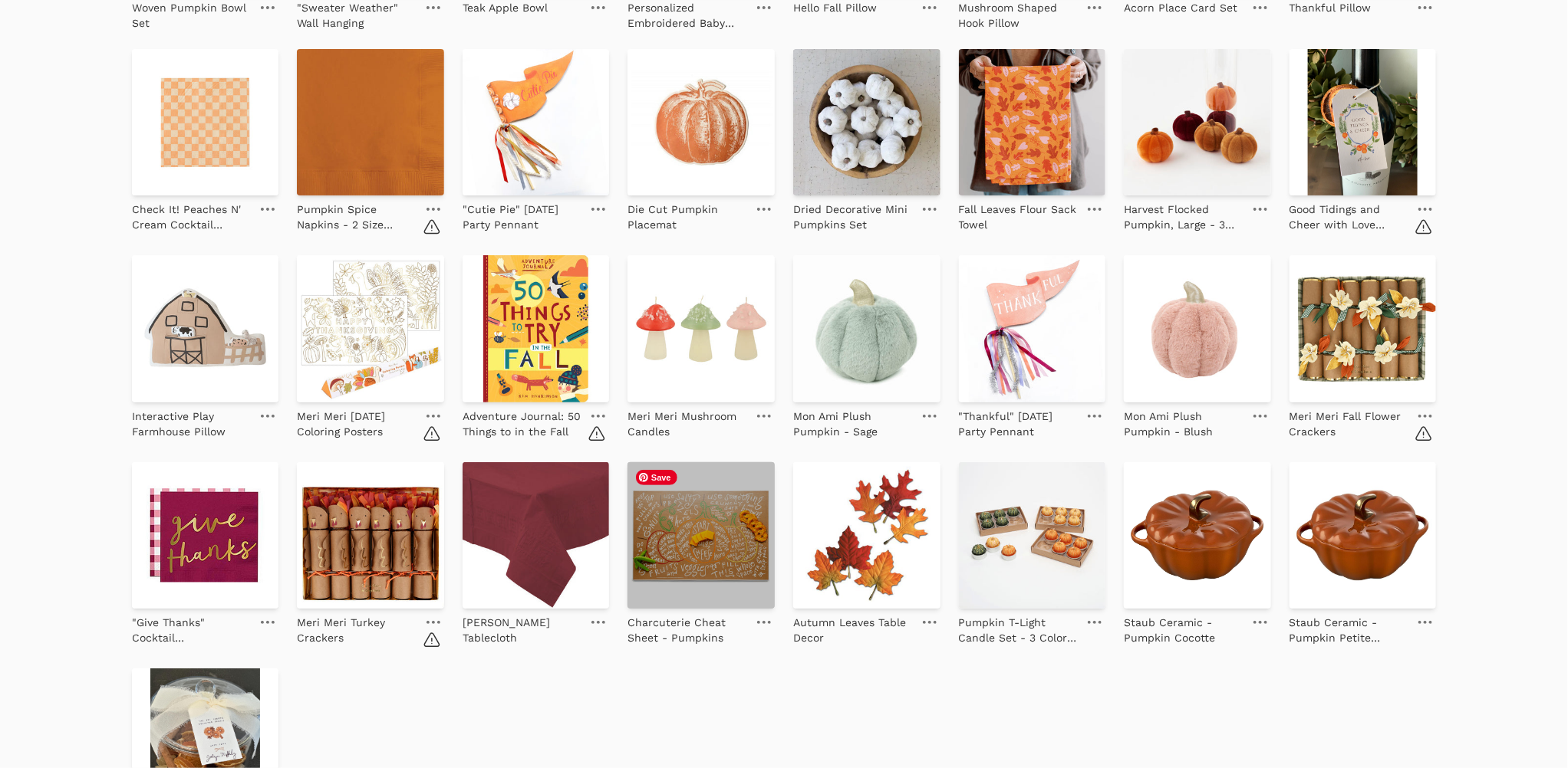
scroll to position [546, 0]
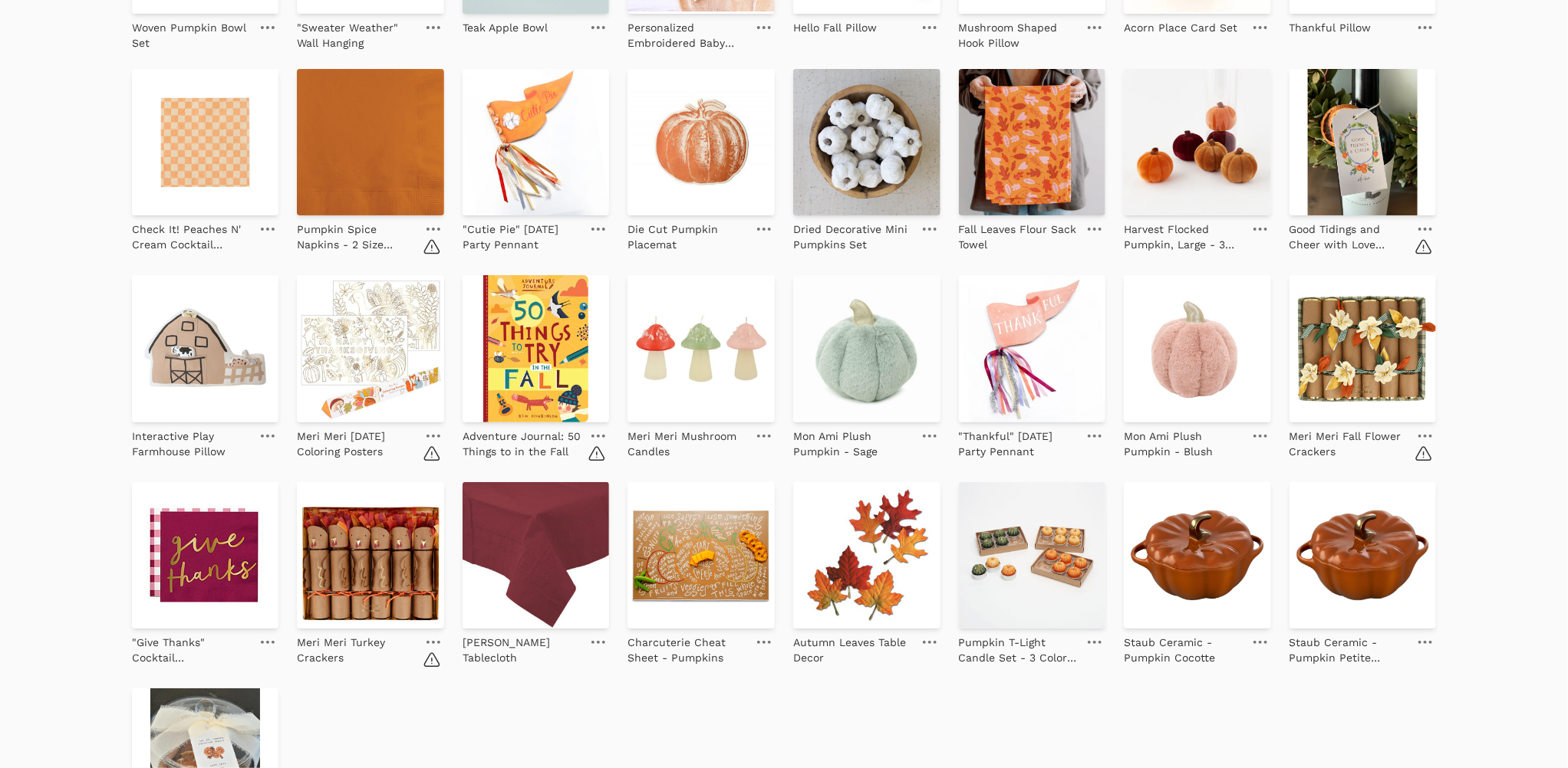
click at [433, 642] on icon at bounding box center [433, 642] width 14 height 3
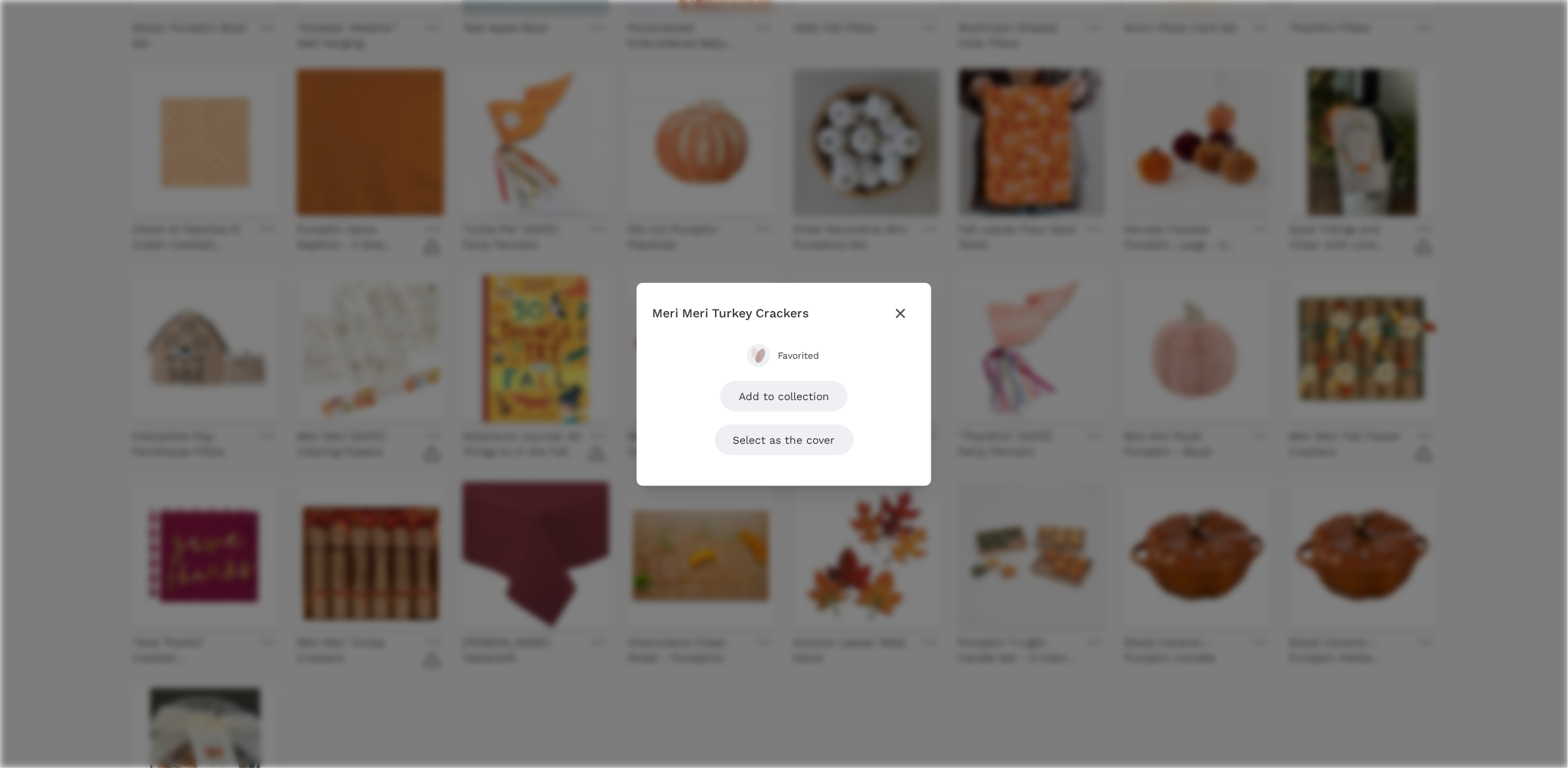
click at [789, 357] on span "Favorited" at bounding box center [799, 355] width 43 height 12
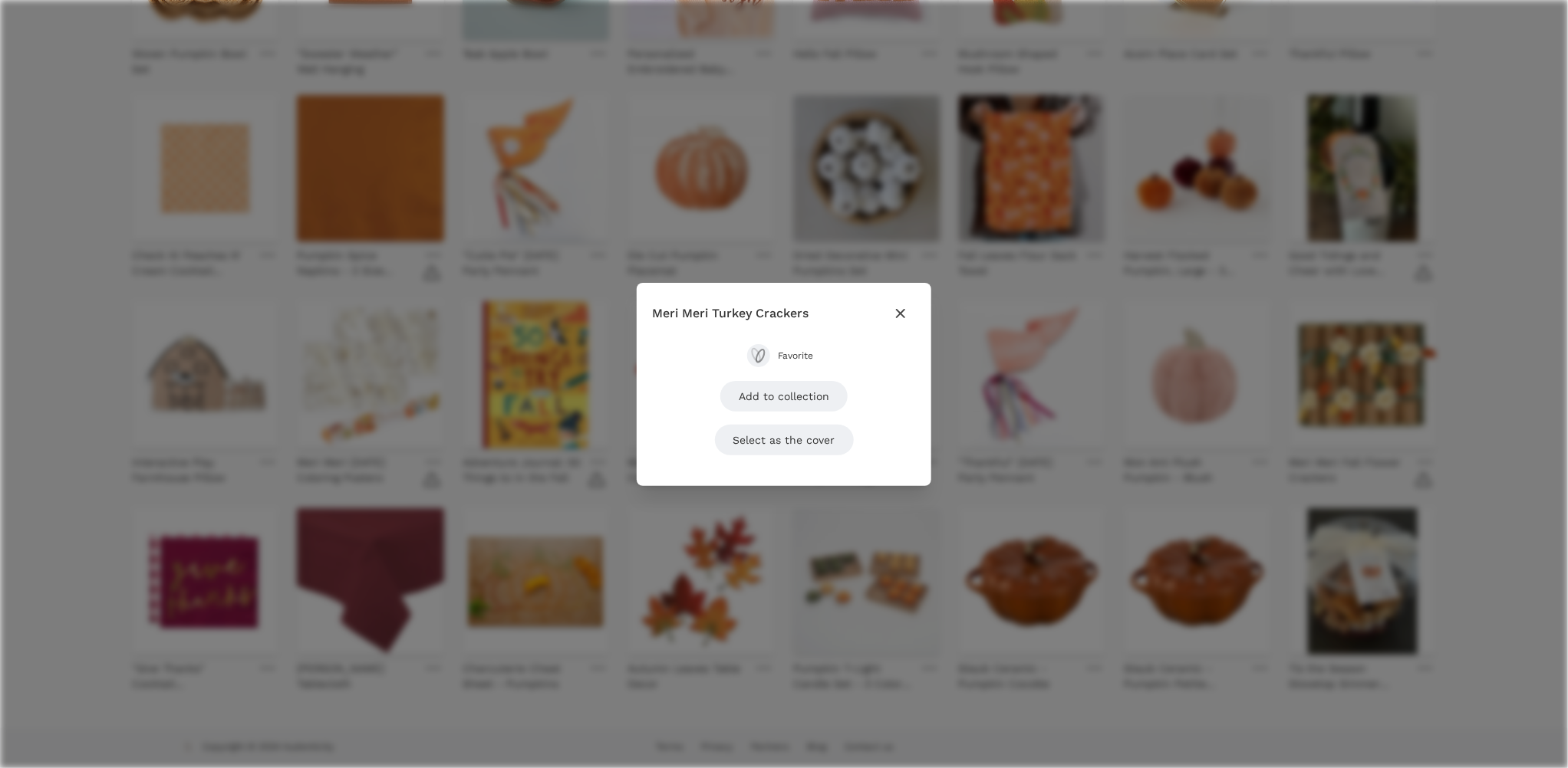
scroll to position [520, 0]
click at [901, 306] on icon "button" at bounding box center [901, 313] width 18 height 18
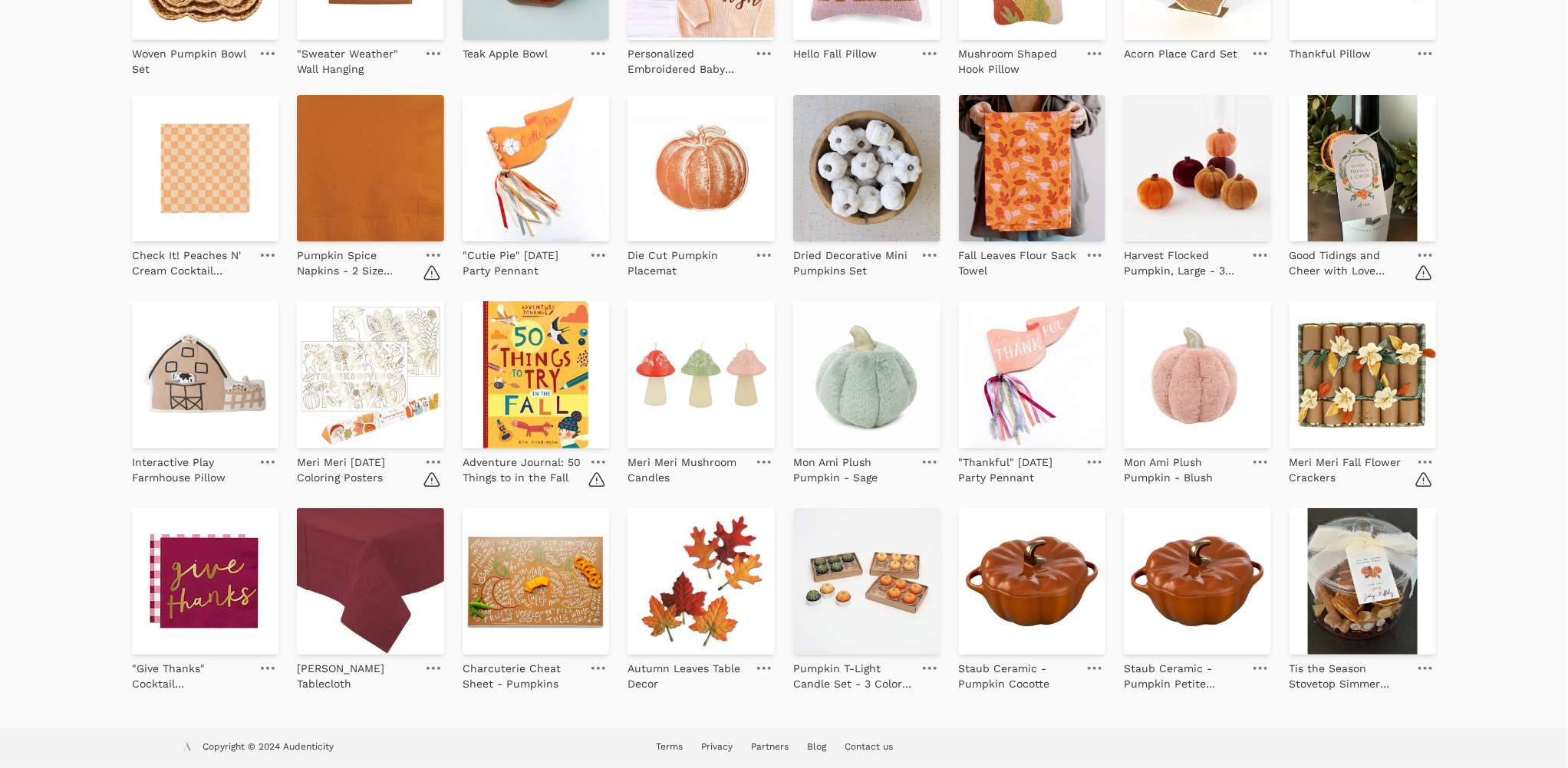
click at [428, 461] on icon at bounding box center [433, 462] width 14 height 3
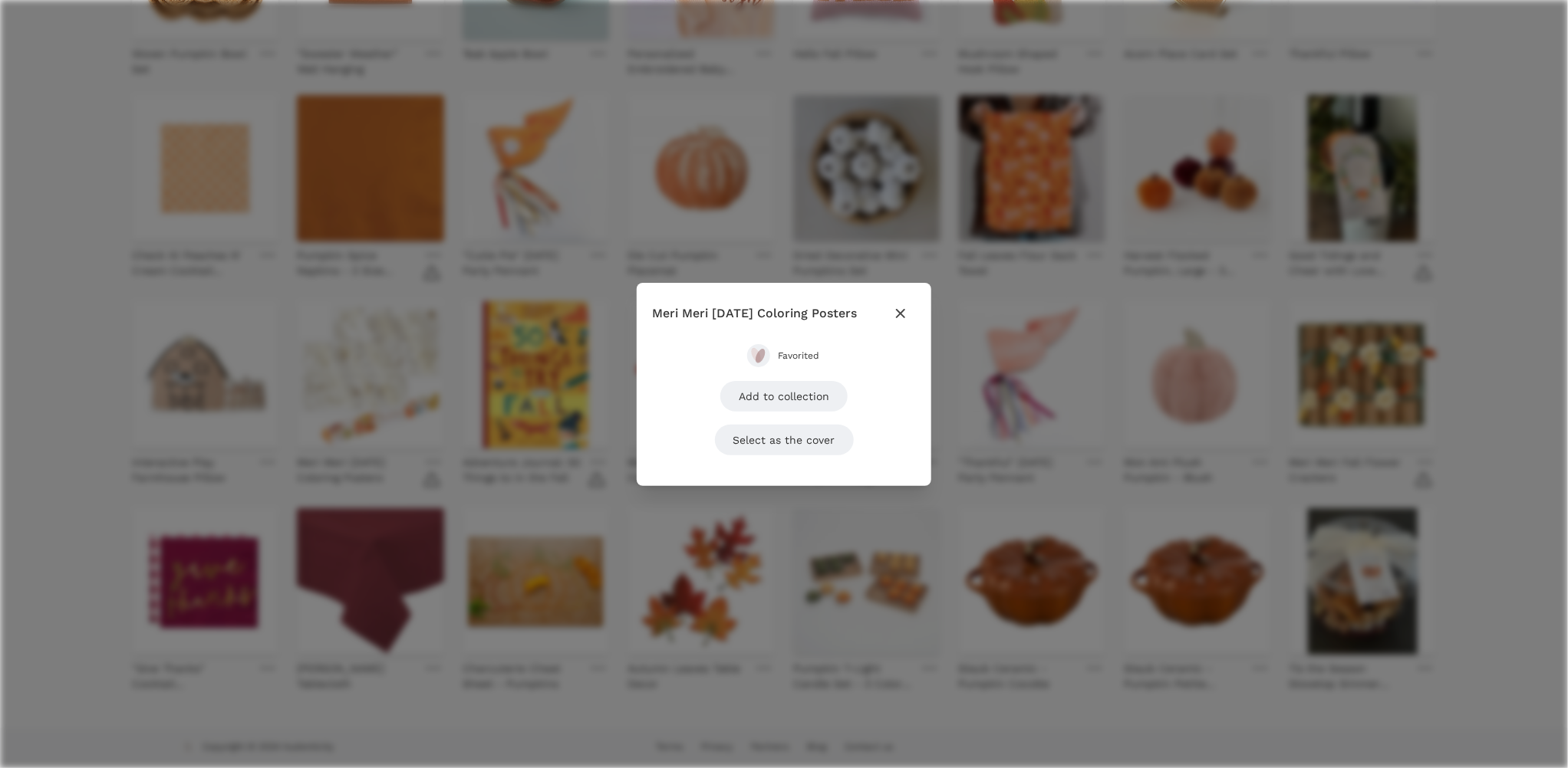
click at [792, 342] on div "Close modal Meri Meri Thanksgiving Coloring Posters Favorited Add to collection…" at bounding box center [784, 384] width 294 height 203
click at [792, 355] on span "Favorited" at bounding box center [799, 355] width 43 height 12
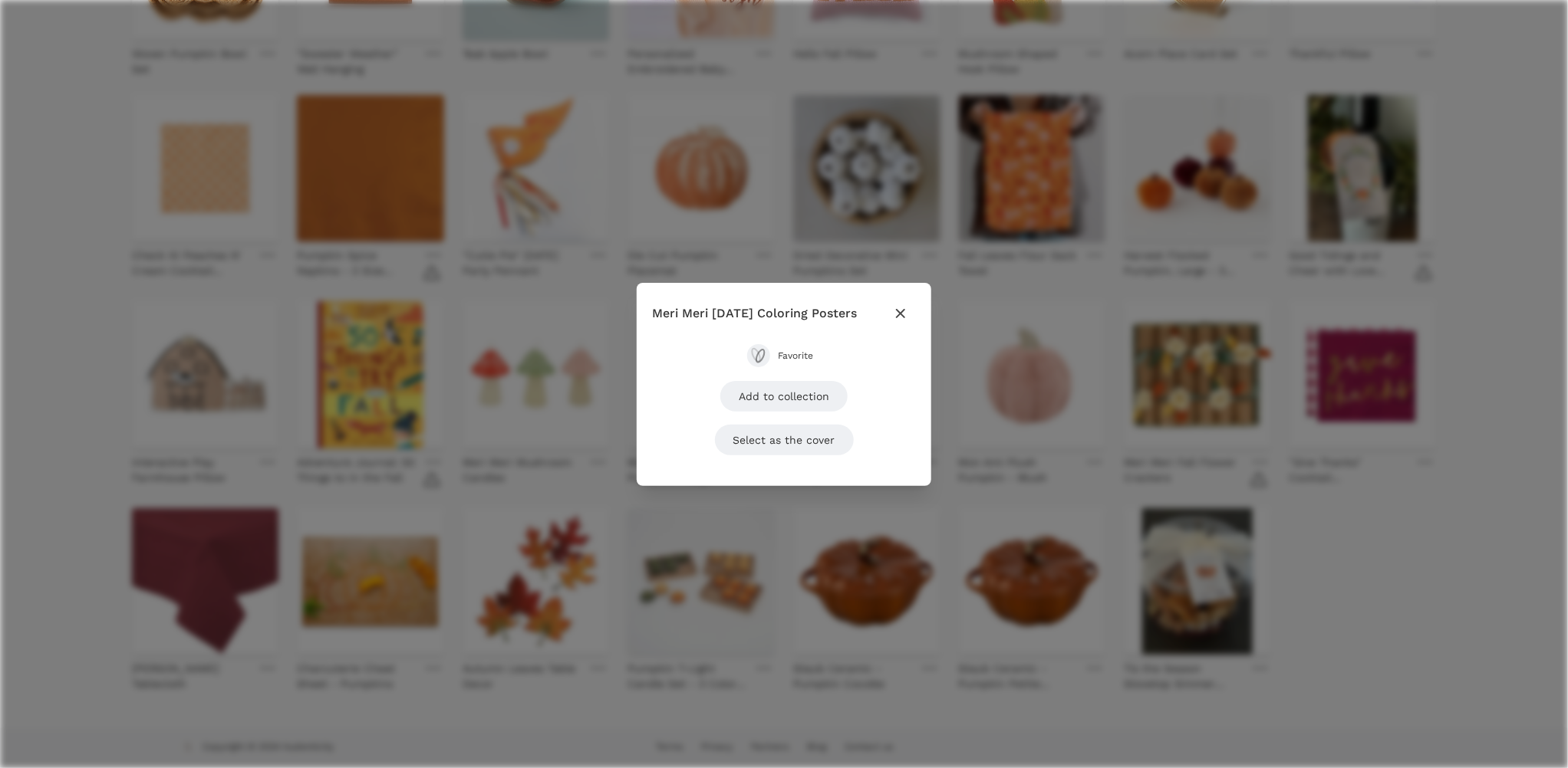
click at [910, 308] on icon "button" at bounding box center [901, 313] width 18 height 18
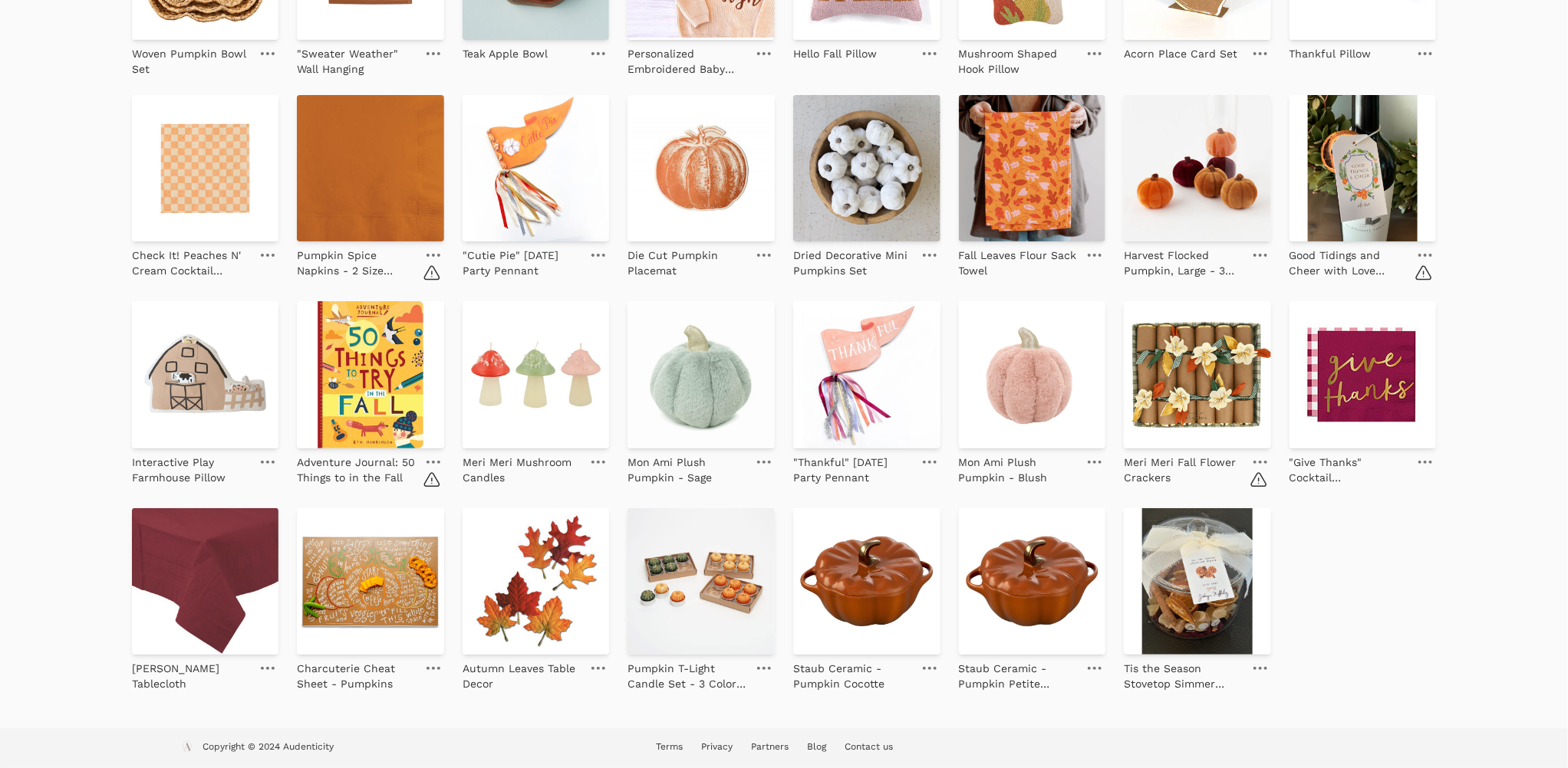
click at [433, 462] on icon at bounding box center [433, 462] width 14 height 3
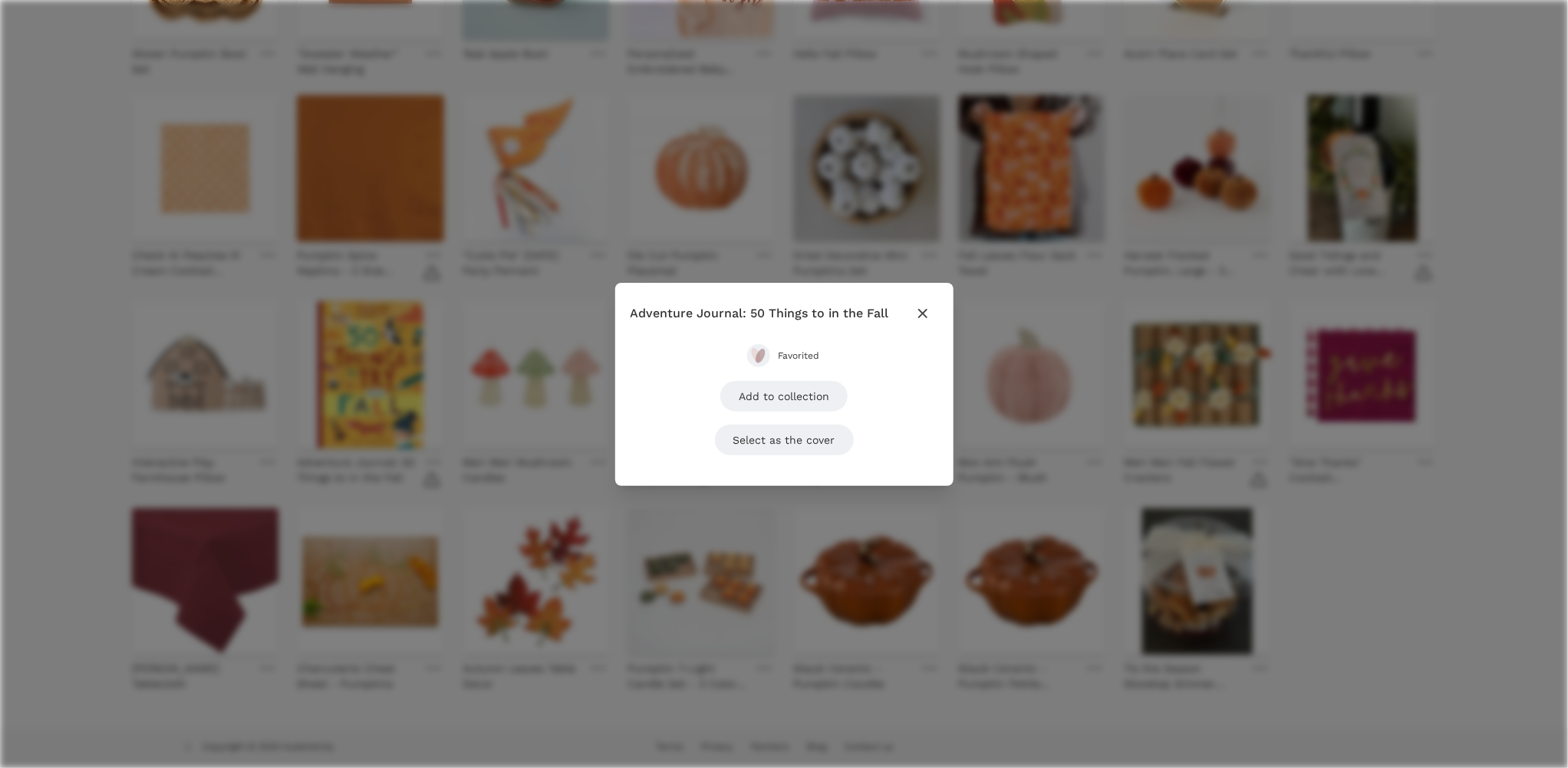
click at [782, 370] on div "Favorited Add to collection Select as the cover" at bounding box center [784, 400] width 308 height 111
click at [782, 355] on span "Favorited" at bounding box center [799, 355] width 43 height 12
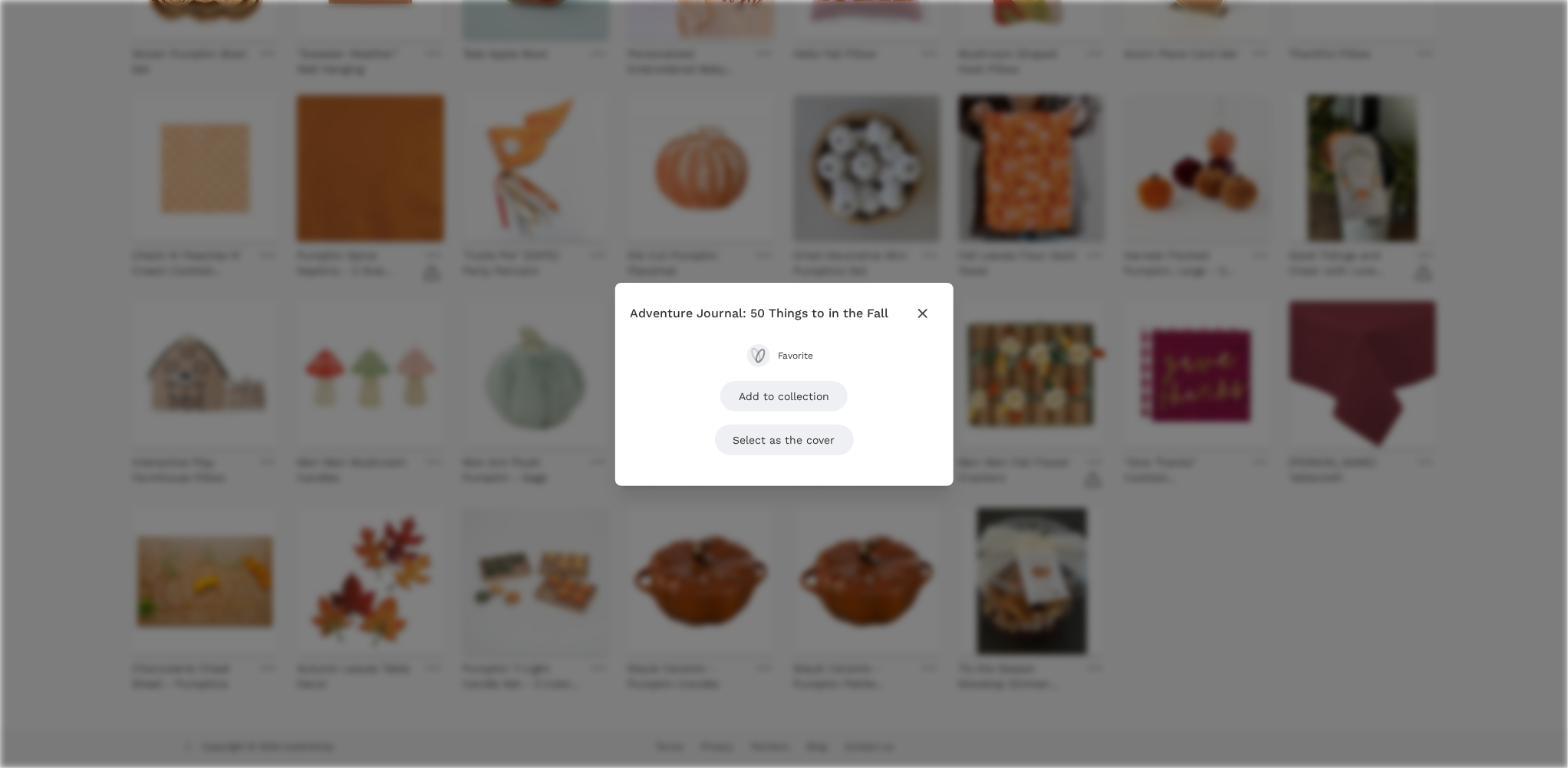
click at [922, 313] on icon "button" at bounding box center [922, 312] width 9 height 9
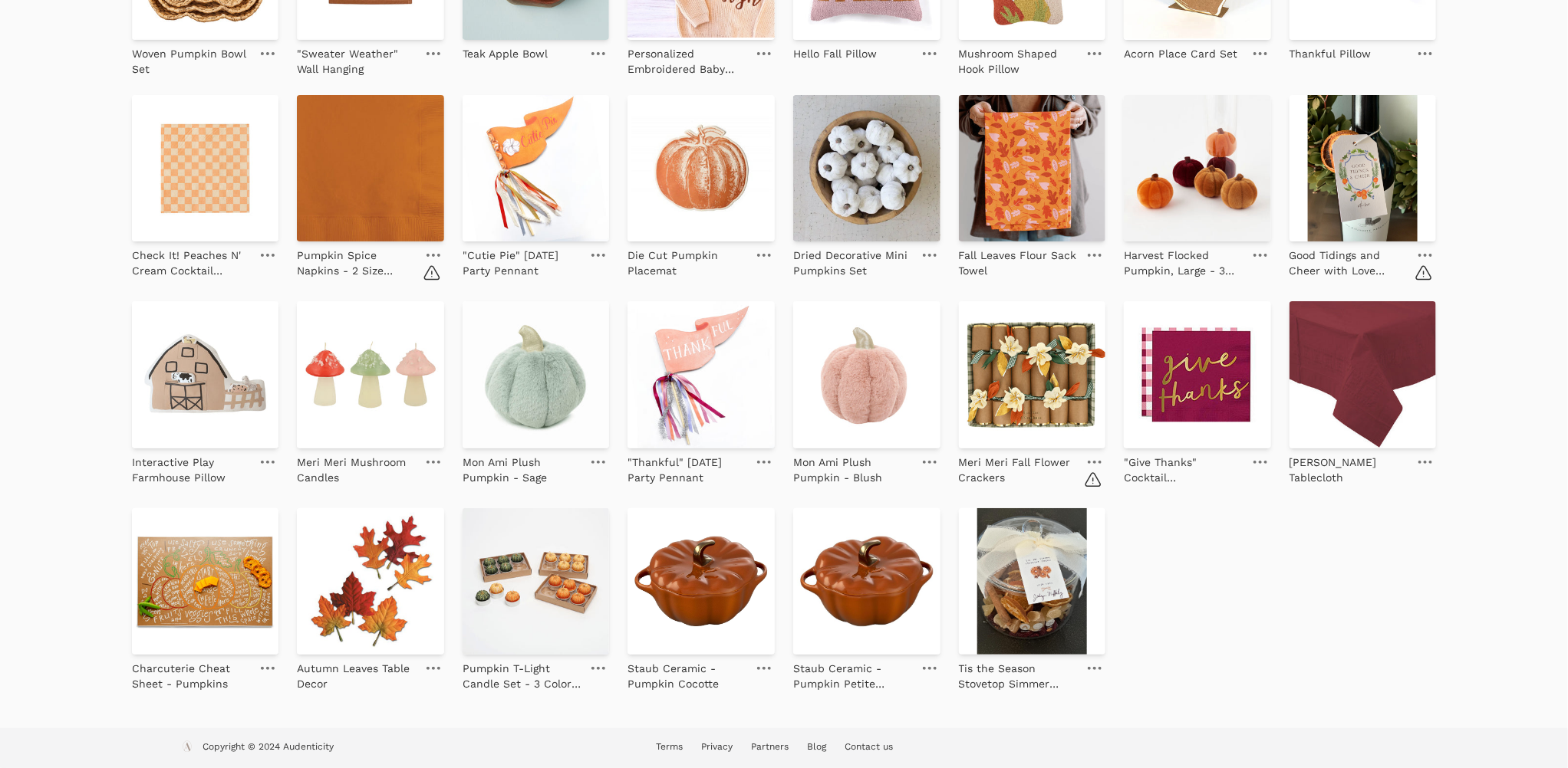
click at [431, 256] on icon at bounding box center [433, 255] width 14 height 3
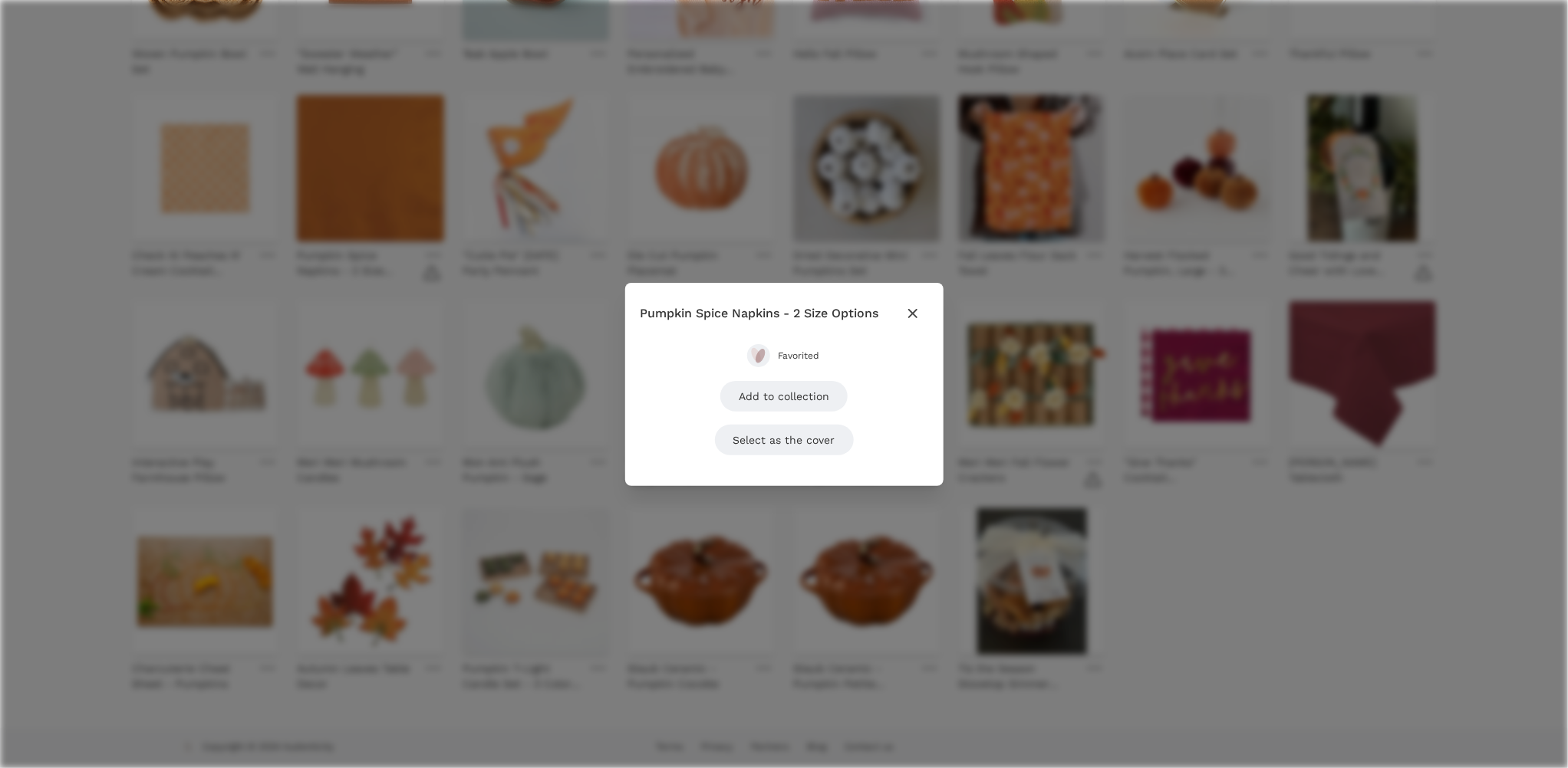
click at [798, 356] on span "Favorited" at bounding box center [799, 355] width 43 height 12
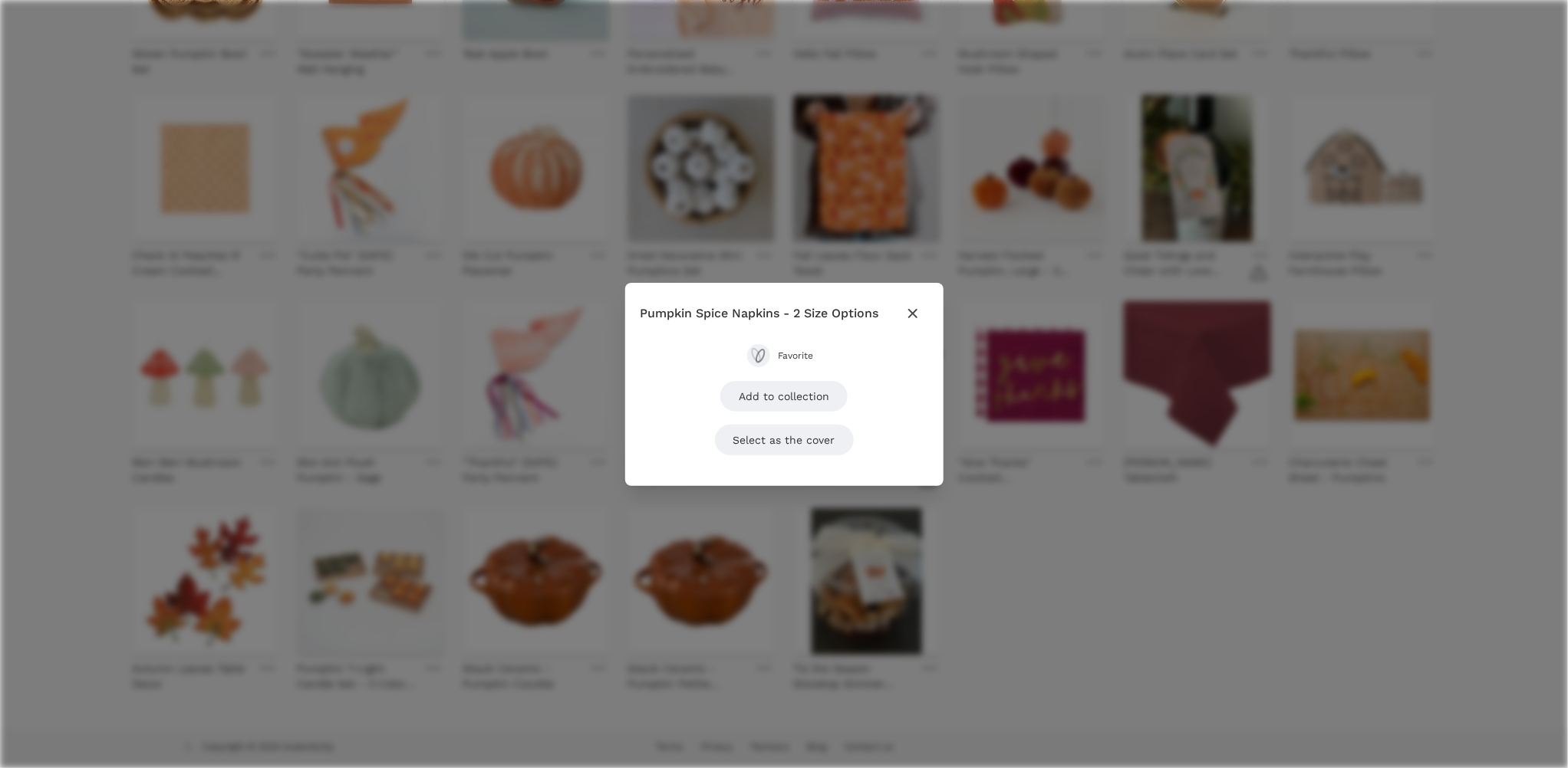
click at [912, 310] on icon "button" at bounding box center [912, 312] width 9 height 9
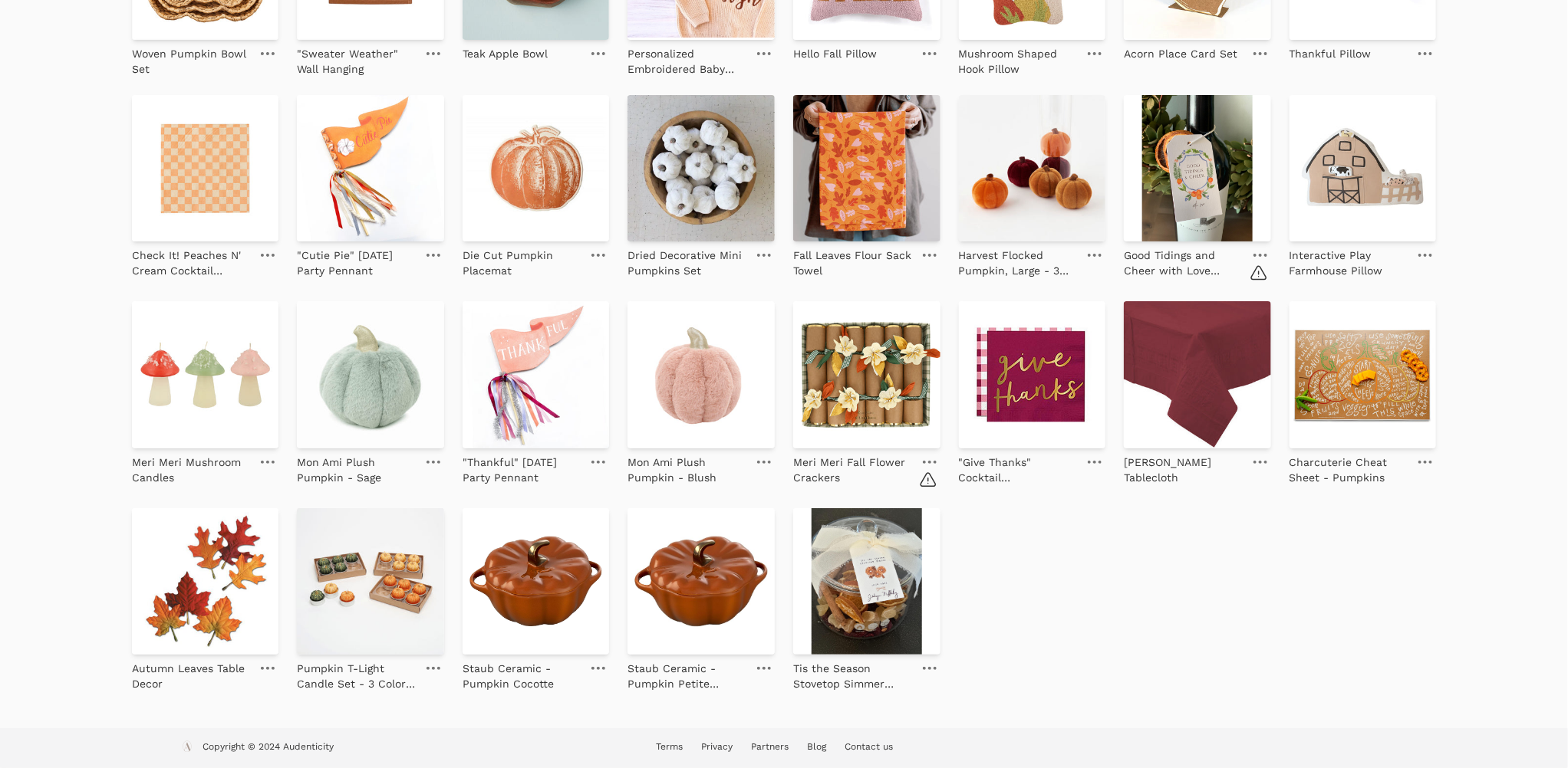
click at [930, 460] on link at bounding box center [930, 462] width 22 height 18
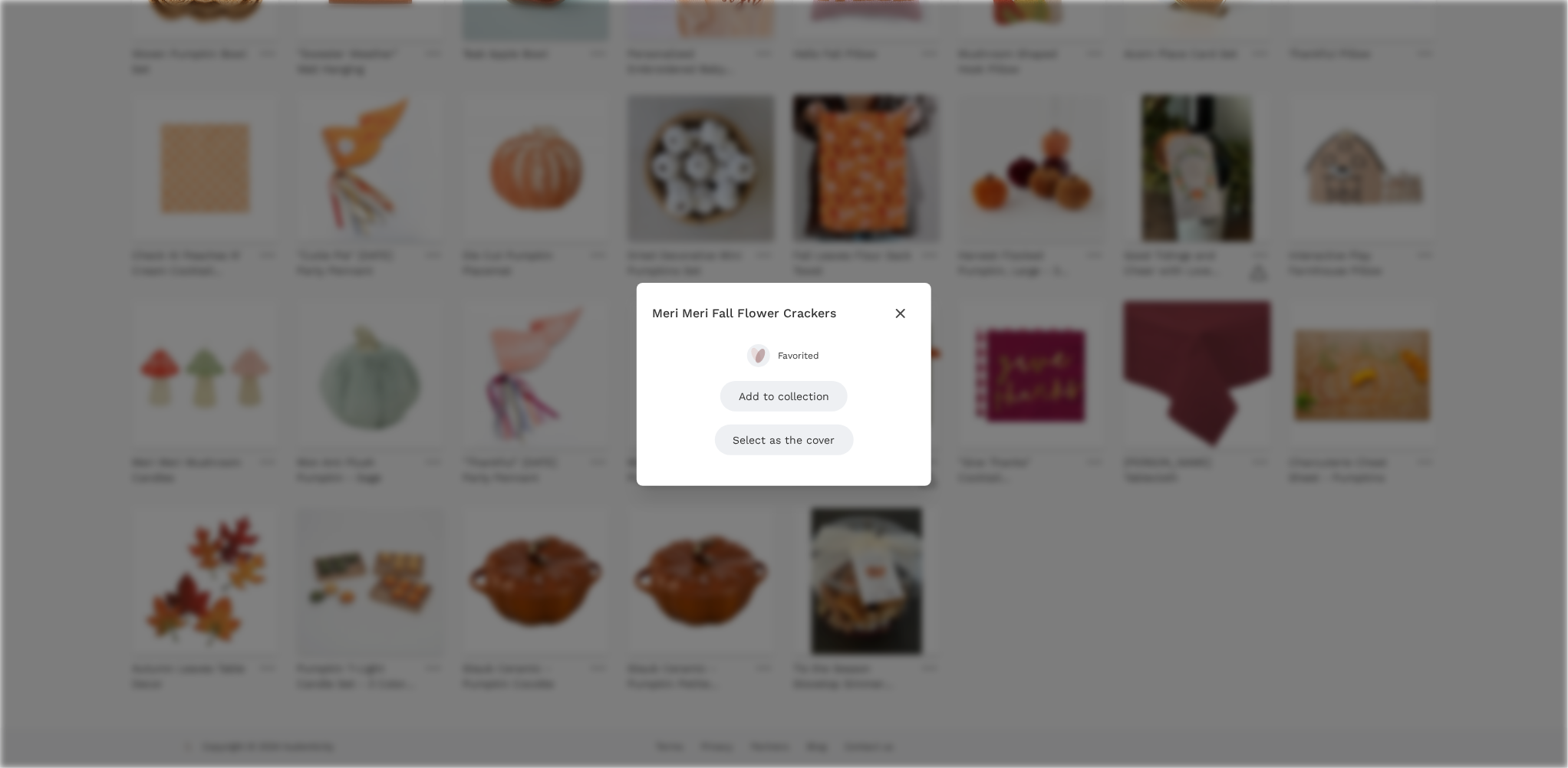
click at [802, 356] on span "Favorited" at bounding box center [799, 355] width 43 height 12
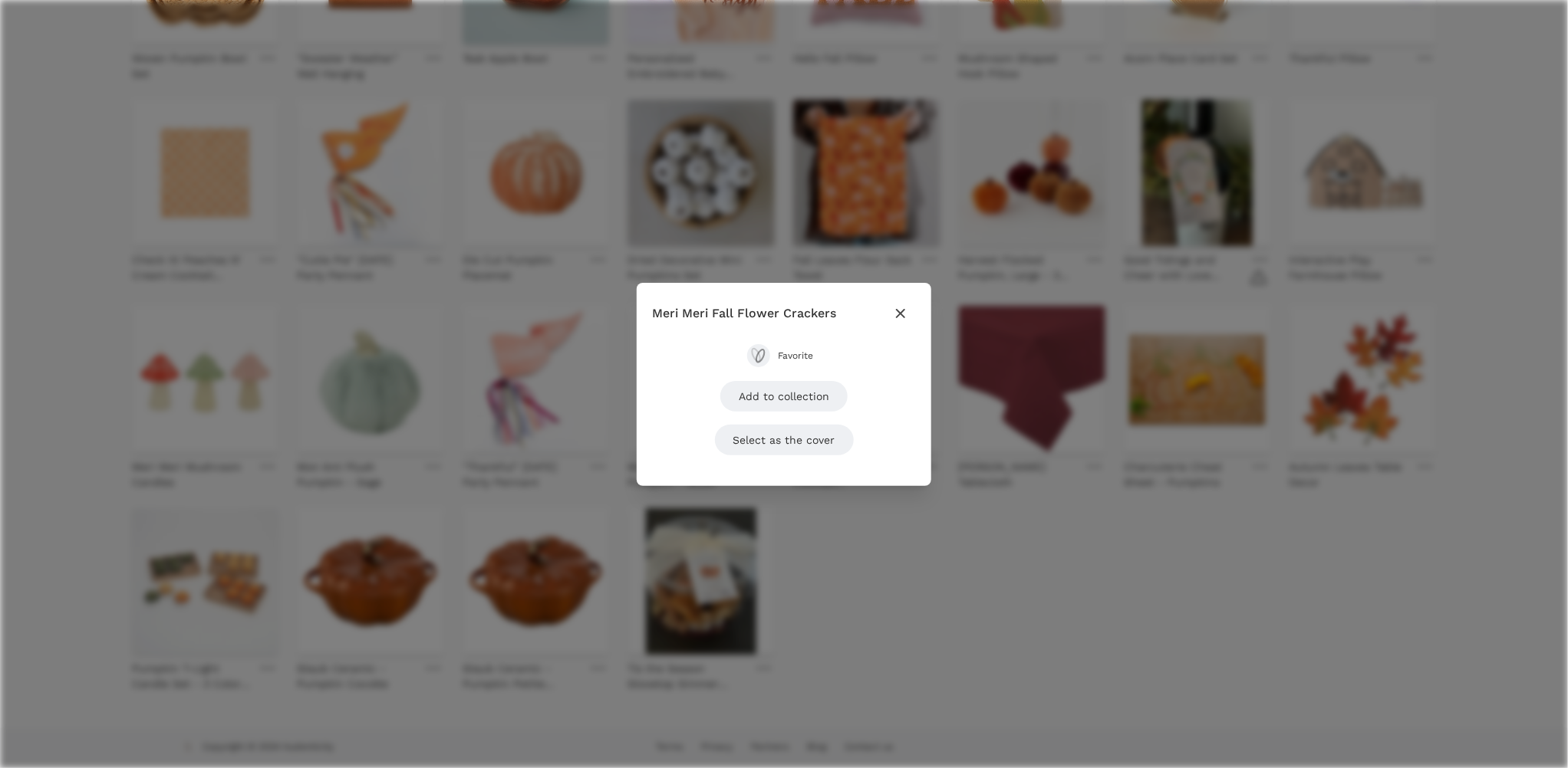
scroll to position [515, 0]
click at [898, 308] on icon "button" at bounding box center [901, 313] width 18 height 18
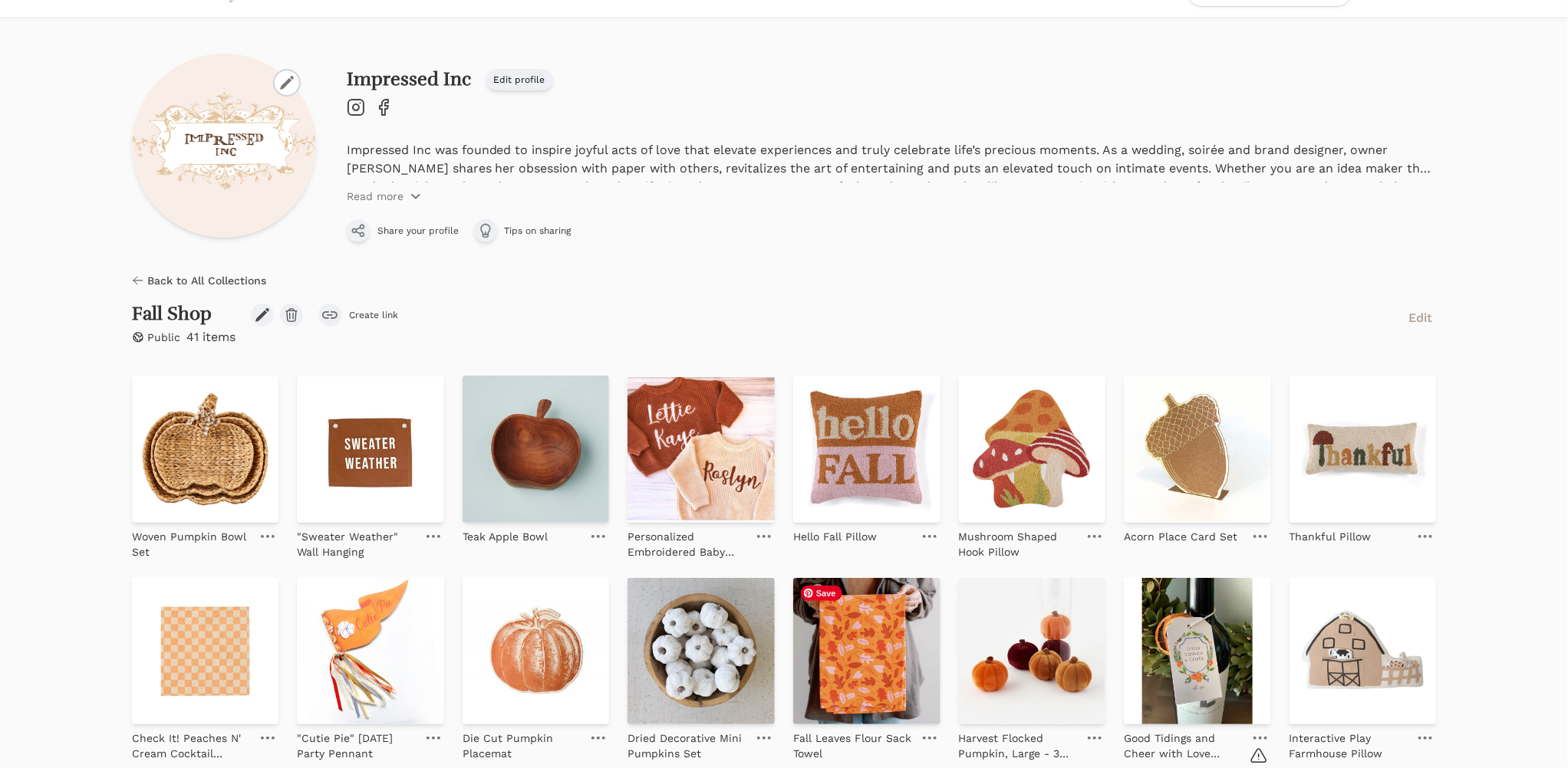
scroll to position [0, 0]
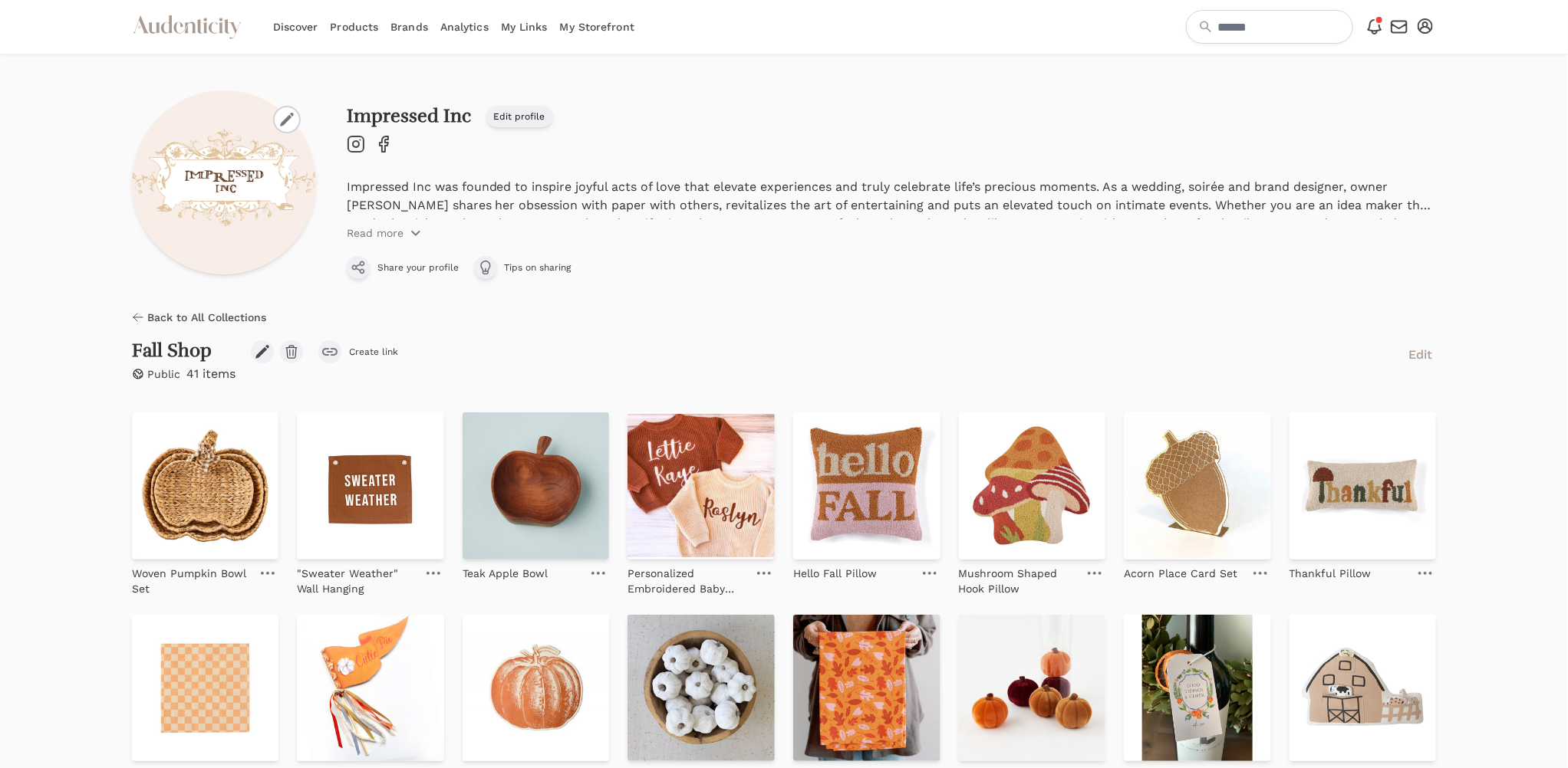
click at [228, 313] on span "Back to All Collections" at bounding box center [207, 317] width 119 height 16
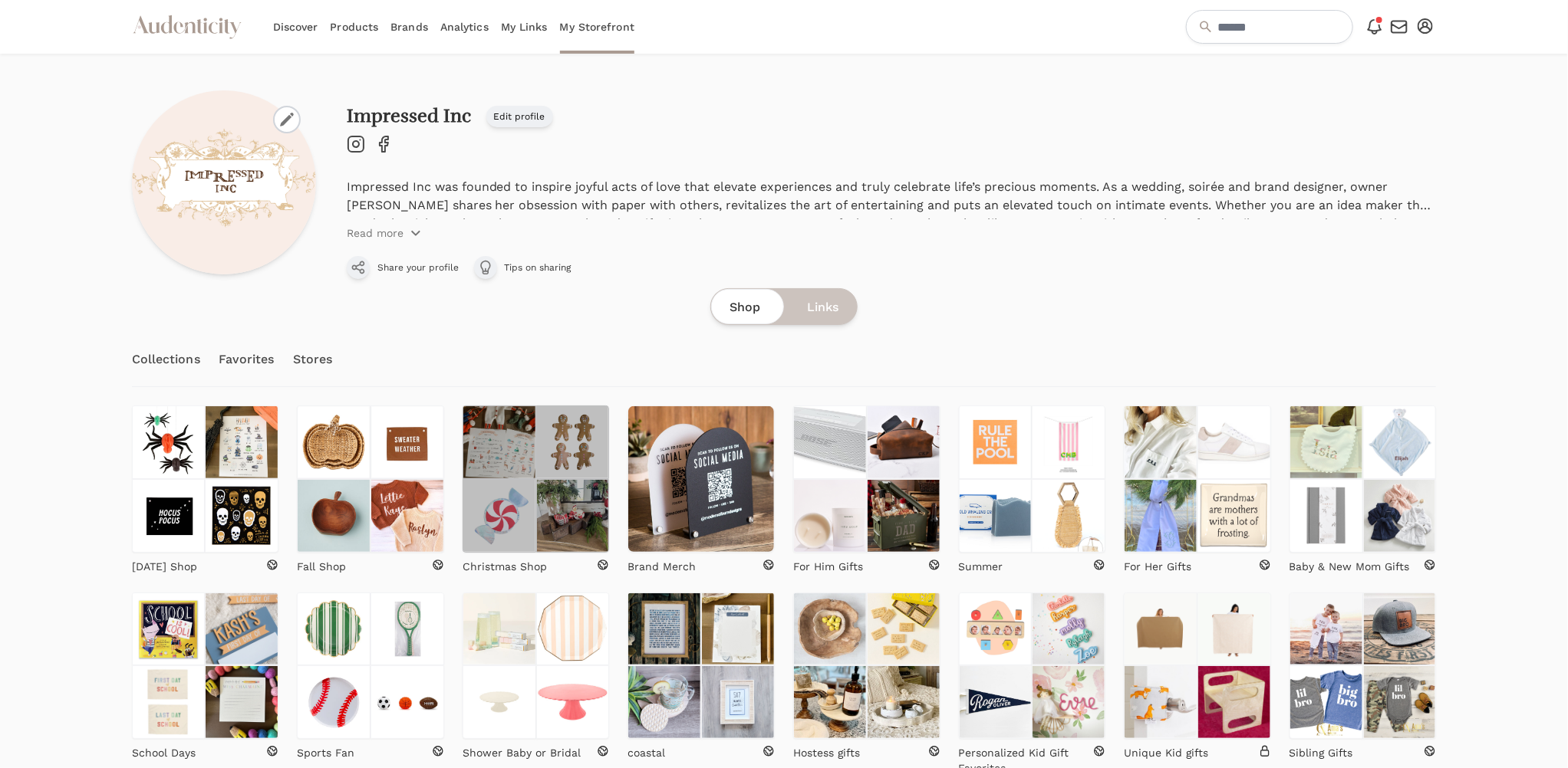
click at [547, 528] on img at bounding box center [573, 516] width 74 height 74
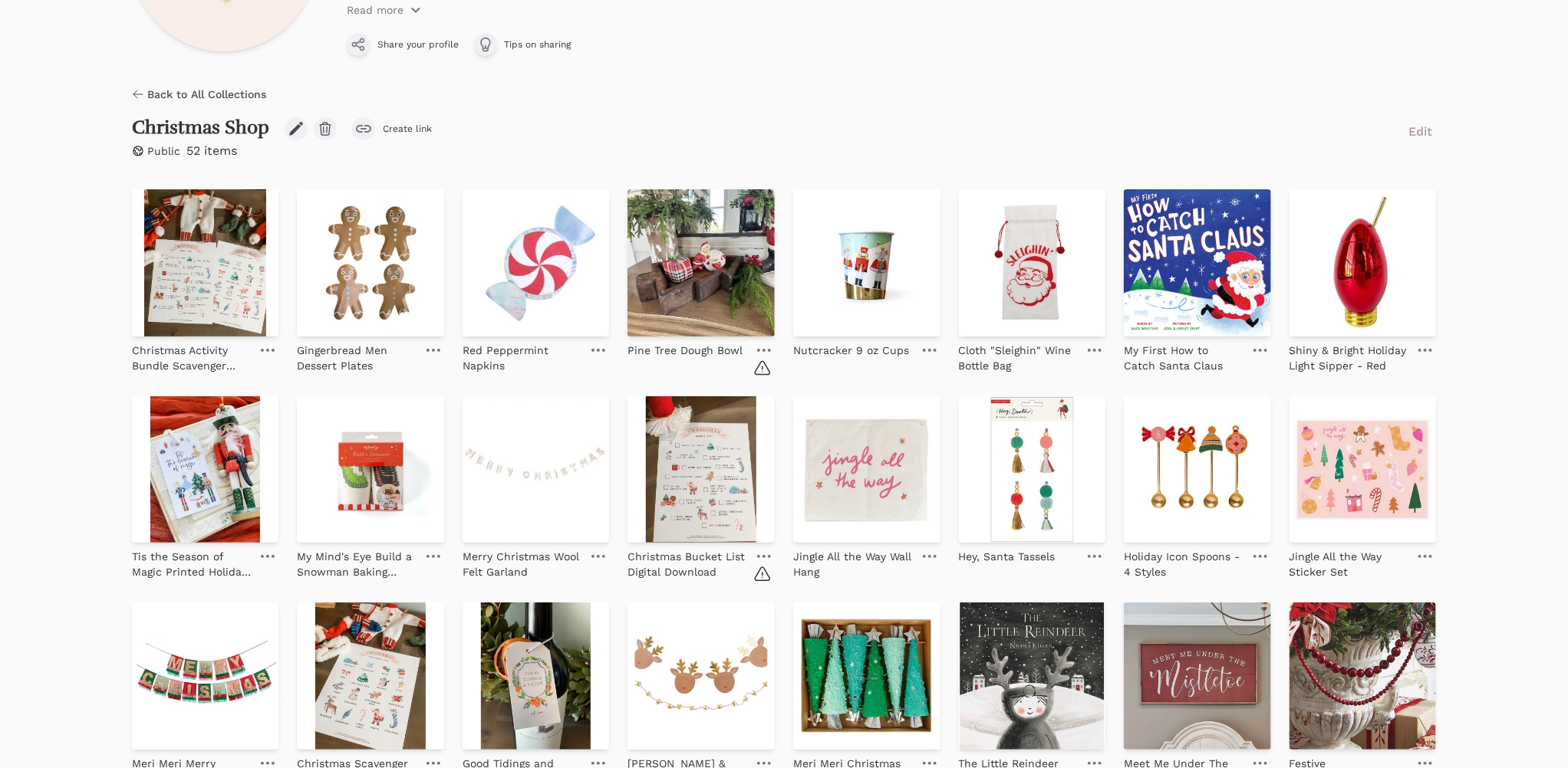
scroll to position [265, 0]
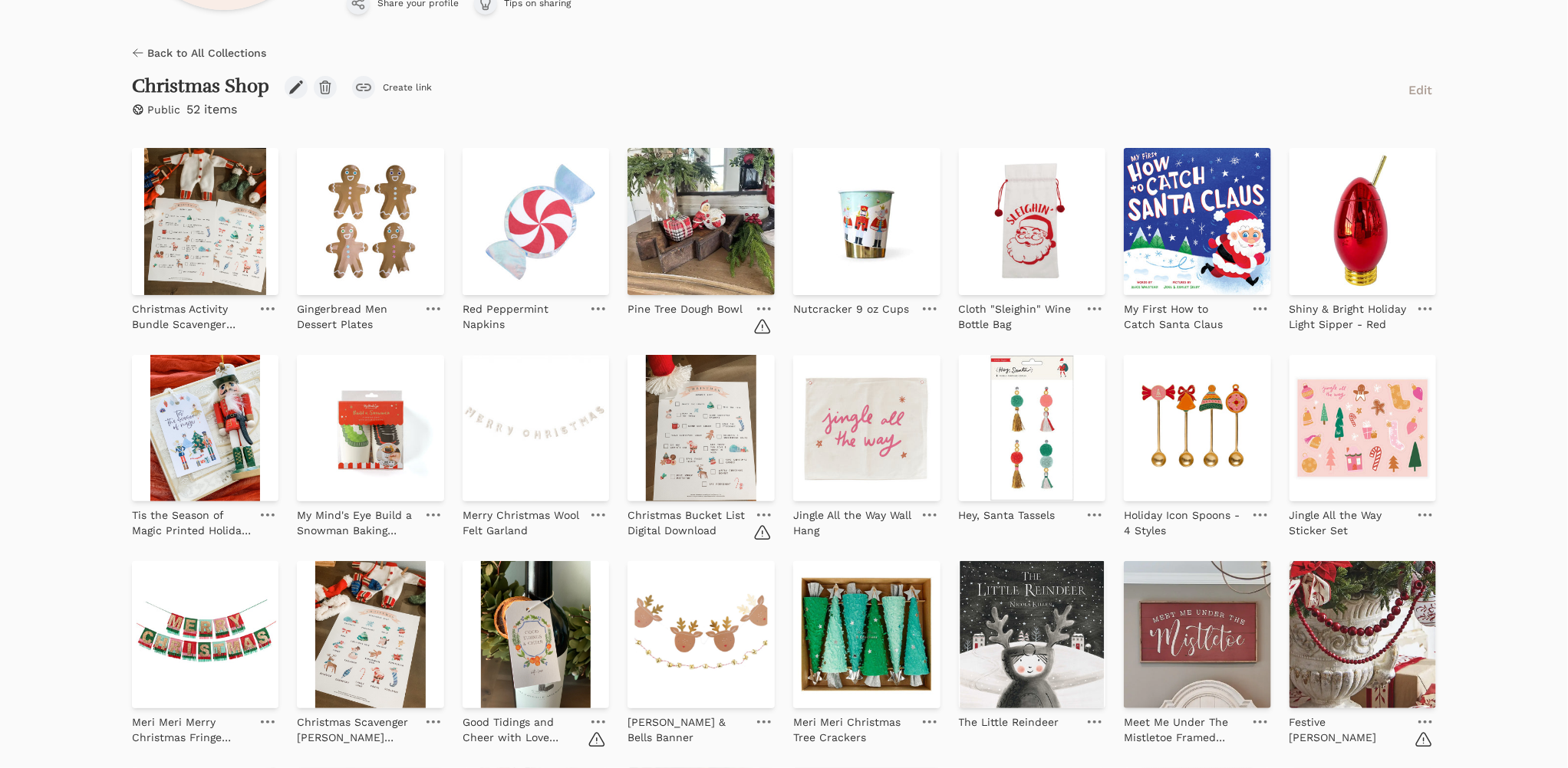
click at [762, 308] on icon at bounding box center [764, 309] width 14 height 3
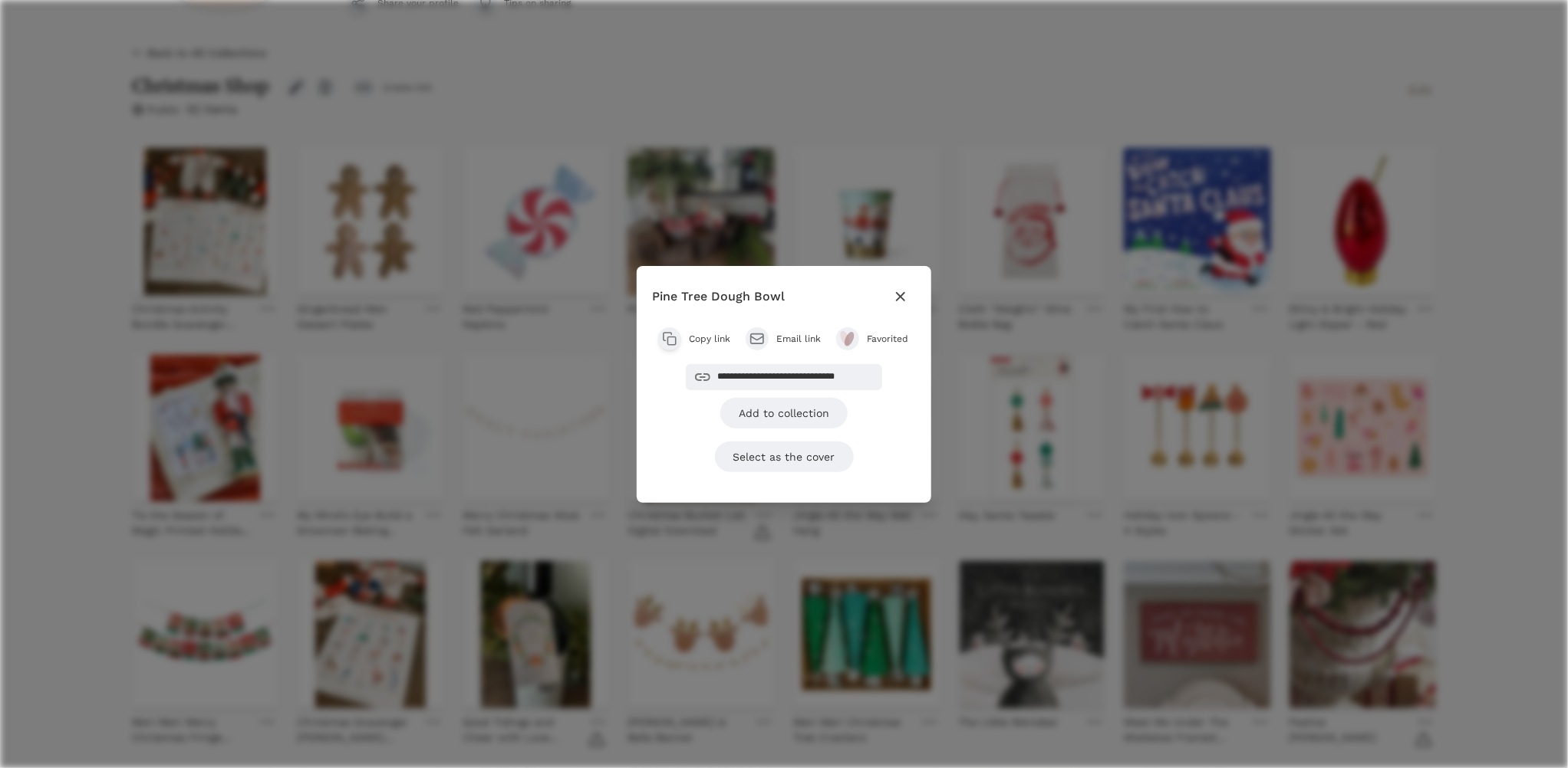
click at [886, 334] on span "Favorited" at bounding box center [888, 338] width 43 height 12
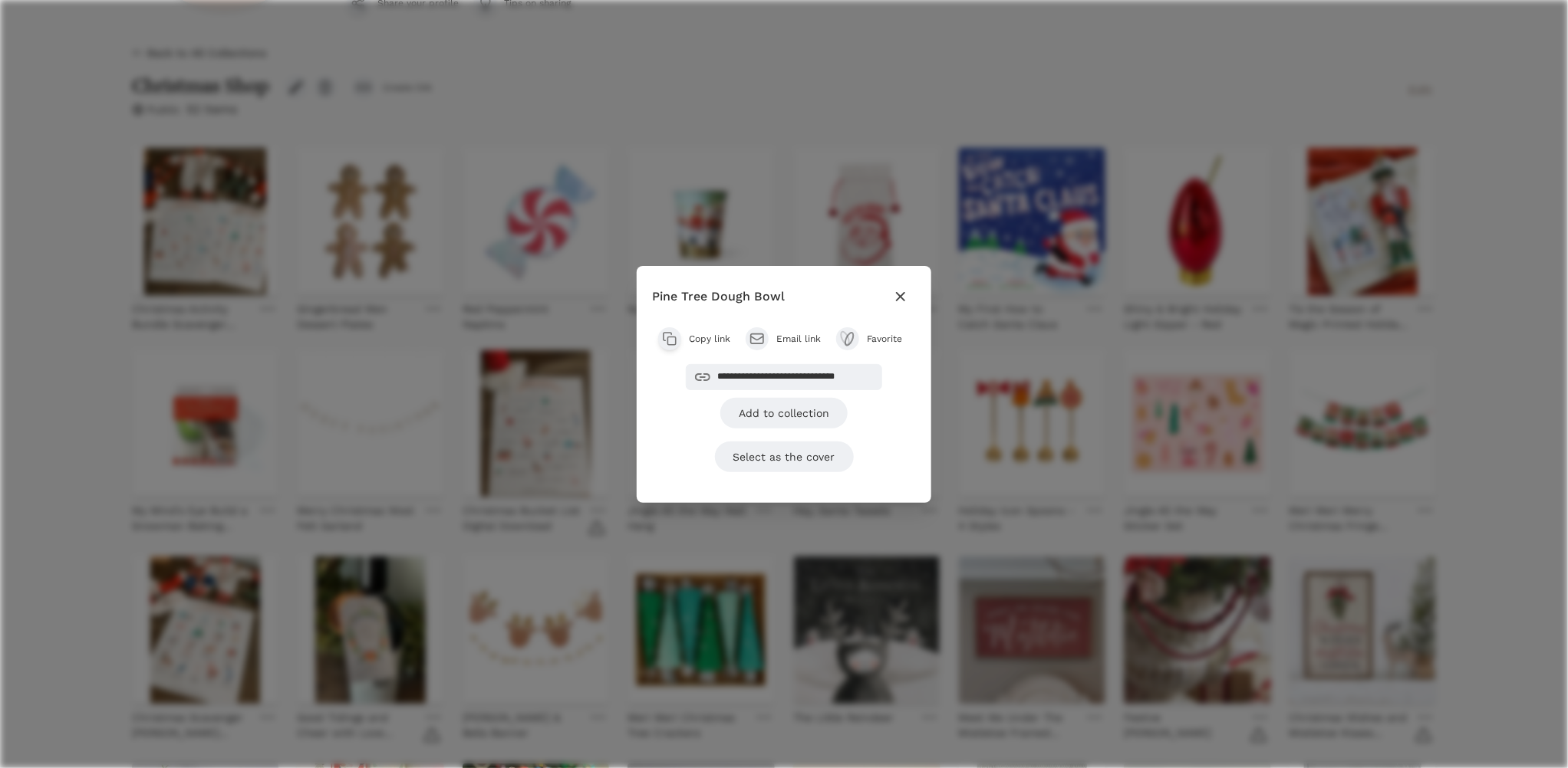
click at [906, 294] on icon "button" at bounding box center [901, 297] width 18 height 18
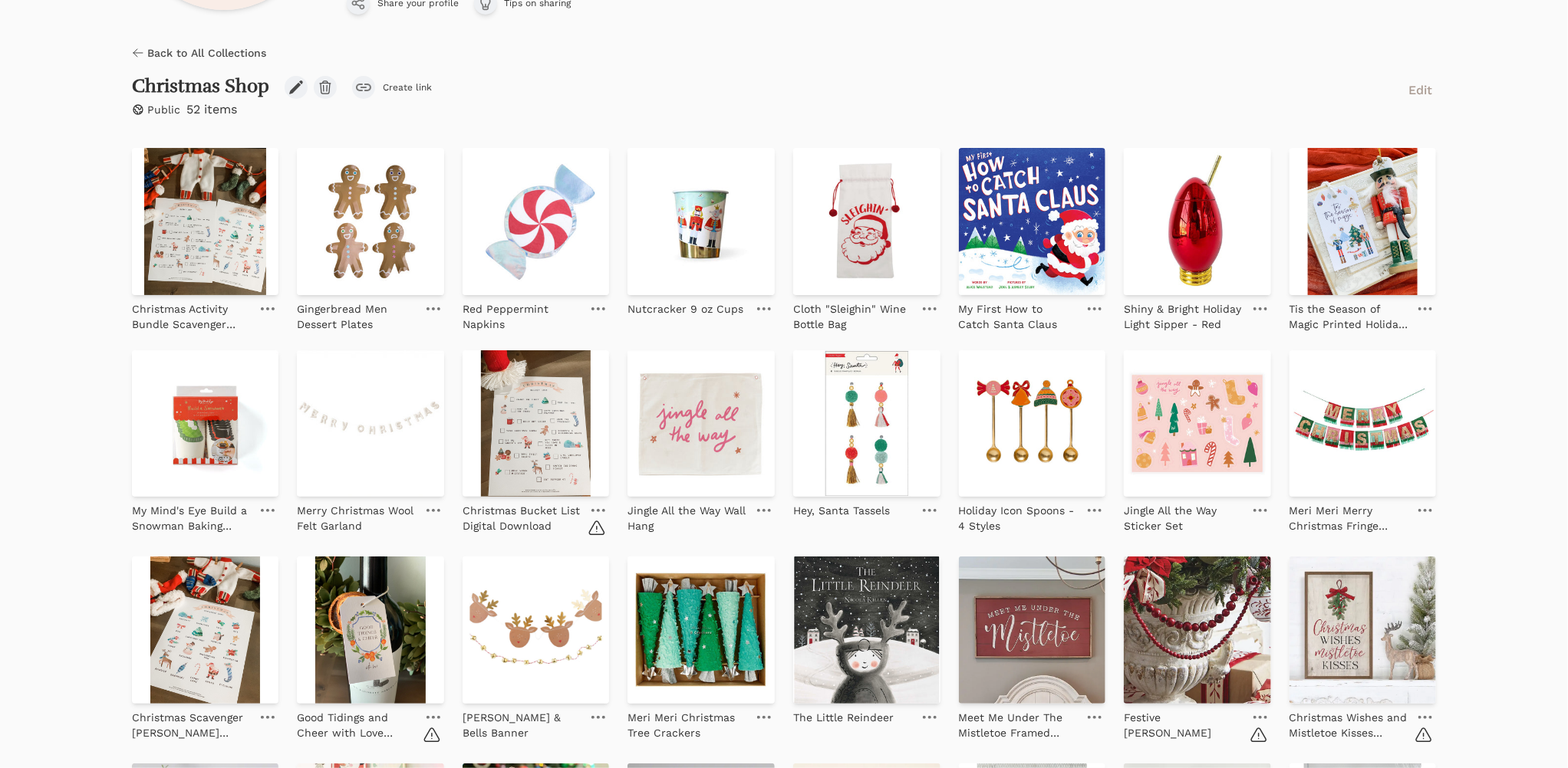
click at [598, 508] on link at bounding box center [599, 510] width 22 height 18
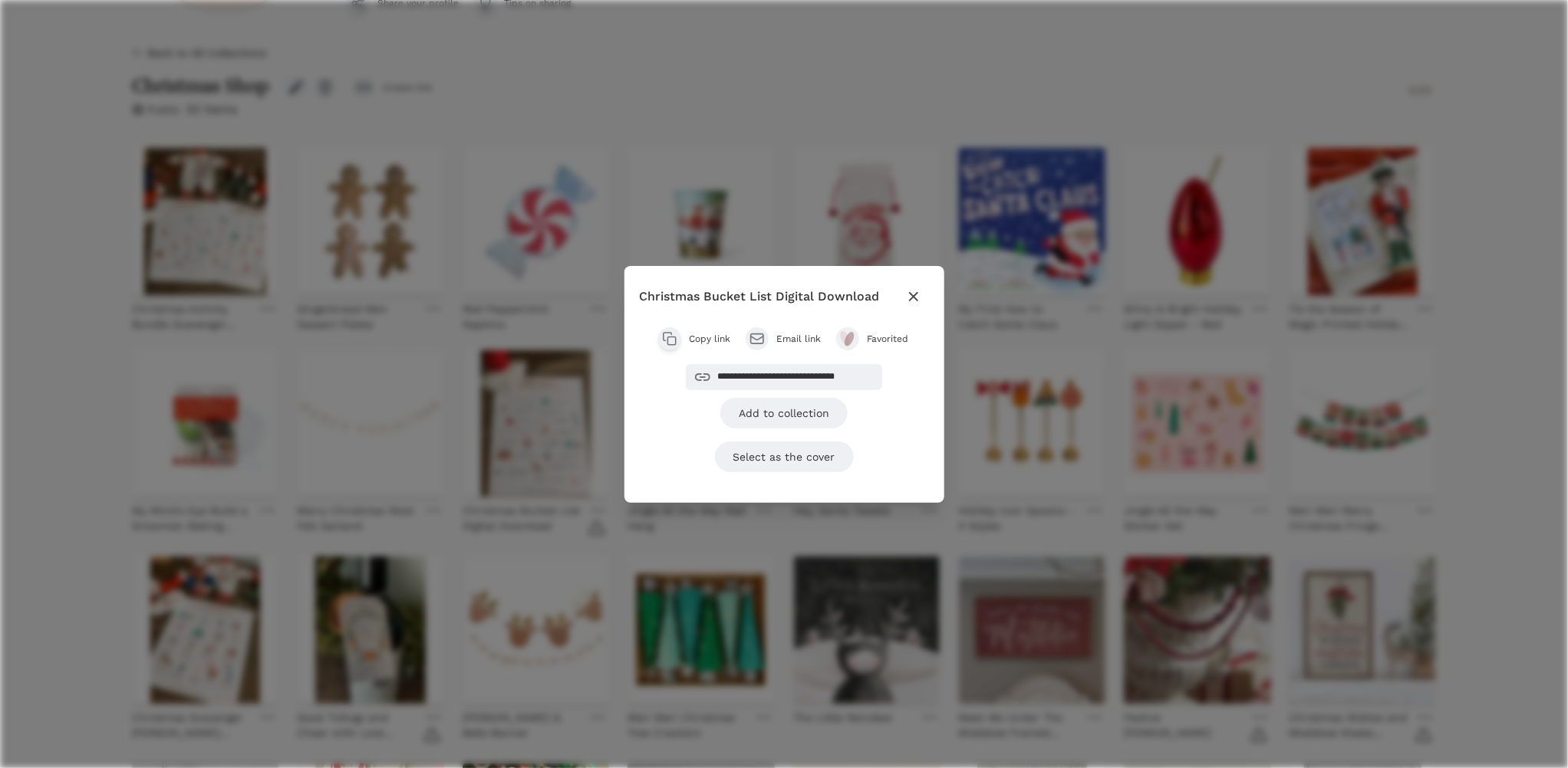
click at [872, 344] on span "Favorited" at bounding box center [888, 338] width 43 height 12
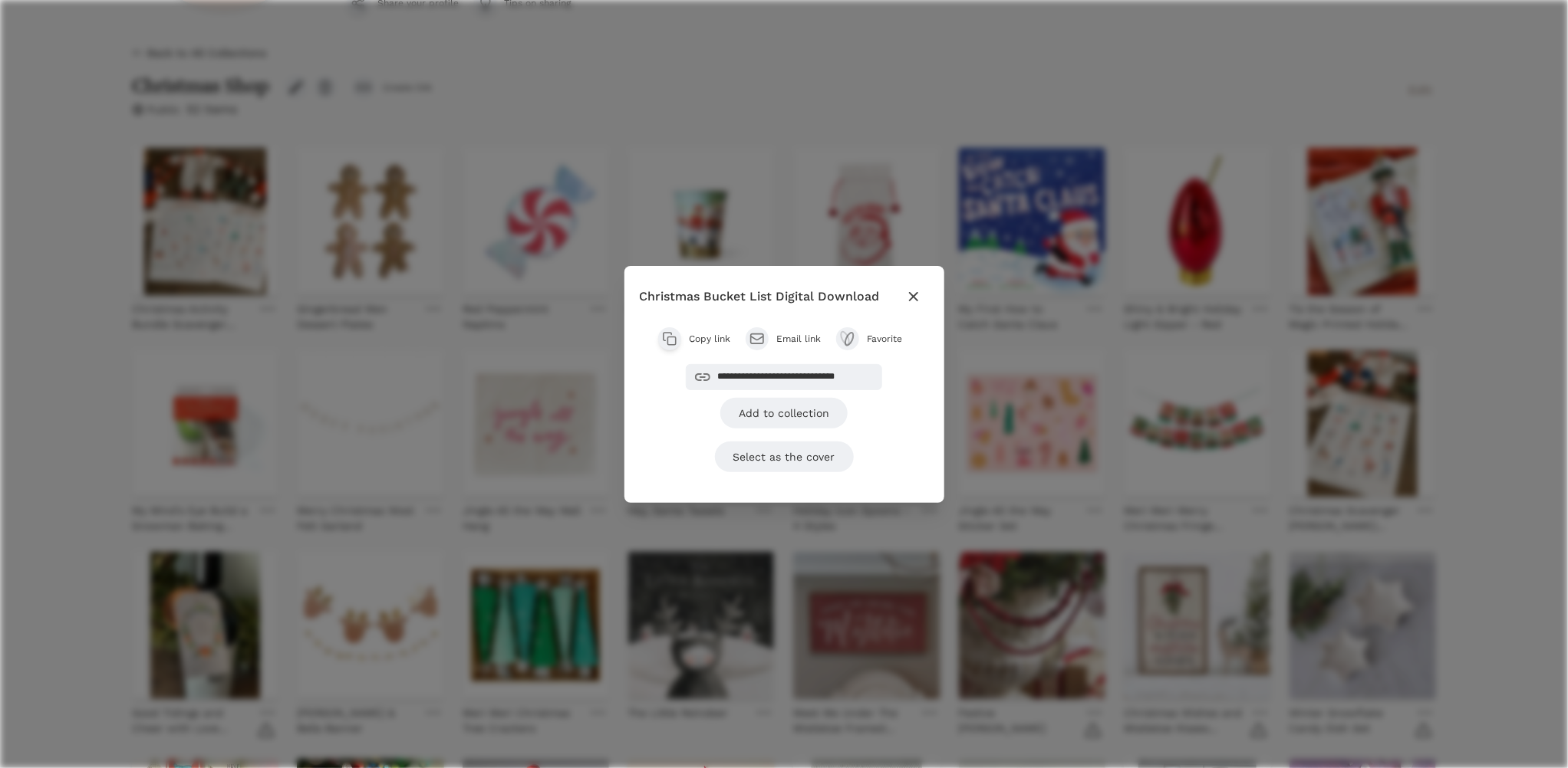
click at [906, 293] on icon "button" at bounding box center [914, 297] width 18 height 18
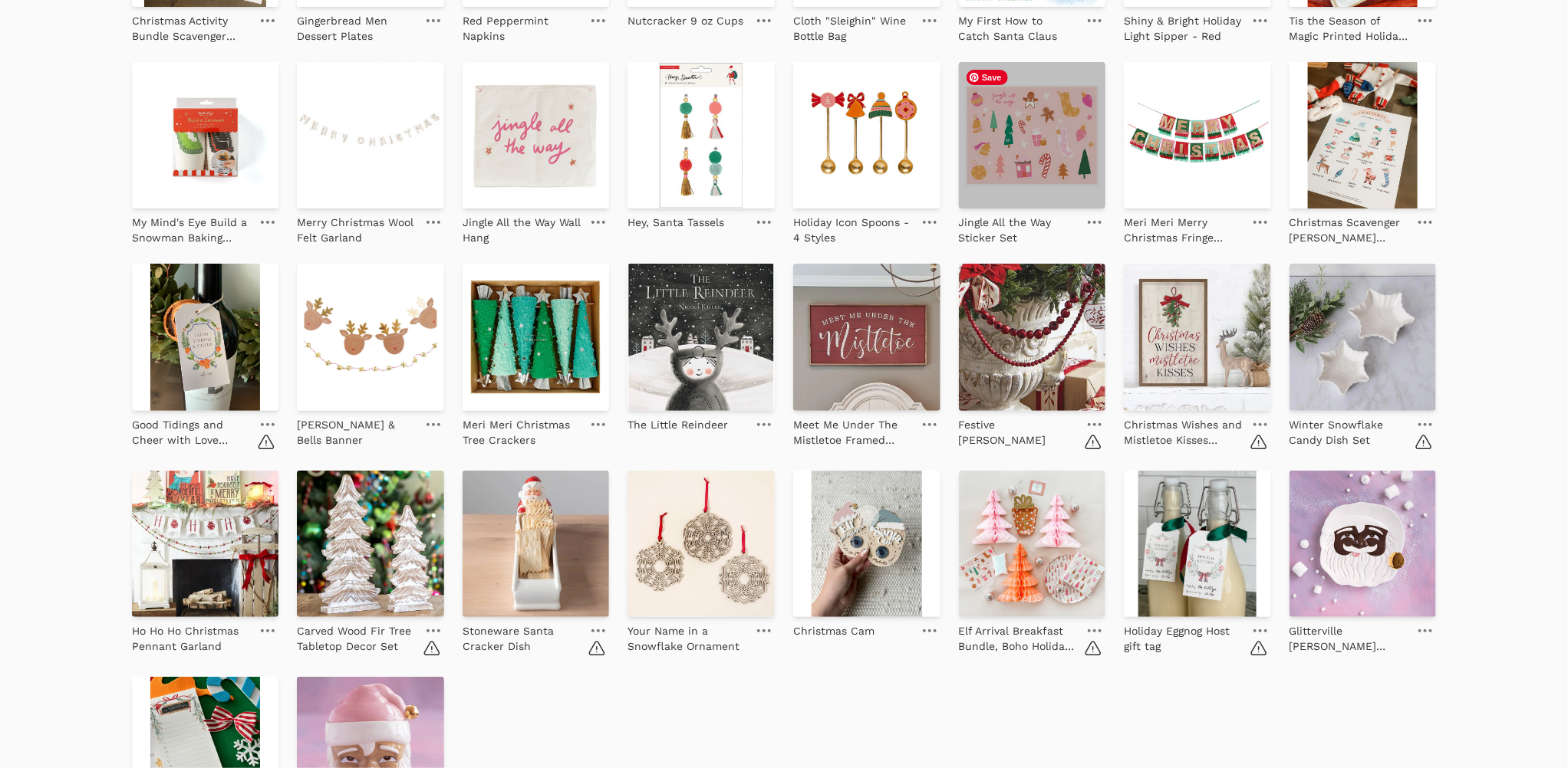
scroll to position [557, 0]
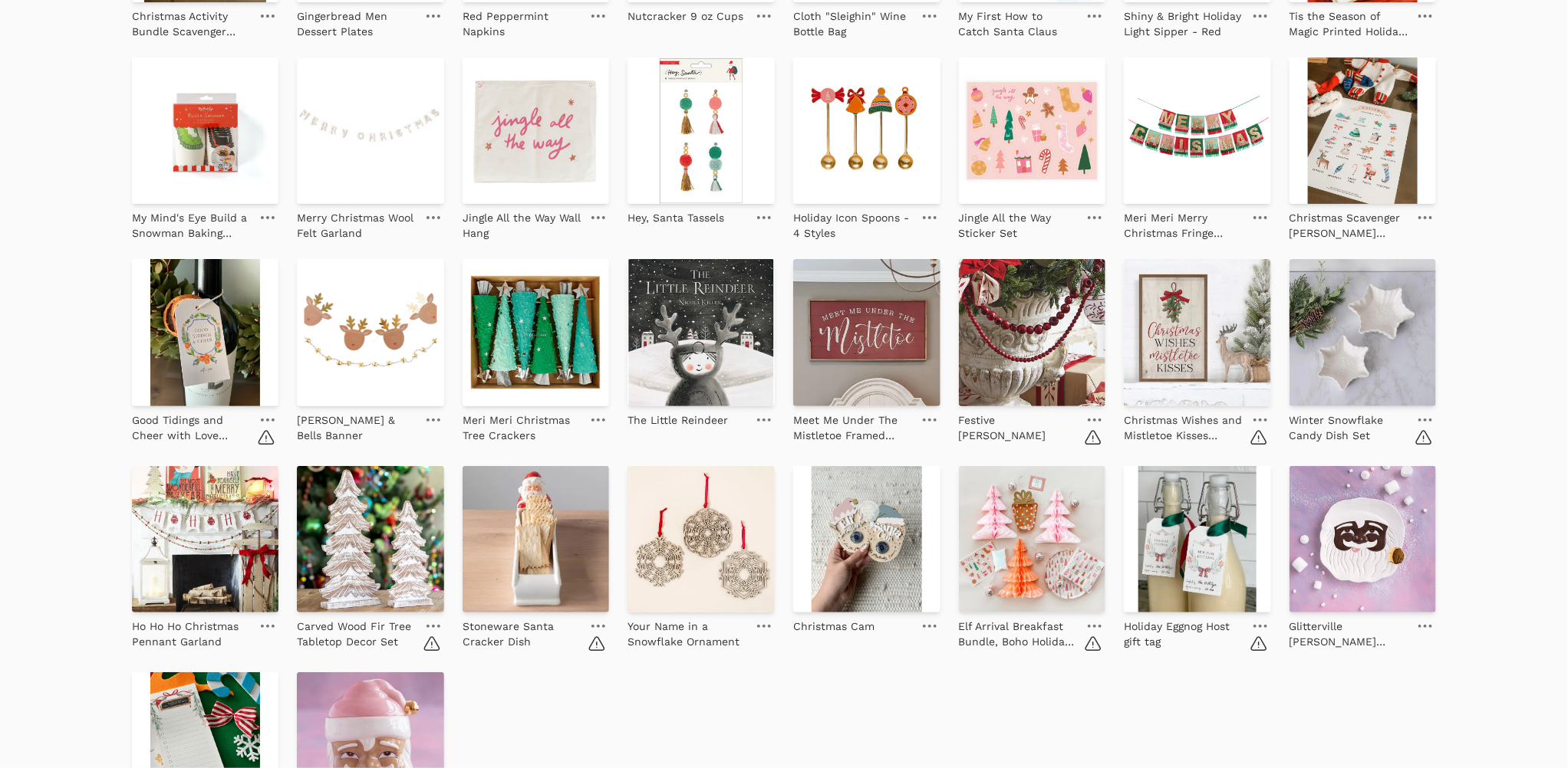
click at [1093, 420] on icon at bounding box center [1094, 419] width 14 height 3
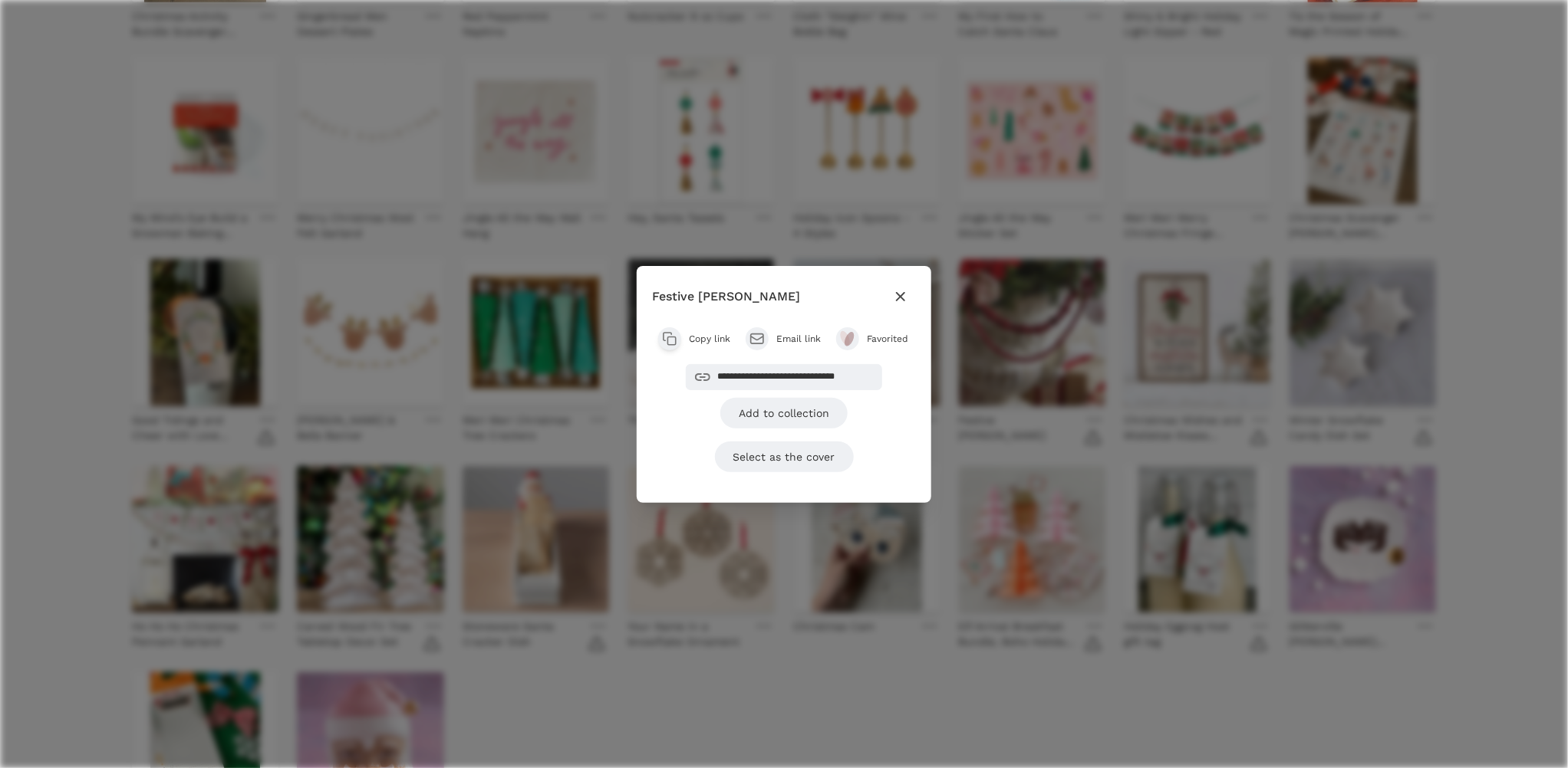
click at [875, 348] on button "Favorited" at bounding box center [873, 338] width 74 height 23
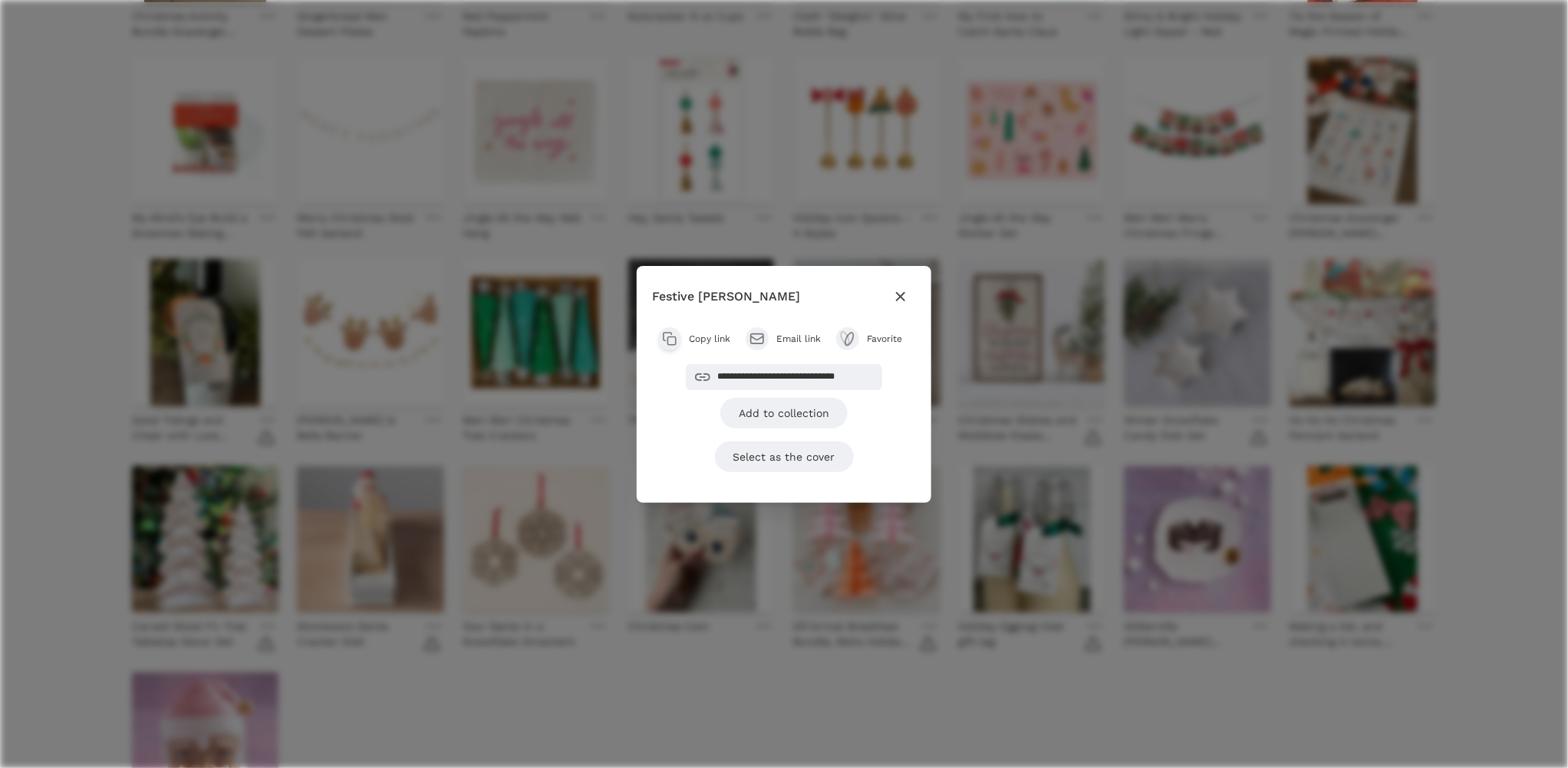
click at [900, 299] on icon "button" at bounding box center [901, 297] width 18 height 18
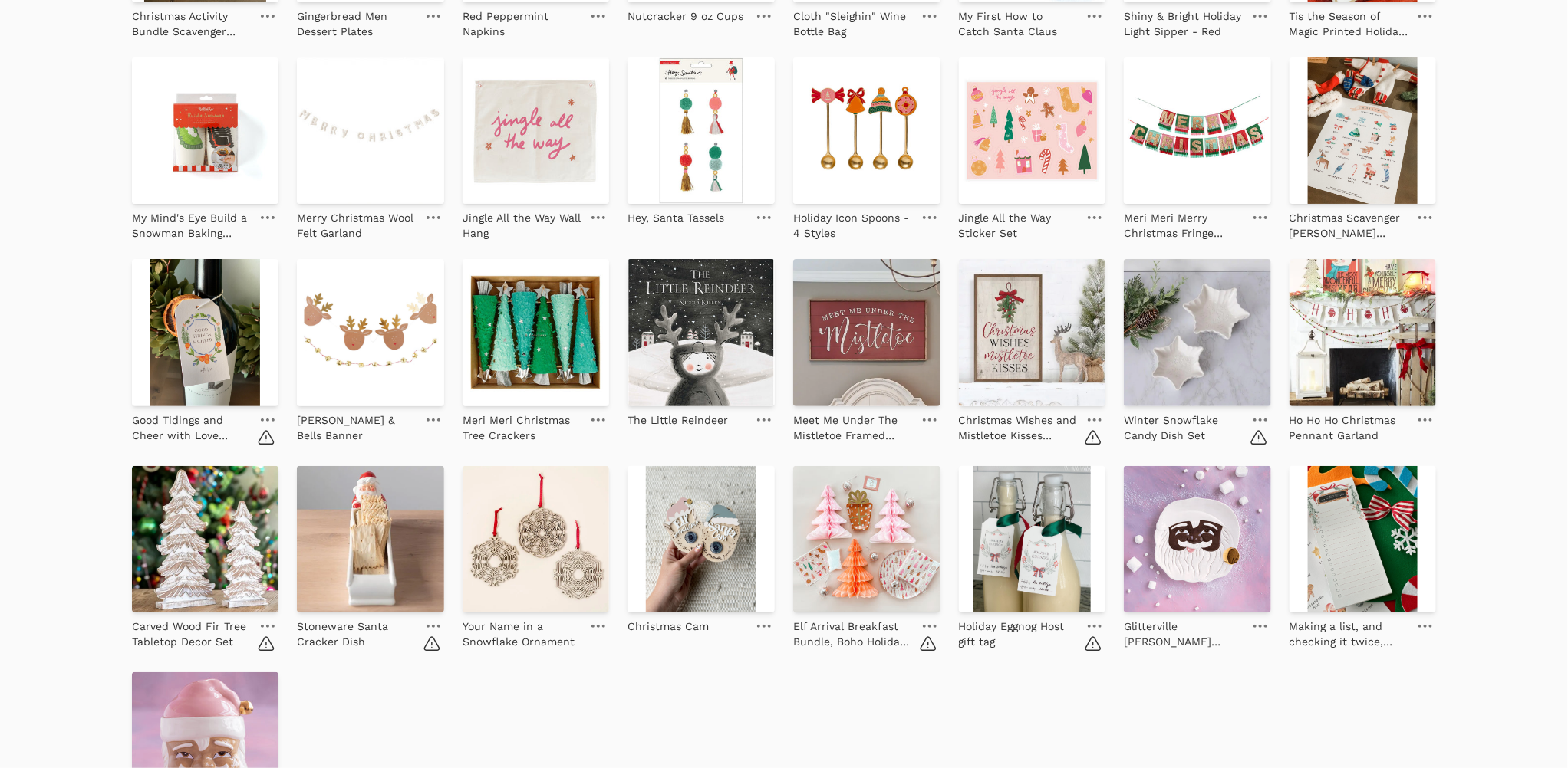
click at [1097, 419] on icon at bounding box center [1094, 419] width 14 height 3
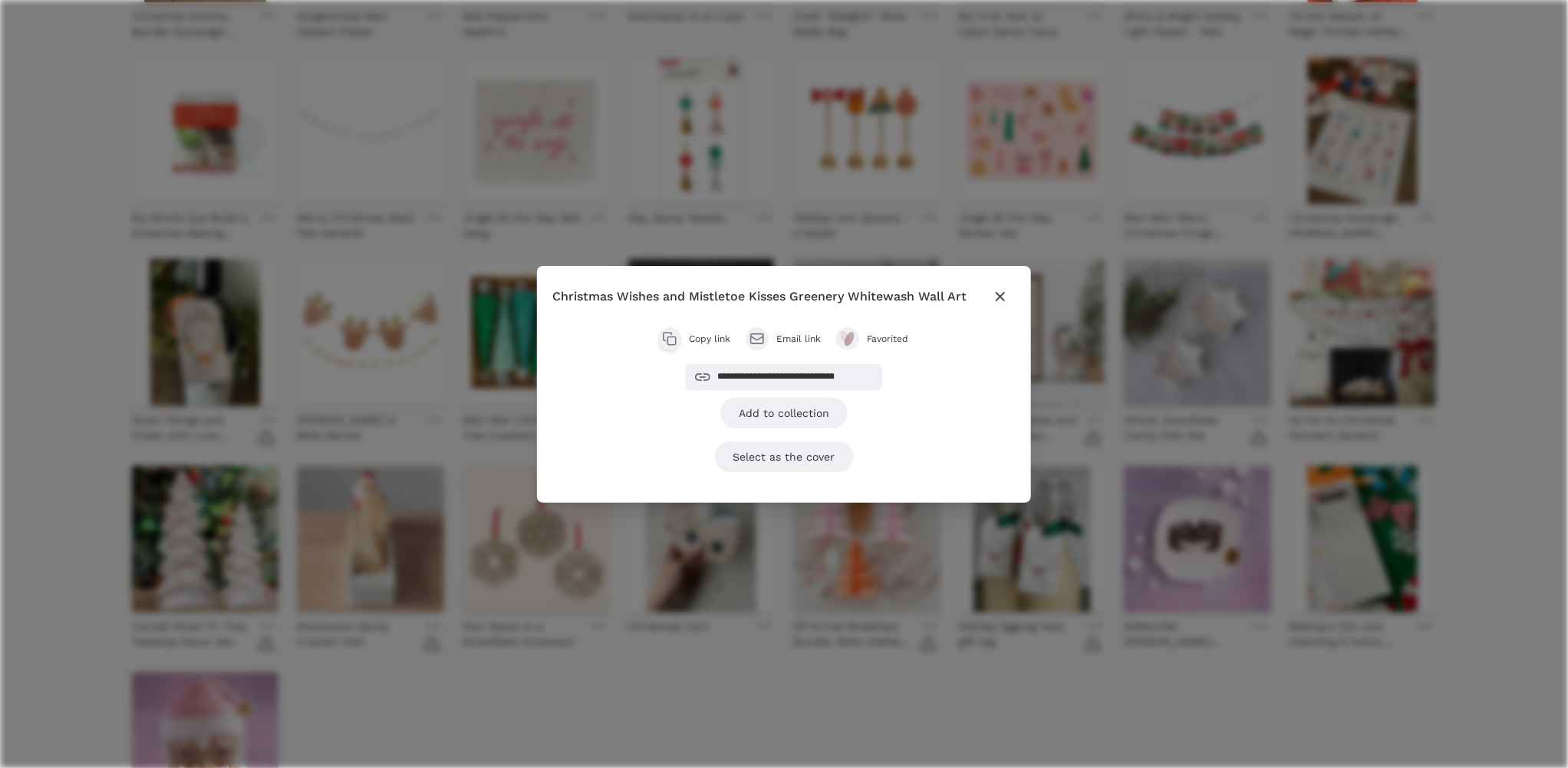
click at [887, 342] on span "Favorited" at bounding box center [888, 338] width 43 height 12
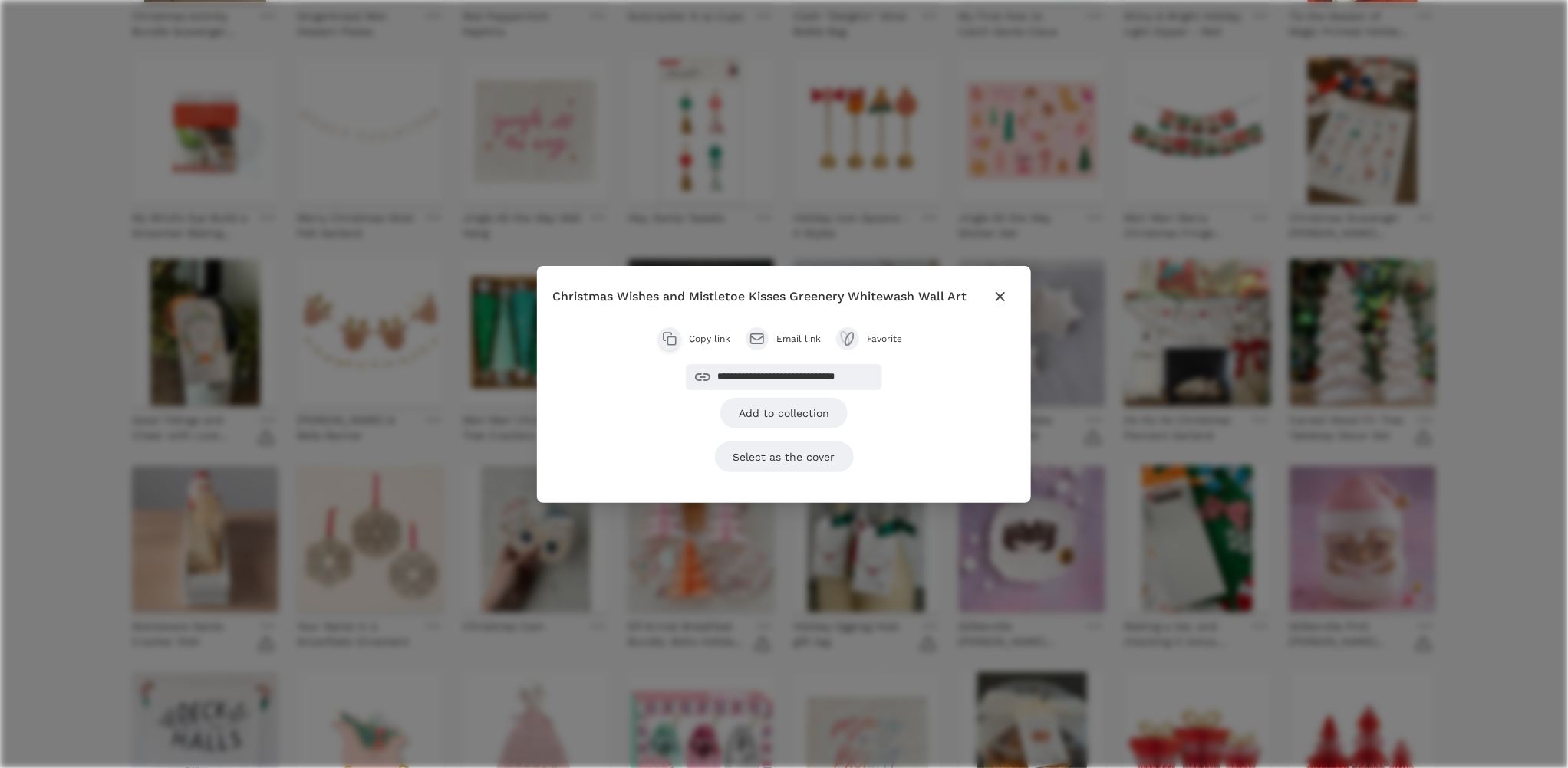
click at [995, 291] on icon "button" at bounding box center [1001, 297] width 18 height 18
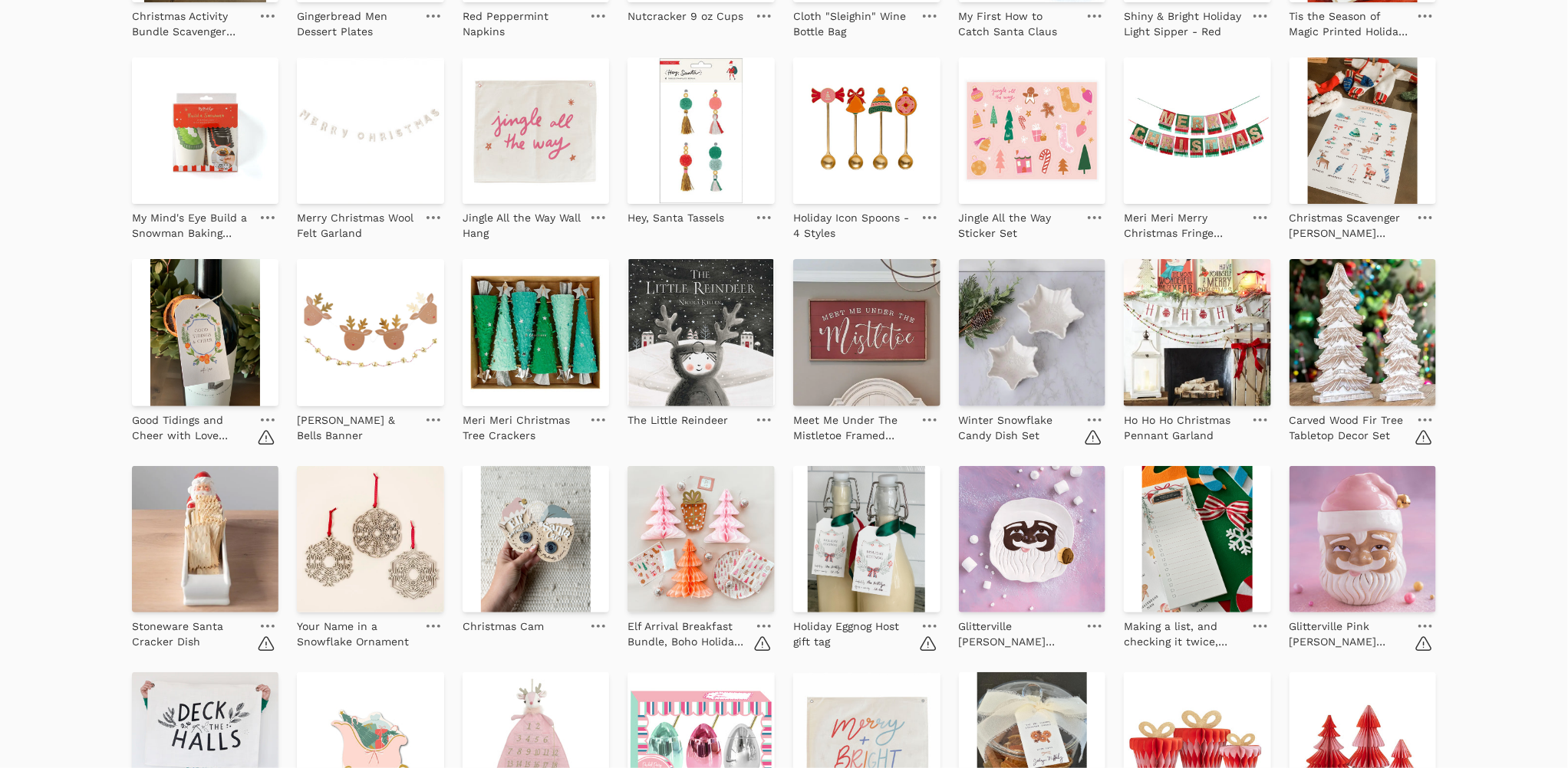
click at [1086, 418] on link at bounding box center [1095, 420] width 22 height 18
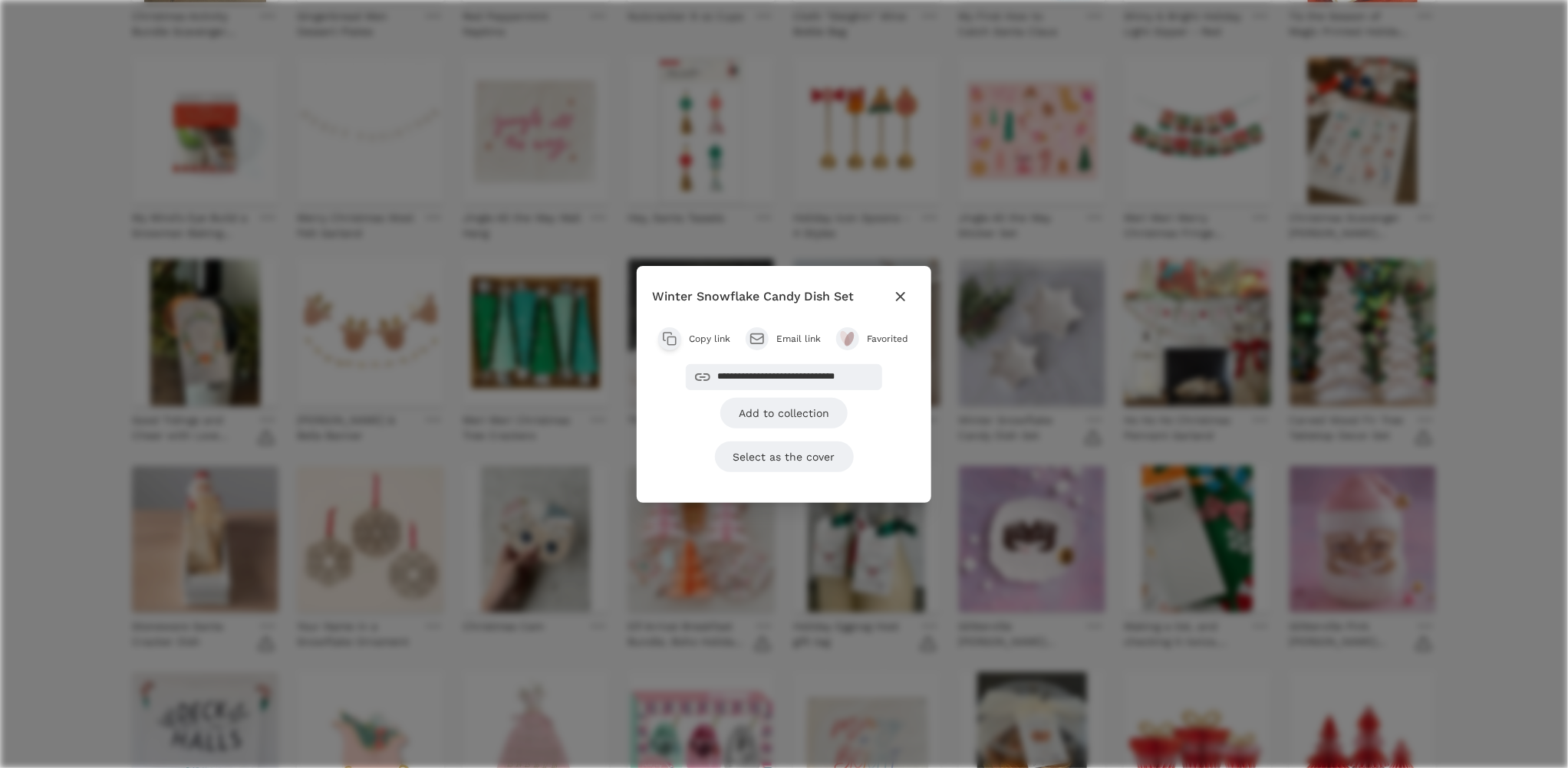
click at [867, 345] on button "Favorited" at bounding box center [873, 338] width 74 height 23
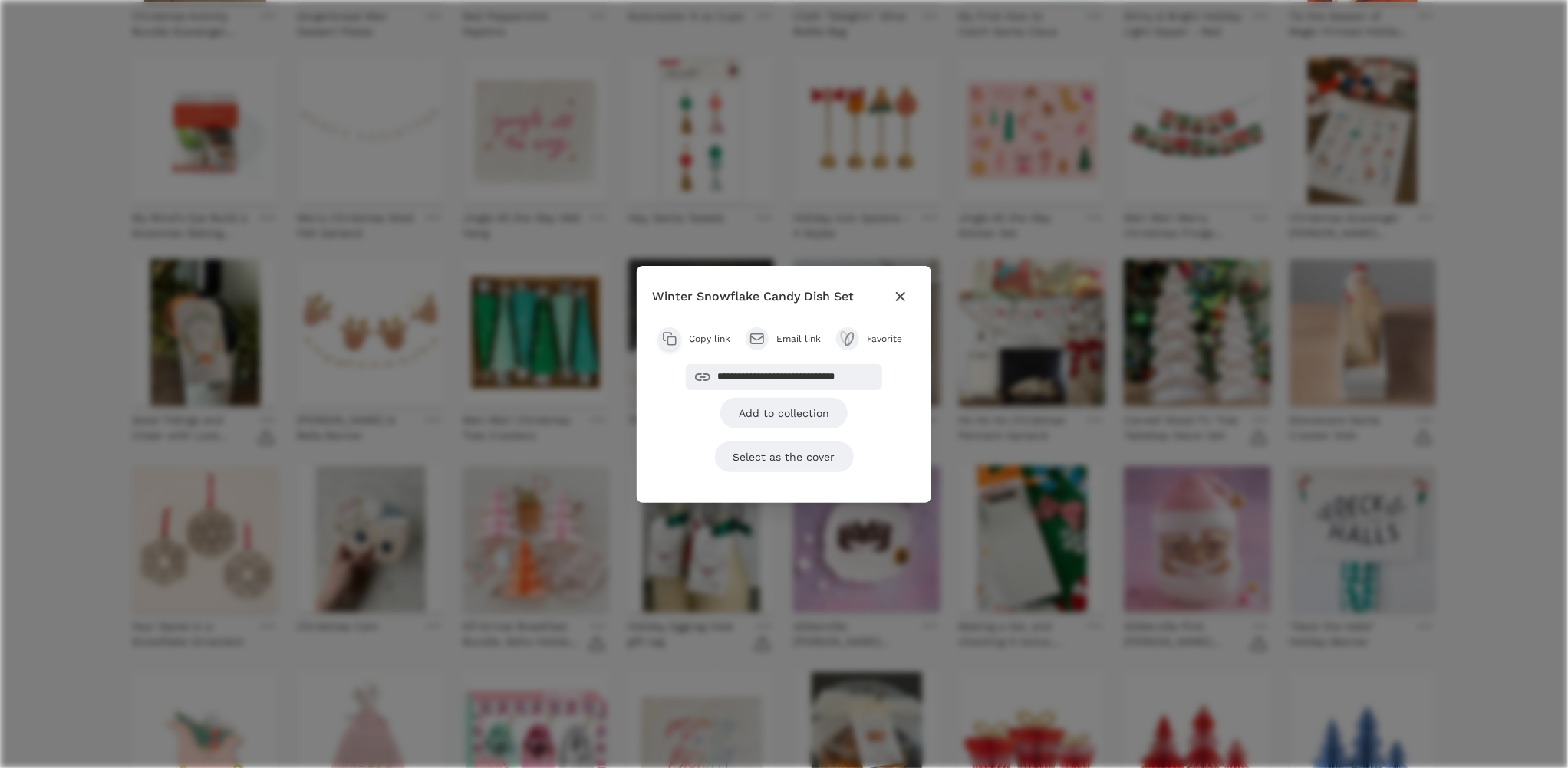
click at [904, 288] on icon "button" at bounding box center [901, 297] width 18 height 18
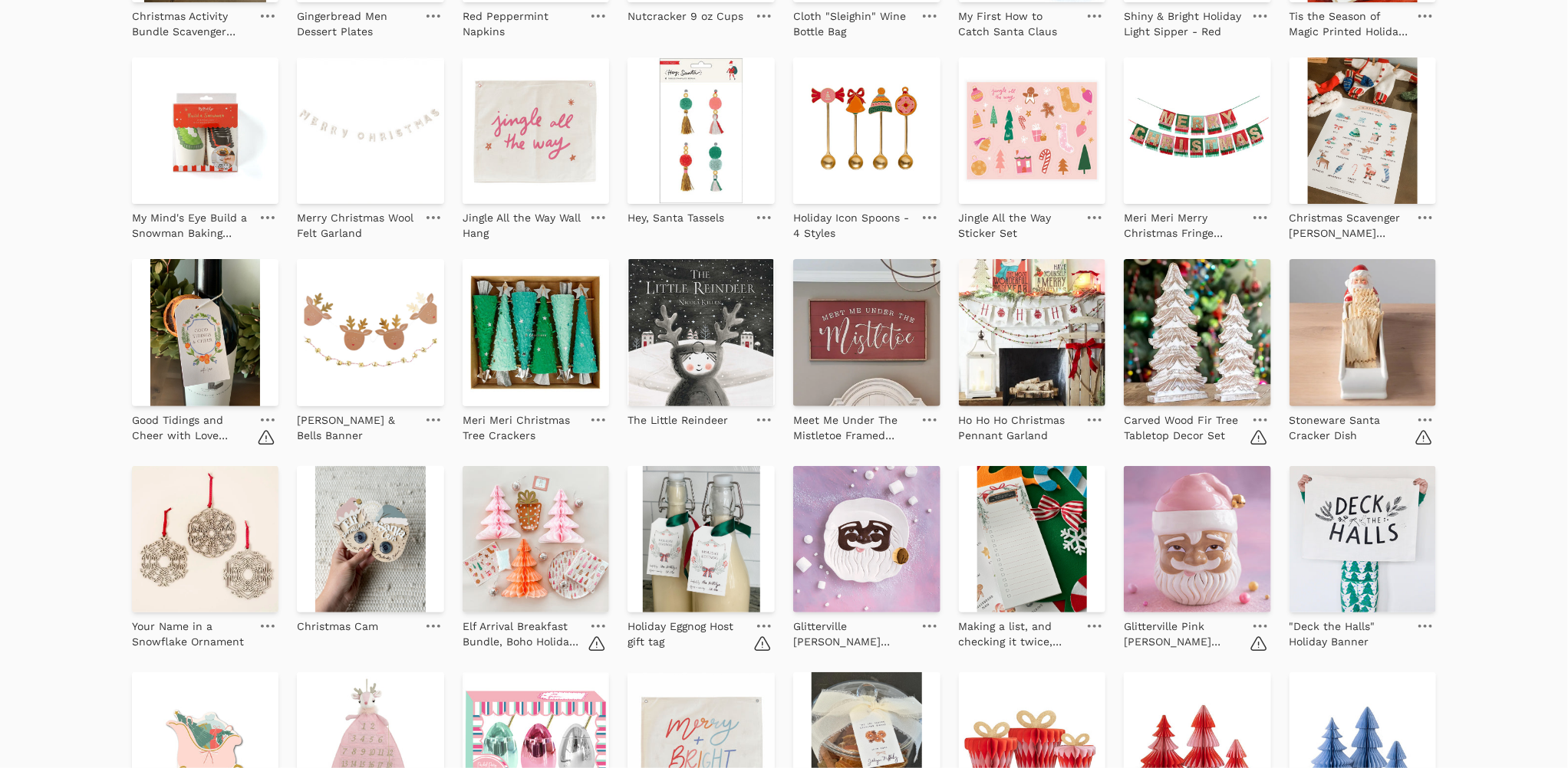
click at [1264, 417] on link at bounding box center [1261, 420] width 22 height 18
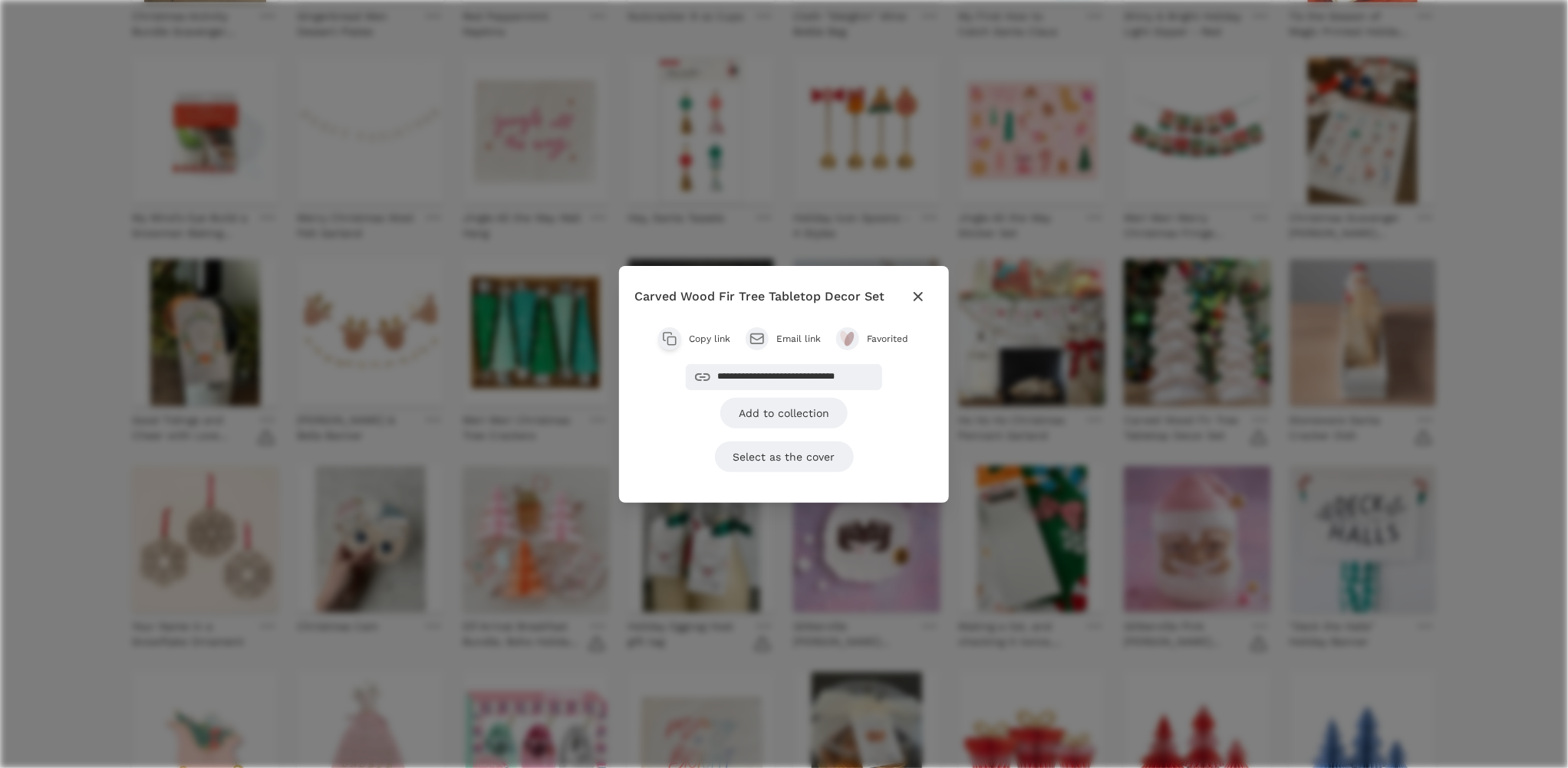
click at [883, 333] on span "Favorited" at bounding box center [888, 338] width 43 height 12
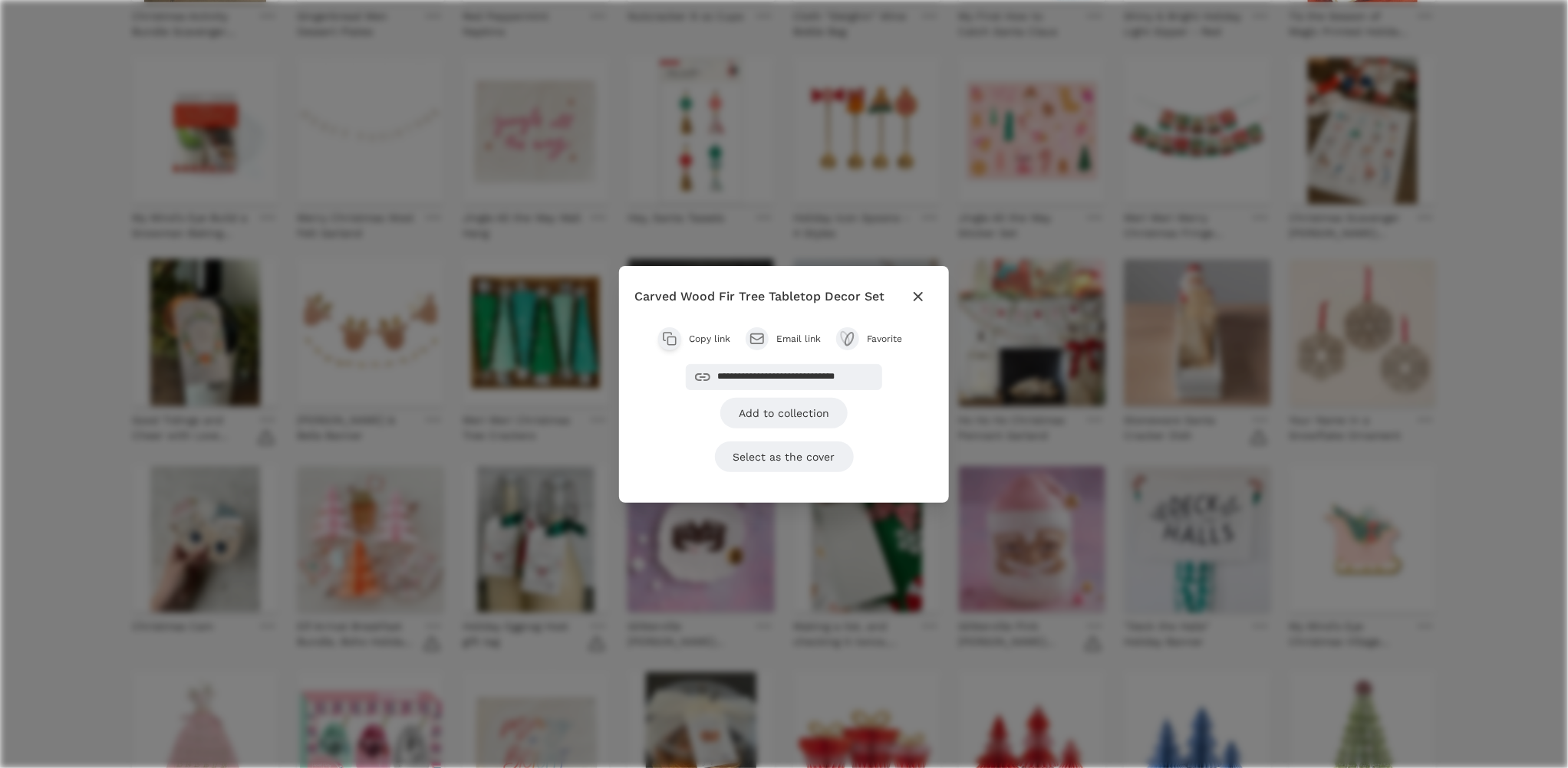
click at [911, 294] on icon "button" at bounding box center [918, 297] width 18 height 18
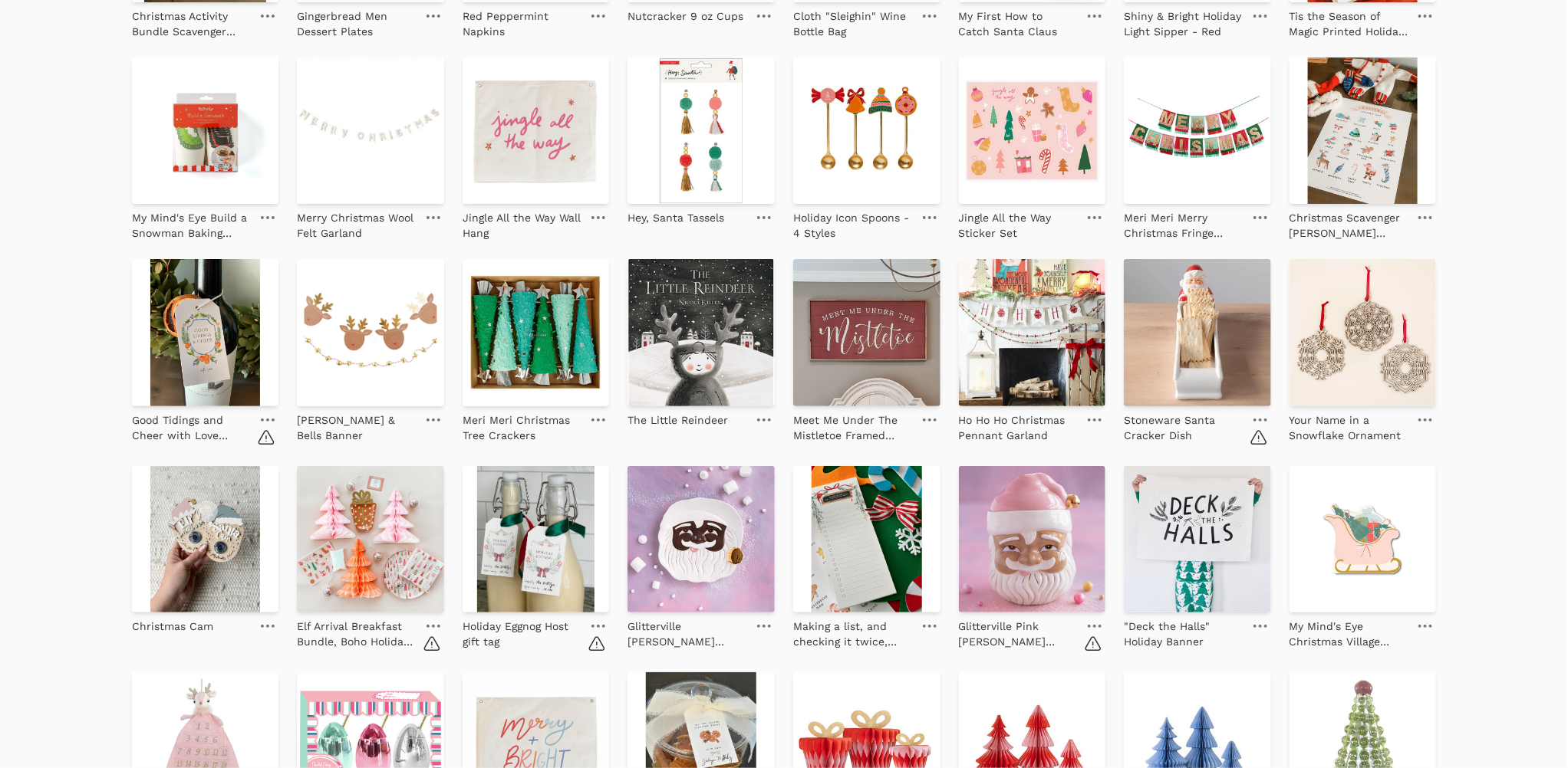
click at [1255, 415] on link at bounding box center [1261, 420] width 22 height 18
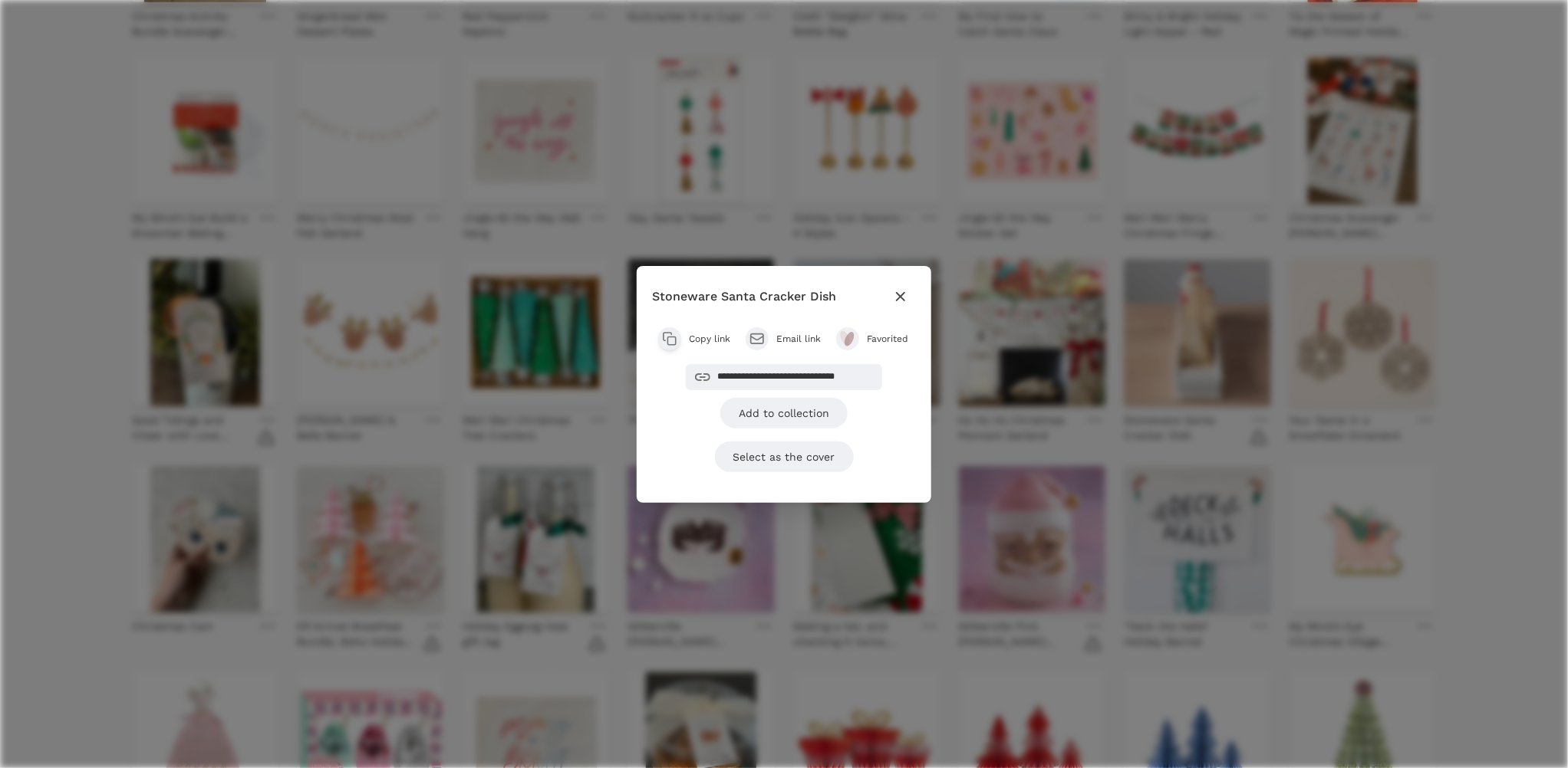
click at [881, 334] on span "Favorited" at bounding box center [888, 338] width 43 height 12
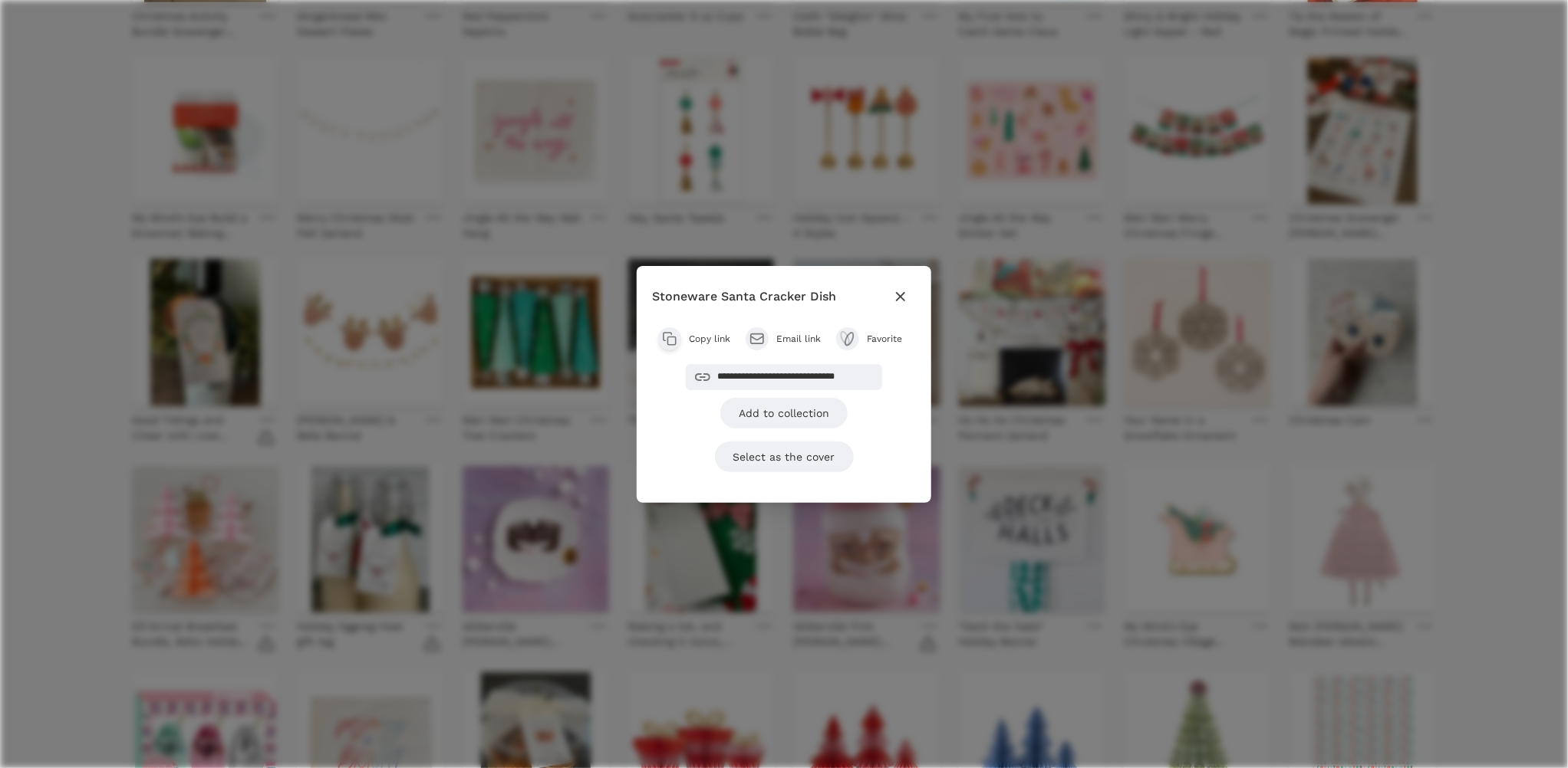
click at [896, 295] on icon "button" at bounding box center [901, 297] width 18 height 18
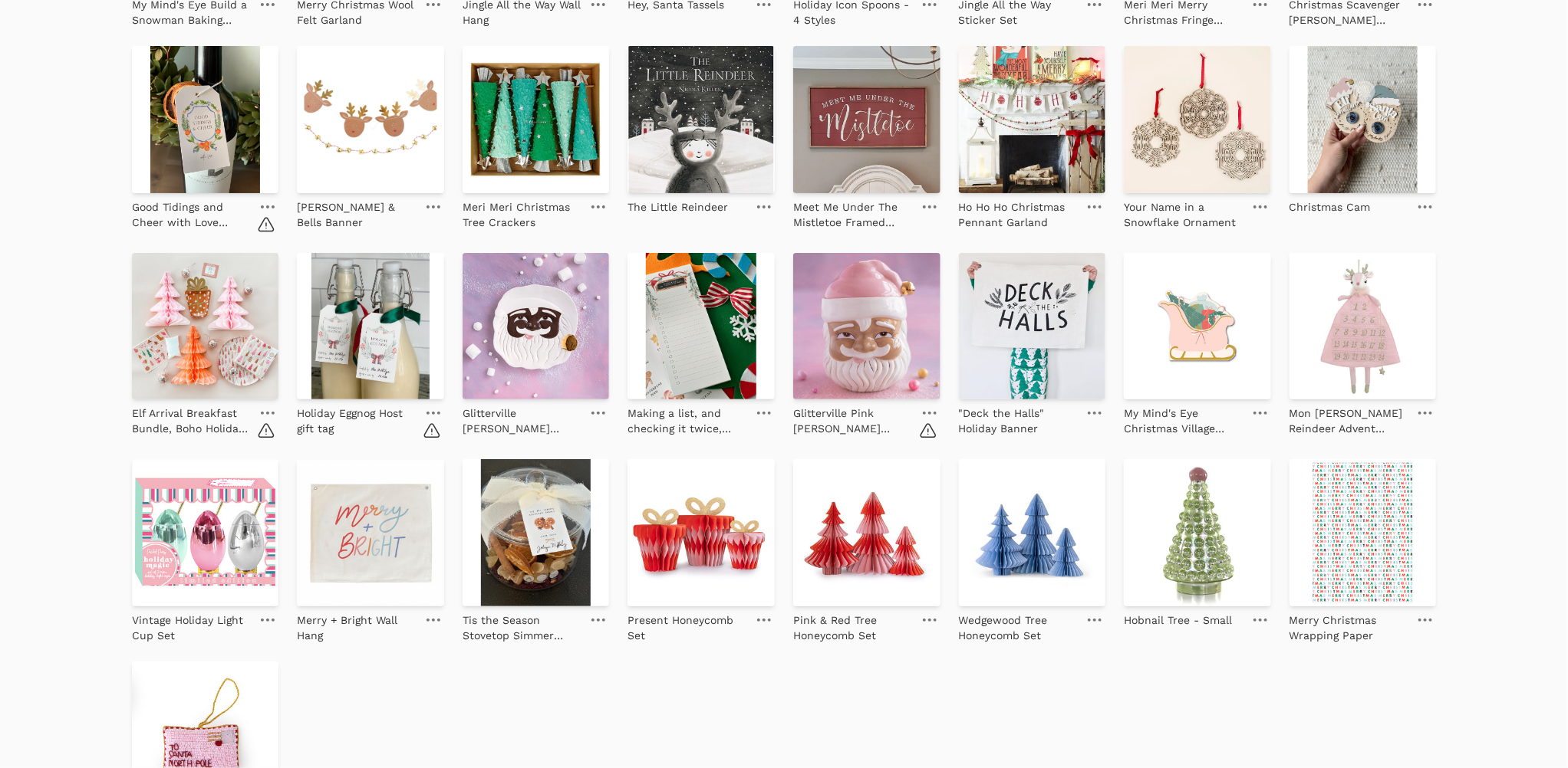
scroll to position [775, 0]
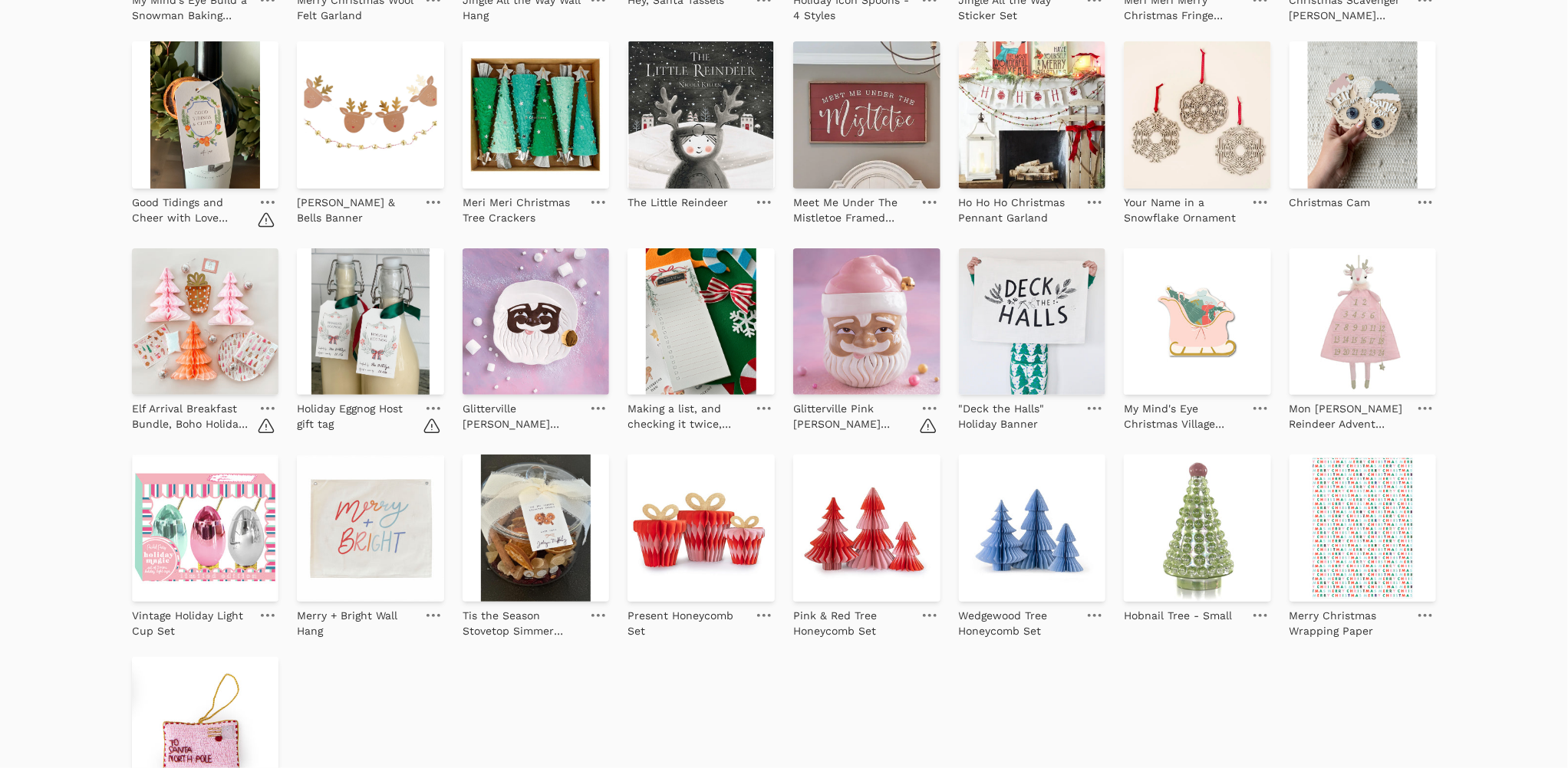
click at [267, 408] on icon at bounding box center [267, 408] width 14 height 3
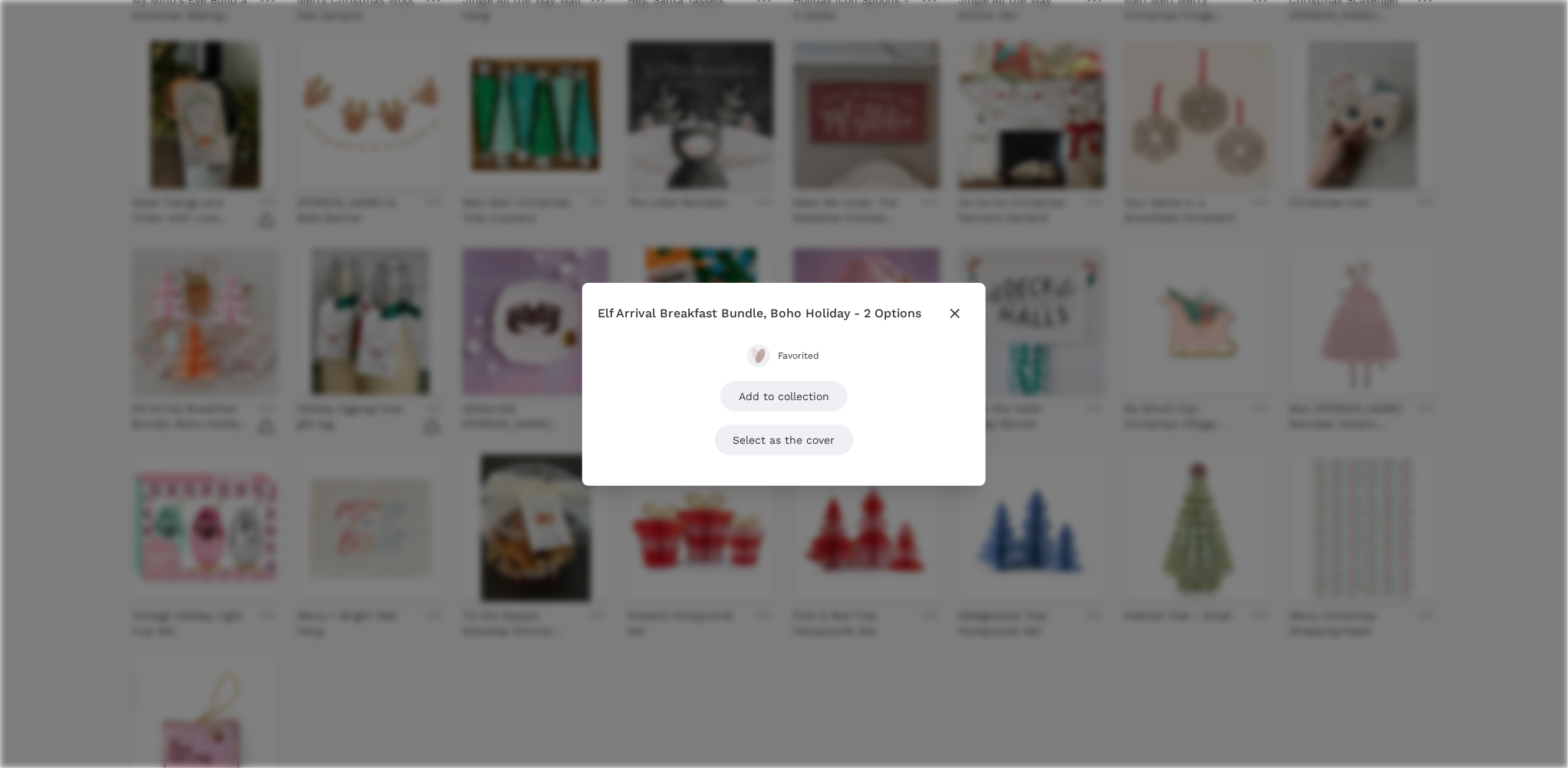
click at [793, 360] on span "Favorited" at bounding box center [799, 355] width 43 height 12
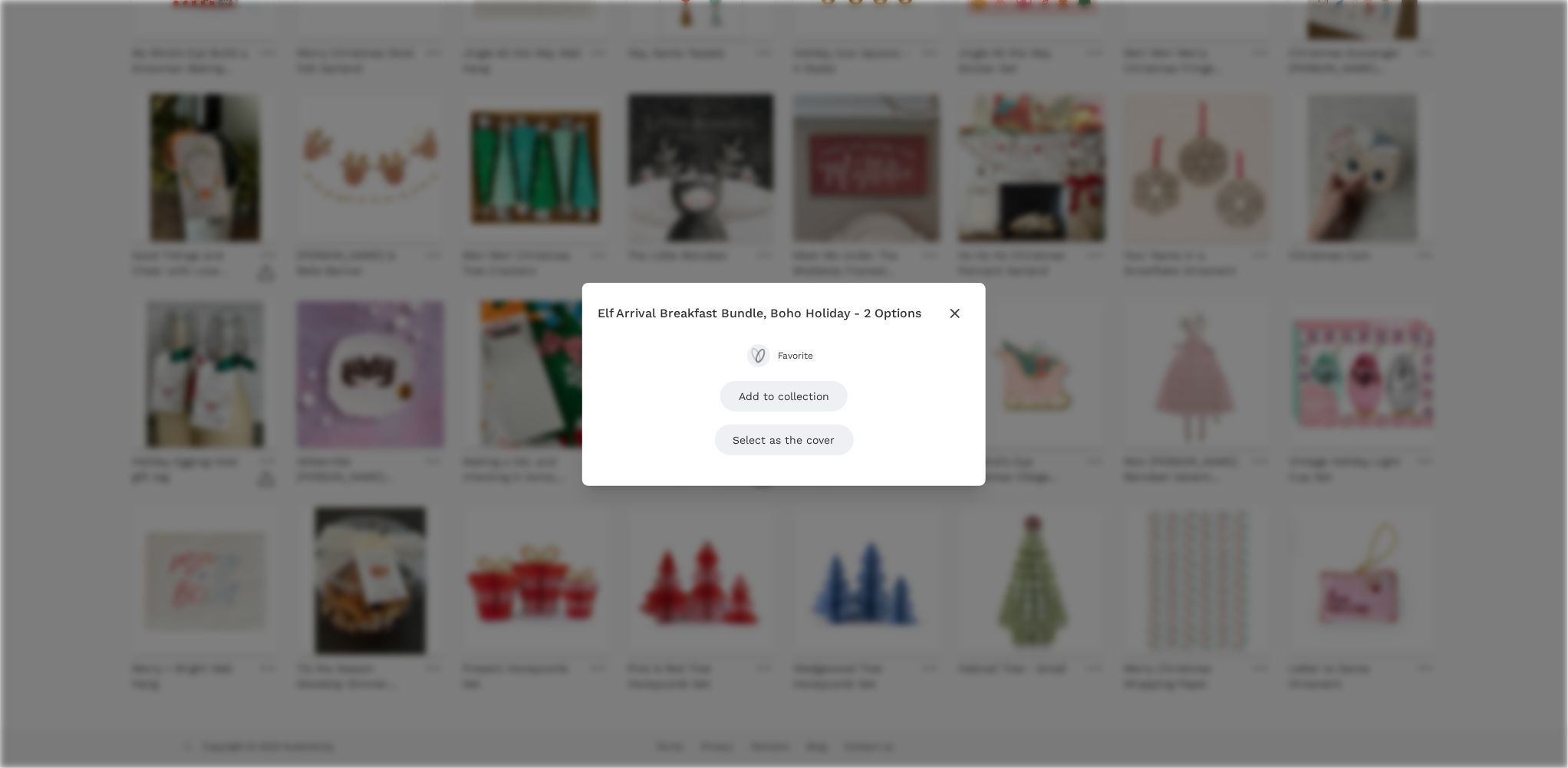
click at [953, 309] on icon "button" at bounding box center [955, 313] width 18 height 18
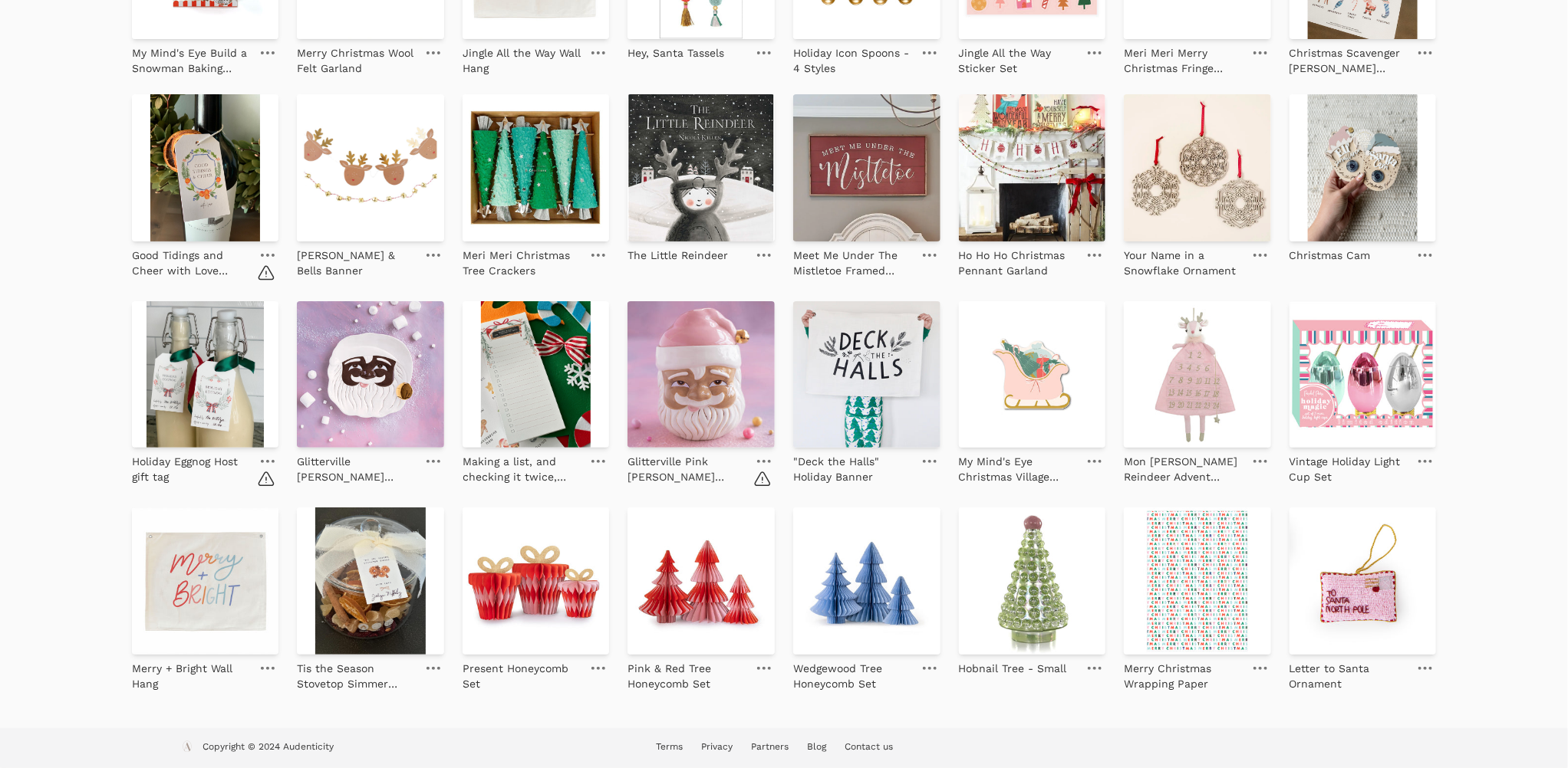
click at [757, 461] on link at bounding box center [764, 461] width 22 height 18
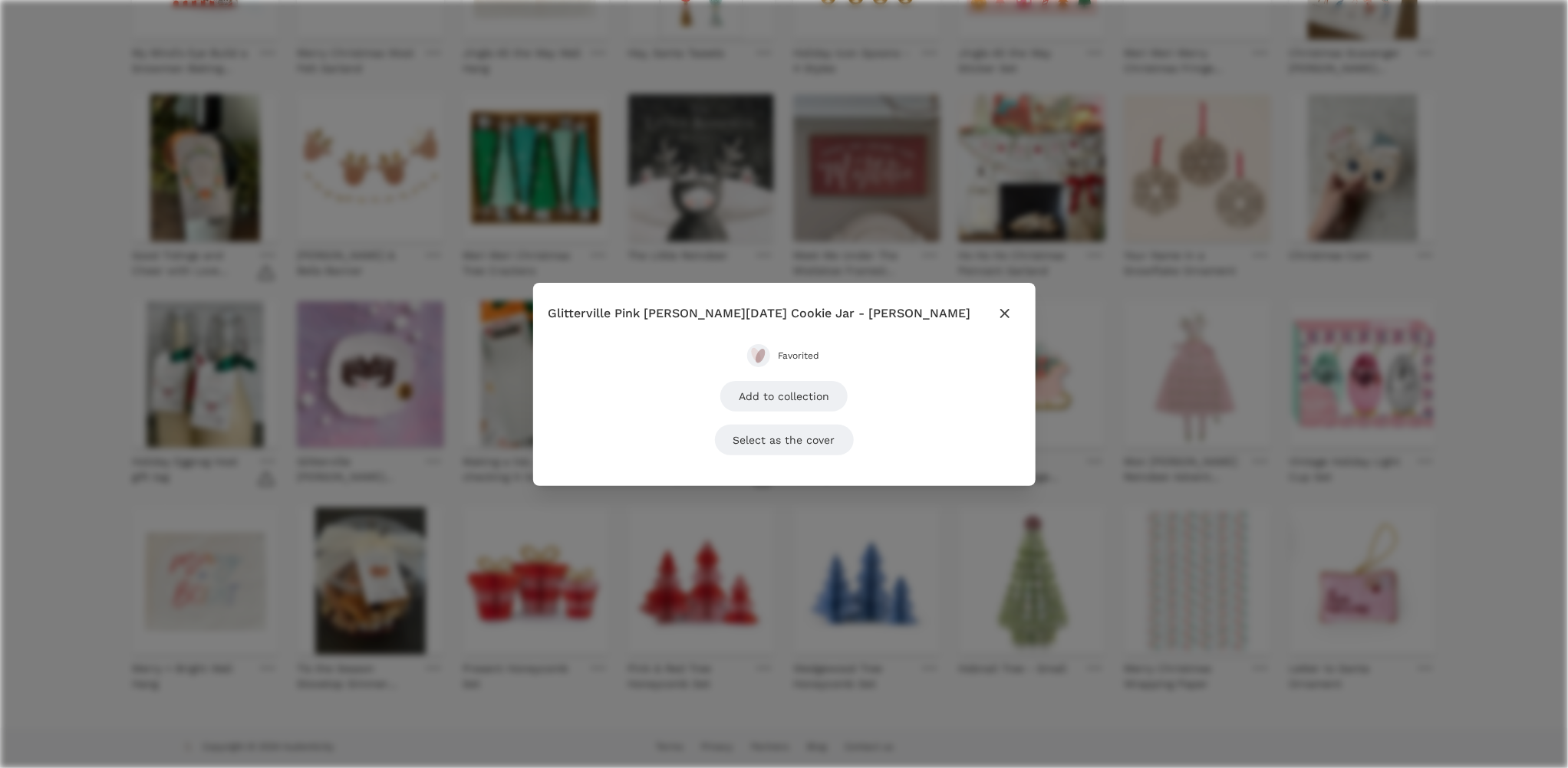
click at [792, 350] on span "Favorited" at bounding box center [799, 355] width 43 height 12
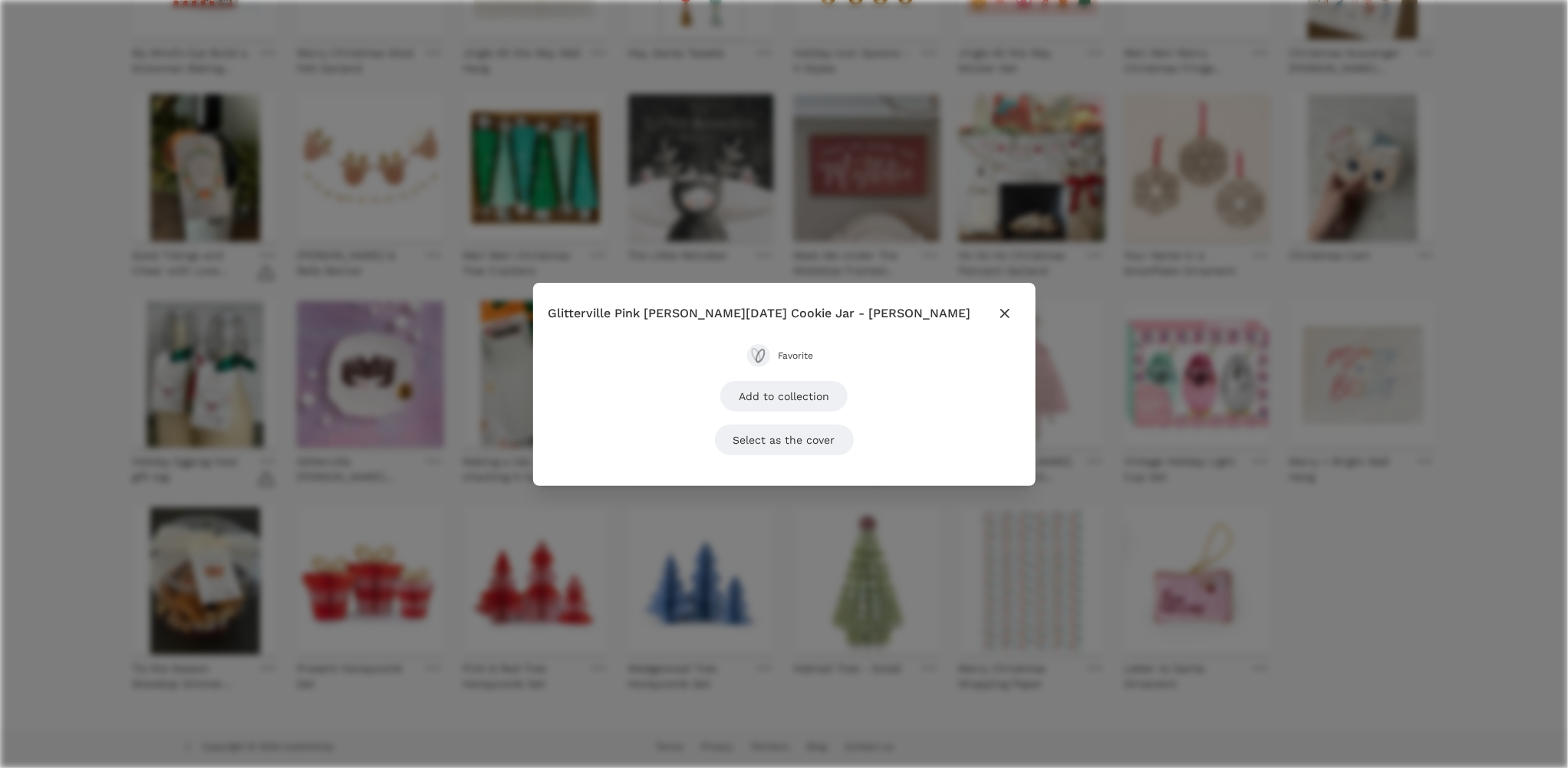
click at [996, 304] on icon "button" at bounding box center [1005, 313] width 18 height 18
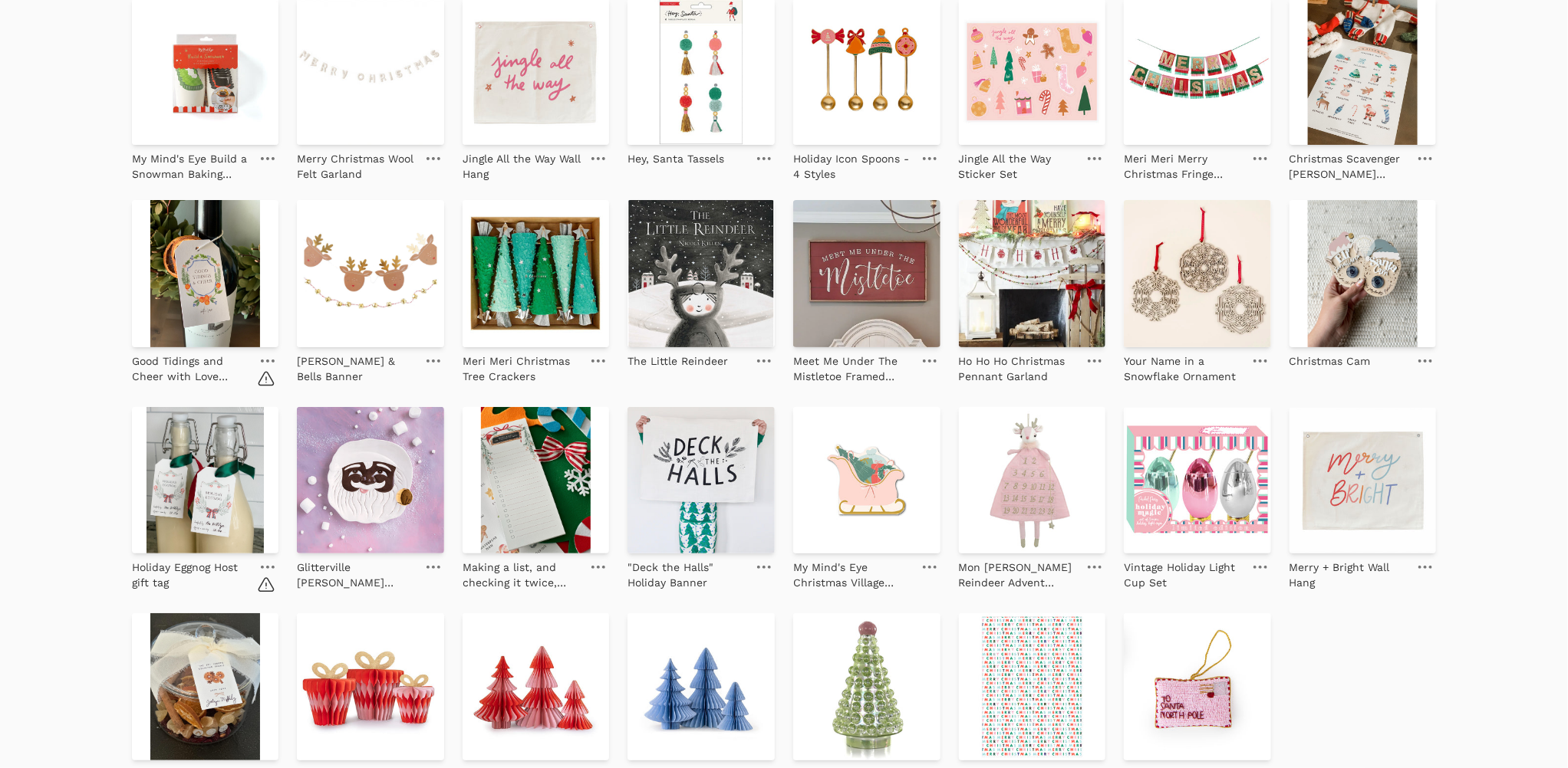
scroll to position [0, 0]
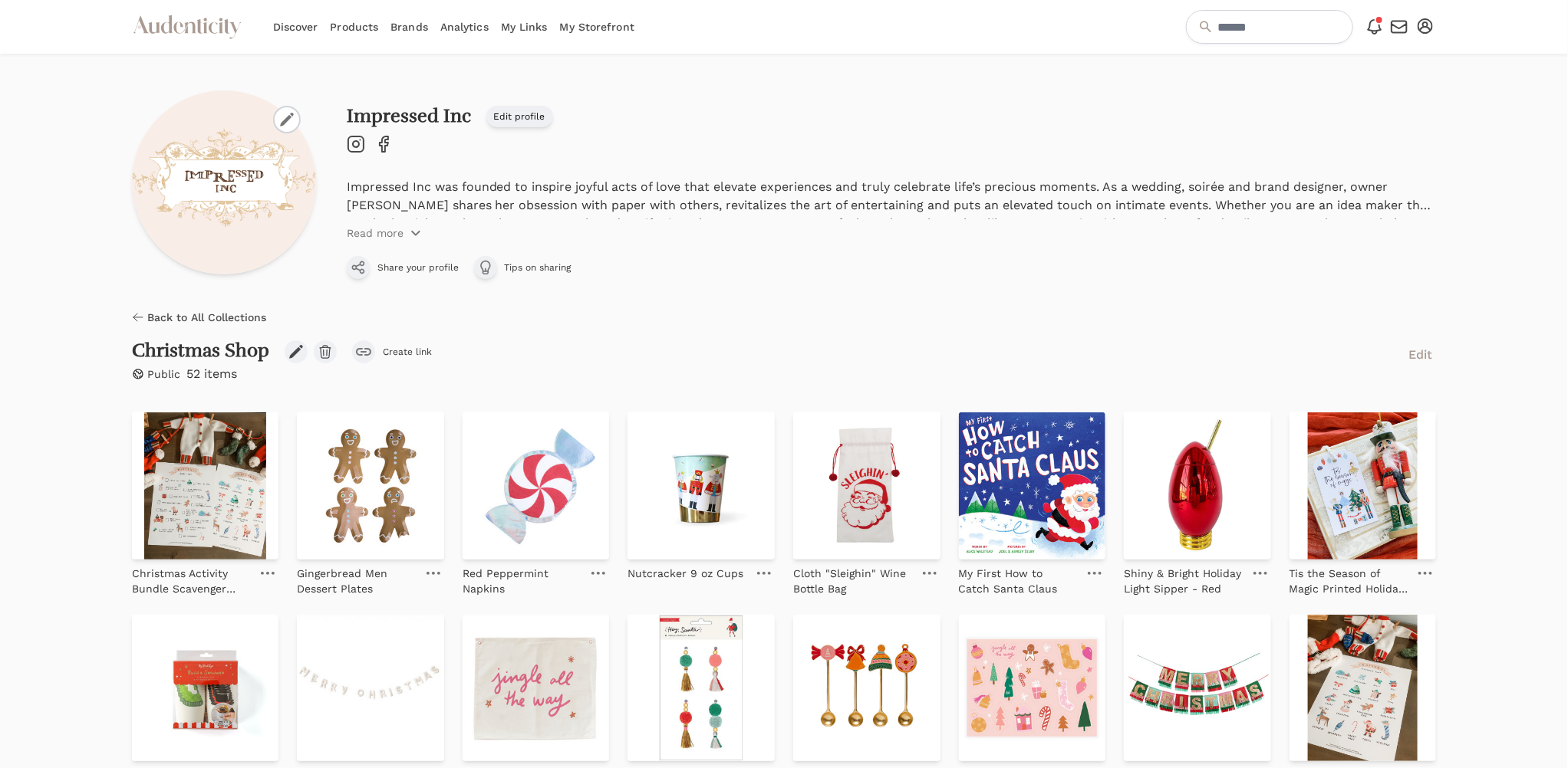
click at [213, 314] on span "Back to All Collections" at bounding box center [207, 317] width 119 height 16
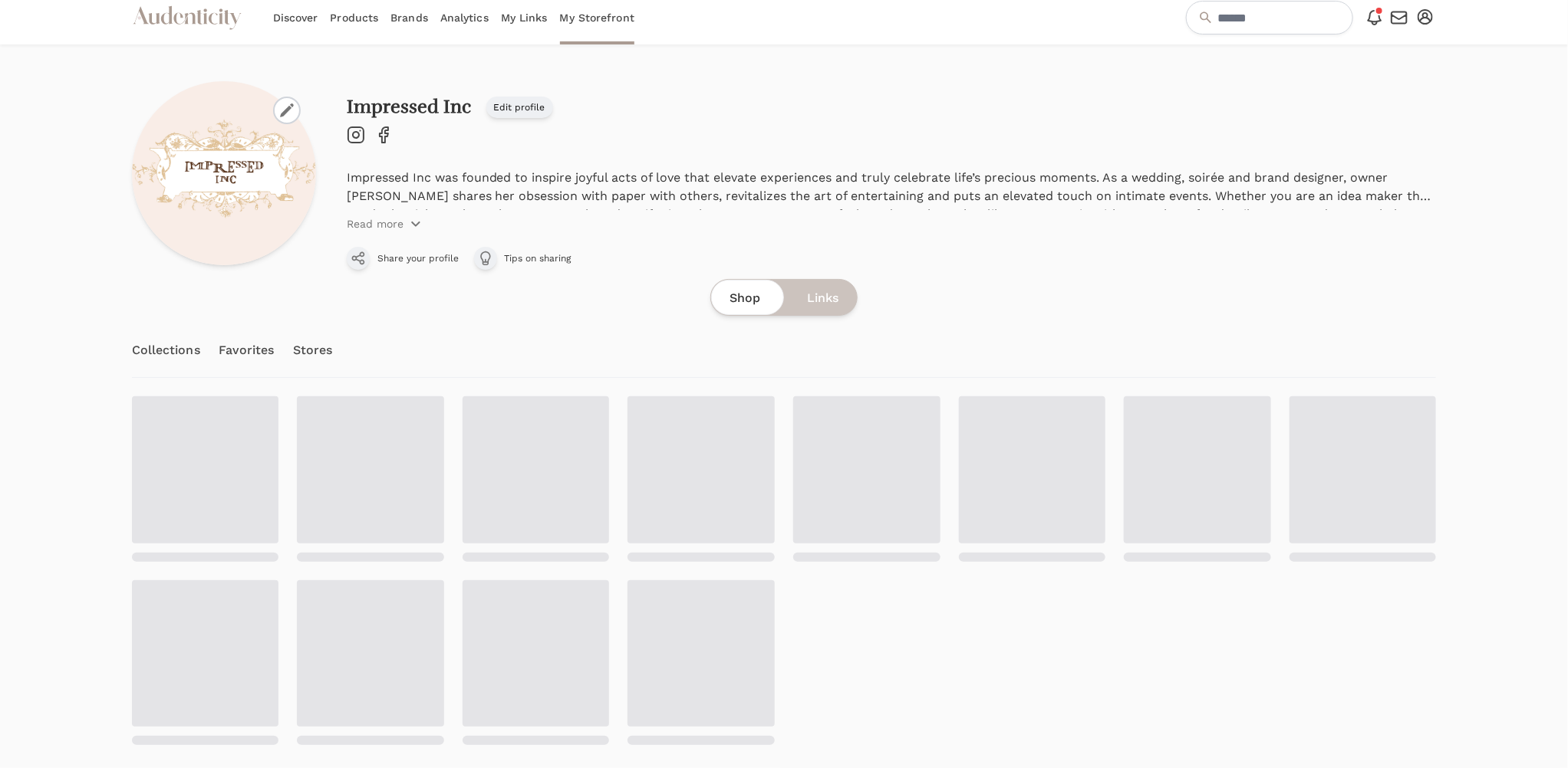
scroll to position [10, 0]
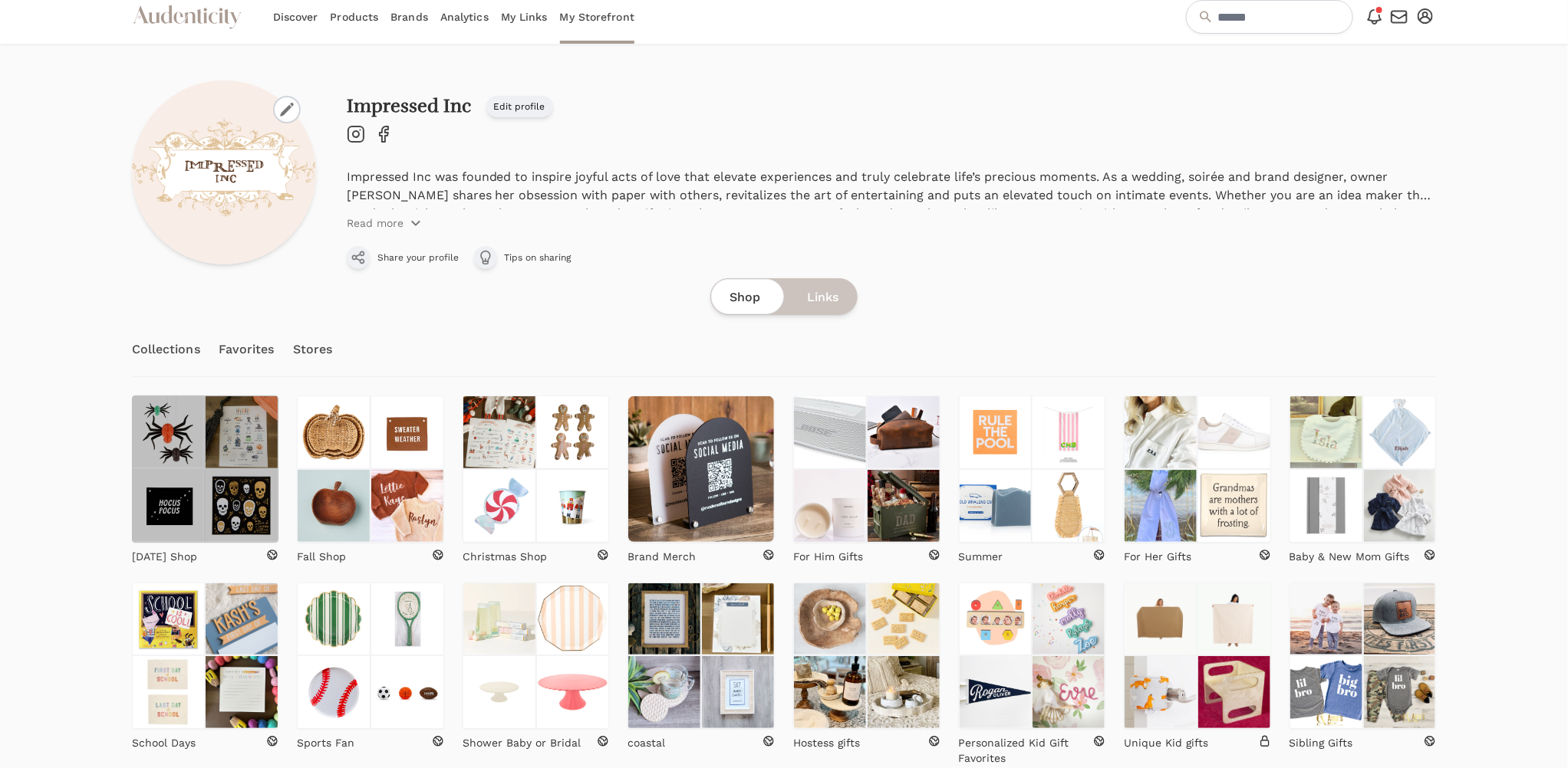
click at [198, 463] on img at bounding box center [168, 432] width 74 height 74
